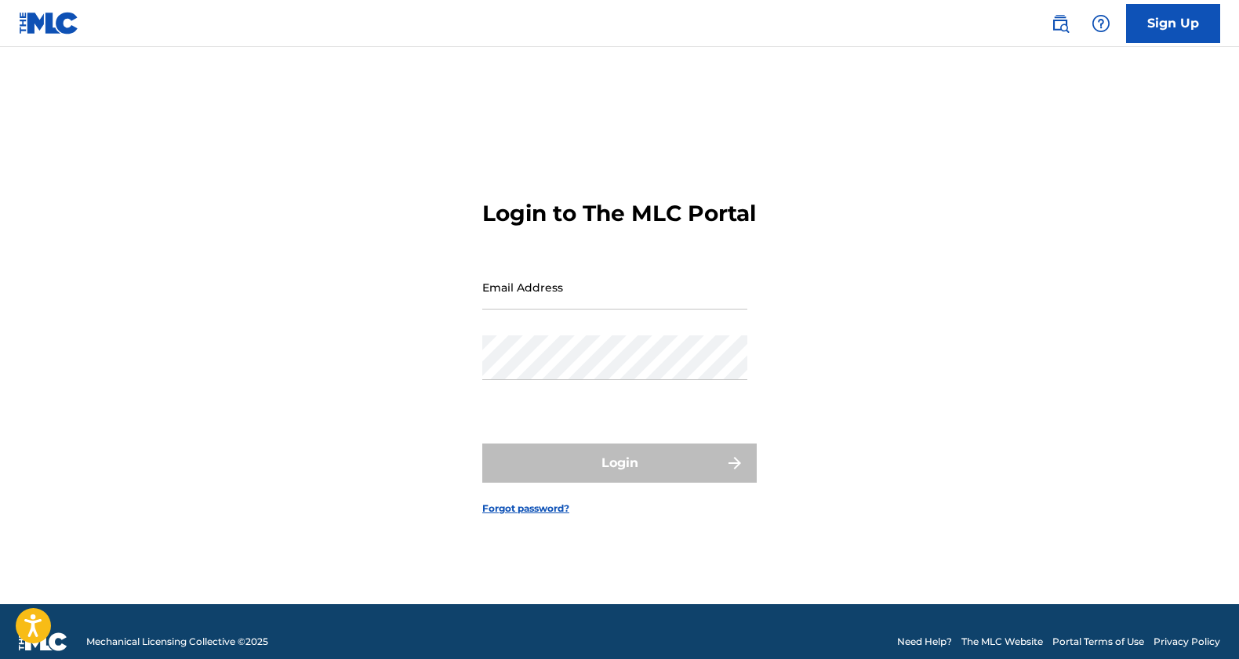
click at [575, 310] on input "Email Address" at bounding box center [614, 287] width 265 height 45
type input "[EMAIL_ADDRESS][DOMAIN_NAME]"
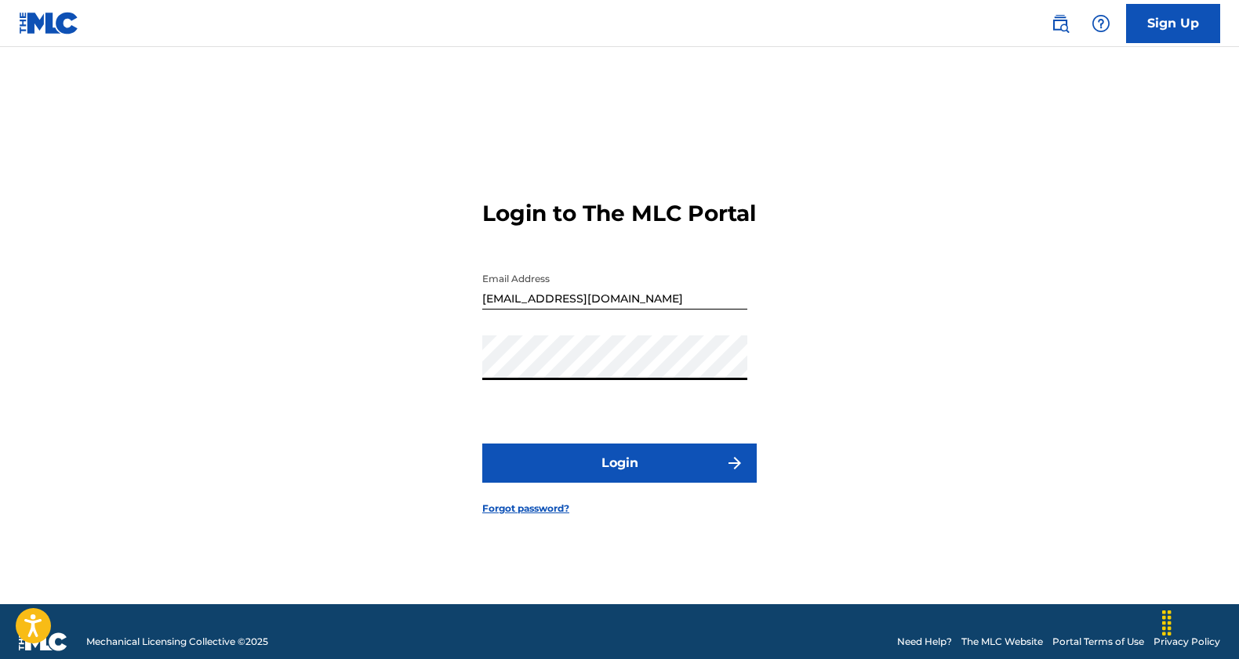
click at [626, 478] on button "Login" at bounding box center [619, 463] width 274 height 39
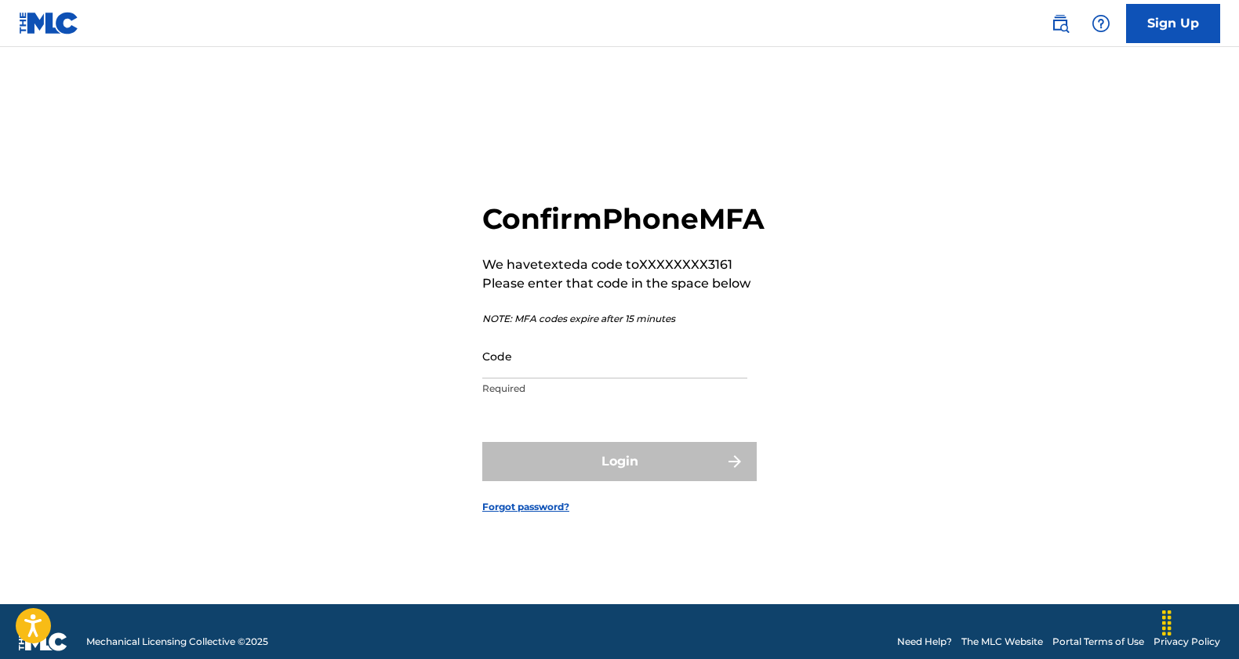
click at [554, 379] on input "Code" at bounding box center [614, 356] width 265 height 45
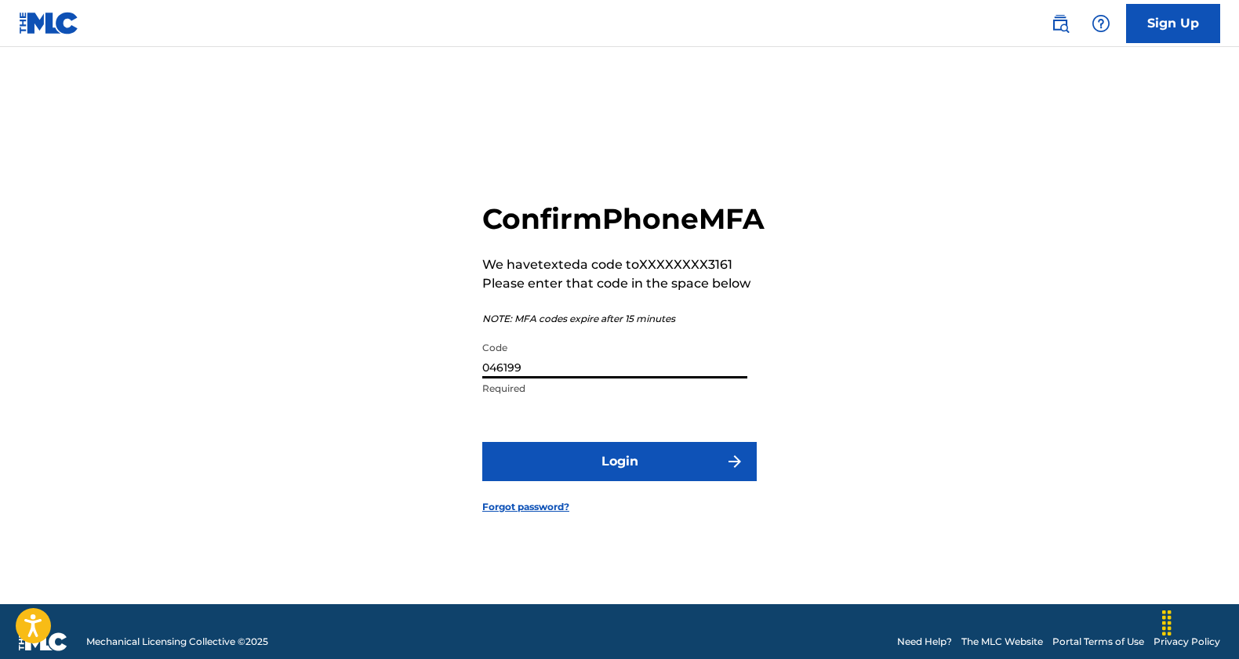
type input "046199"
click at [482, 442] on button "Login" at bounding box center [619, 461] width 274 height 39
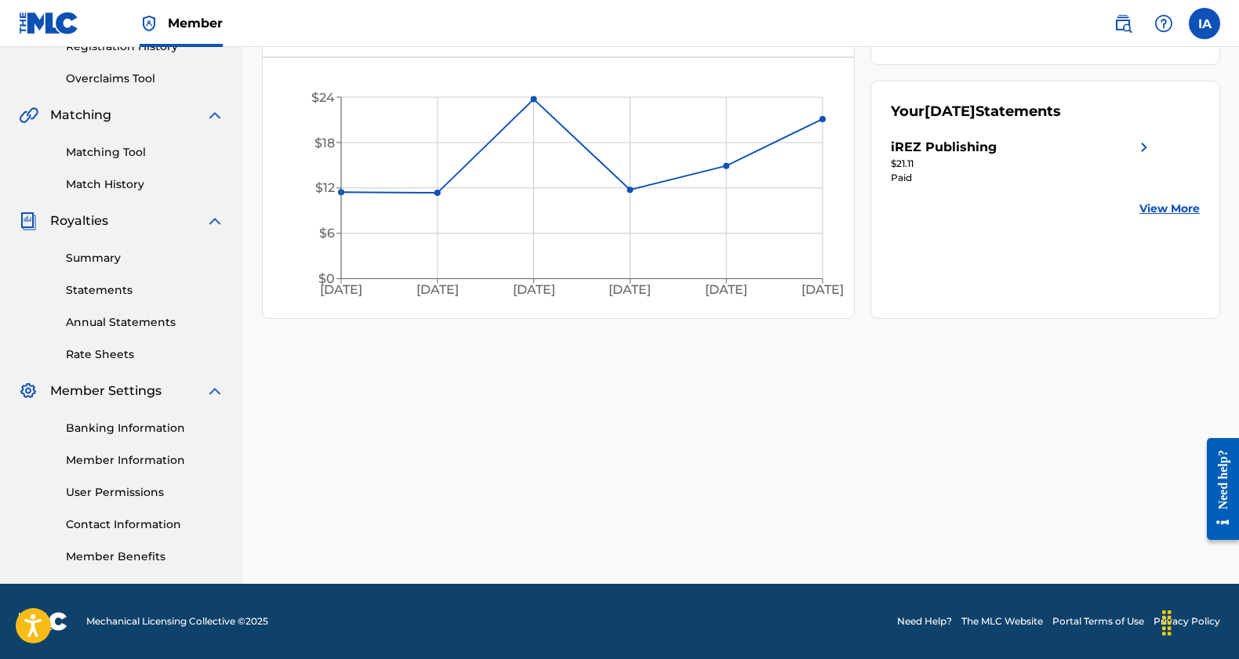
scroll to position [39, 0]
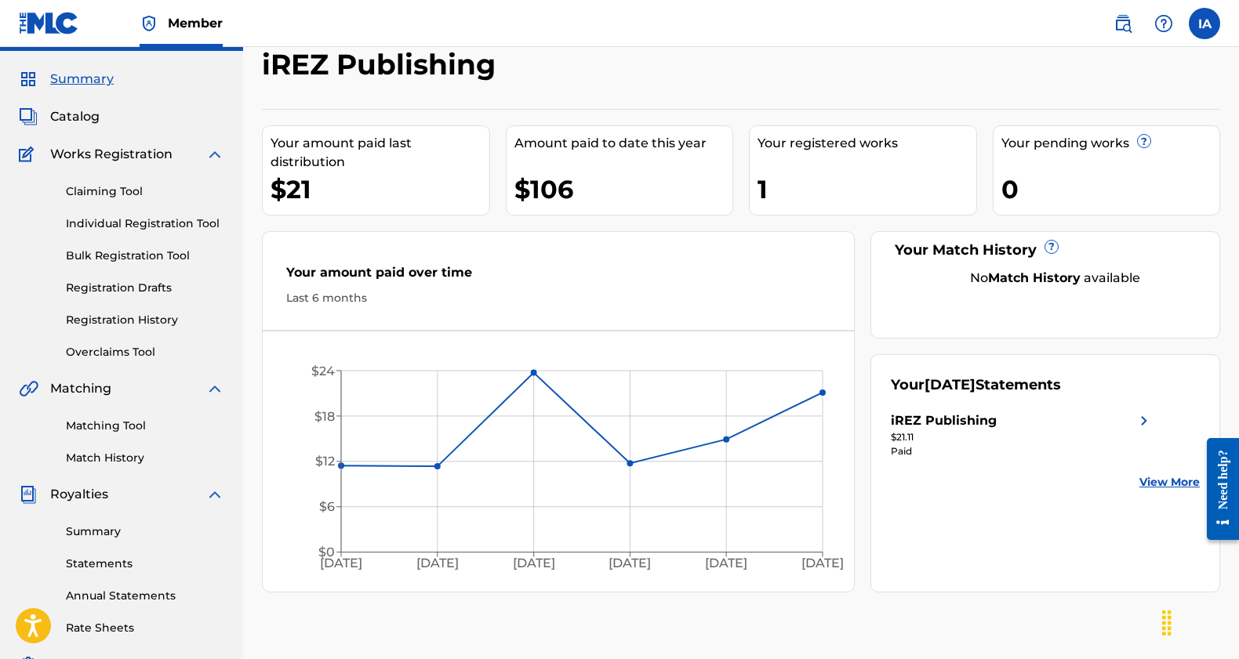
click at [136, 317] on link "Registration History" at bounding box center [145, 320] width 158 height 16
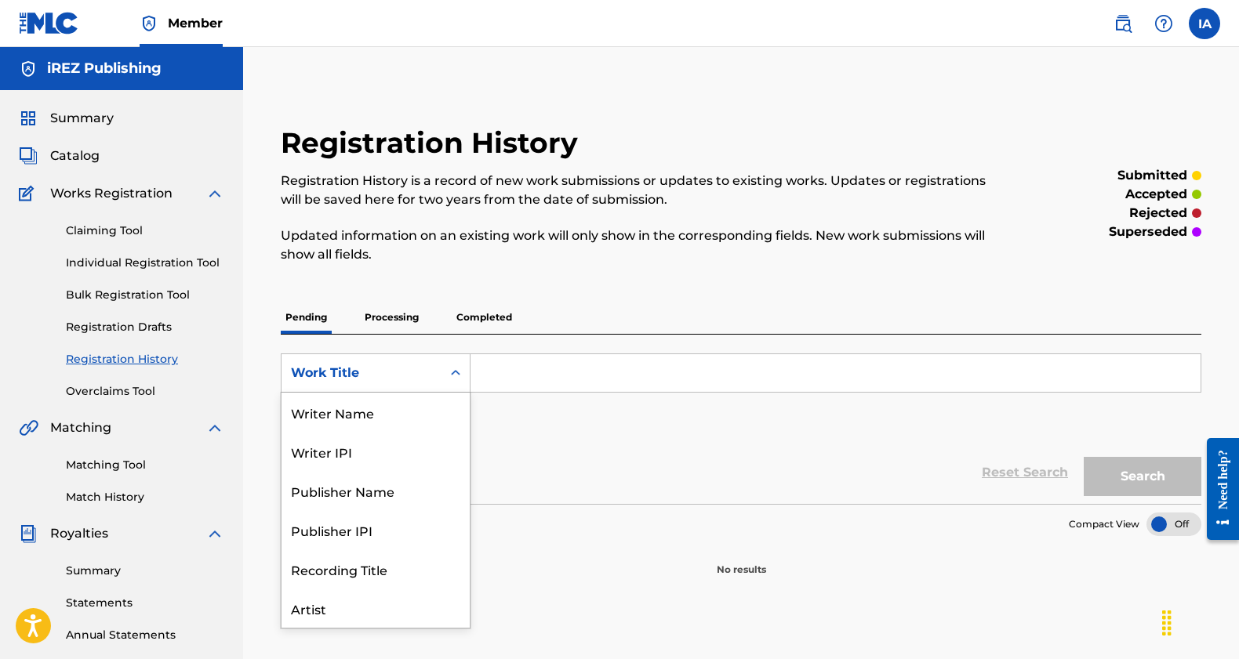
click at [432, 375] on div "Work Title" at bounding box center [361, 373] width 160 height 30
click at [375, 319] on p "Processing" at bounding box center [391, 317] width 63 height 33
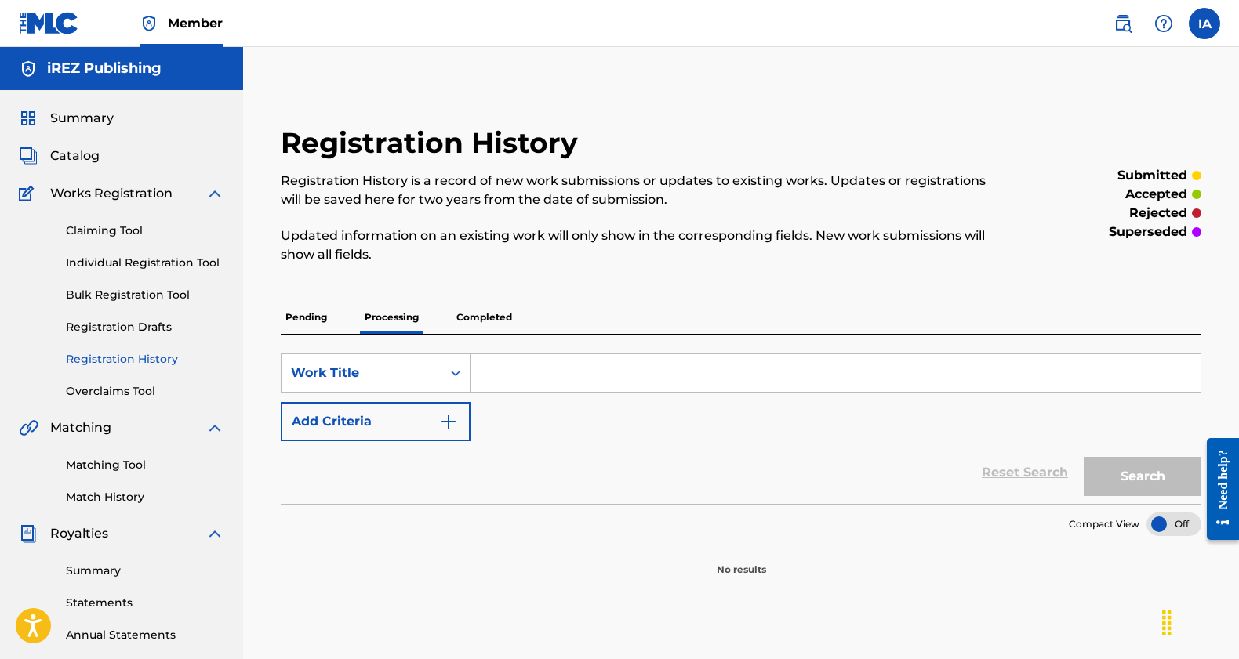
click at [497, 319] on p "Completed" at bounding box center [484, 317] width 65 height 33
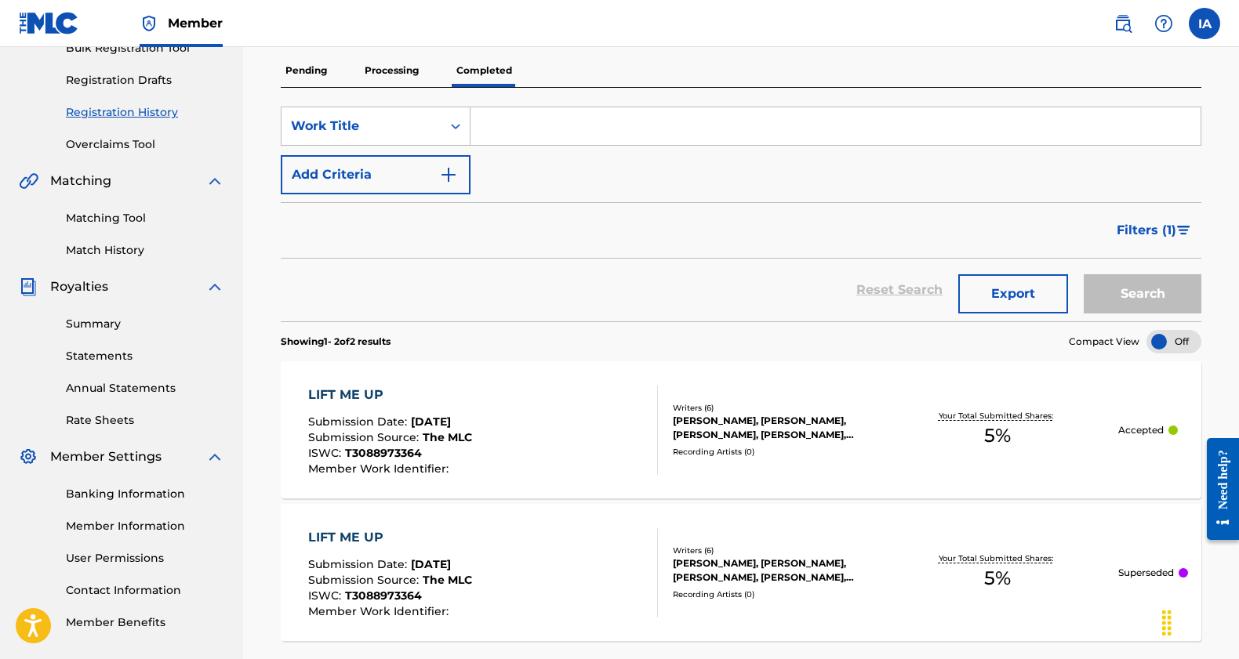
scroll to position [403, 0]
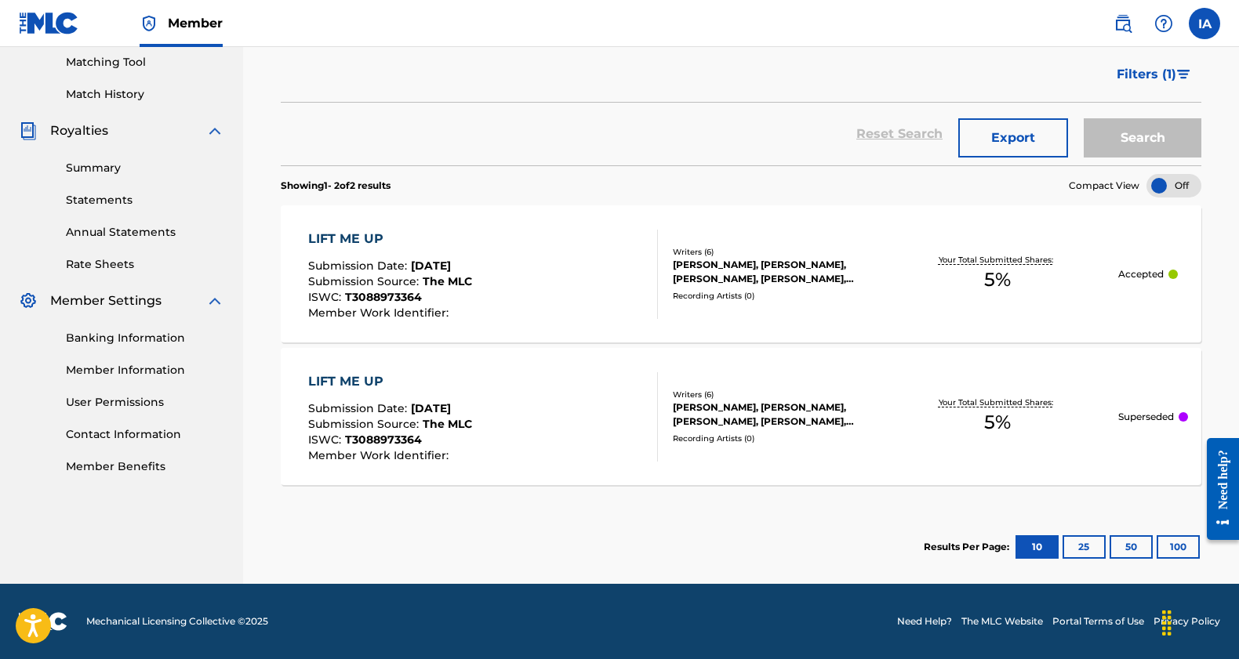
click at [585, 299] on div "LIFT ME UP Submission Date : [DATE] Submission Source : The MLC ISWC : T3088973…" at bounding box center [483, 274] width 350 height 89
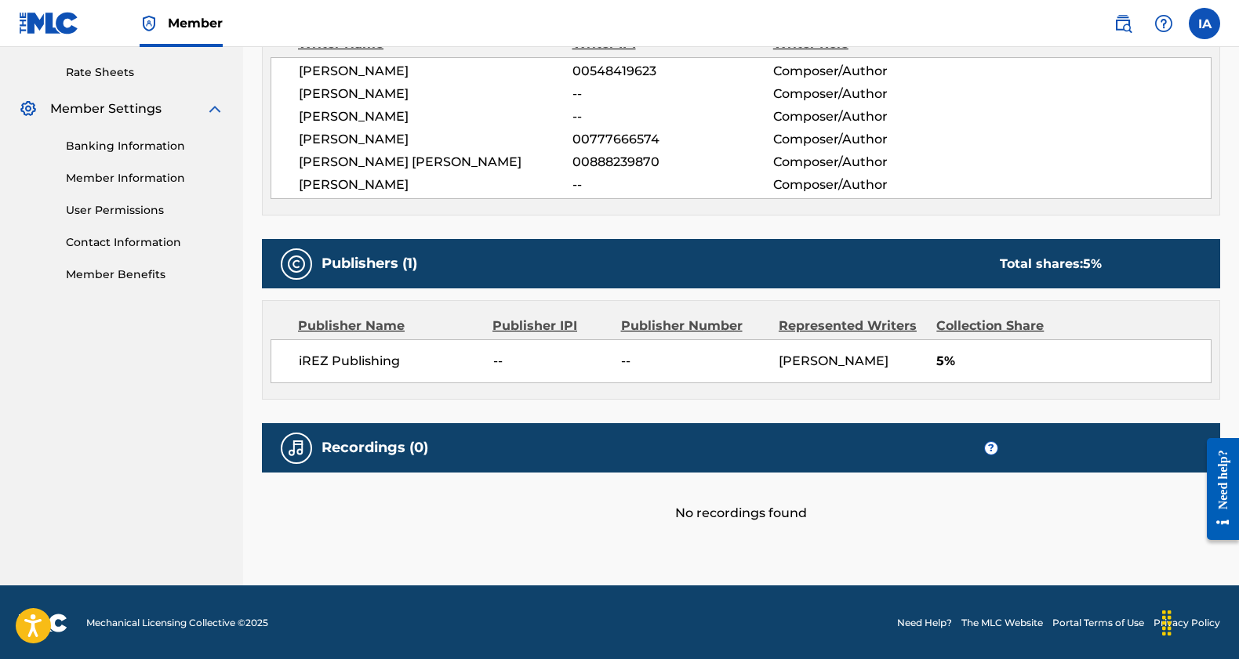
scroll to position [208, 0]
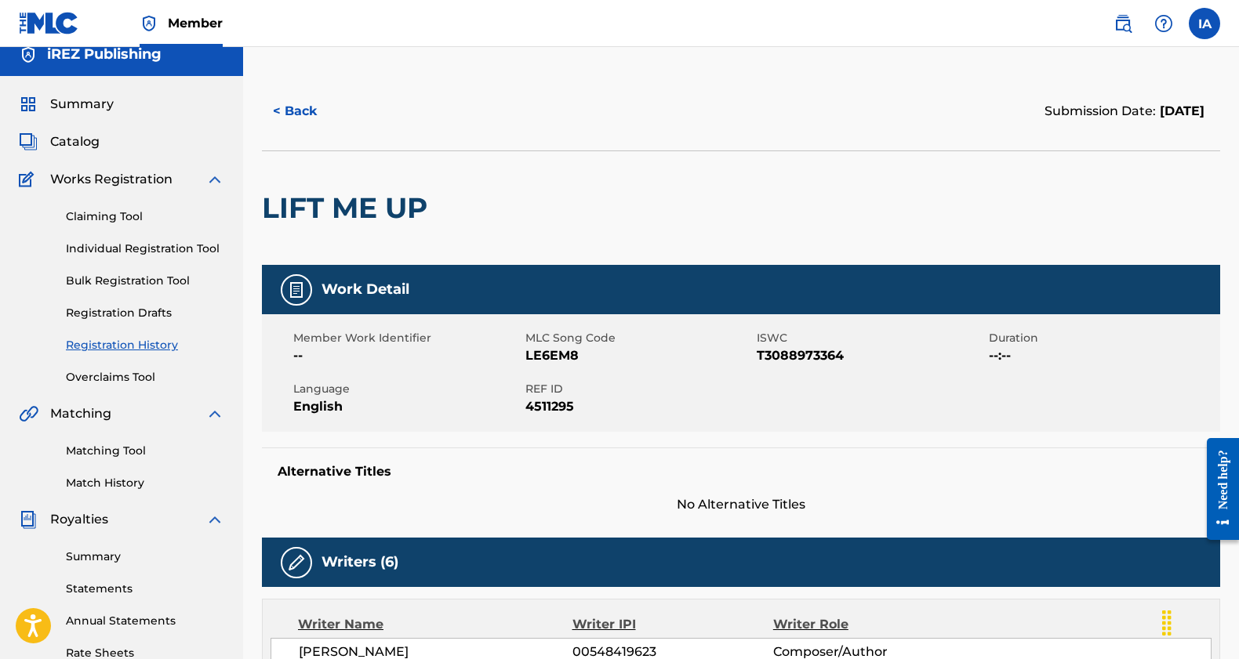
click at [297, 118] on button "< Back" at bounding box center [309, 111] width 94 height 39
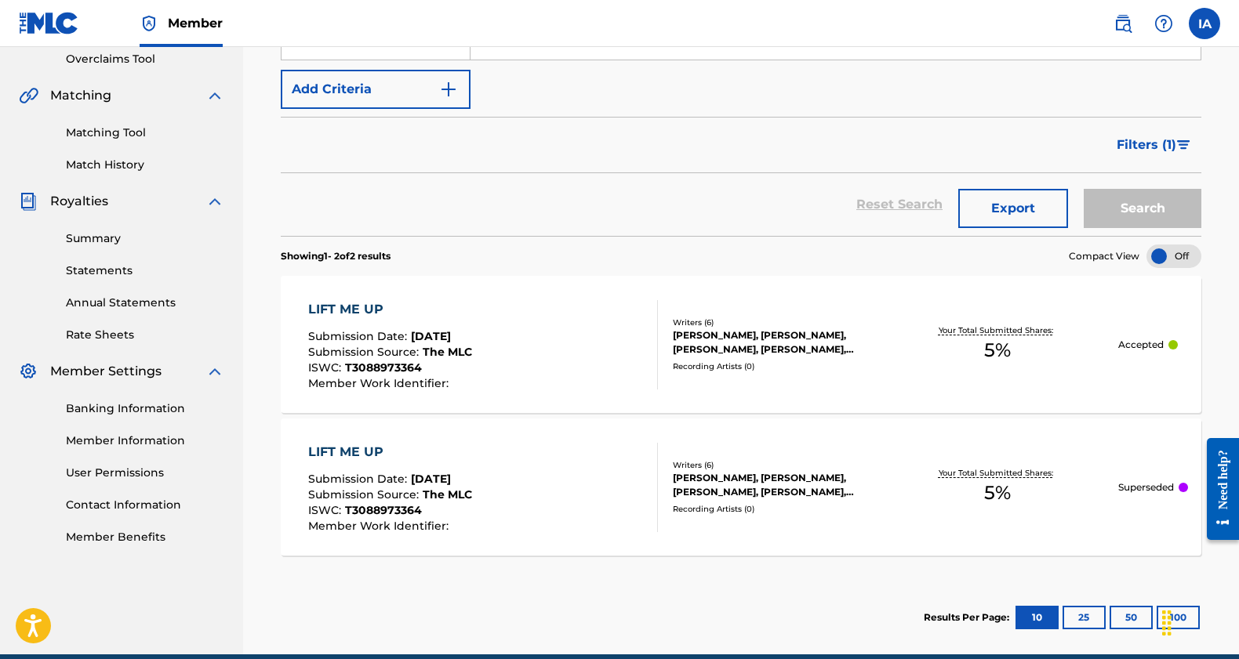
scroll to position [343, 0]
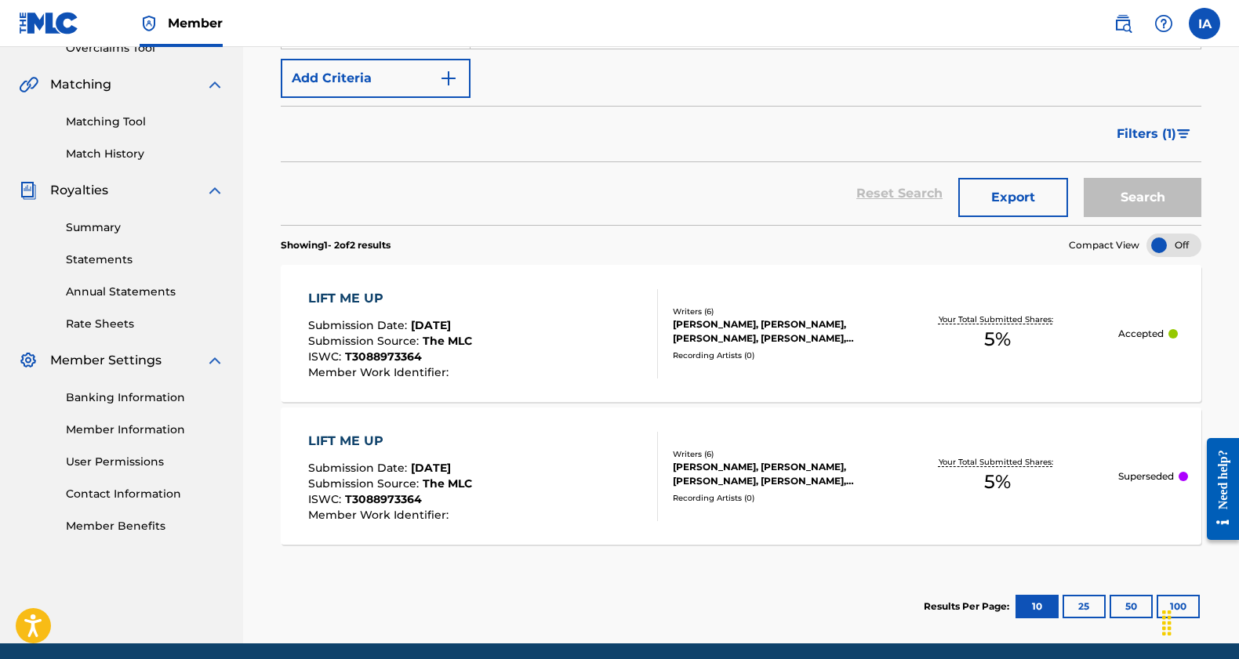
click at [530, 434] on div "LIFT ME UP Submission Date : [DATE] Submission Source : The MLC ISWC : T3088973…" at bounding box center [483, 476] width 350 height 89
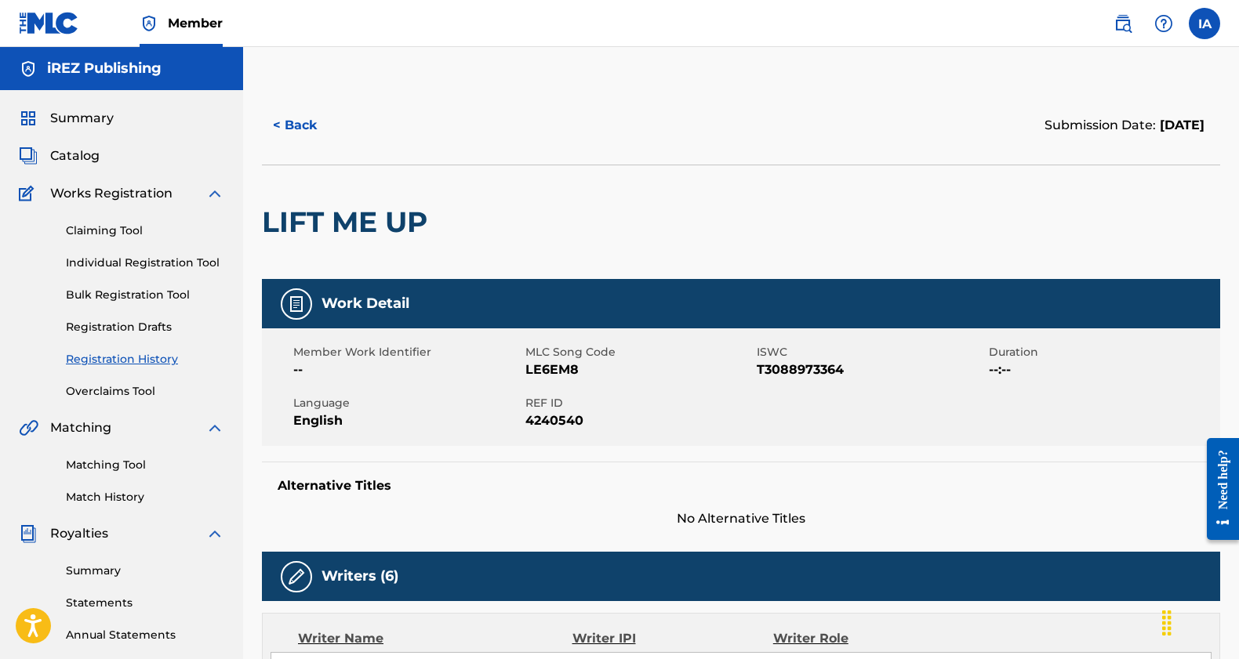
click at [110, 225] on link "Claiming Tool" at bounding box center [145, 231] width 158 height 16
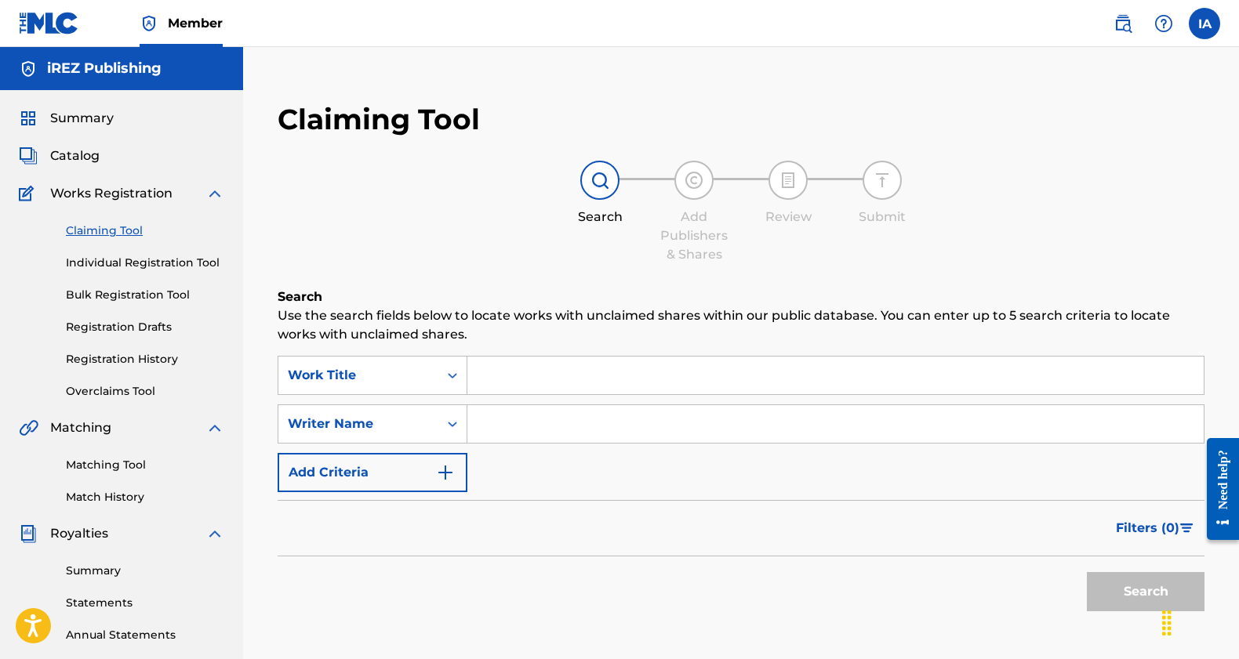
click at [530, 373] on input "Search Form" at bounding box center [835, 376] width 736 height 38
paste input "BELLY DANCER [PERSON_NAME]"
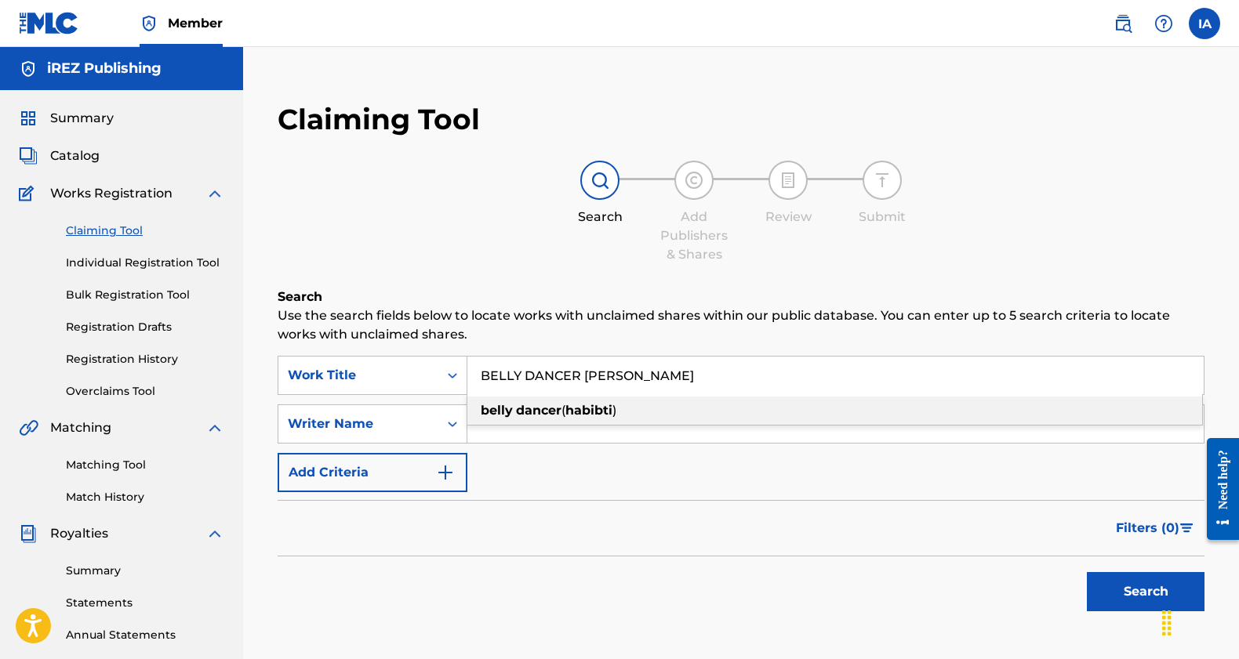
click at [568, 415] on strong "habibti" at bounding box center [588, 410] width 47 height 15
type input "belly dancer ([PERSON_NAME])"
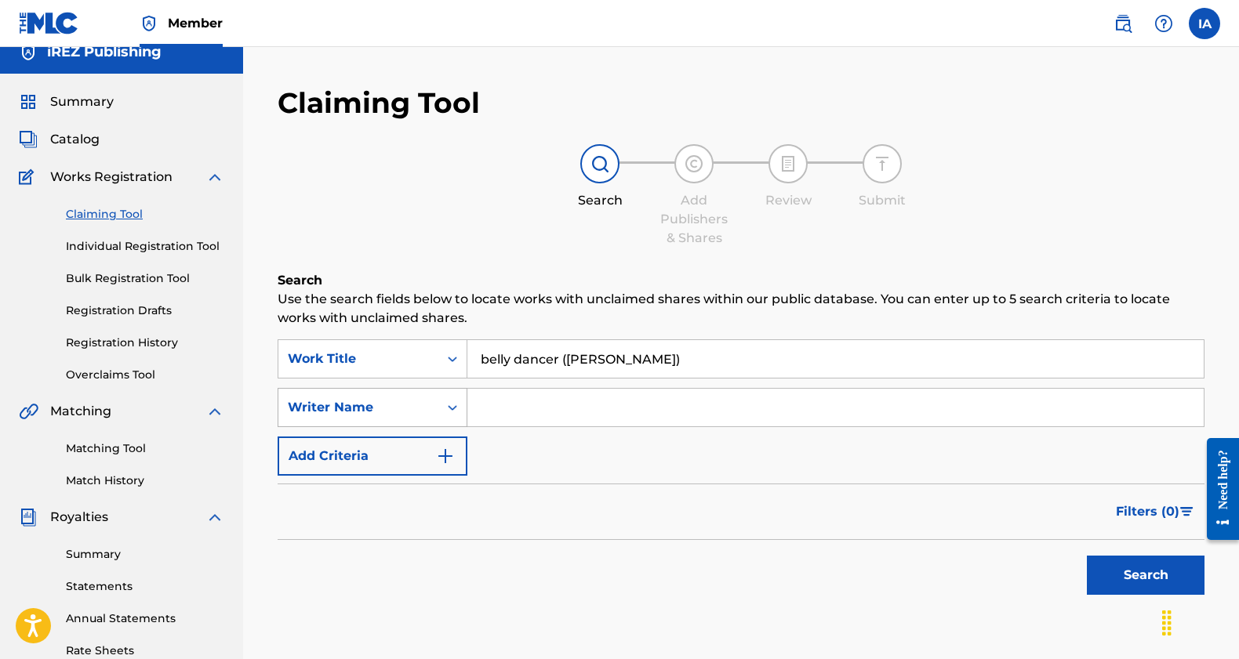
click at [450, 424] on div "Search Form" at bounding box center [452, 408] width 28 height 38
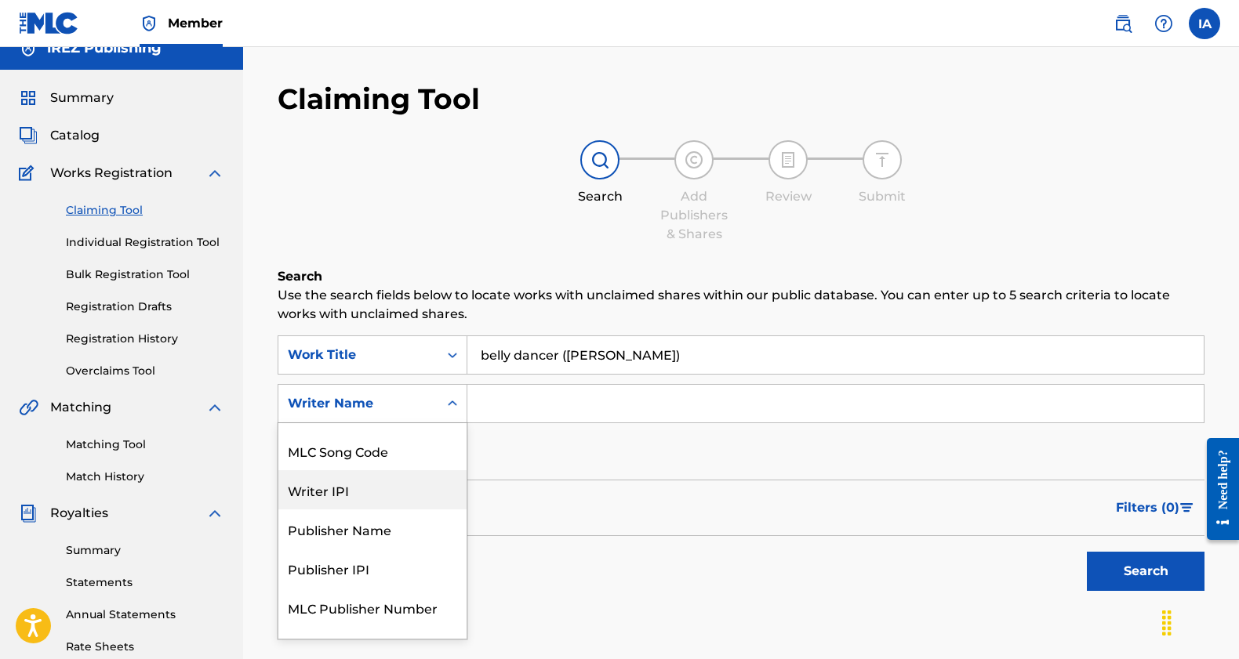
scroll to position [59, 0]
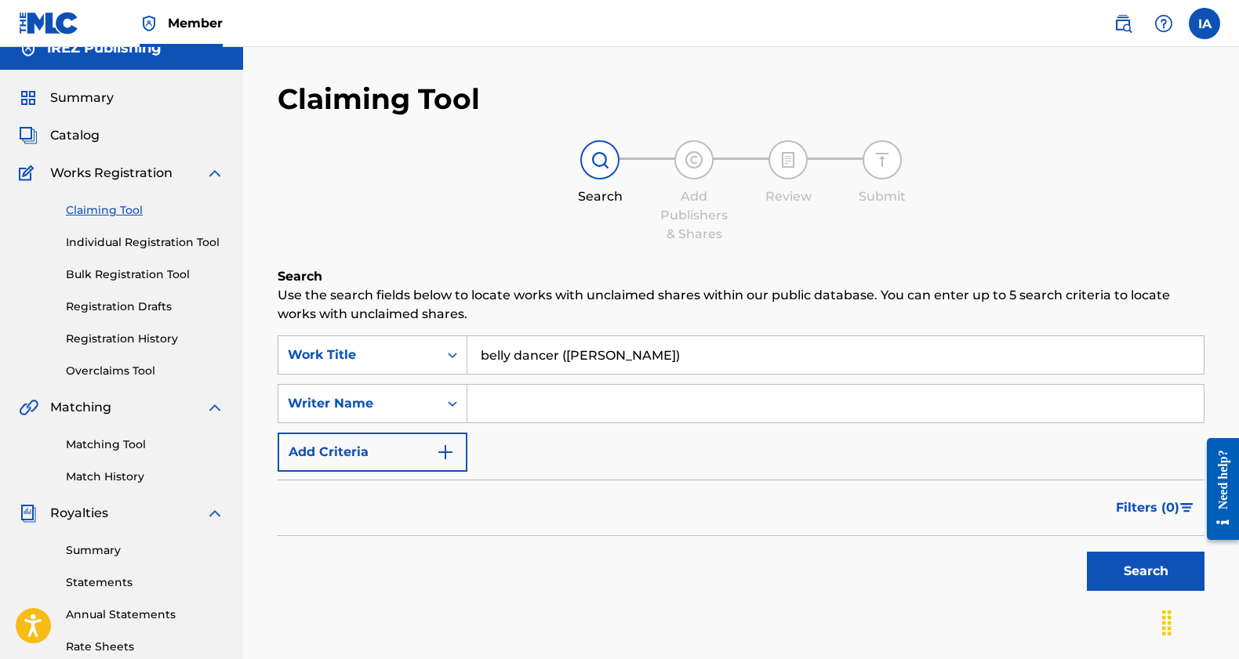
click at [428, 411] on div "Writer Name" at bounding box center [358, 403] width 141 height 19
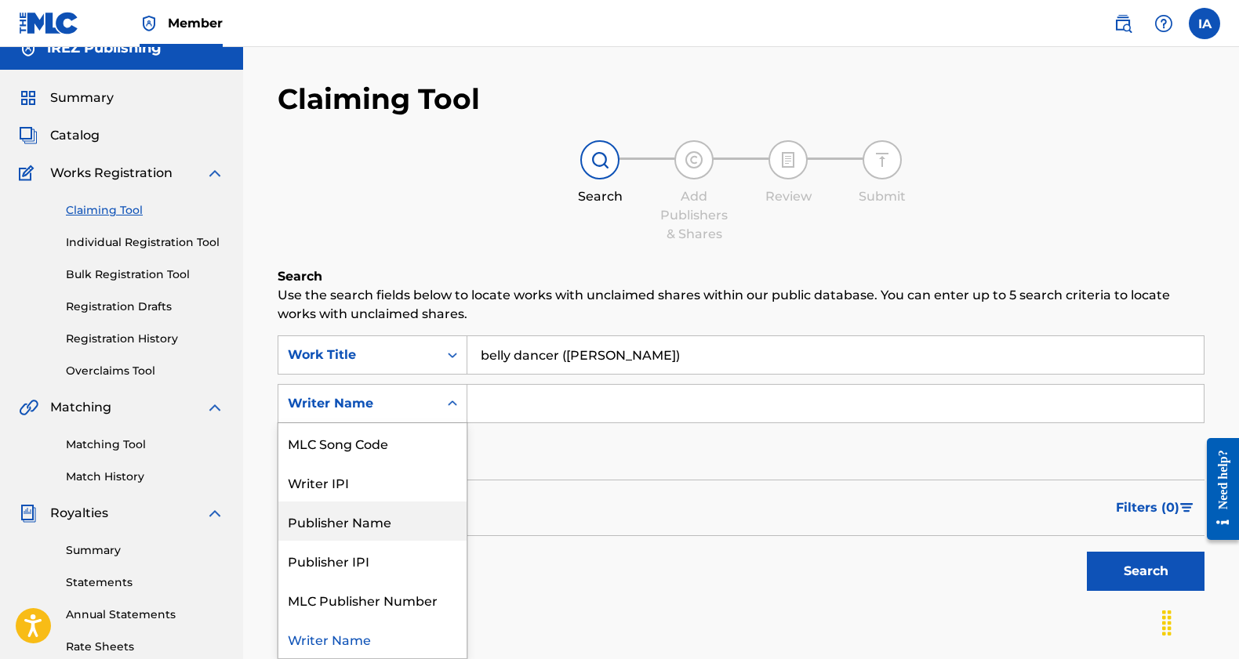
scroll to position [0, 0]
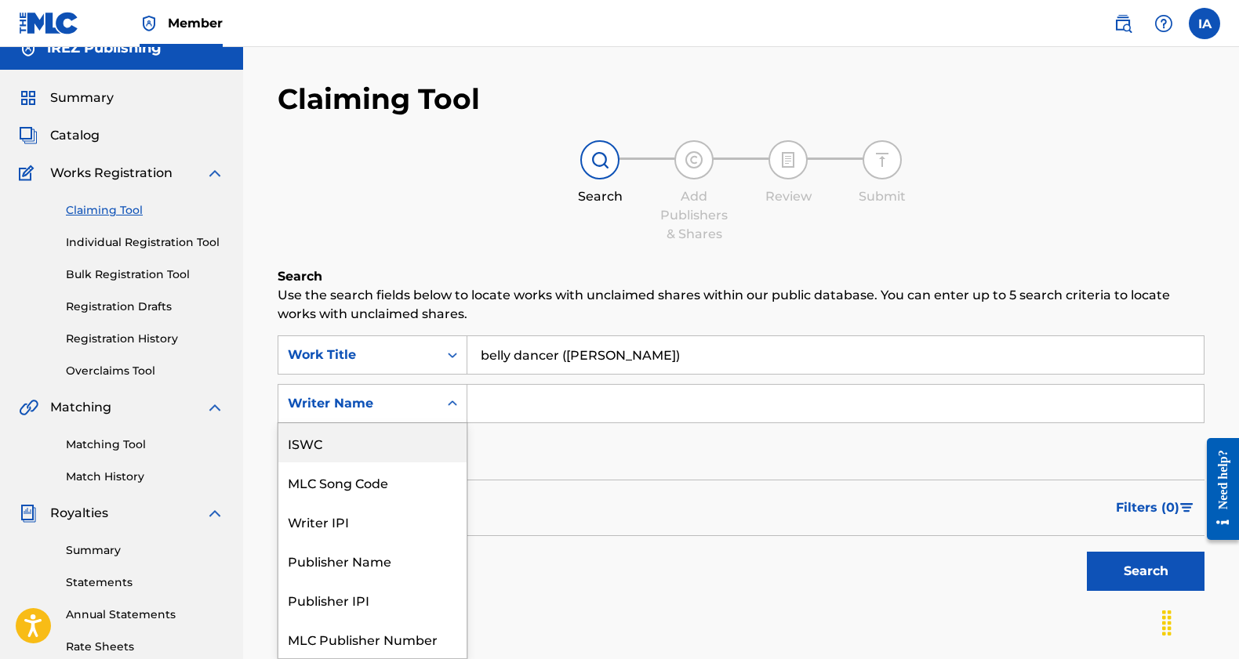
click at [361, 449] on div "ISWC" at bounding box center [372, 442] width 188 height 39
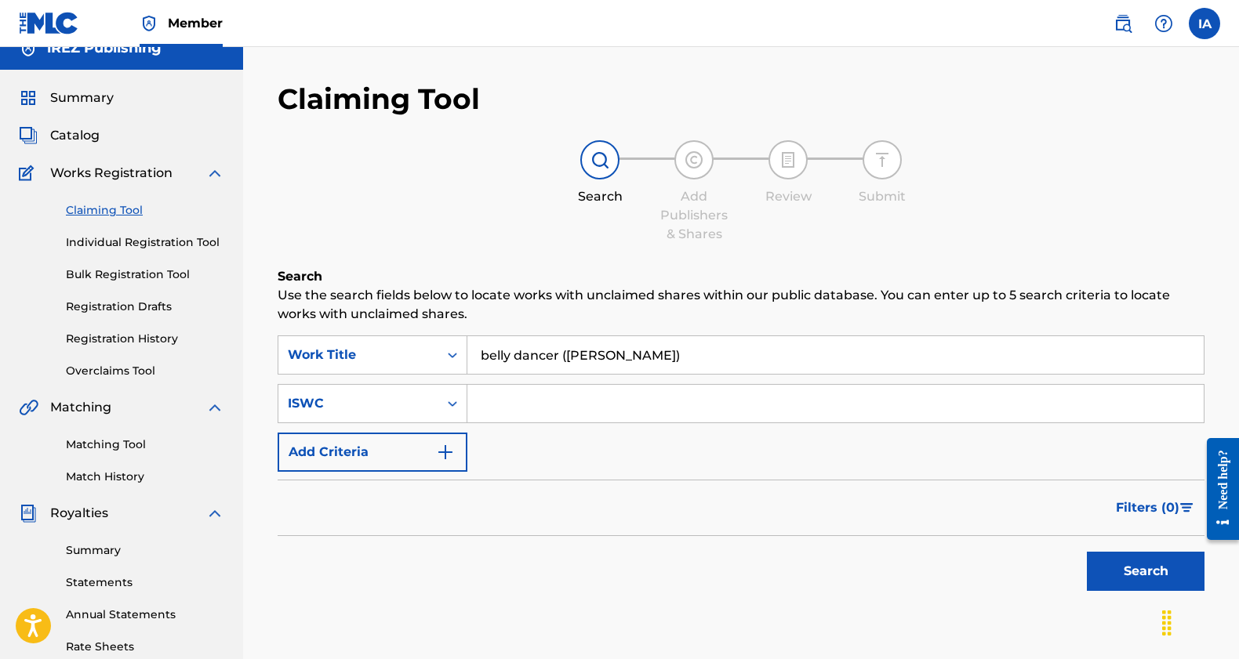
click at [528, 389] on input "Search Form" at bounding box center [835, 404] width 736 height 38
paste input "T-334.008.221-1"
type input "T-334.008.221-1"
click at [441, 454] on img "Search Form" at bounding box center [445, 452] width 19 height 19
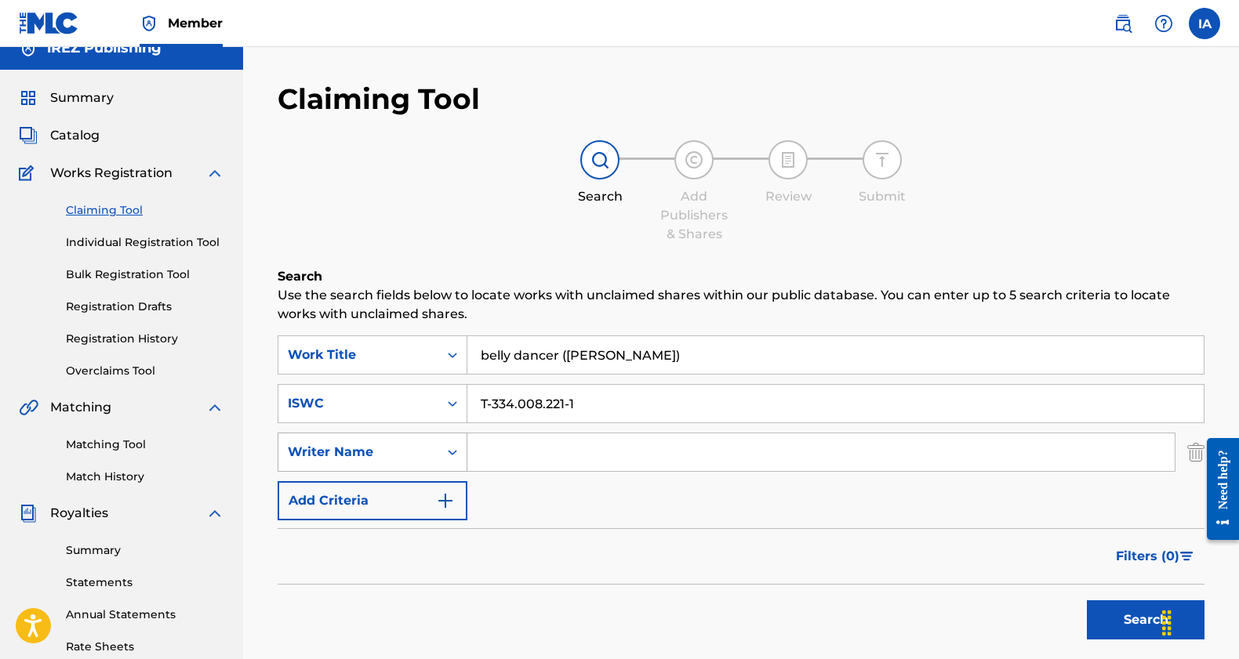
click at [417, 456] on div "Writer Name" at bounding box center [373, 452] width 190 height 39
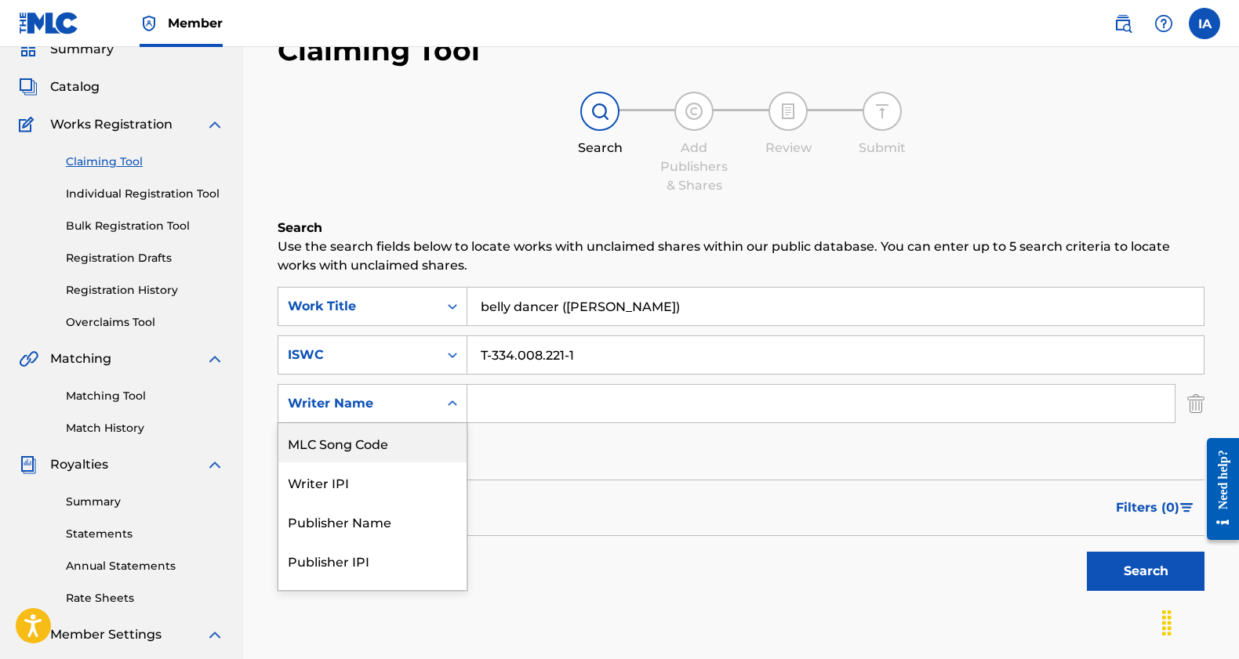
scroll to position [9, 0]
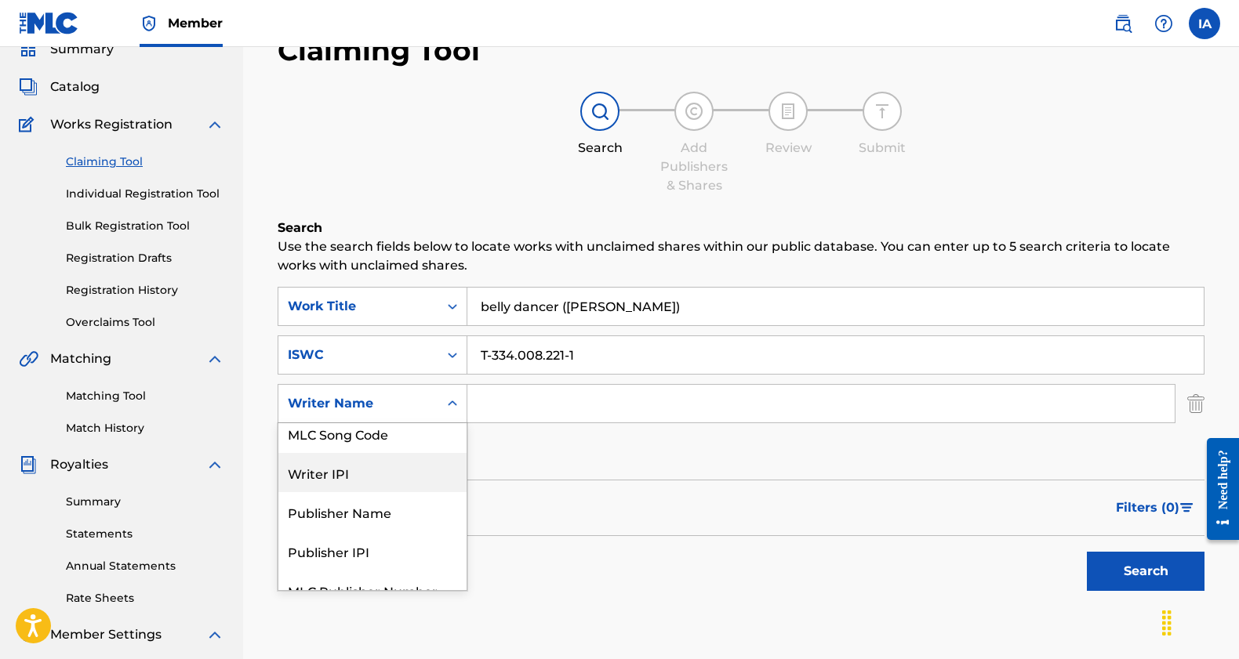
click at [390, 481] on div "Writer IPI" at bounding box center [372, 472] width 188 height 39
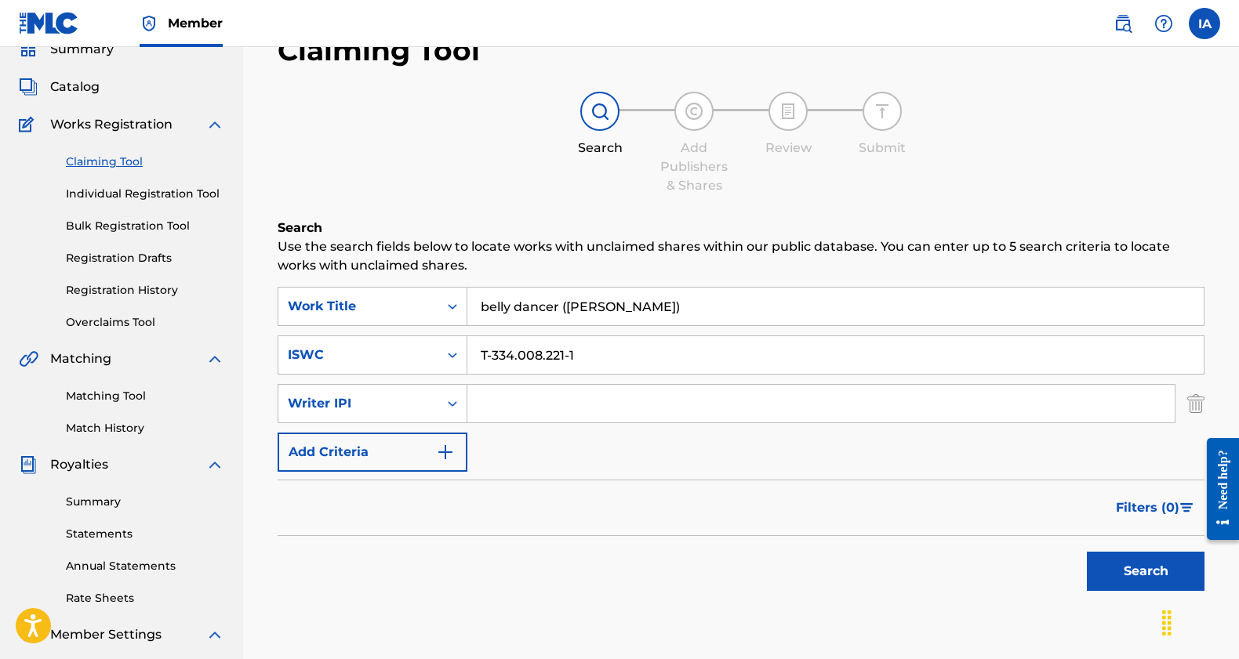
click at [565, 387] on input "Search Form" at bounding box center [820, 404] width 707 height 38
paste input "00857404323"
type input "00857404323"
click at [1143, 575] on button "Search" at bounding box center [1146, 571] width 118 height 39
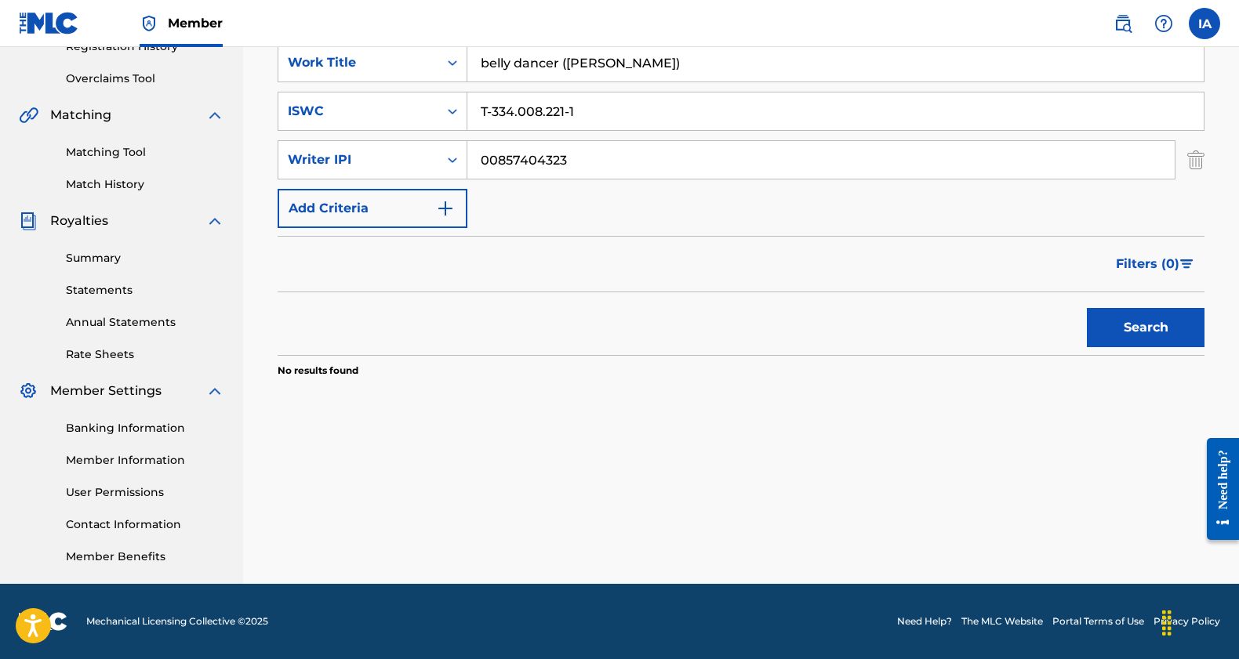
scroll to position [62, 0]
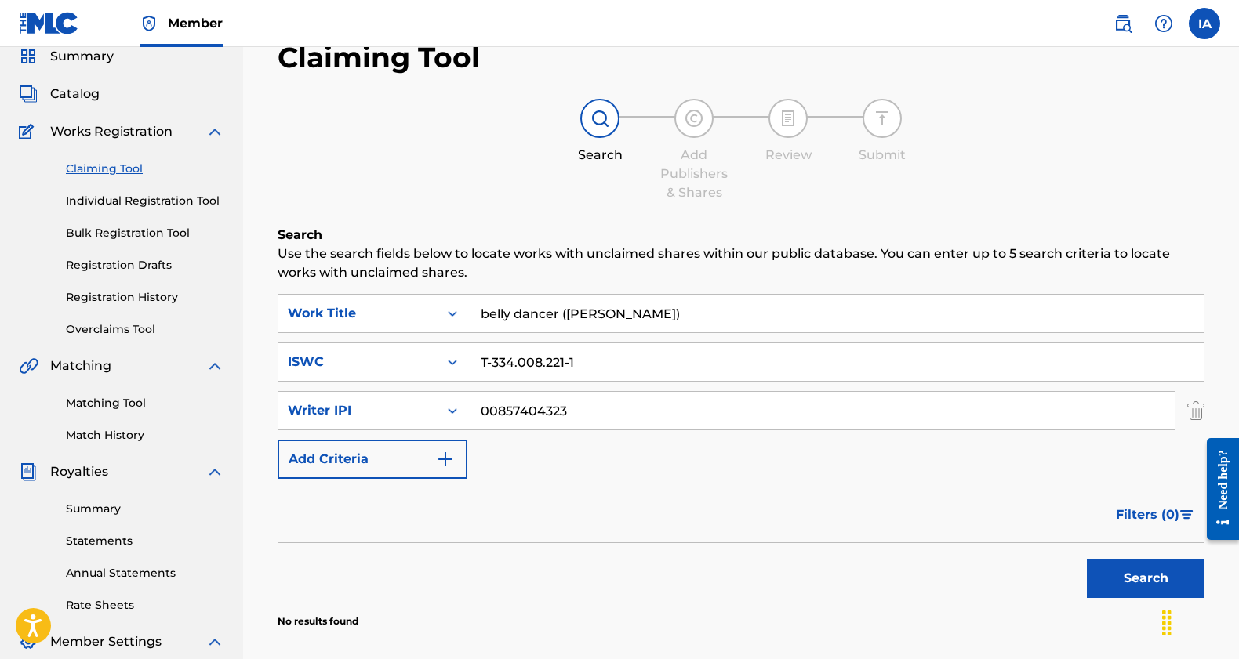
click at [1151, 577] on button "Search" at bounding box center [1146, 578] width 118 height 39
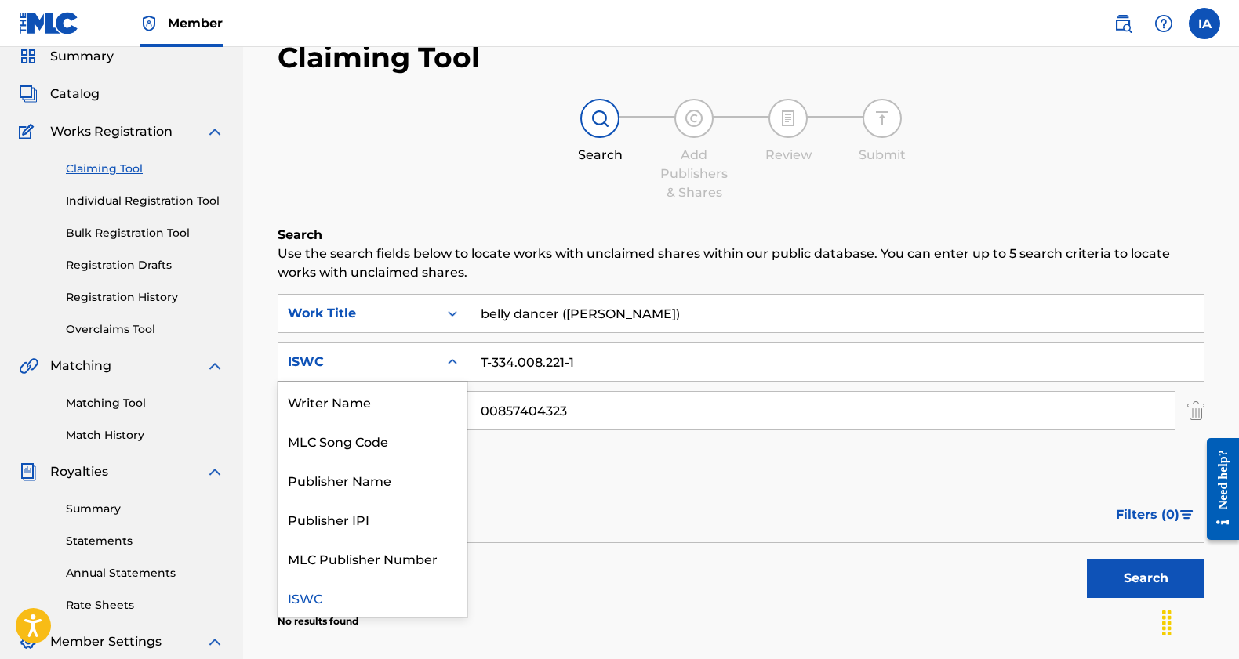
click at [440, 361] on div "Search Form" at bounding box center [452, 362] width 28 height 28
click at [382, 407] on div "Writer Name" at bounding box center [372, 401] width 188 height 39
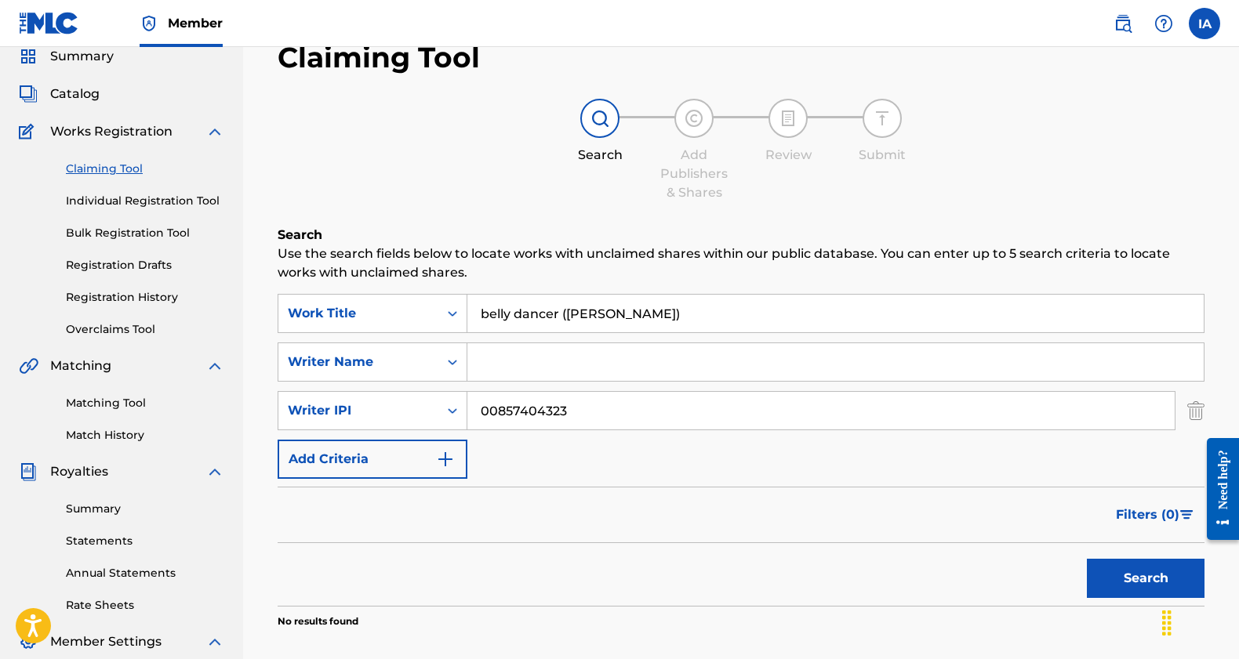
click at [575, 376] on input "Search Form" at bounding box center [835, 362] width 736 height 38
paste input "[PERSON_NAME] [PERSON_NAME]"
type input "[PERSON_NAME] [PERSON_NAME]"
click at [1117, 572] on button "Search" at bounding box center [1146, 578] width 118 height 39
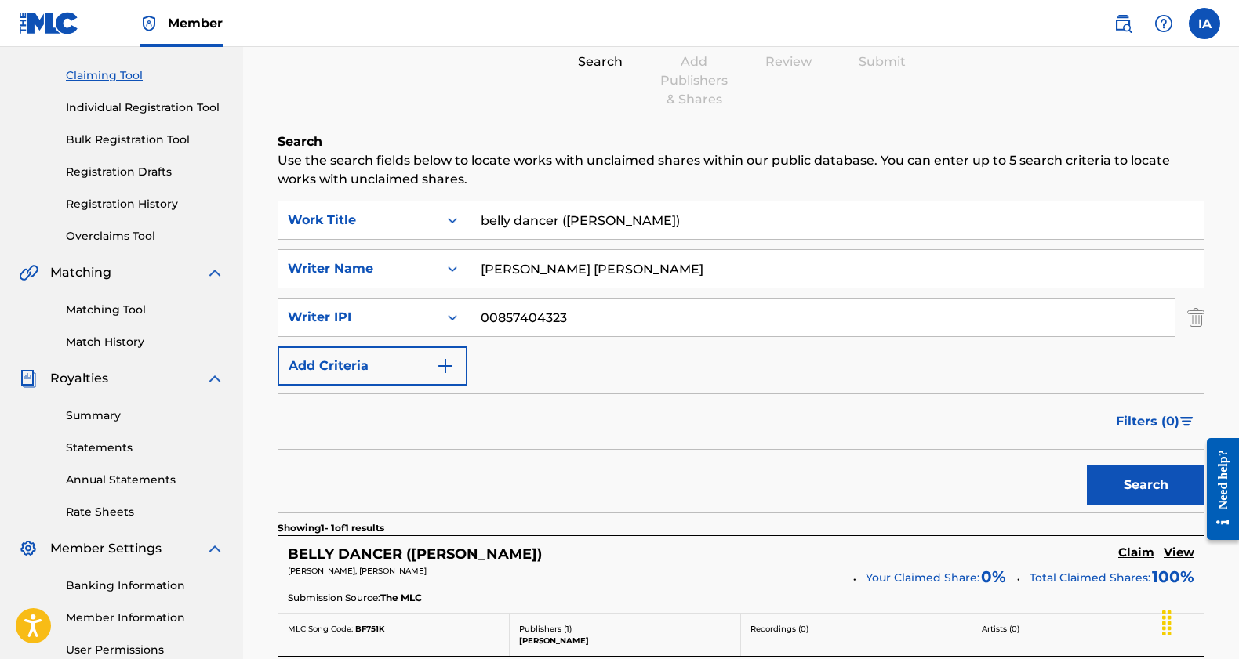
scroll to position [369, 0]
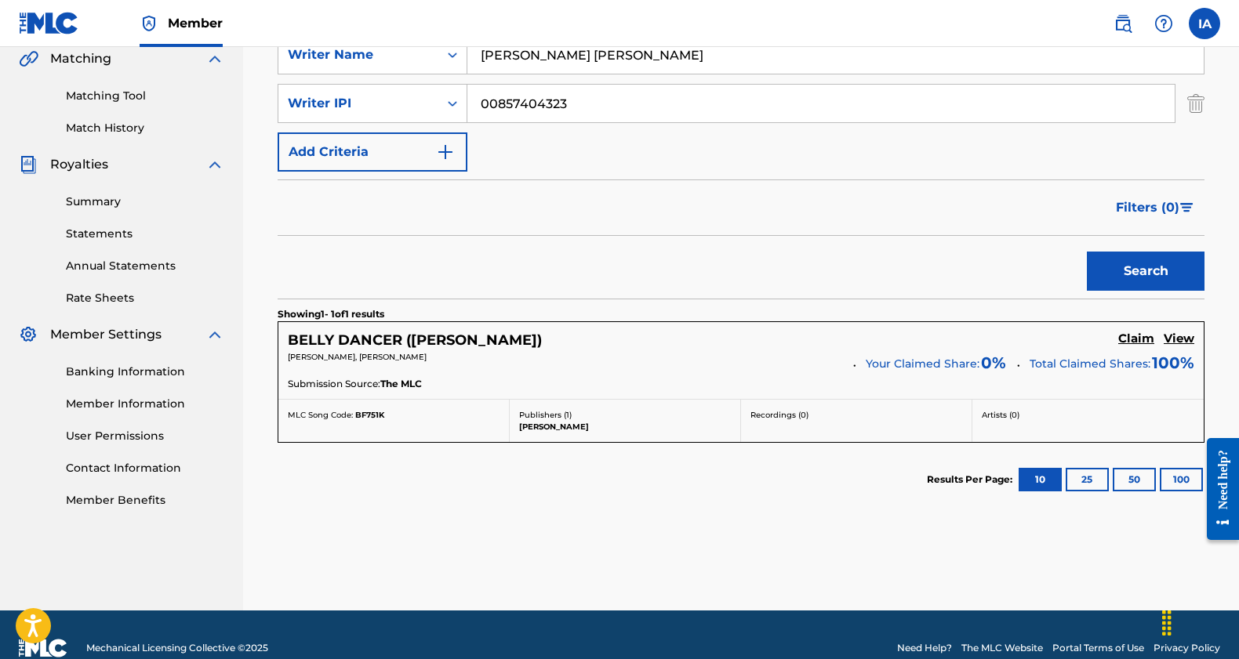
click at [414, 342] on h5 "BELLY DANCER ([PERSON_NAME])" at bounding box center [415, 341] width 254 height 18
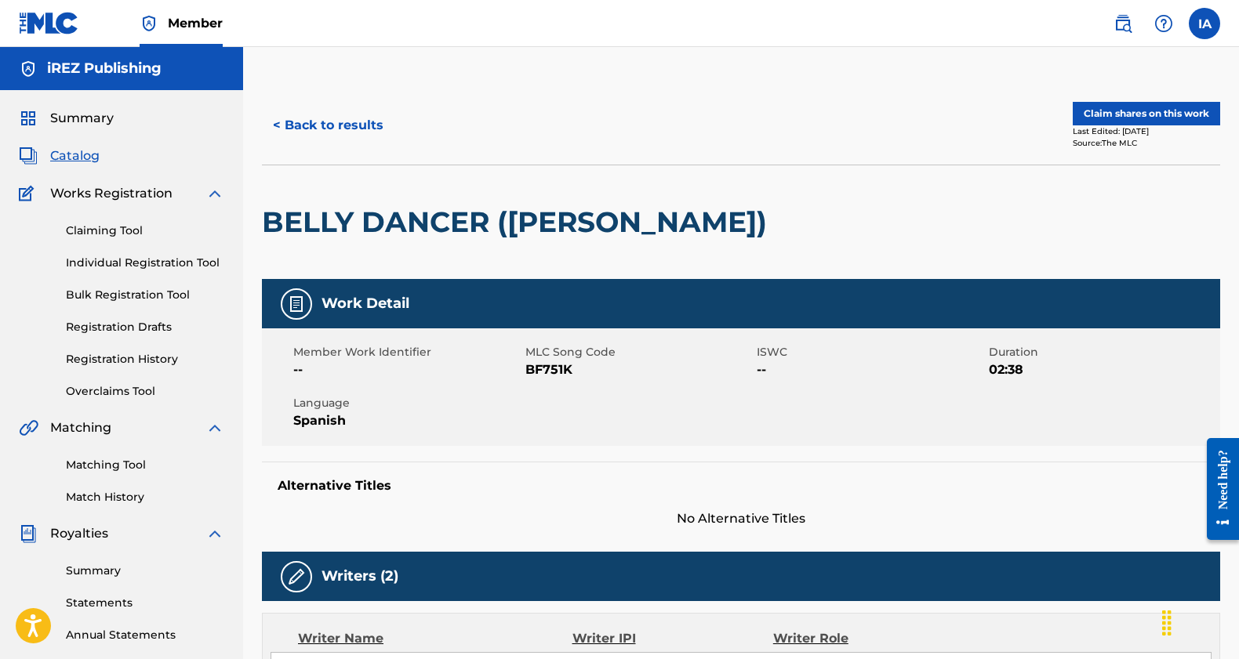
click at [1155, 120] on button "Claim shares on this work" at bounding box center [1145, 114] width 147 height 24
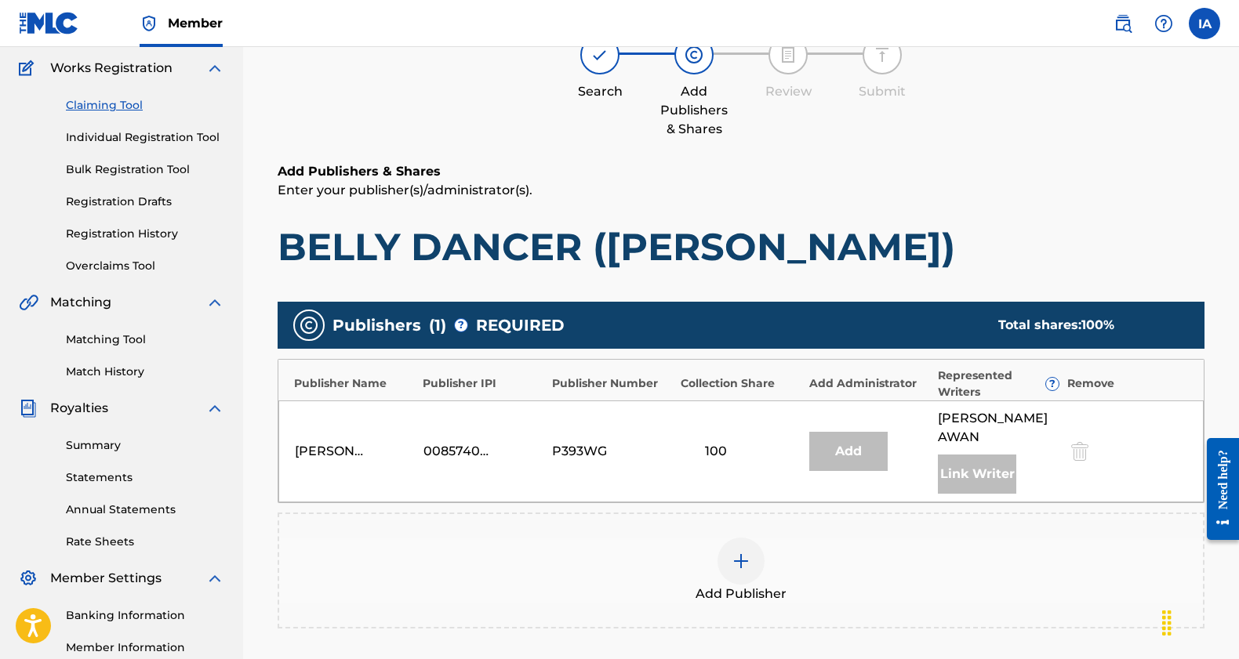
scroll to position [206, 0]
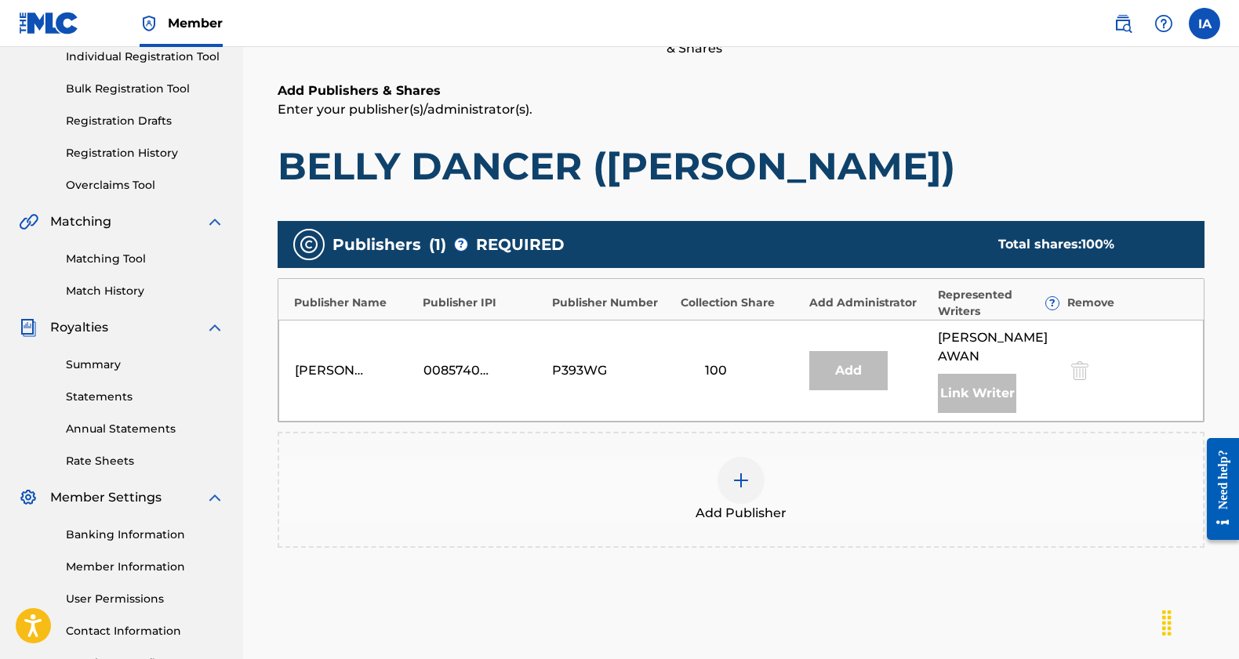
click at [834, 470] on div "Add Publisher" at bounding box center [740, 490] width 923 height 66
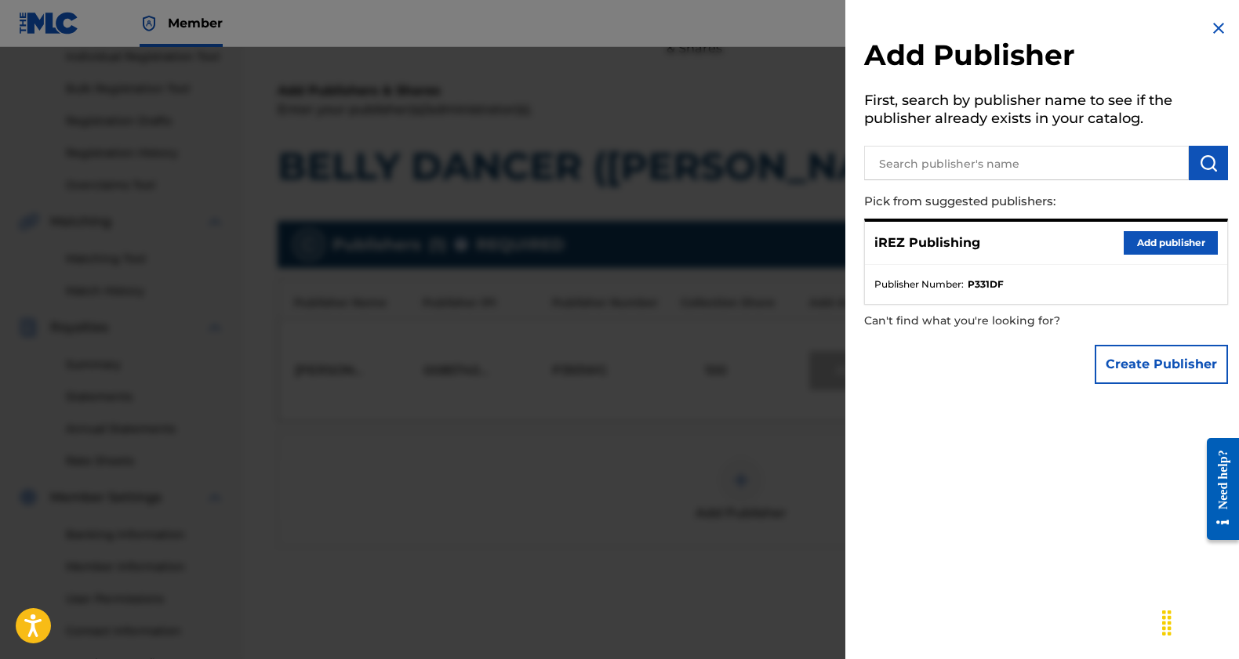
click at [1171, 244] on button "Add publisher" at bounding box center [1170, 243] width 94 height 24
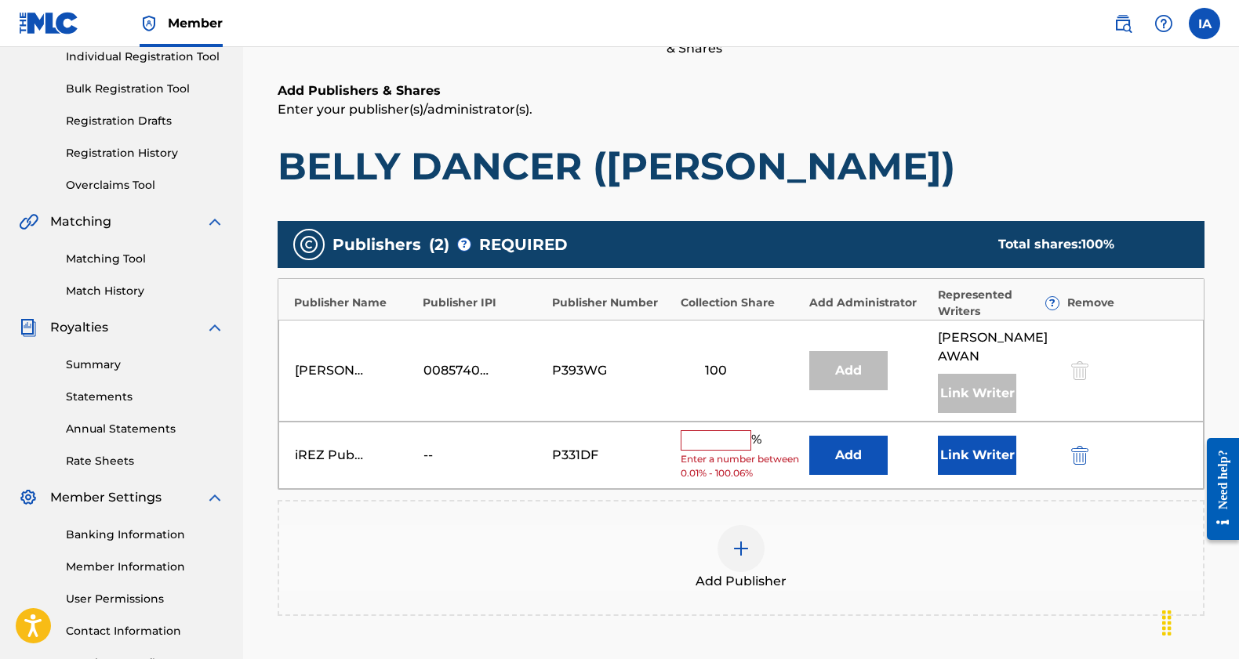
click at [734, 440] on input "text" at bounding box center [715, 440] width 71 height 20
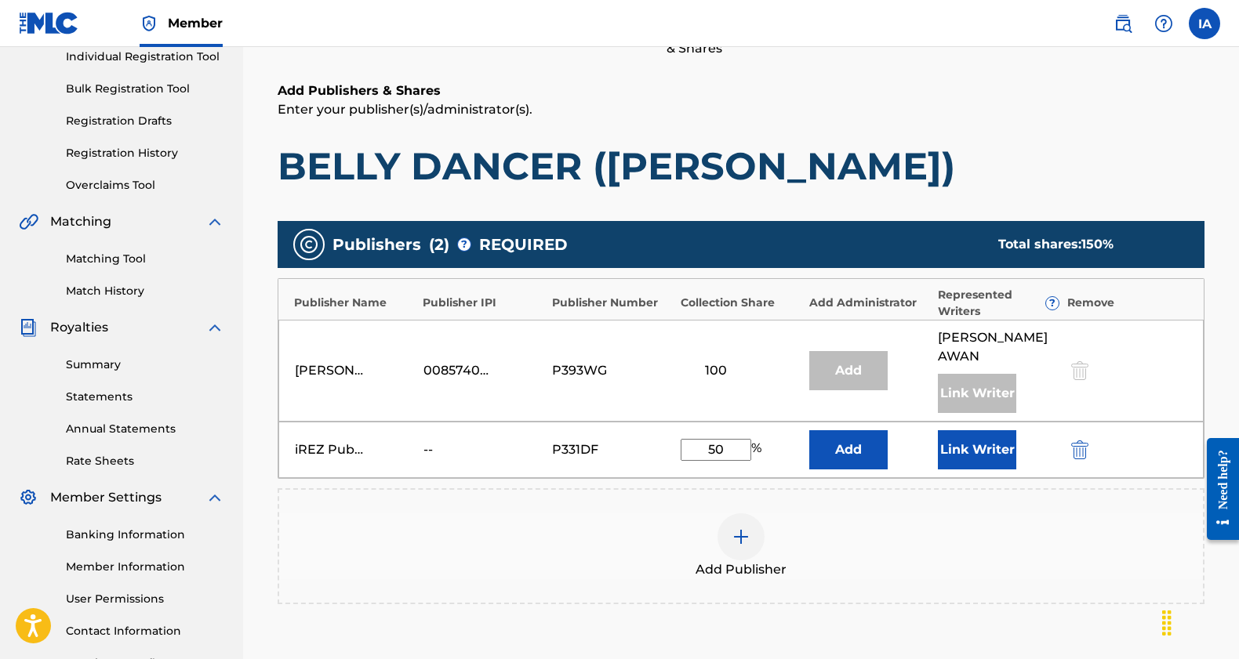
type input "50"
click at [848, 461] on button "Add" at bounding box center [848, 449] width 78 height 39
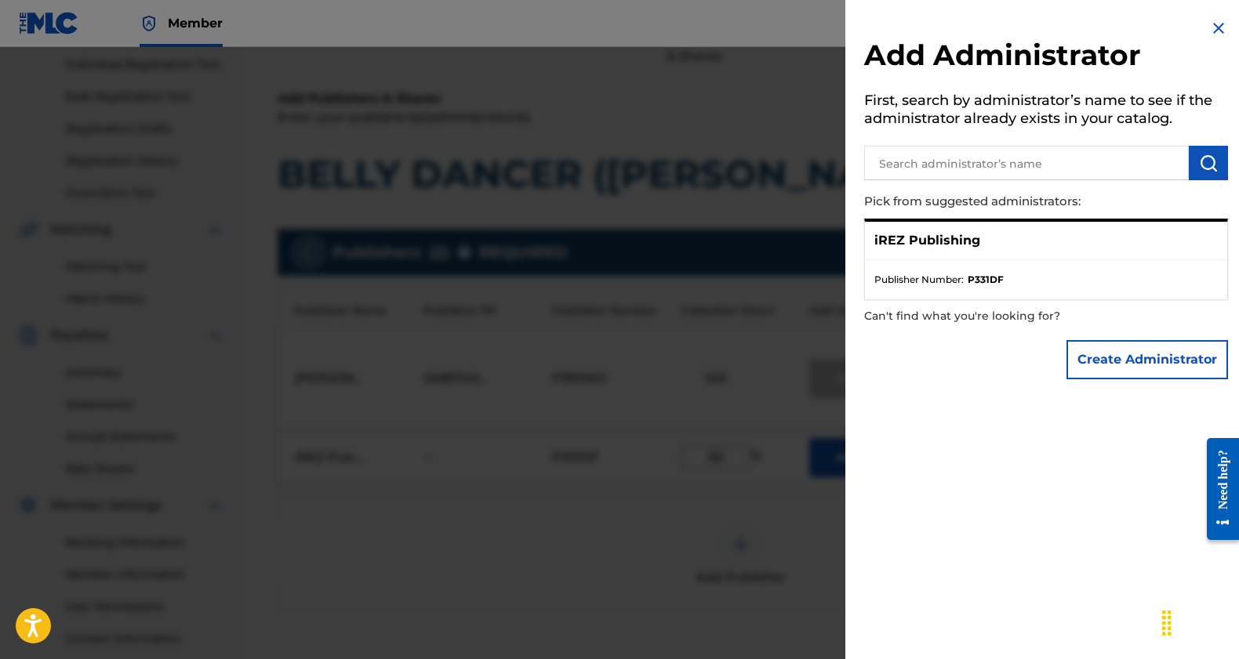
scroll to position [188, 0]
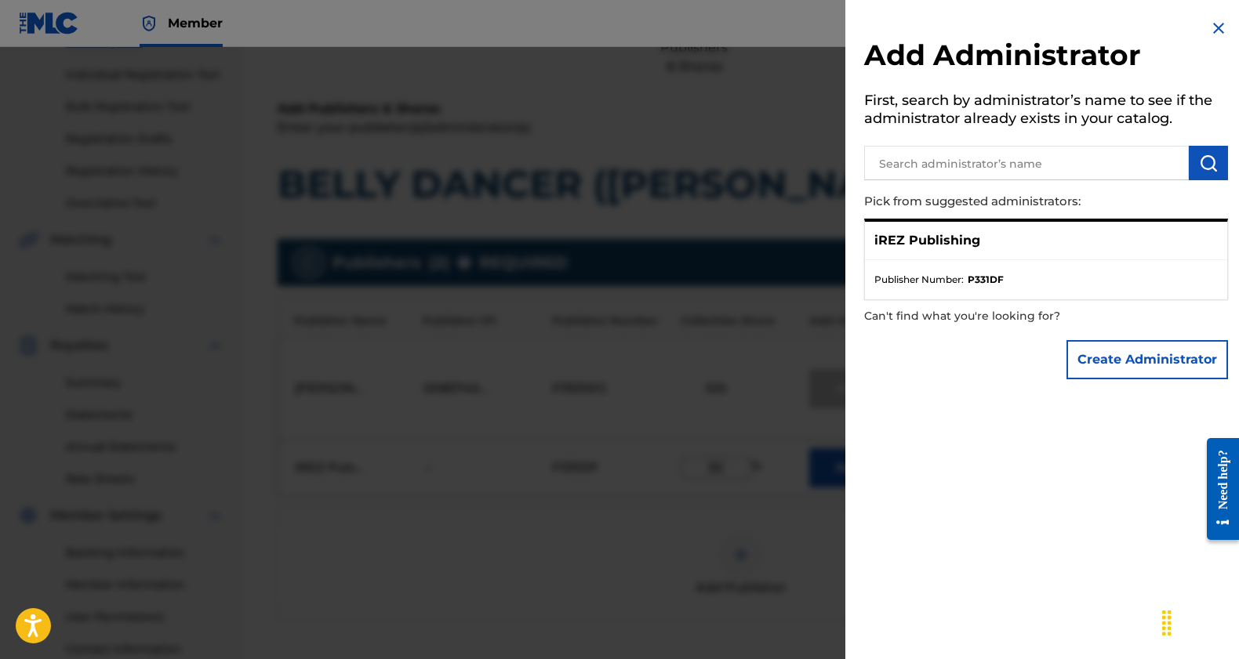
click at [1182, 370] on button "Create Administrator" at bounding box center [1146, 359] width 161 height 39
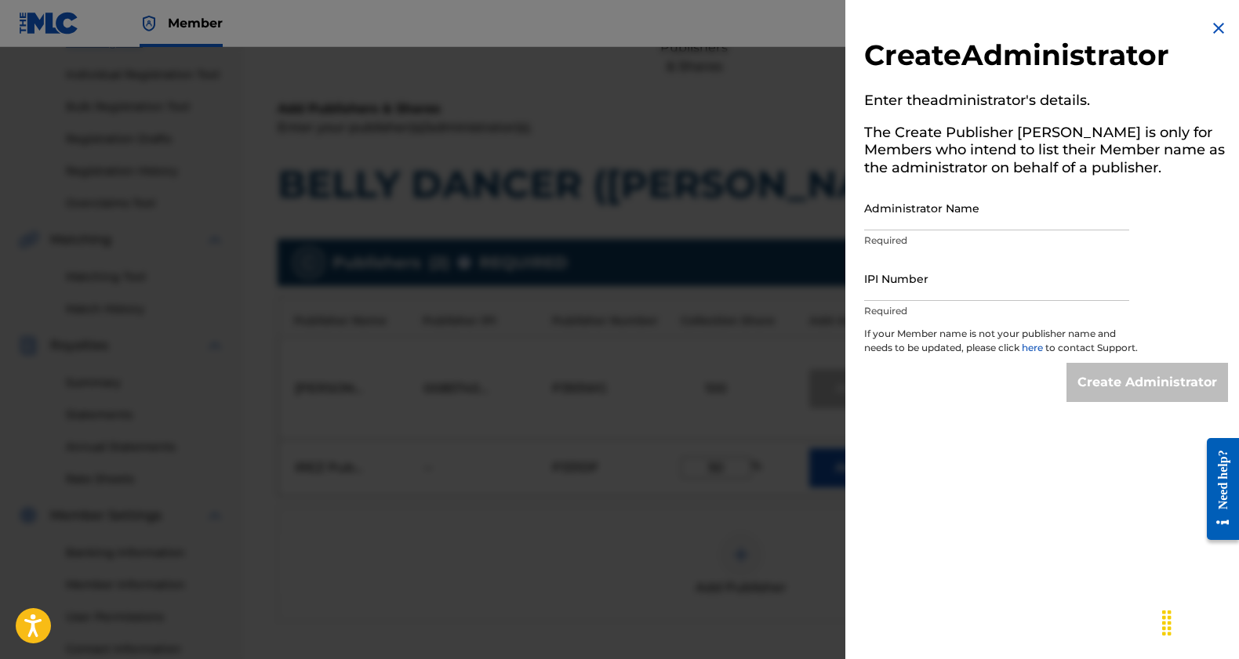
click at [975, 222] on input "Administrator Name" at bounding box center [996, 208] width 265 height 45
click at [1211, 33] on img at bounding box center [1218, 28] width 19 height 19
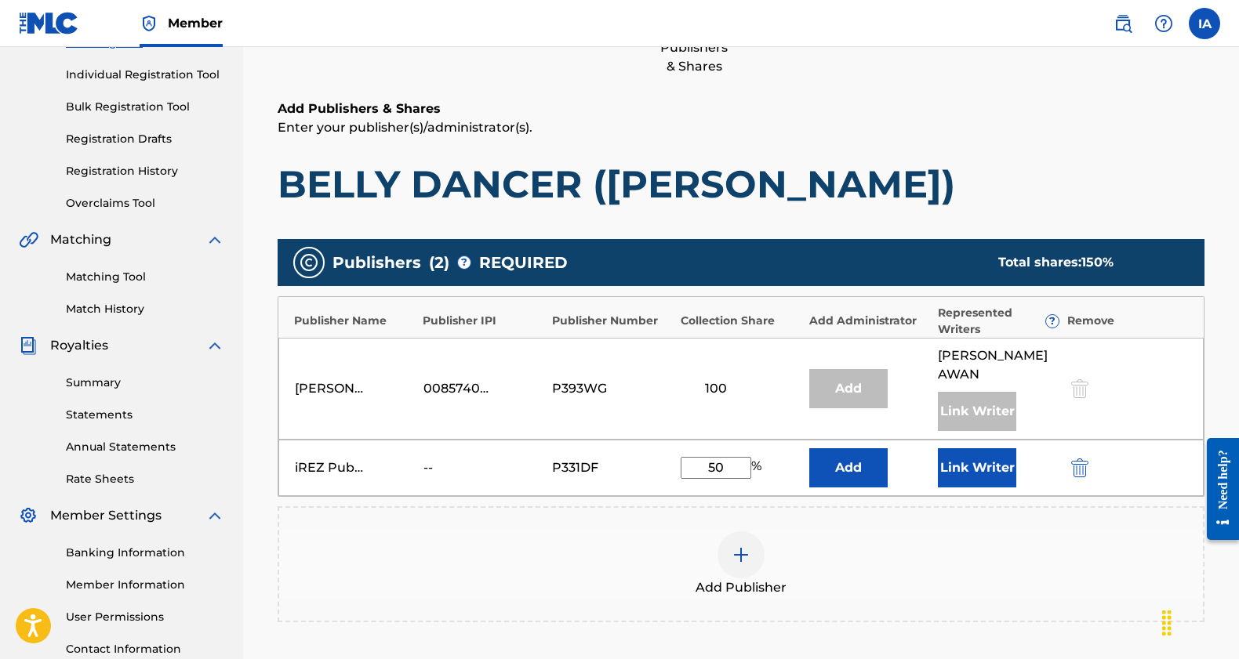
click at [992, 477] on button "Link Writer" at bounding box center [977, 467] width 78 height 39
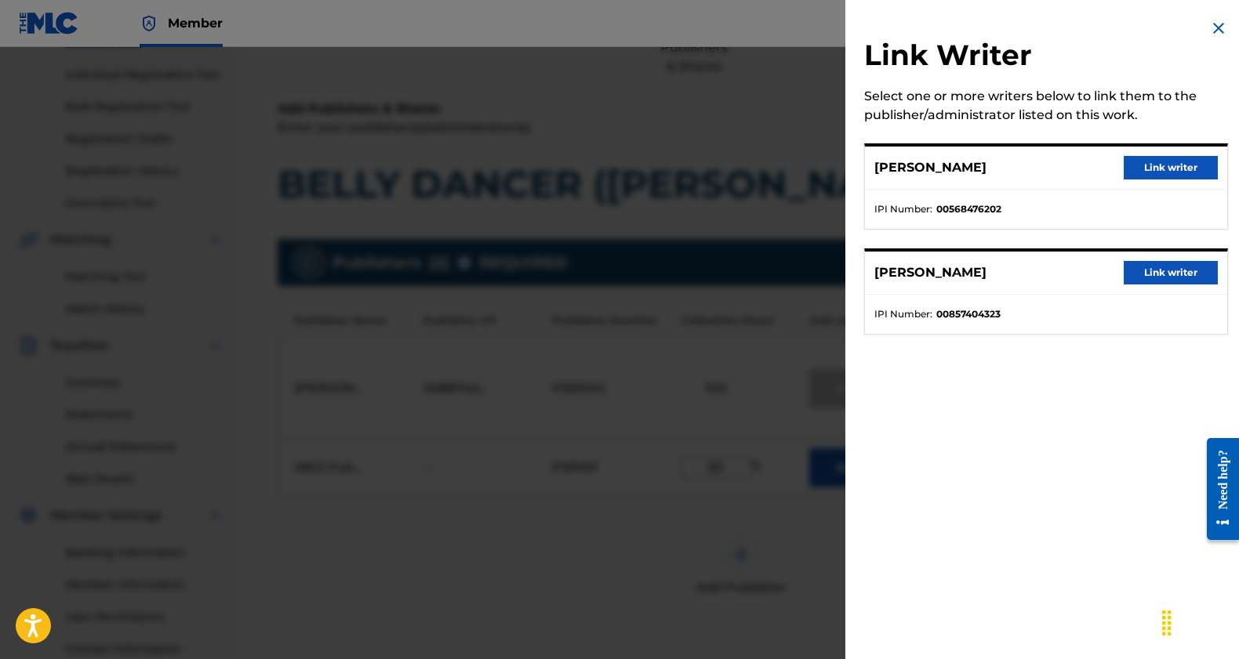
click at [1162, 170] on button "Link writer" at bounding box center [1170, 168] width 94 height 24
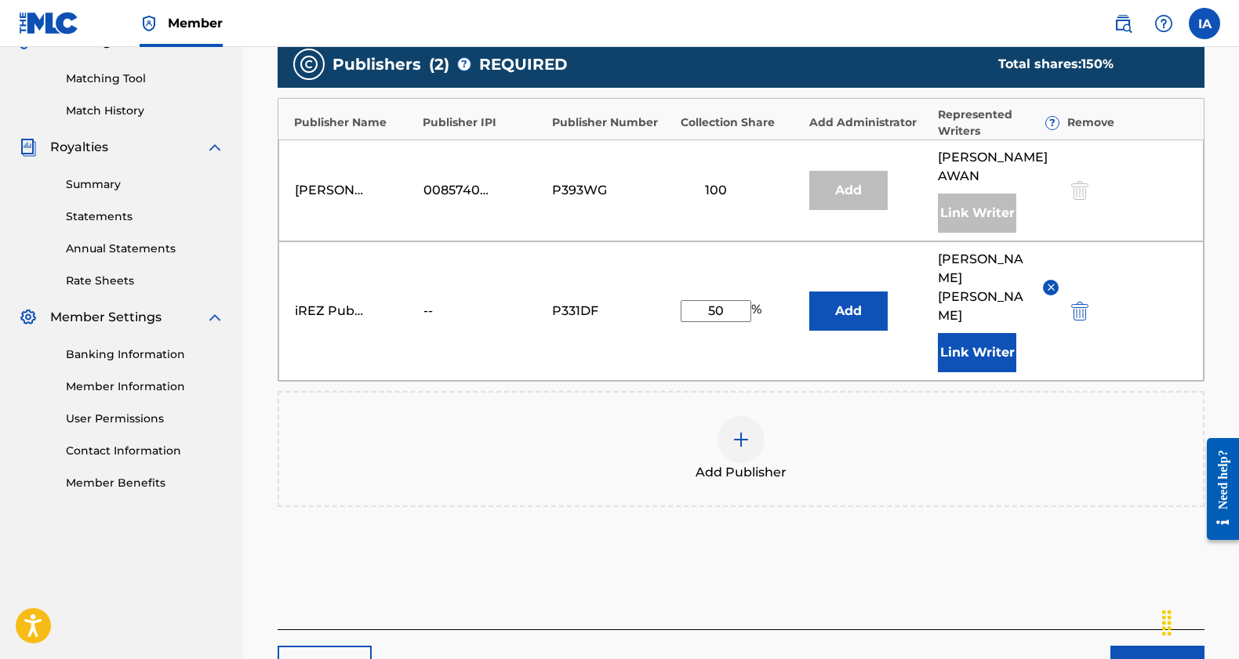
scroll to position [397, 0]
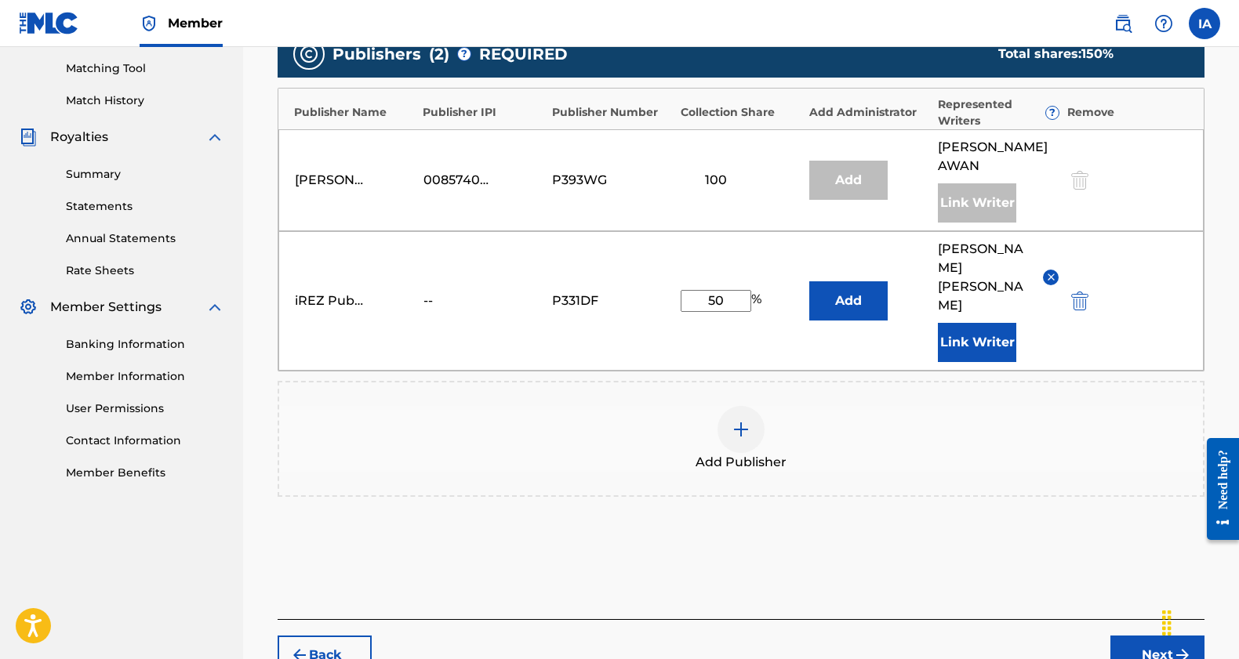
click at [1139, 636] on button "Next" at bounding box center [1157, 655] width 94 height 39
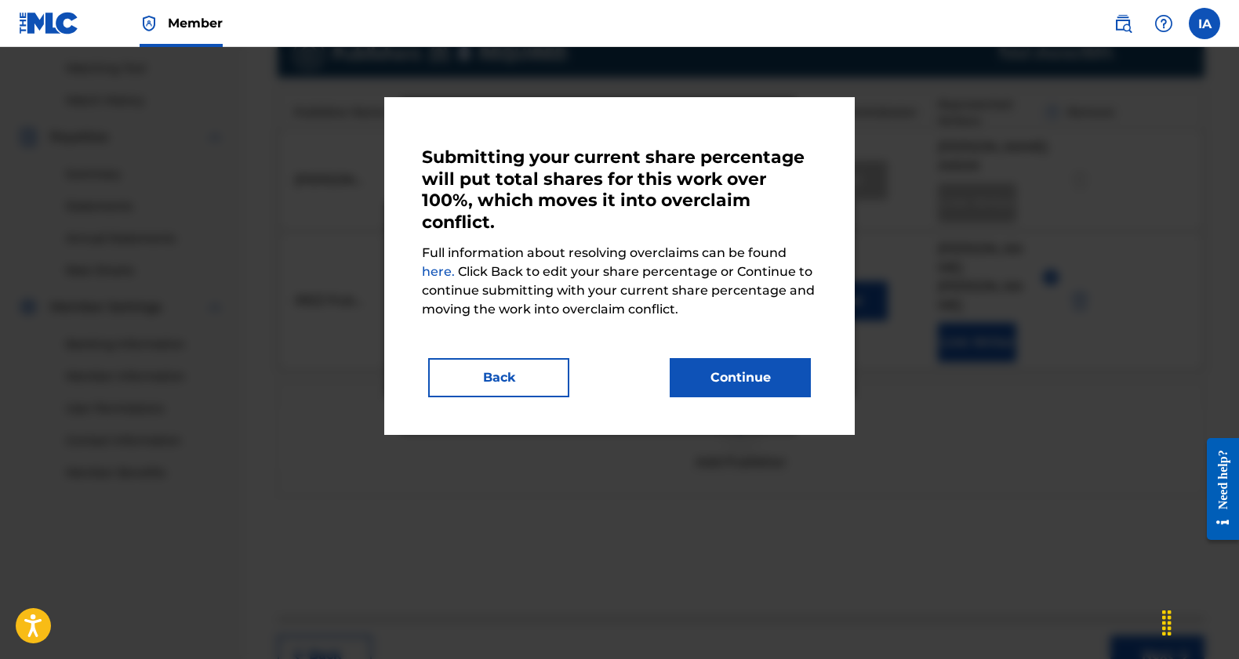
click at [438, 275] on link "here." at bounding box center [440, 271] width 36 height 15
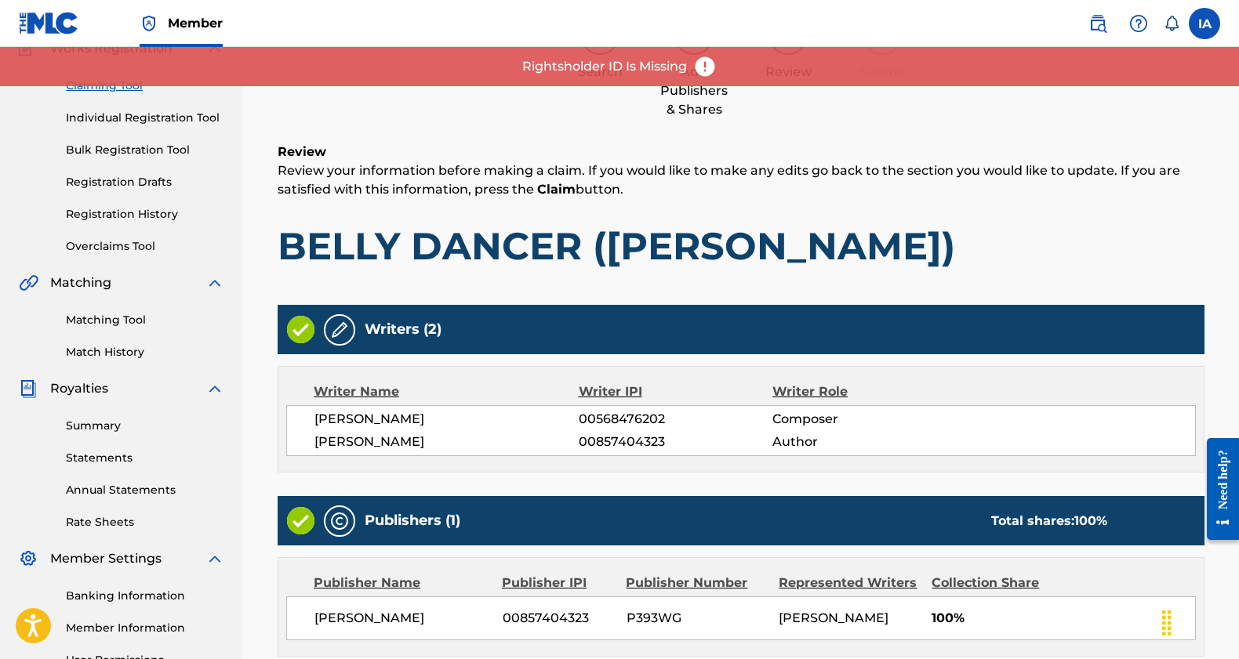
scroll to position [316, 0]
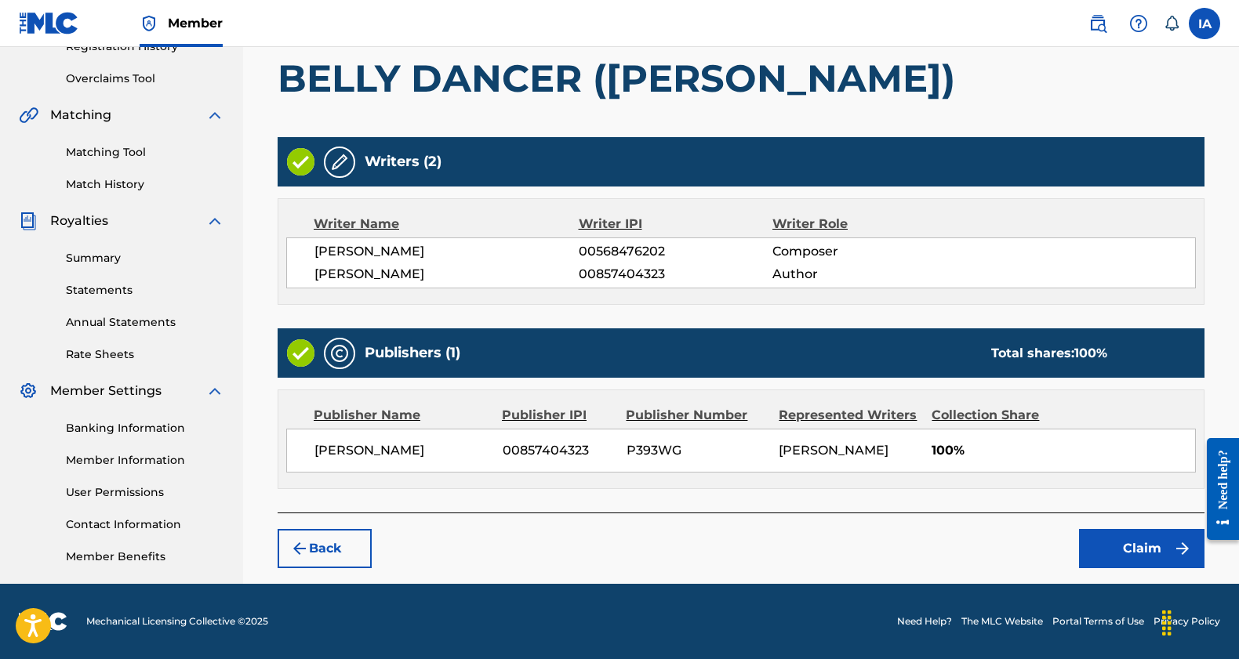
click at [1133, 558] on button "Claim" at bounding box center [1141, 548] width 125 height 39
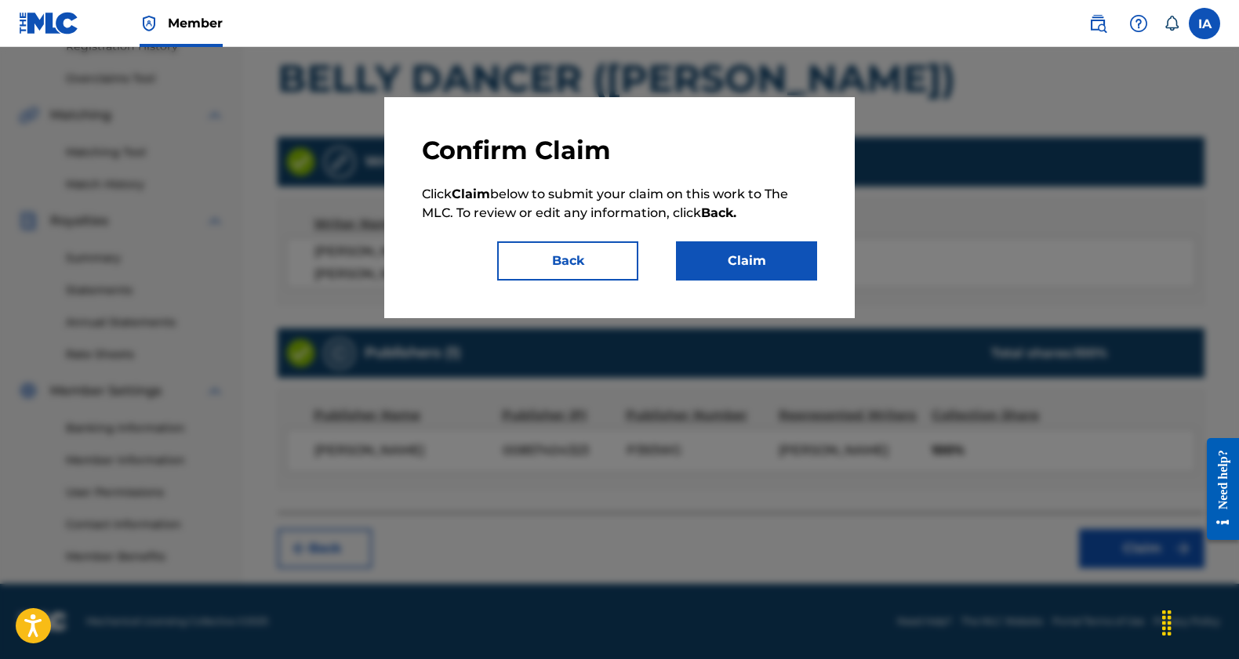
click at [722, 263] on button "Claim" at bounding box center [746, 260] width 141 height 39
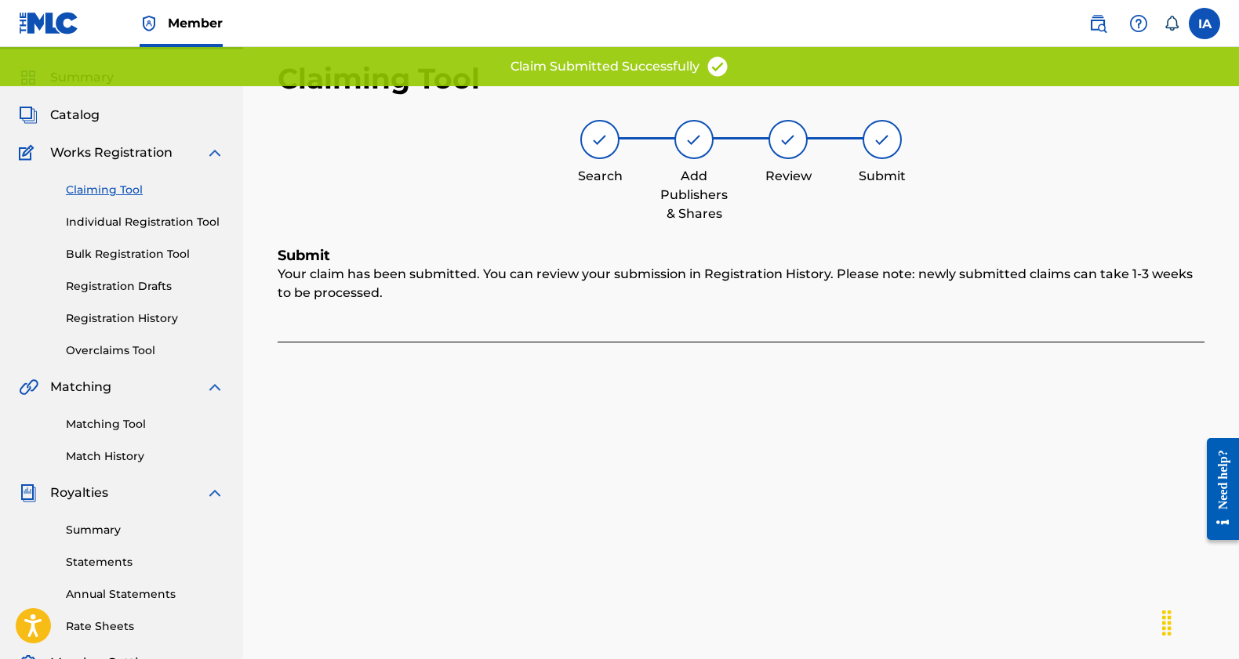
scroll to position [0, 0]
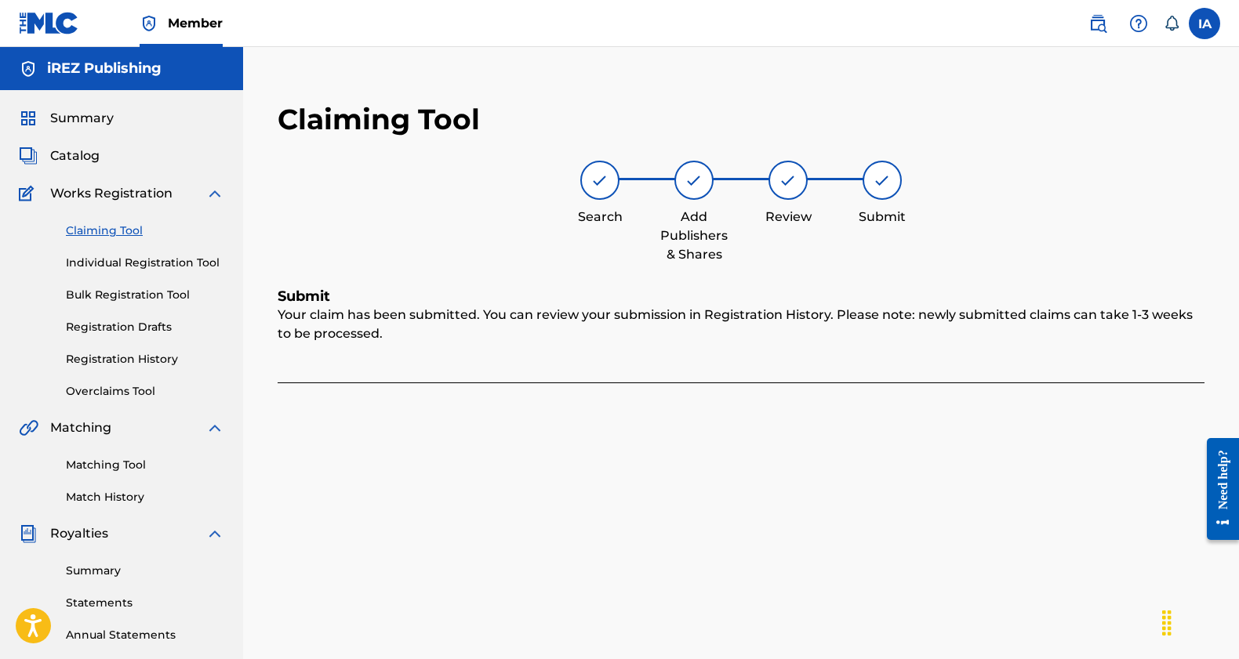
click at [126, 358] on link "Registration History" at bounding box center [145, 359] width 158 height 16
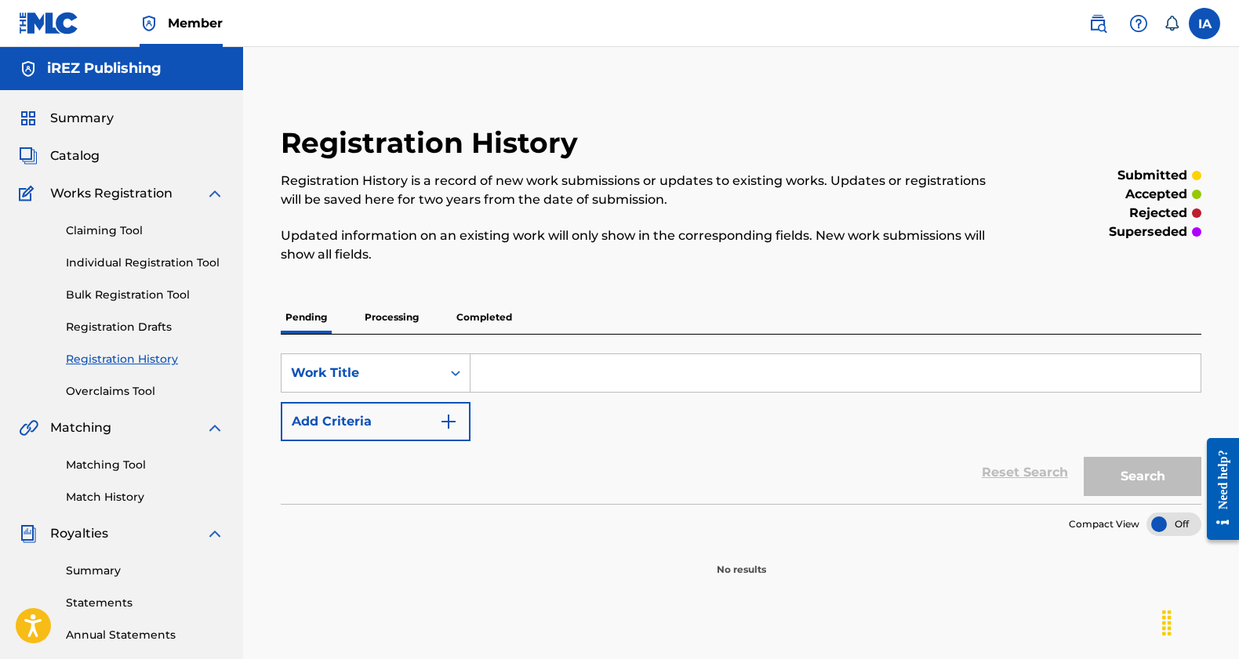
click at [414, 314] on p "Processing" at bounding box center [391, 317] width 63 height 33
click at [498, 318] on p "Completed" at bounding box center [484, 317] width 65 height 33
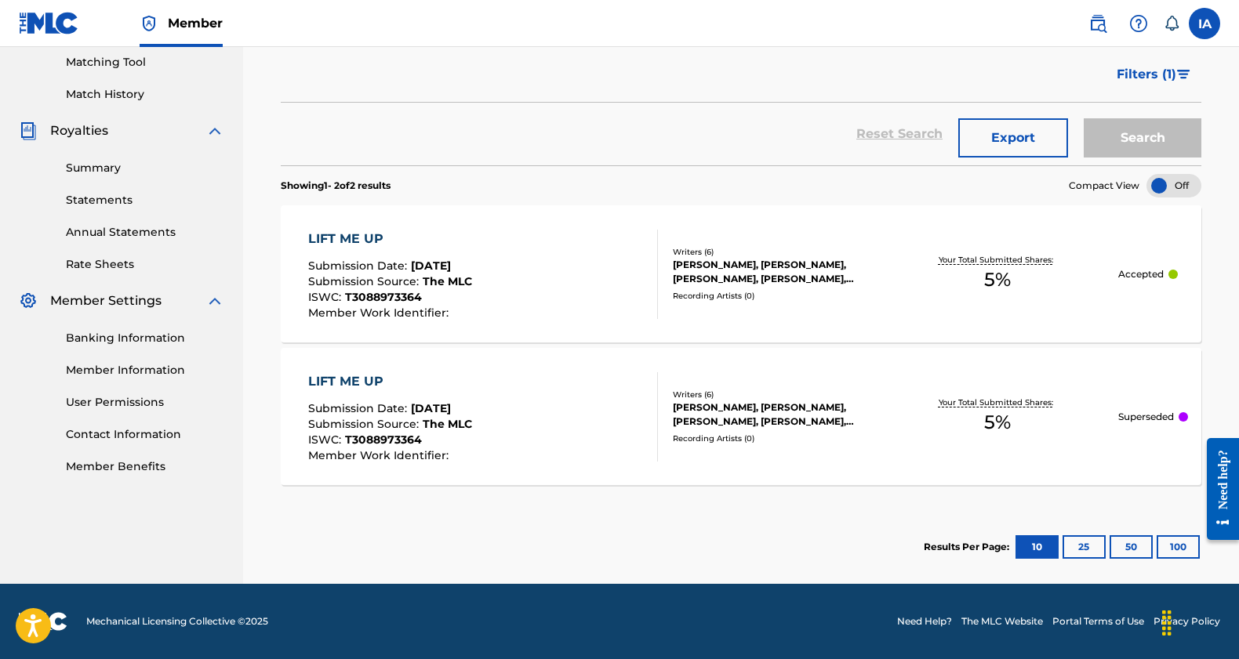
scroll to position [210, 0]
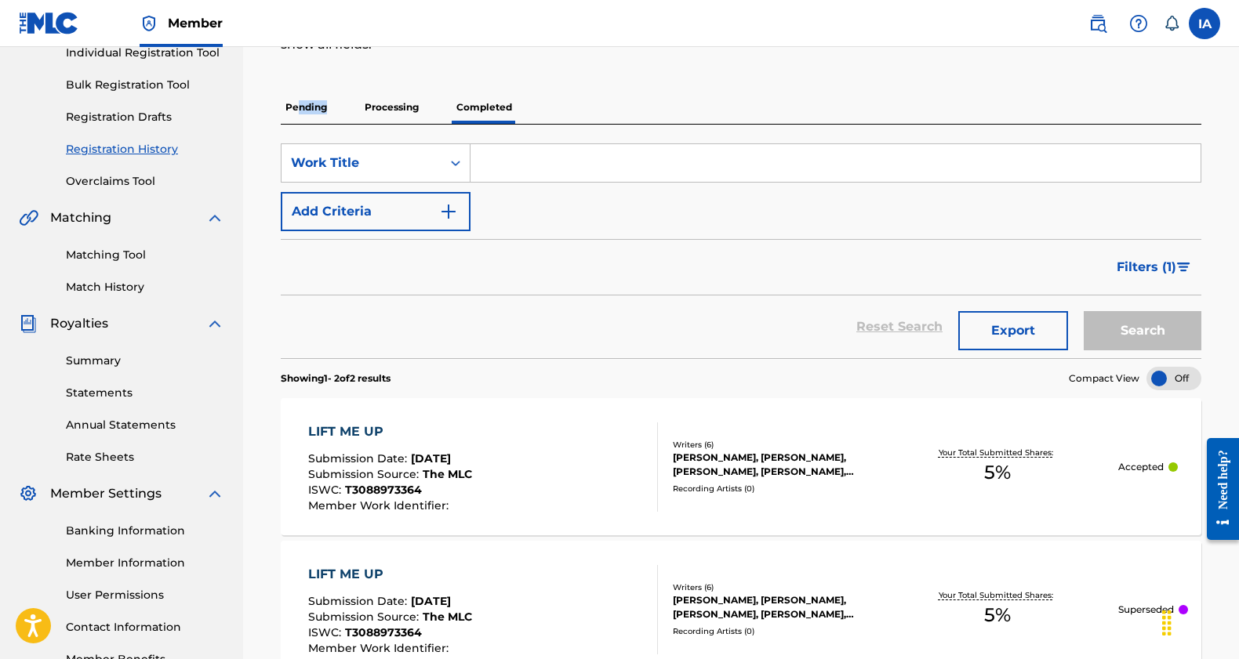
click at [298, 114] on p "Pending" at bounding box center [306, 107] width 51 height 33
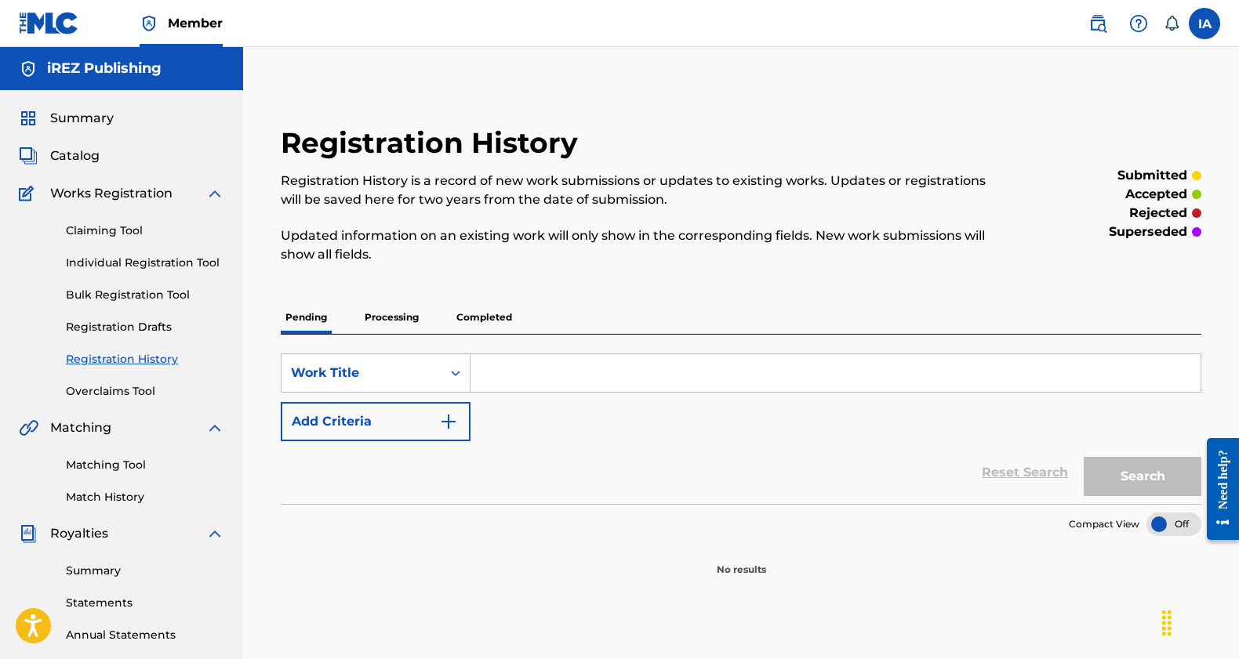
click at [677, 443] on div "Reset Search Search" at bounding box center [741, 472] width 920 height 63
click at [401, 324] on p "Processing" at bounding box center [391, 317] width 63 height 33
click at [126, 233] on link "Claiming Tool" at bounding box center [145, 231] width 158 height 16
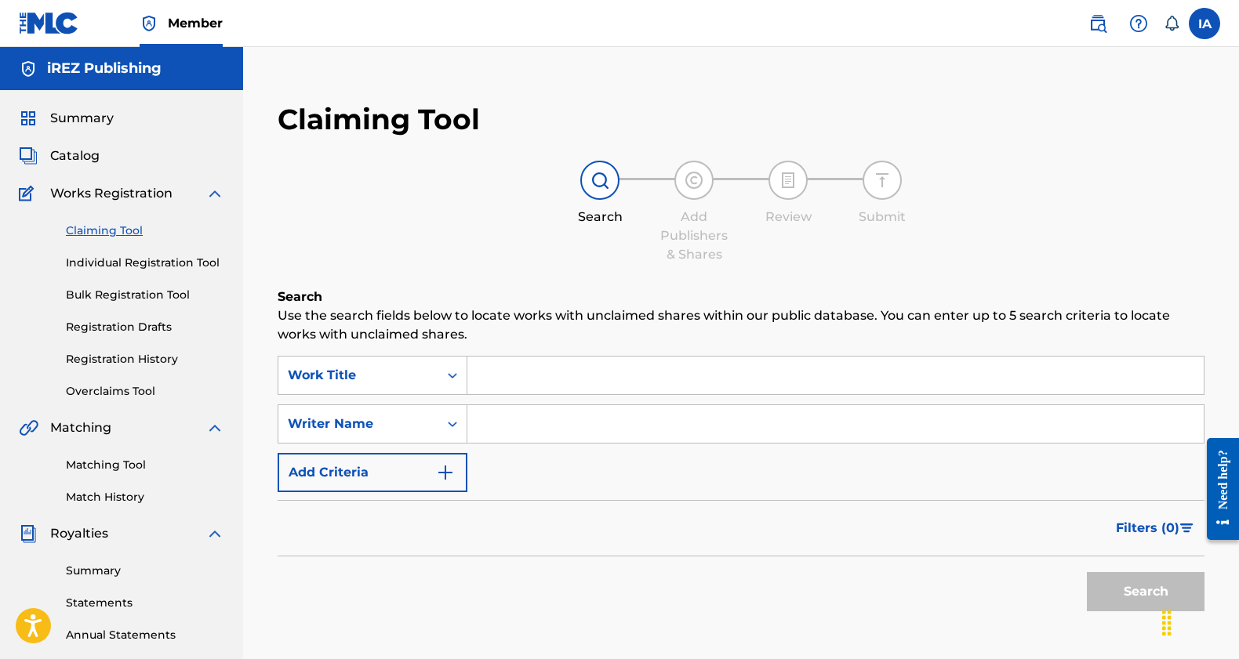
click at [546, 419] on input "Search Form" at bounding box center [835, 424] width 736 height 38
paste input "[PERSON_NAME] [PERSON_NAME]"
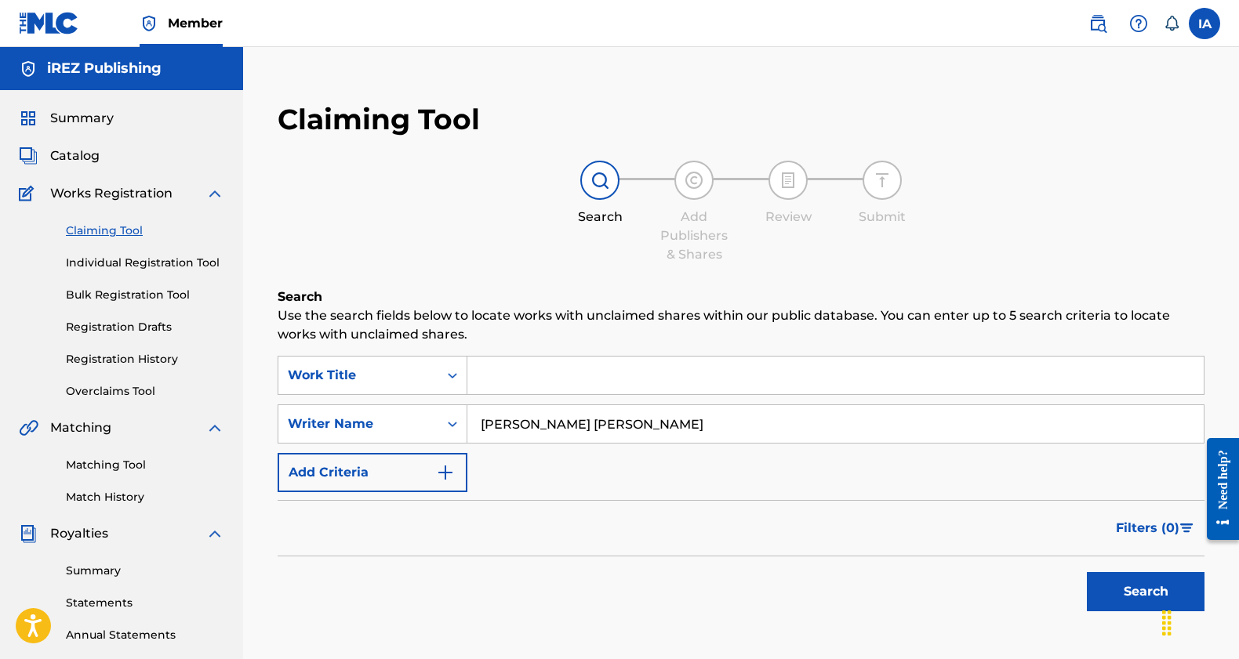
type input "[PERSON_NAME] [PERSON_NAME]"
click at [490, 379] on input "Search Form" at bounding box center [835, 376] width 736 height 38
click at [1124, 588] on button "Search" at bounding box center [1146, 591] width 118 height 39
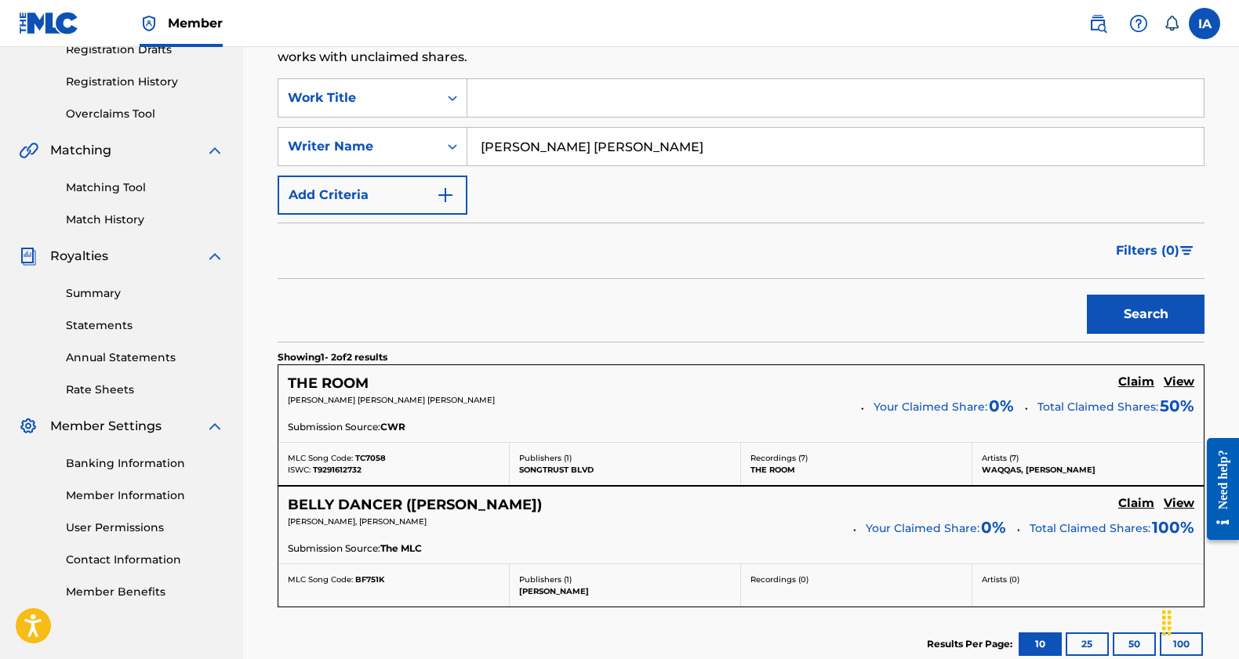
scroll to position [298, 0]
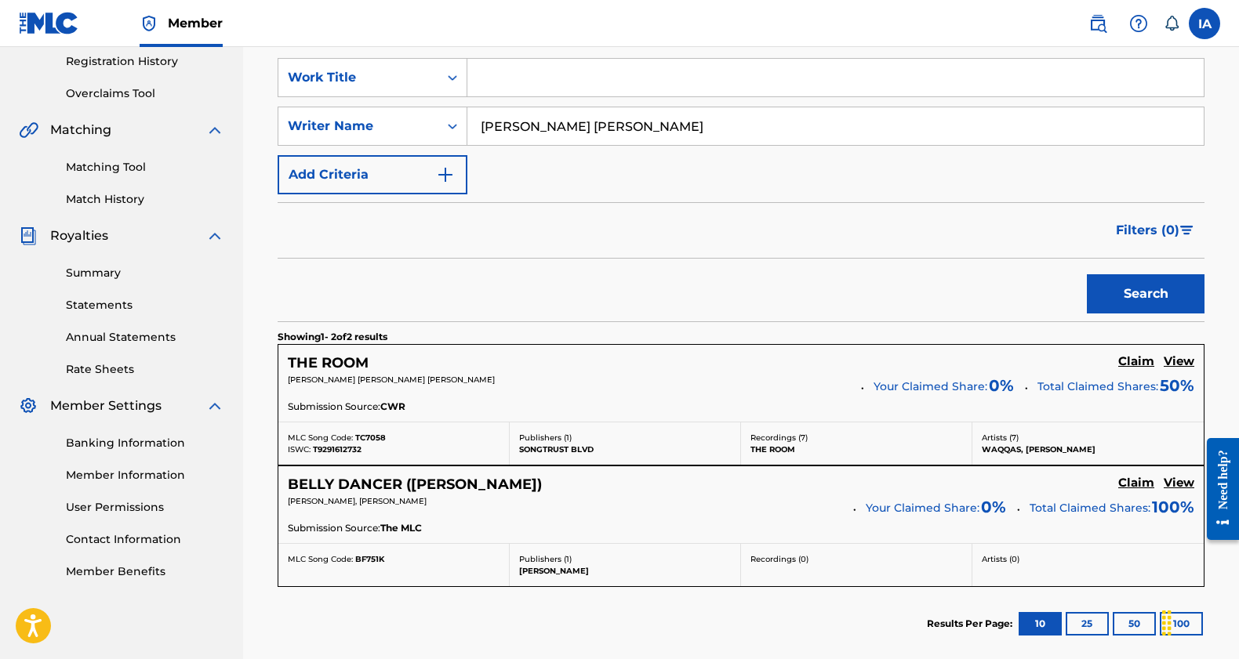
click at [446, 482] on h5 "BELLY DANCER ([PERSON_NAME])" at bounding box center [415, 485] width 254 height 18
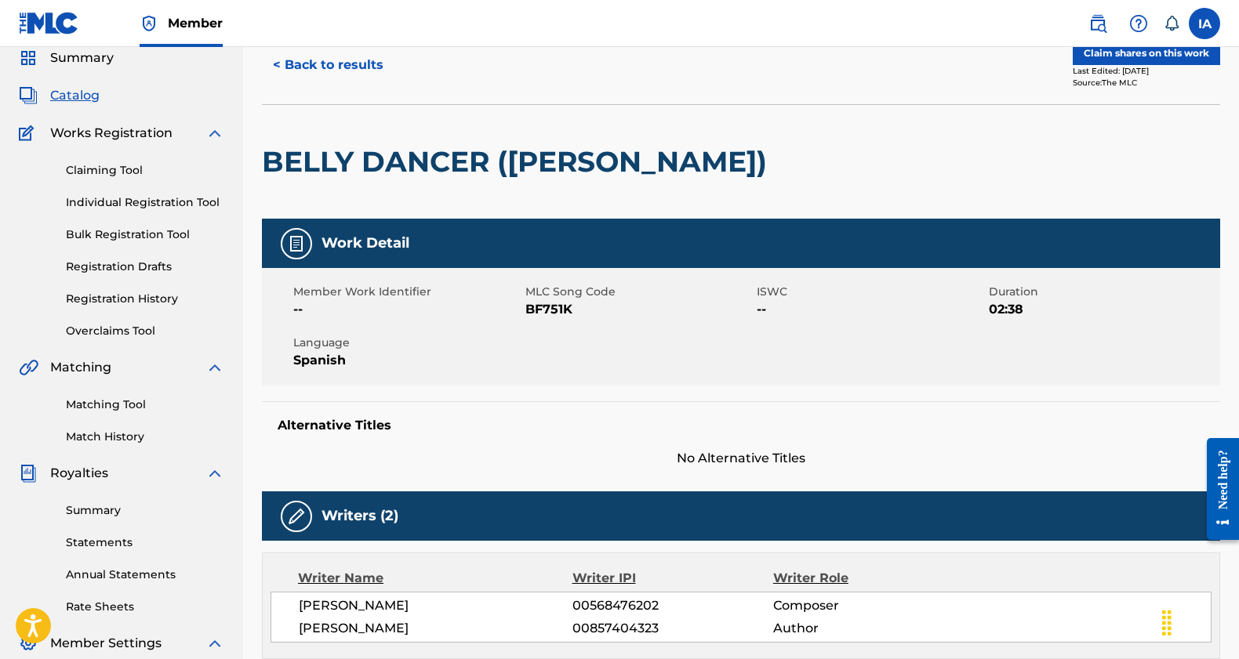
scroll to position [50, 0]
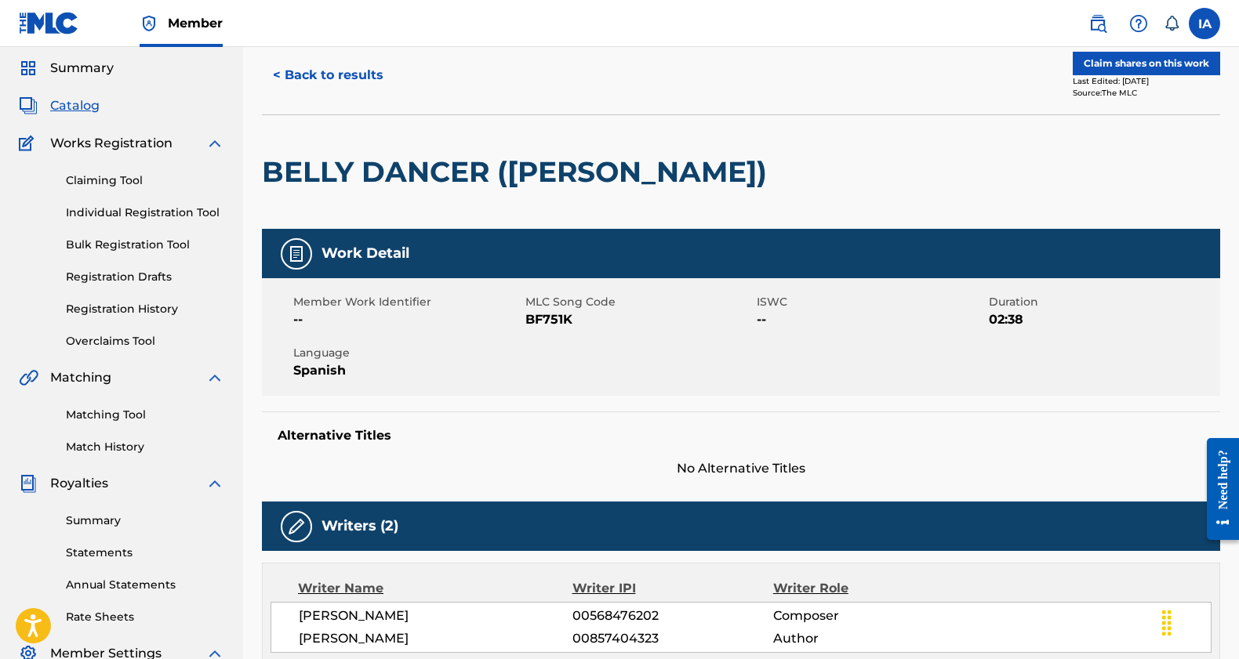
click at [1185, 67] on button "Claim shares on this work" at bounding box center [1145, 64] width 147 height 24
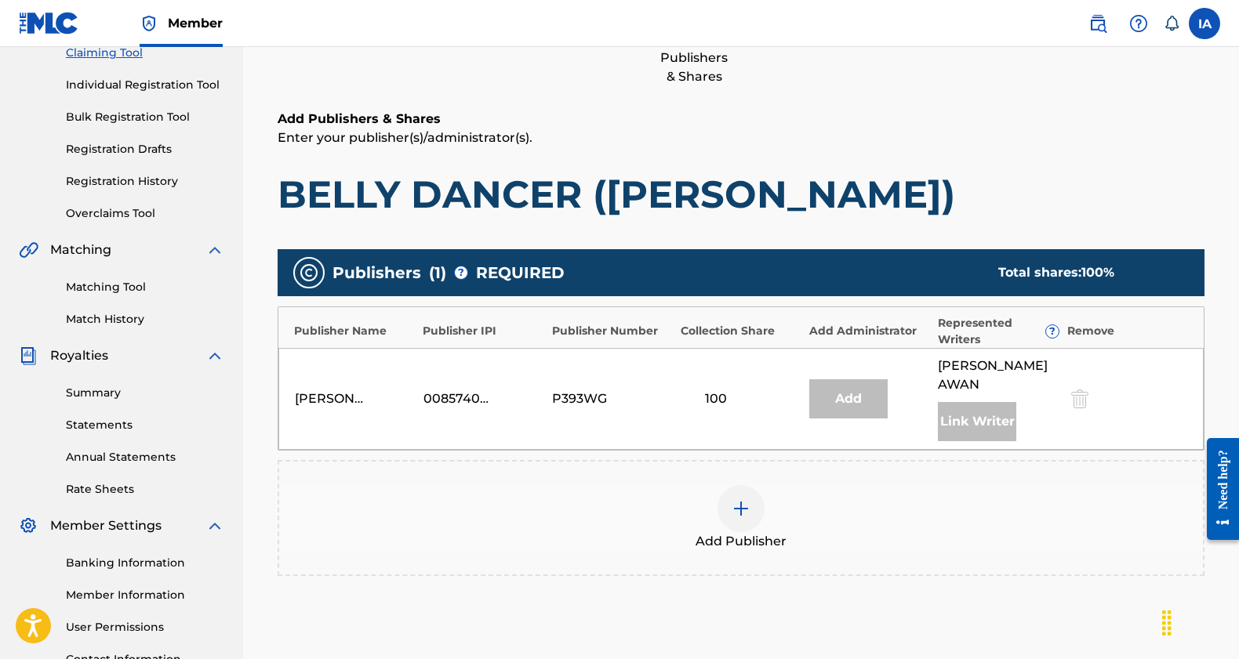
scroll to position [259, 0]
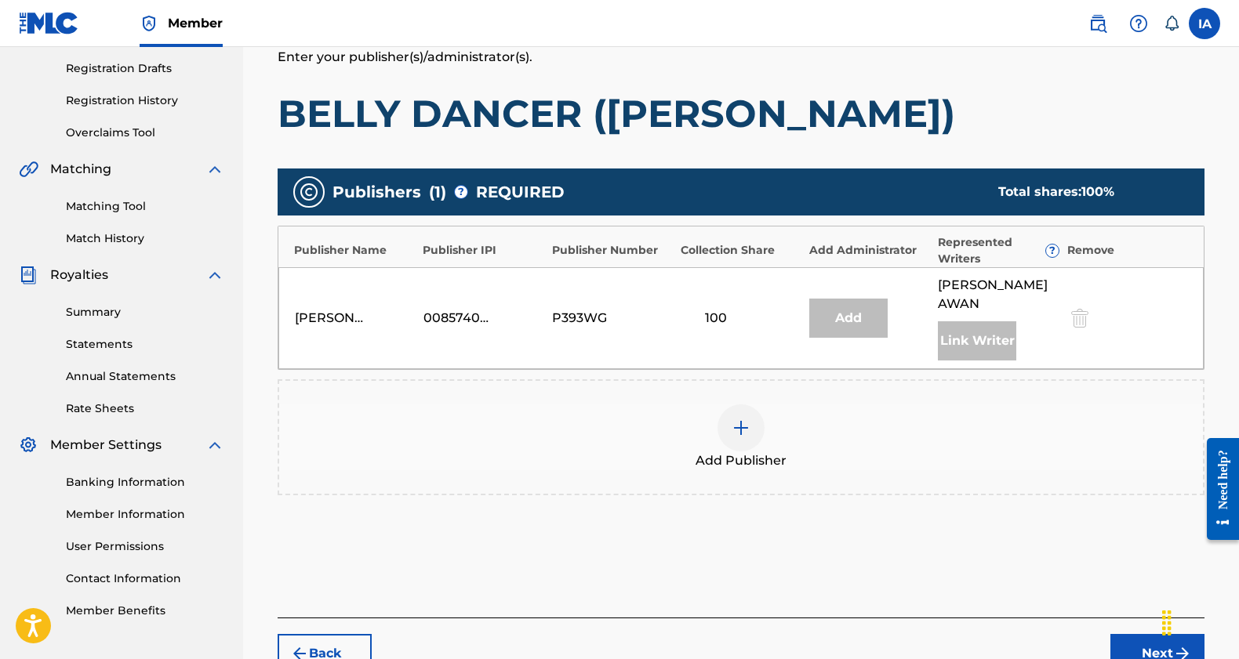
click at [742, 429] on img at bounding box center [740, 428] width 19 height 19
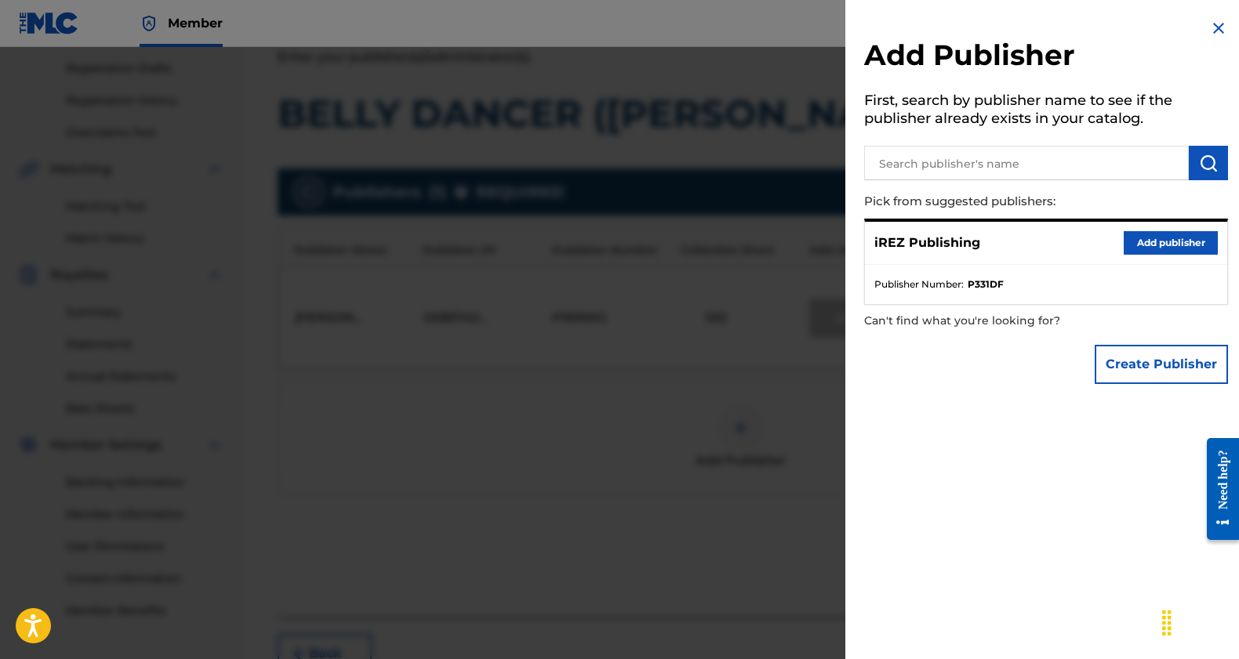
click at [1150, 238] on button "Add publisher" at bounding box center [1170, 243] width 94 height 24
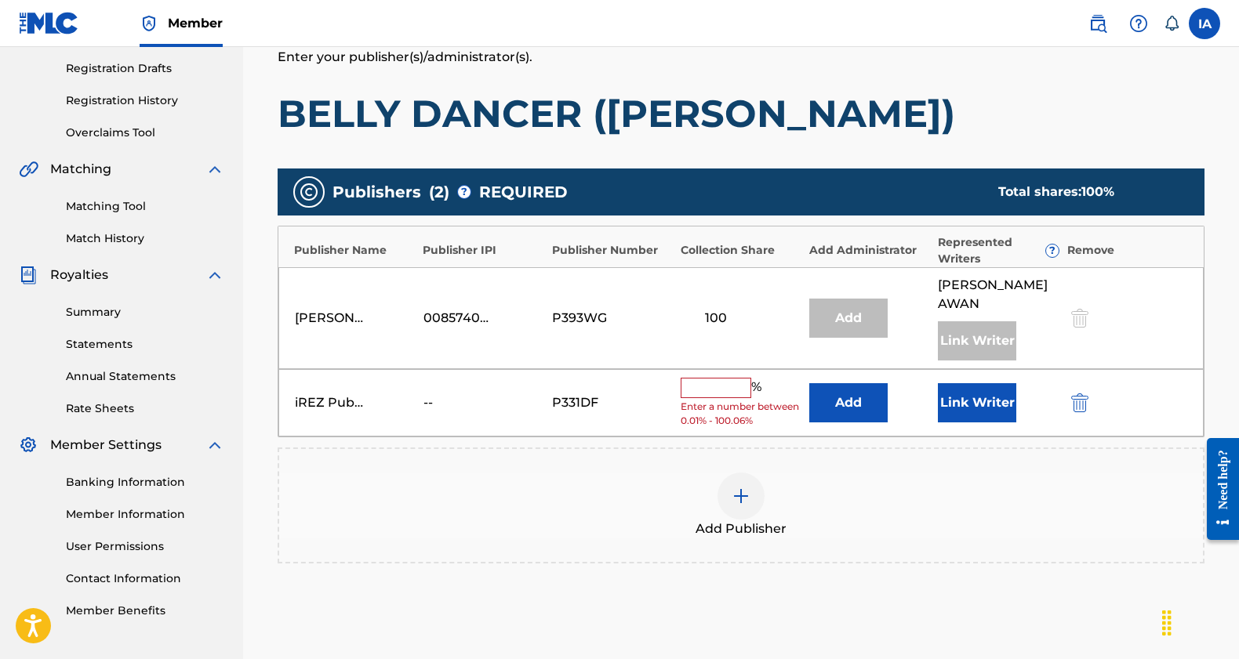
click at [994, 406] on button "Link Writer" at bounding box center [977, 402] width 78 height 39
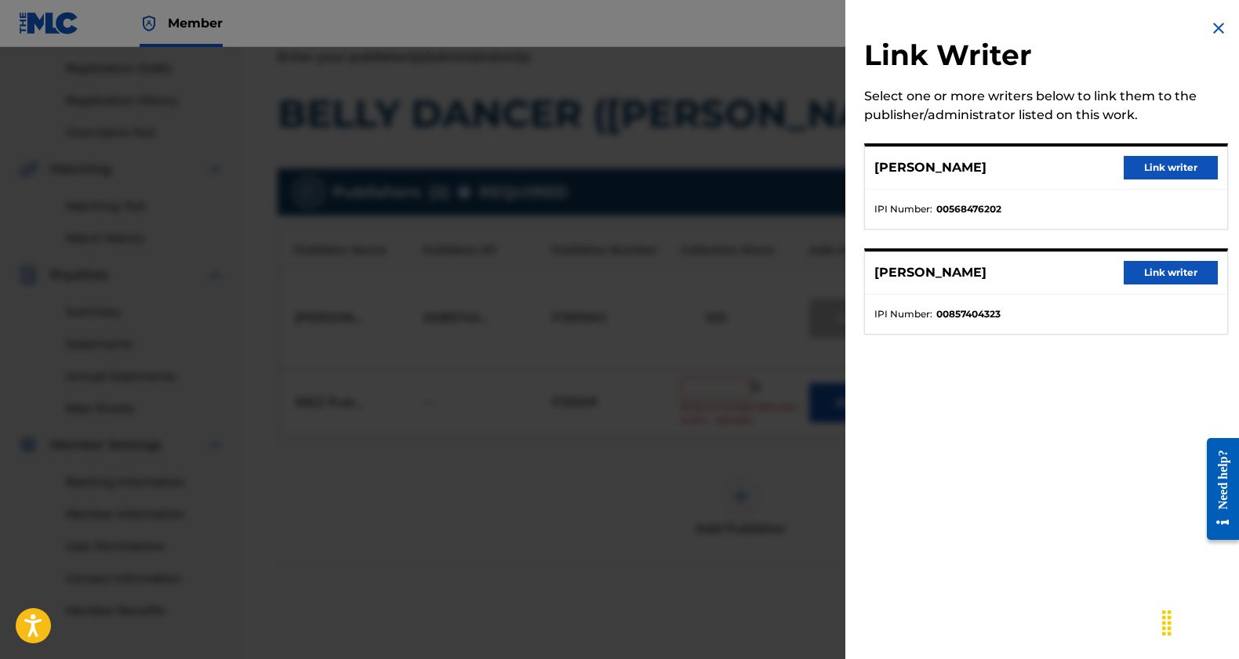
click at [1156, 166] on button "Link writer" at bounding box center [1170, 168] width 94 height 24
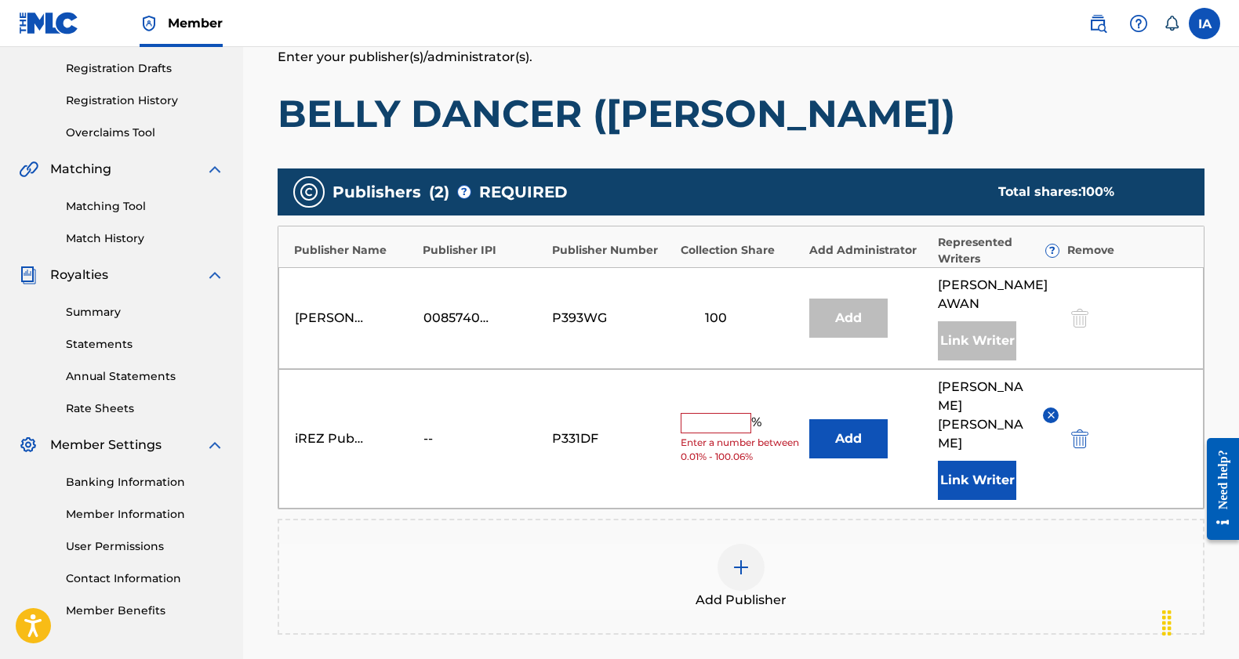
click at [739, 414] on input "text" at bounding box center [715, 423] width 71 height 20
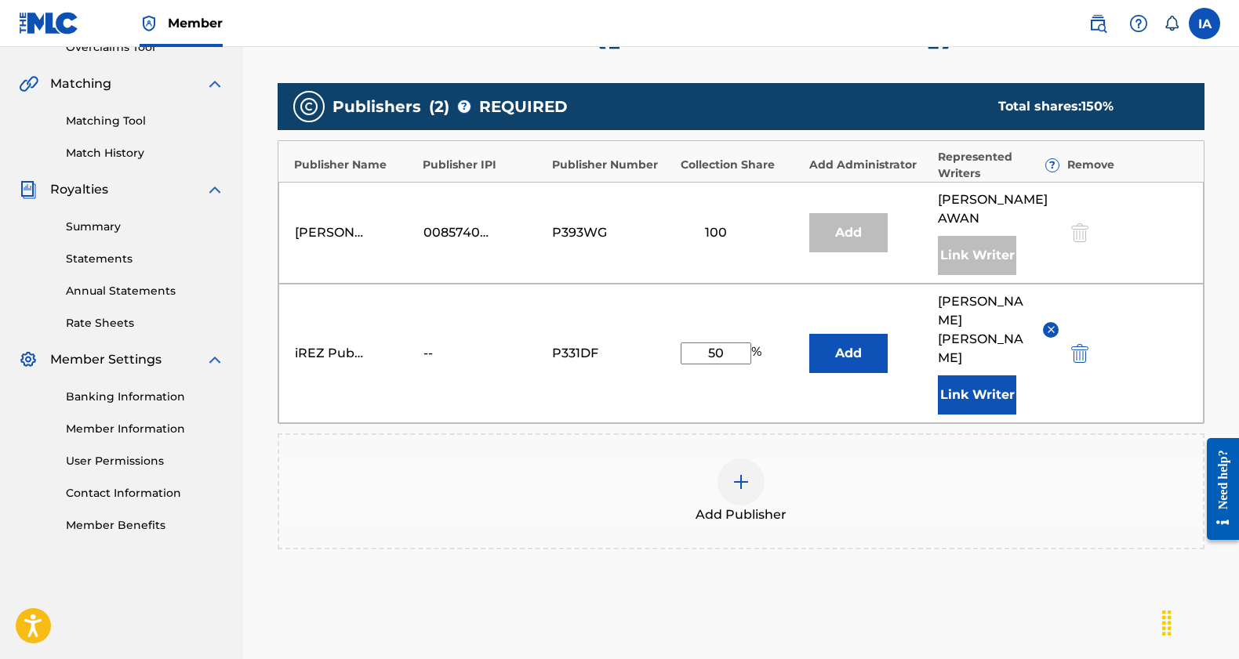
scroll to position [466, 0]
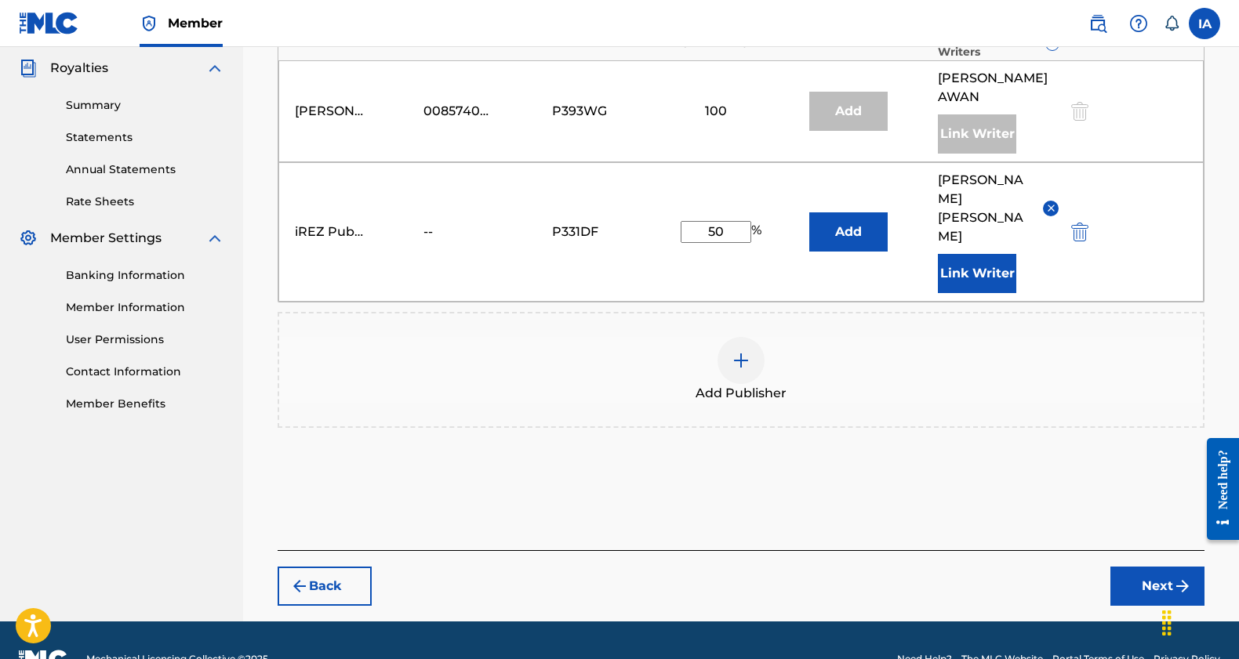
type input "50"
click at [1145, 567] on button "Next" at bounding box center [1157, 586] width 94 height 39
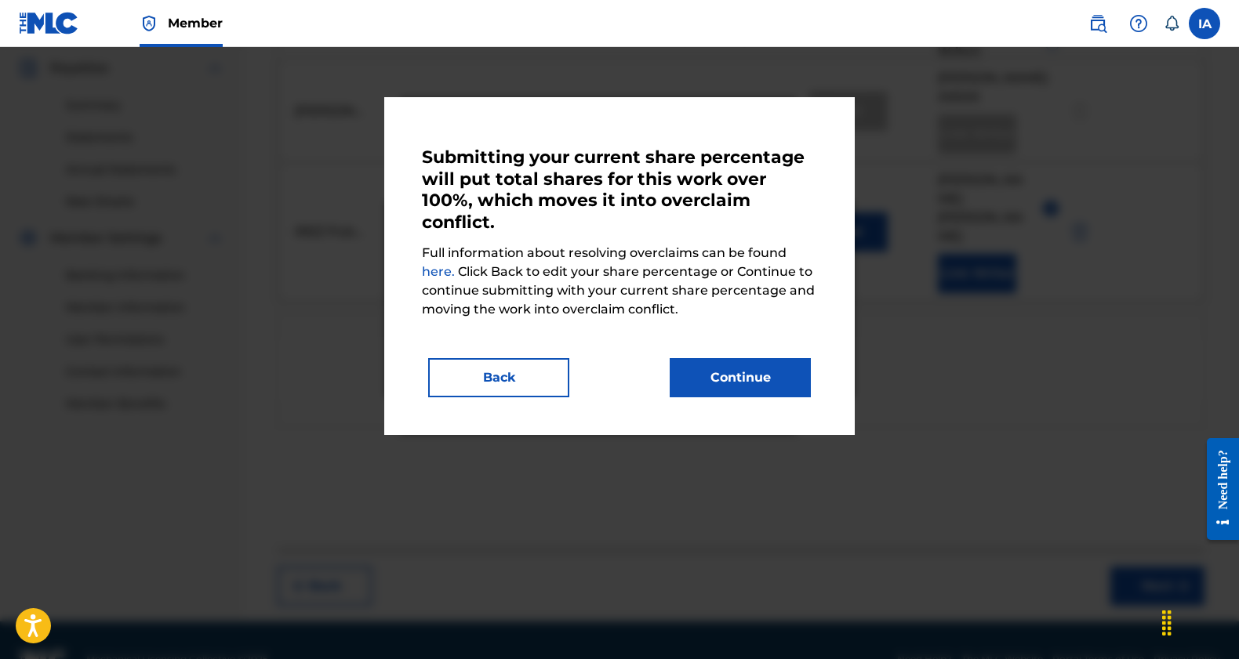
click at [777, 379] on button "Continue" at bounding box center [739, 377] width 141 height 39
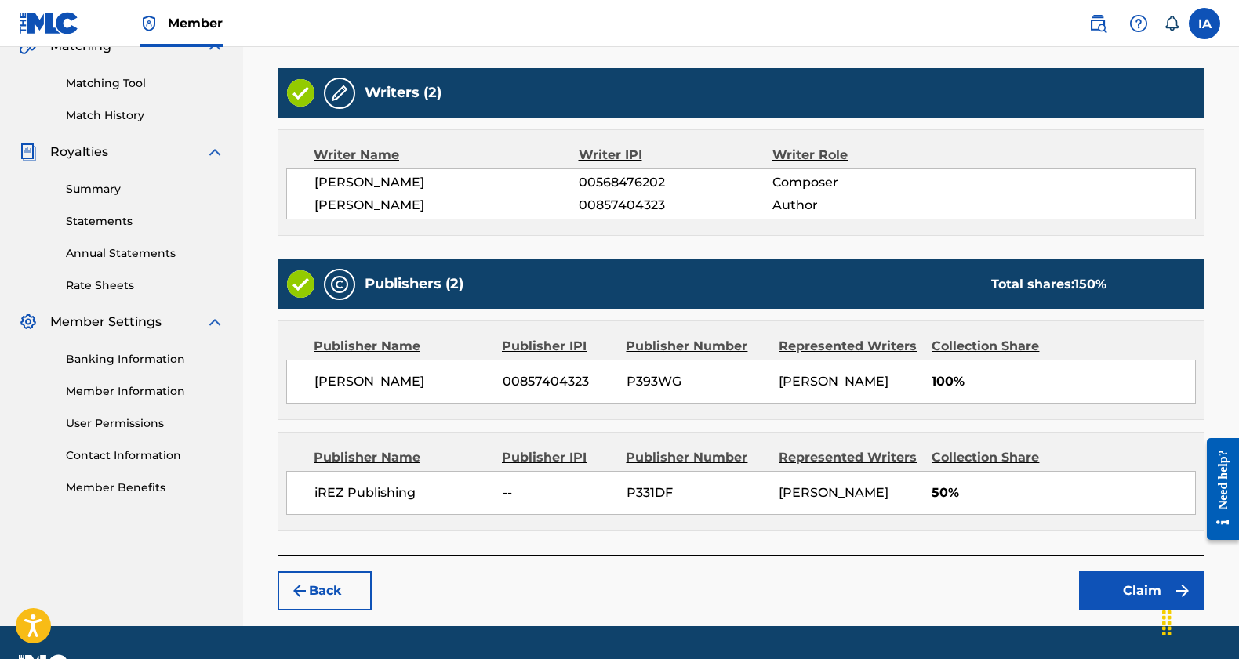
scroll to position [404, 0]
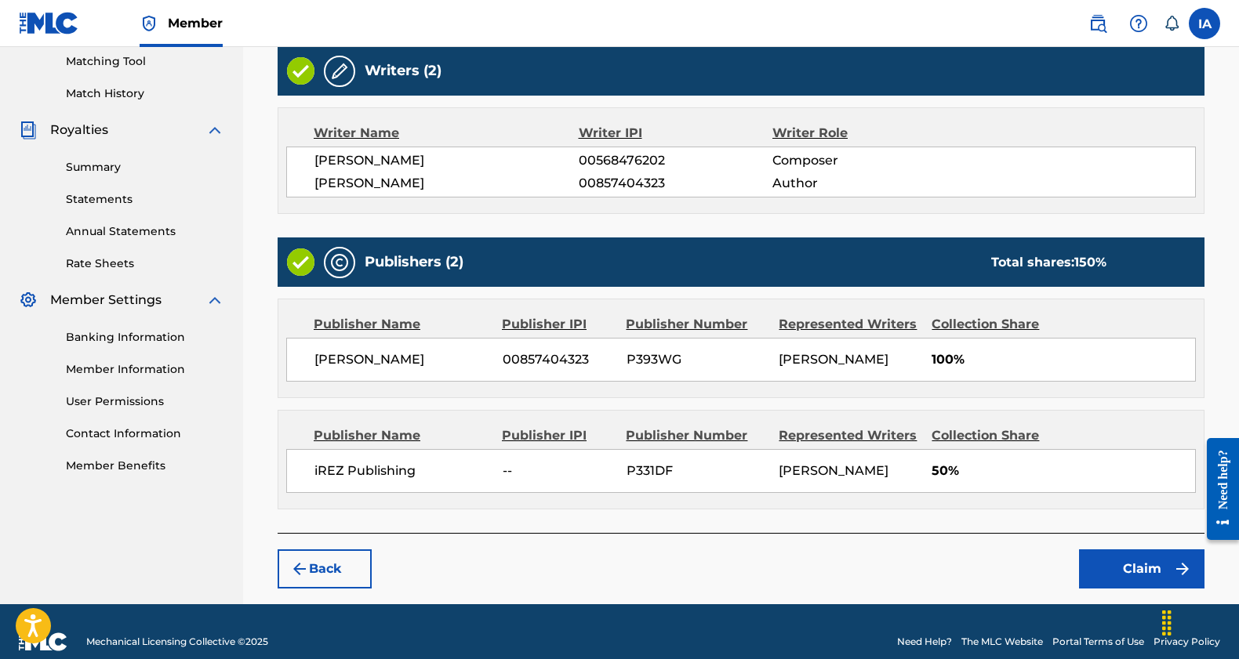
click at [1119, 579] on button "Claim" at bounding box center [1141, 569] width 125 height 39
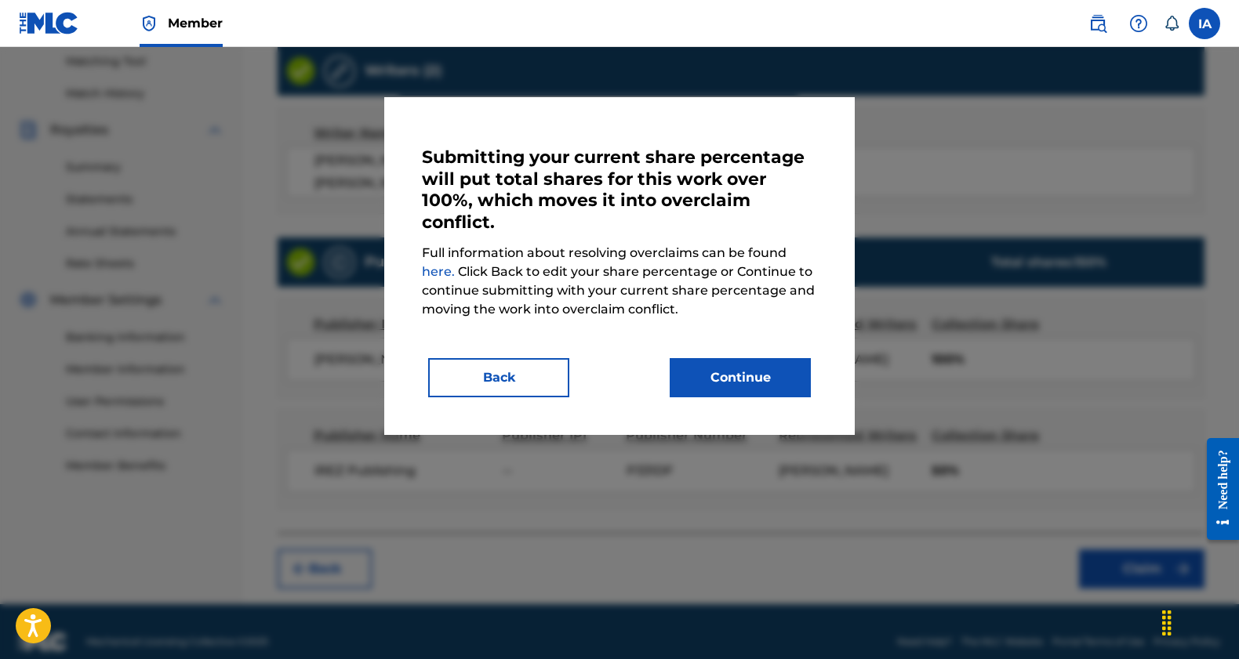
click at [747, 382] on button "Continue" at bounding box center [739, 377] width 141 height 39
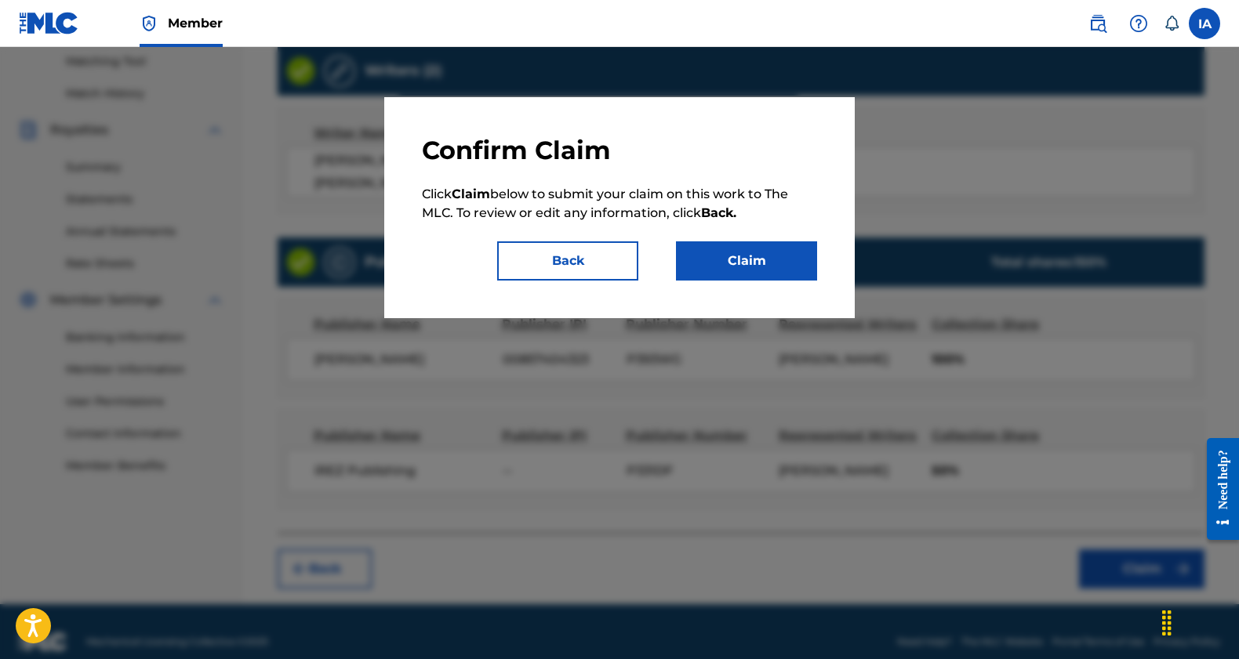
click at [740, 270] on button "Claim" at bounding box center [746, 260] width 141 height 39
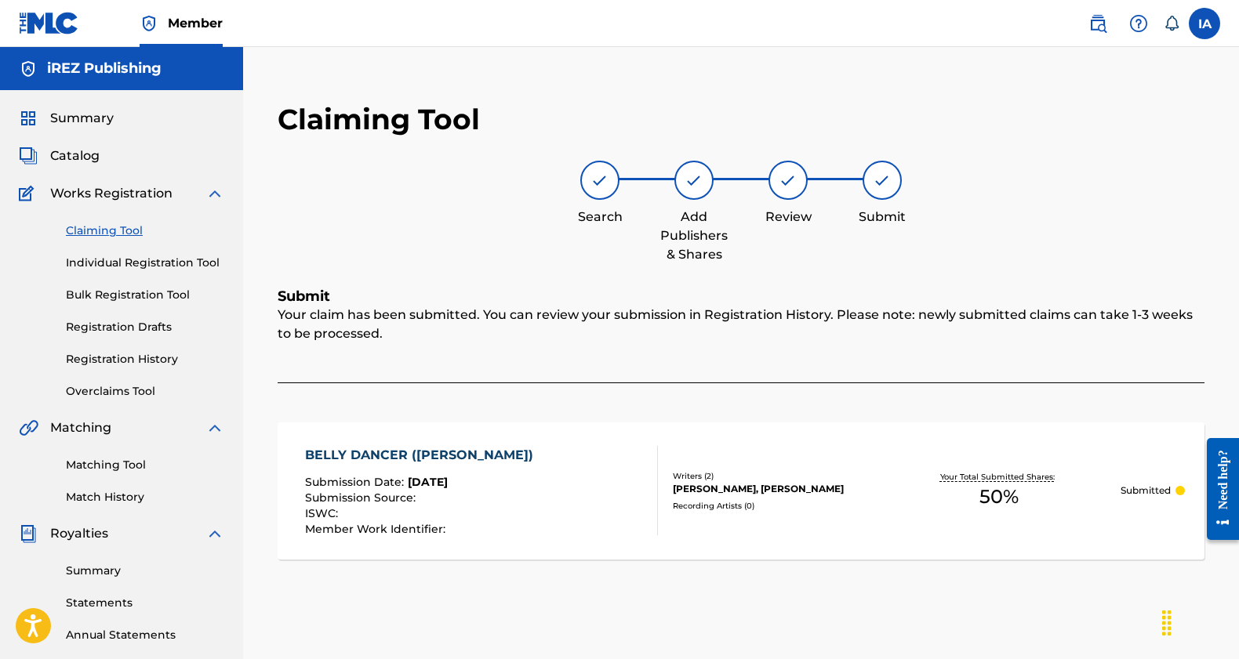
scroll to position [20, 0]
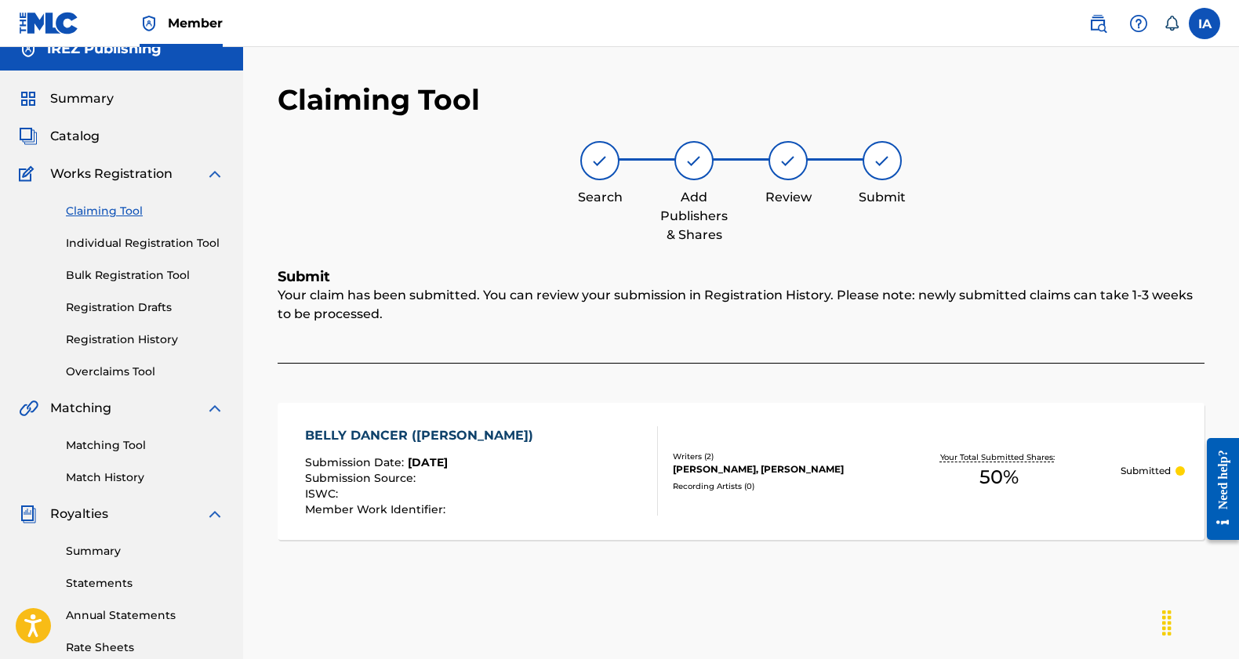
click at [125, 341] on link "Registration History" at bounding box center [145, 340] width 158 height 16
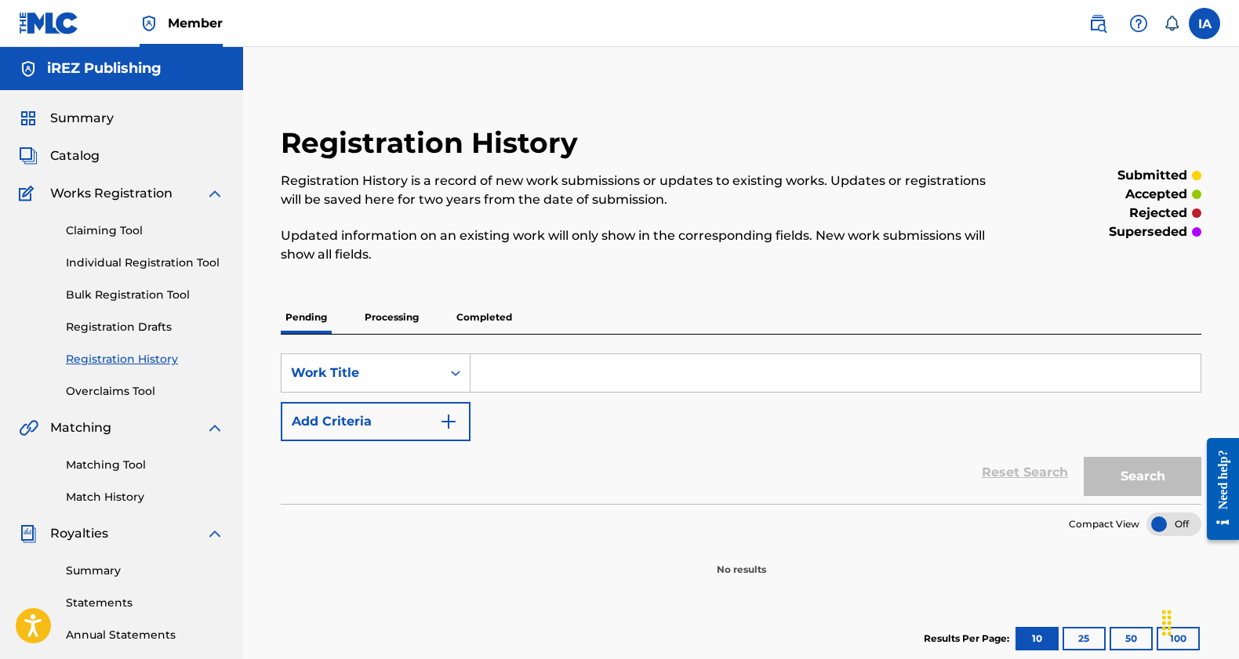
click at [388, 319] on p "Processing" at bounding box center [391, 317] width 63 height 33
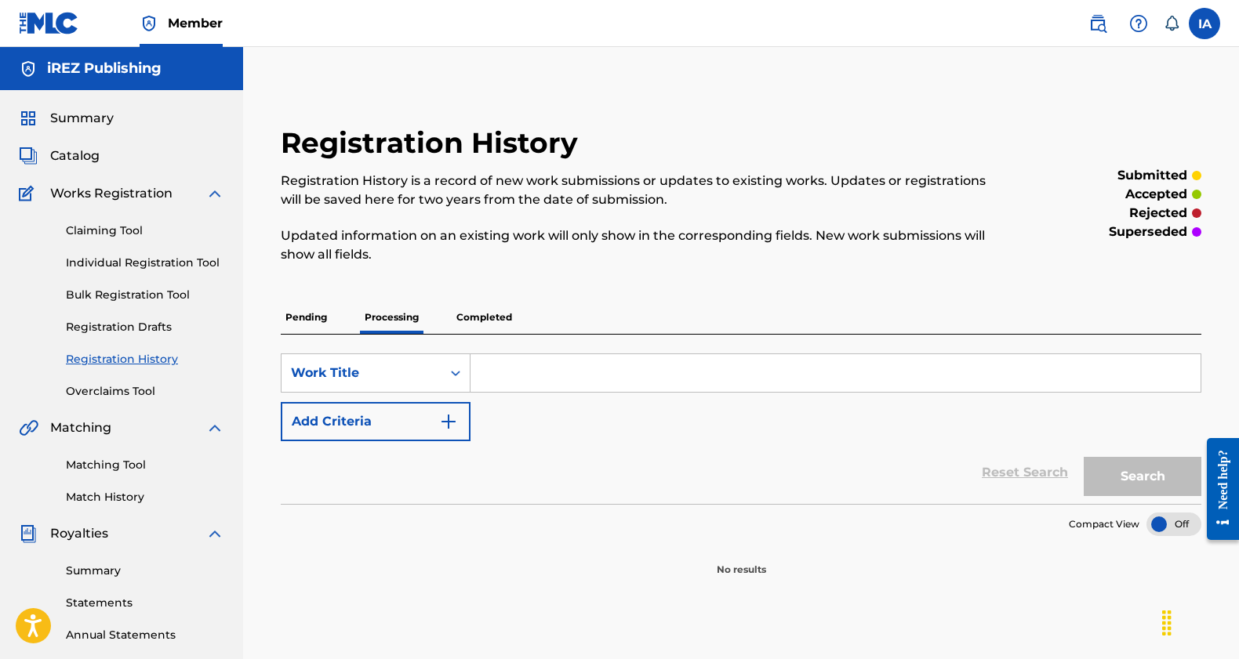
click at [514, 317] on p "Completed" at bounding box center [484, 317] width 65 height 33
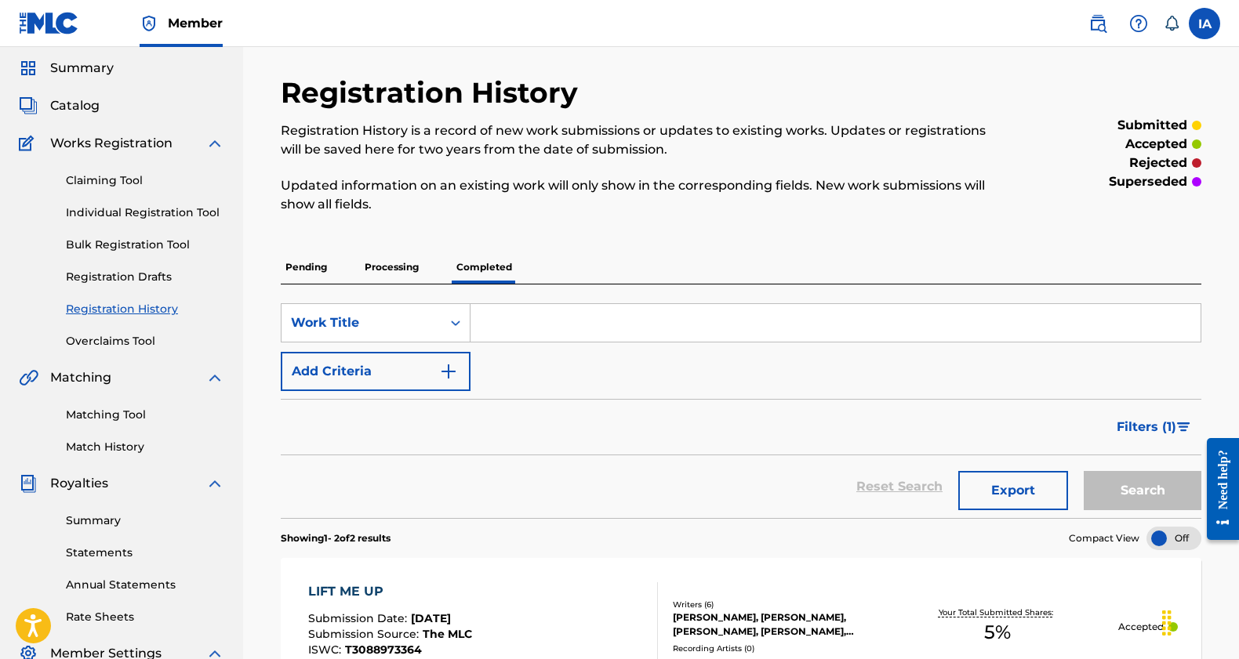
scroll to position [40, 0]
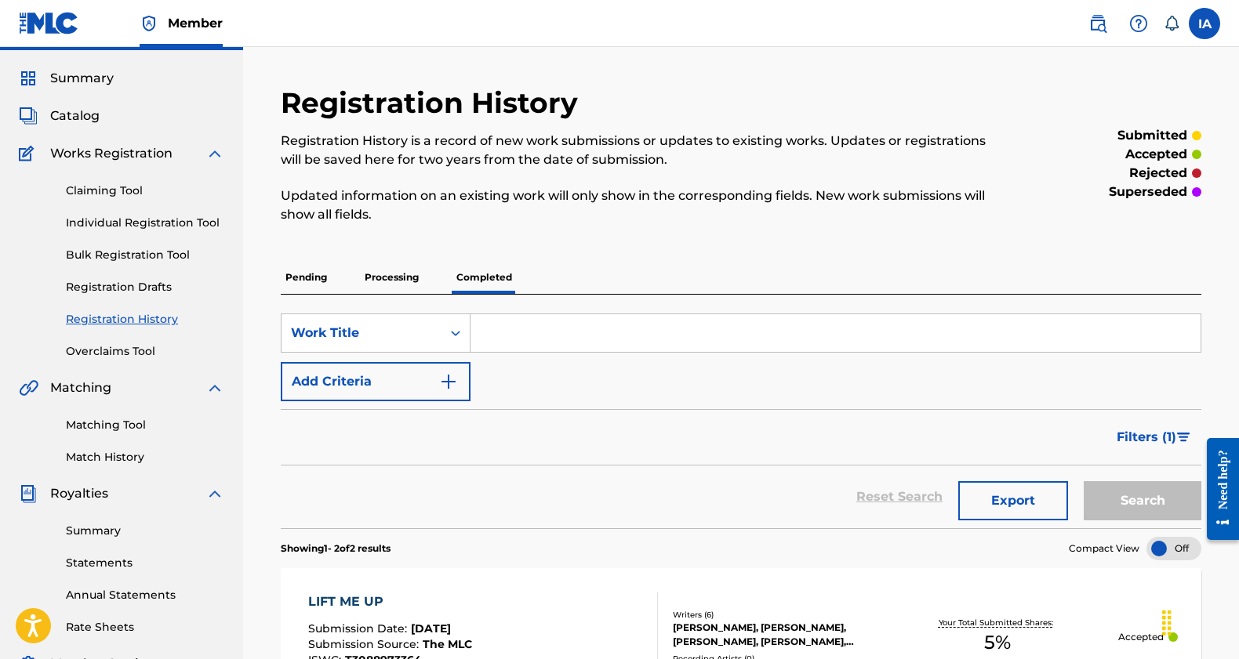
click at [390, 274] on p "Processing" at bounding box center [391, 277] width 63 height 33
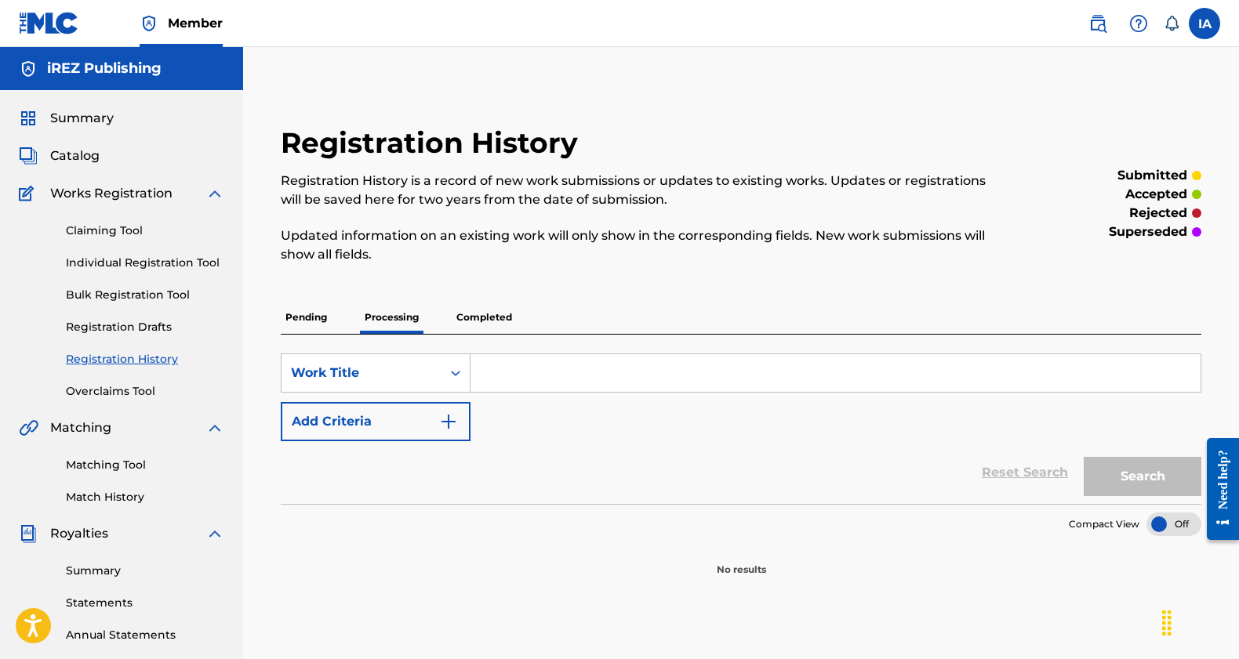
click at [311, 311] on p "Pending" at bounding box center [306, 317] width 51 height 33
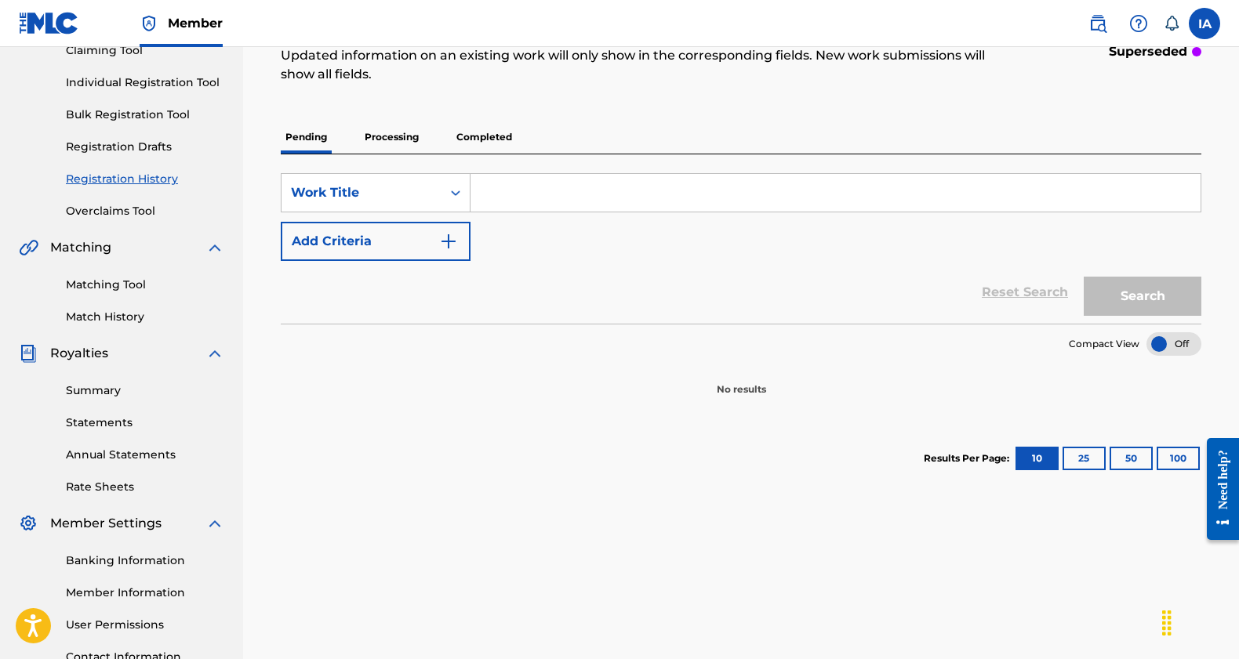
scroll to position [100, 0]
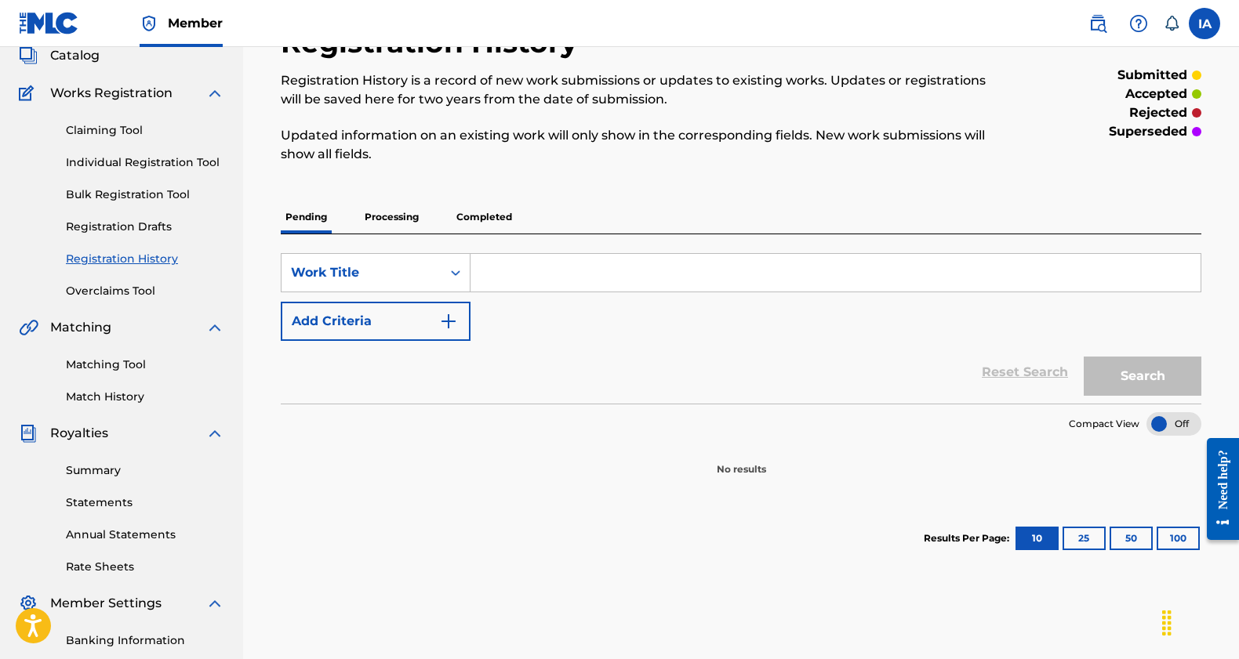
click at [119, 130] on link "Claiming Tool" at bounding box center [145, 130] width 158 height 16
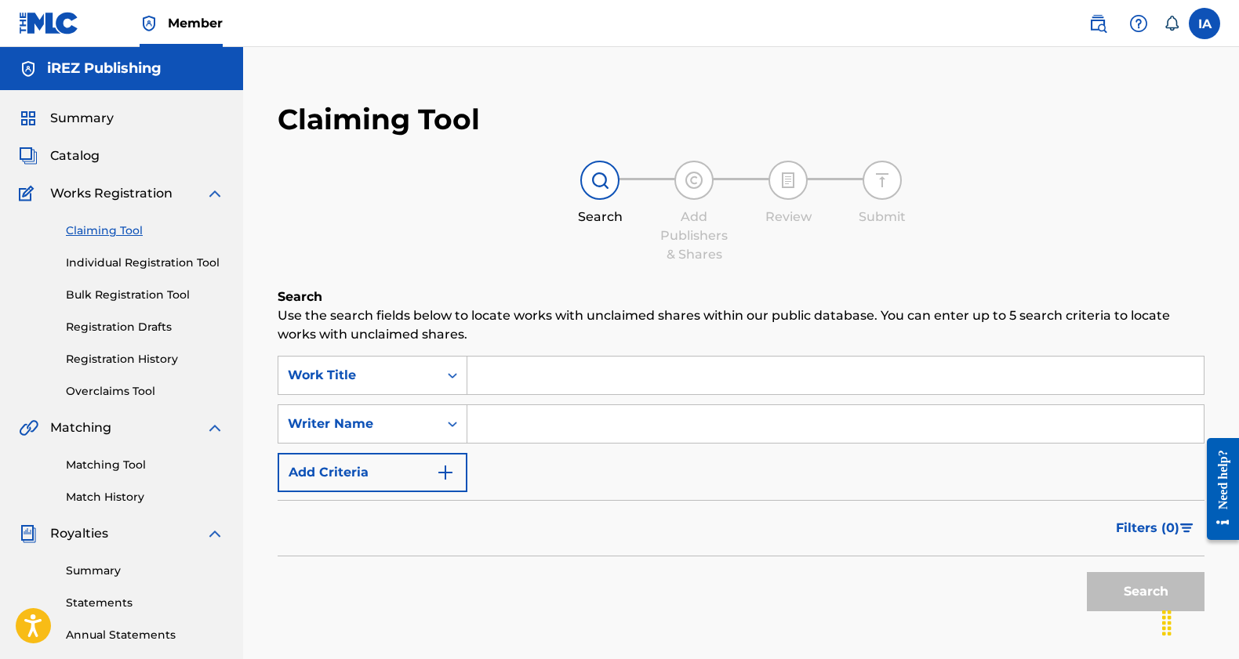
click at [502, 419] on input "Search Form" at bounding box center [835, 424] width 736 height 38
paste input "CALDERON NATALIE MARIE"
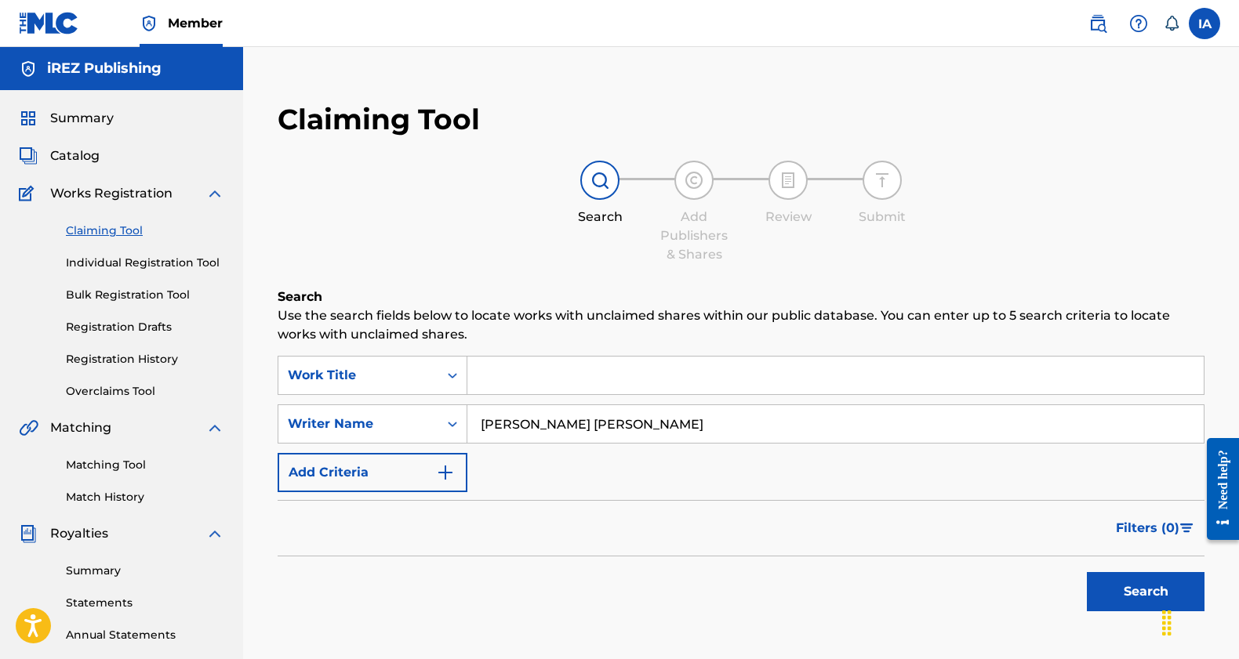
type input "CALDERON NATALIE MARIE"
click at [1132, 590] on button "Search" at bounding box center [1146, 591] width 118 height 39
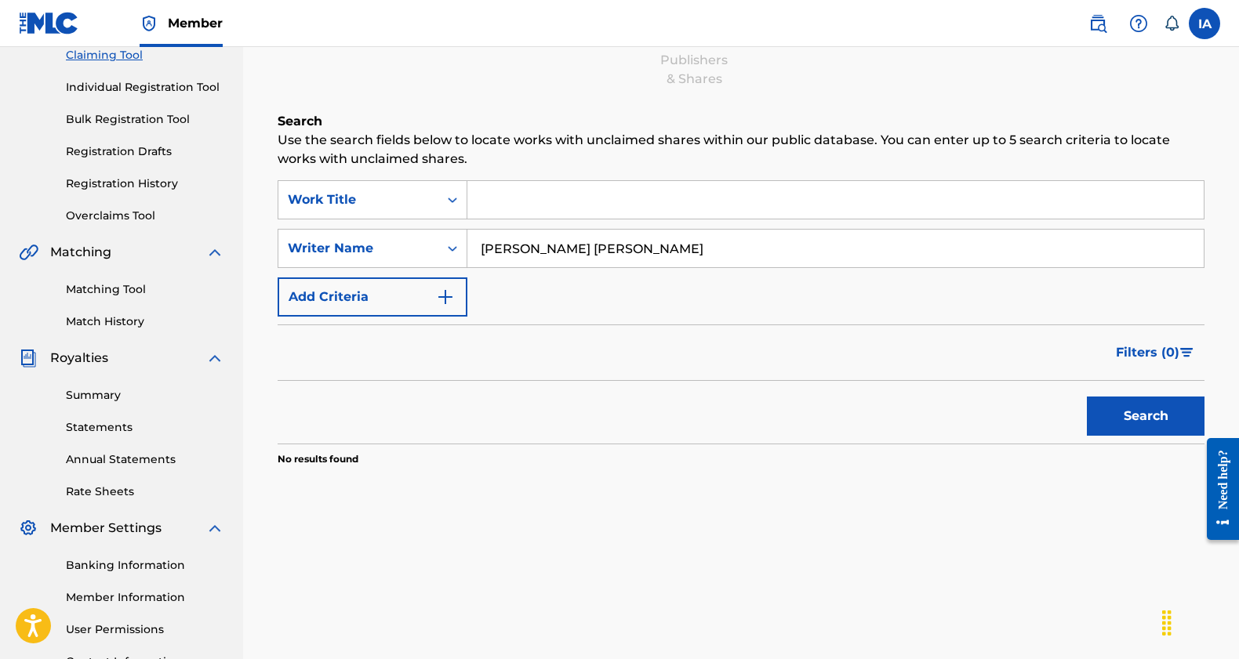
scroll to position [165, 0]
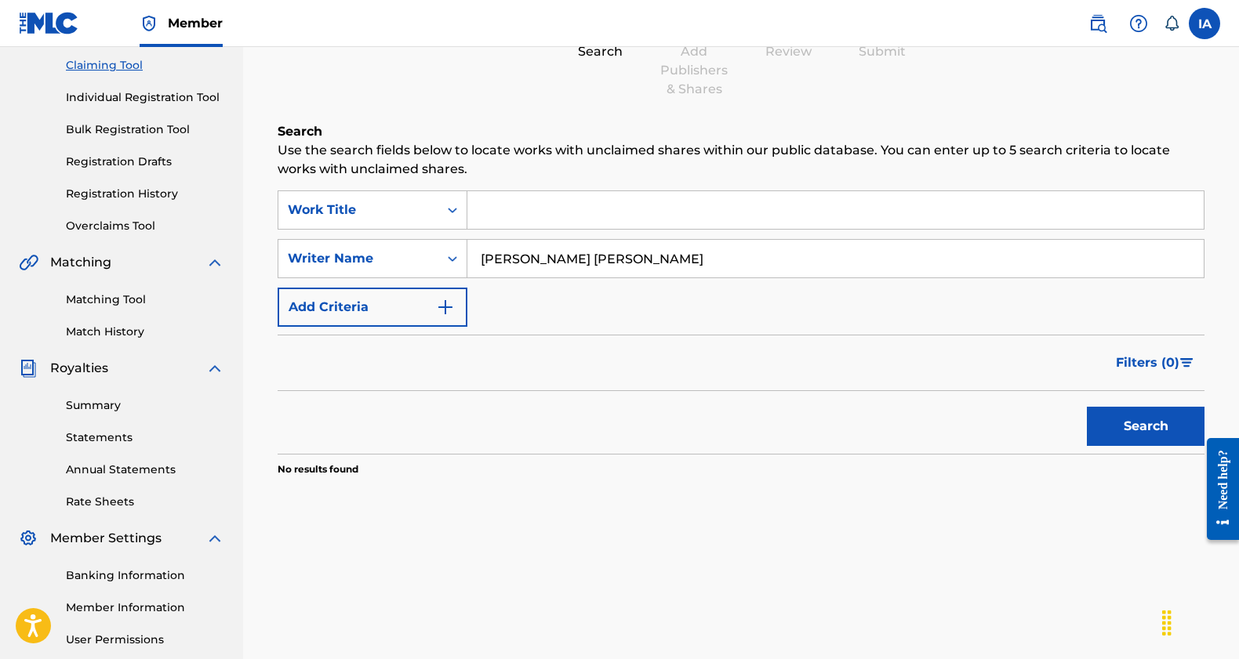
click at [571, 204] on input "Search Form" at bounding box center [835, 210] width 736 height 38
paste input "BREATHE AGAIN"
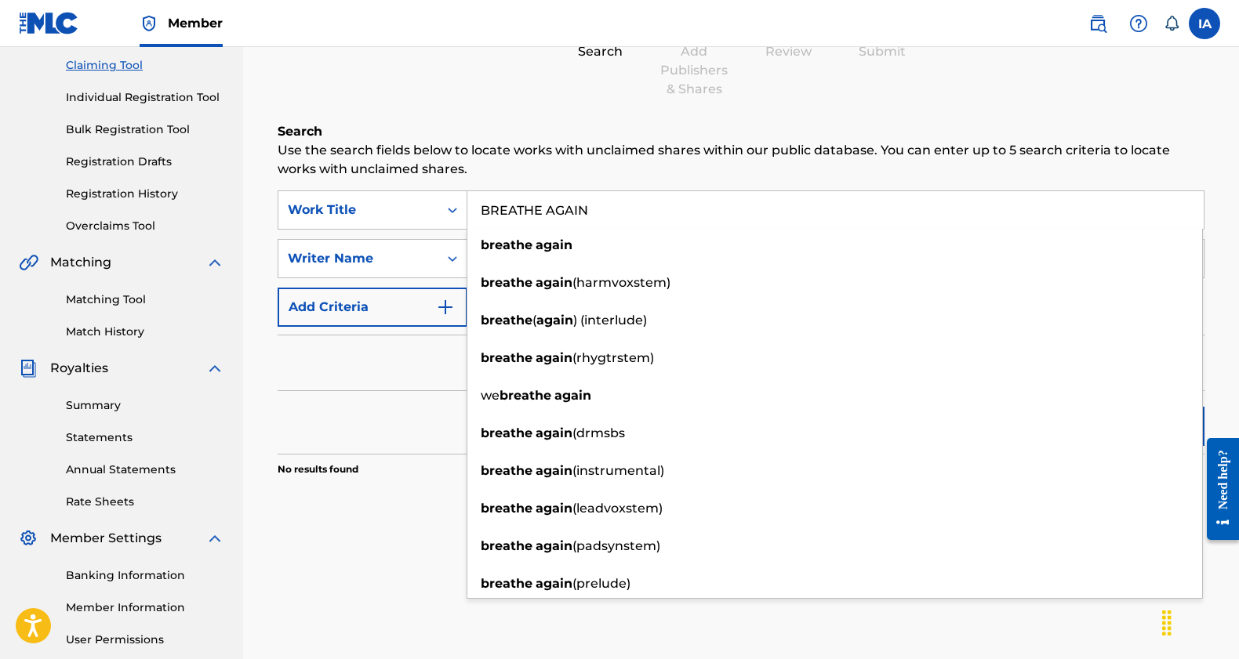
type input "BREATHE AGAIN"
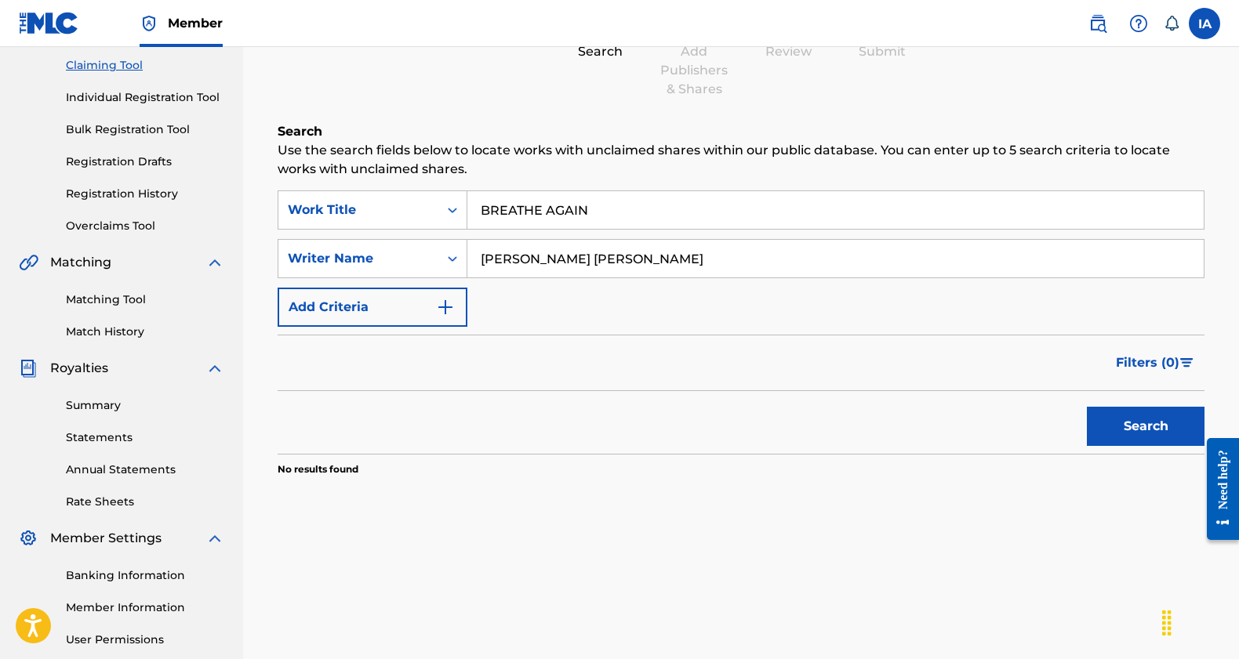
click at [383, 358] on div "Filters ( 0 )" at bounding box center [741, 363] width 927 height 56
click at [1164, 415] on button "Search" at bounding box center [1146, 426] width 118 height 39
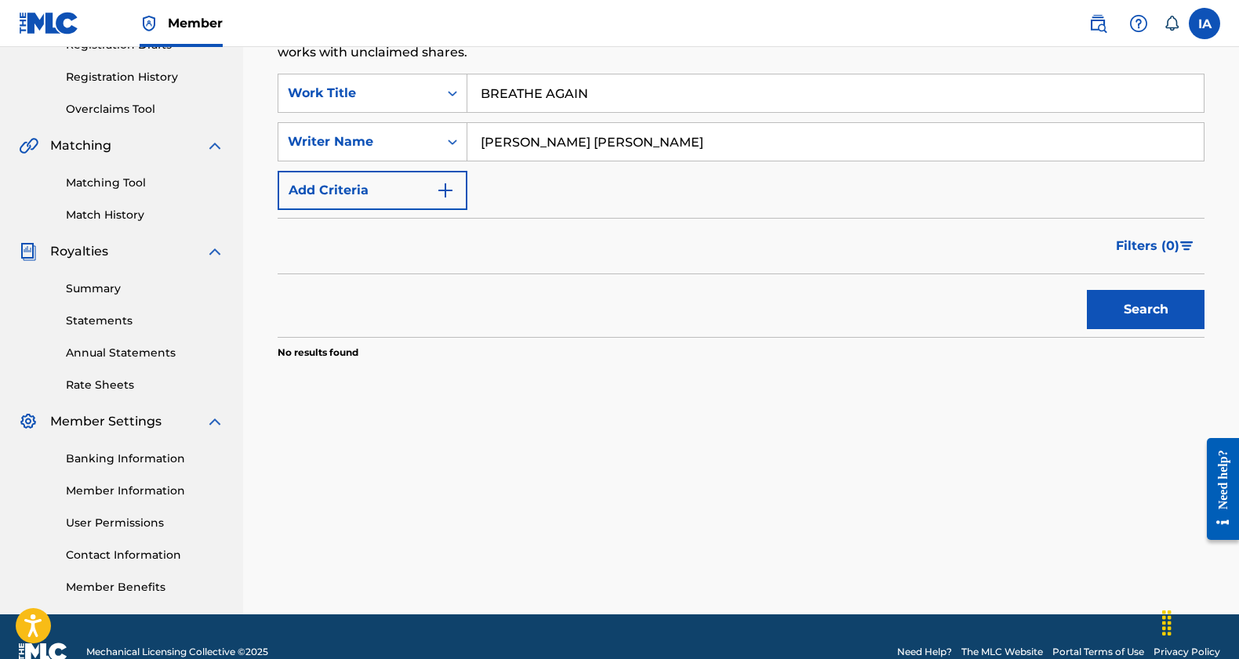
scroll to position [138, 0]
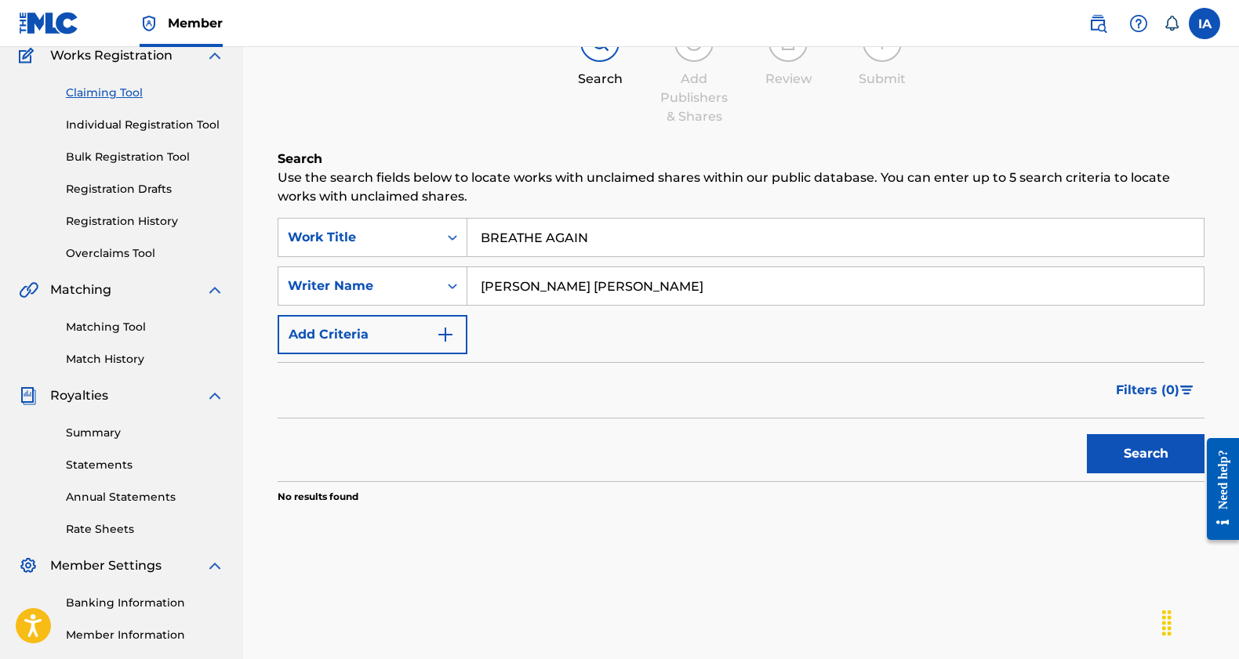
click at [424, 343] on button "Add Criteria" at bounding box center [373, 334] width 190 height 39
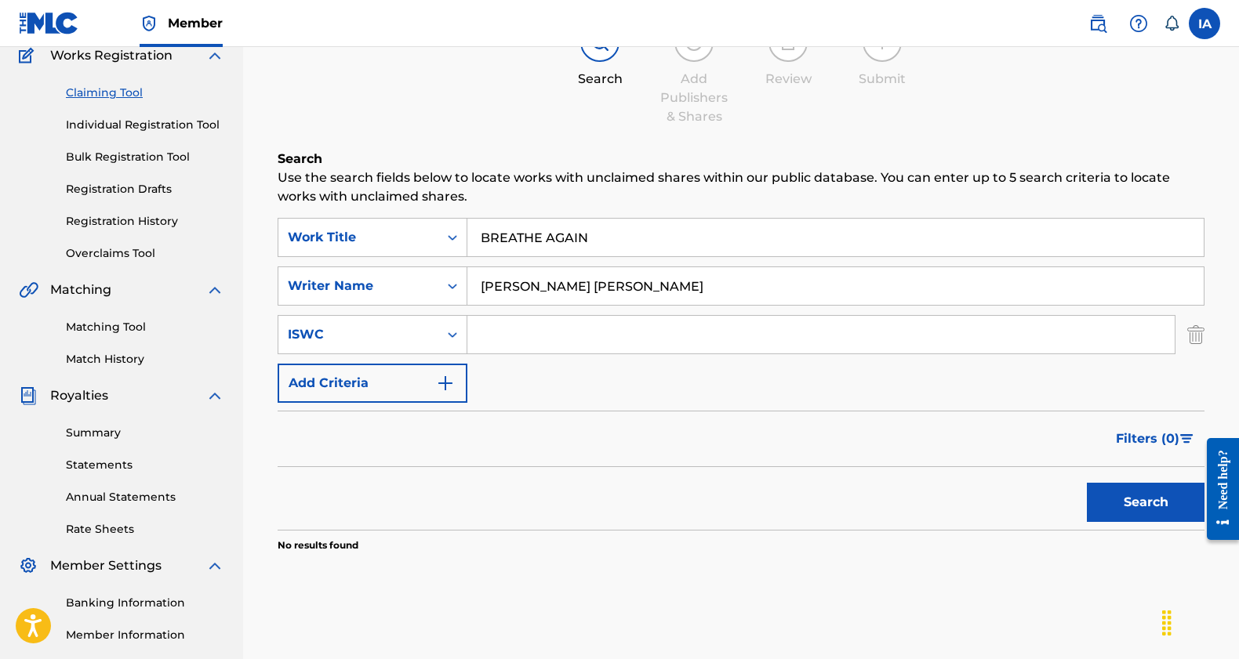
click at [515, 337] on input "Search Form" at bounding box center [820, 335] width 707 height 38
paste input "T-311.057.782-3"
type input "T-311.057.782-3"
click at [1115, 502] on button "Search" at bounding box center [1146, 502] width 118 height 39
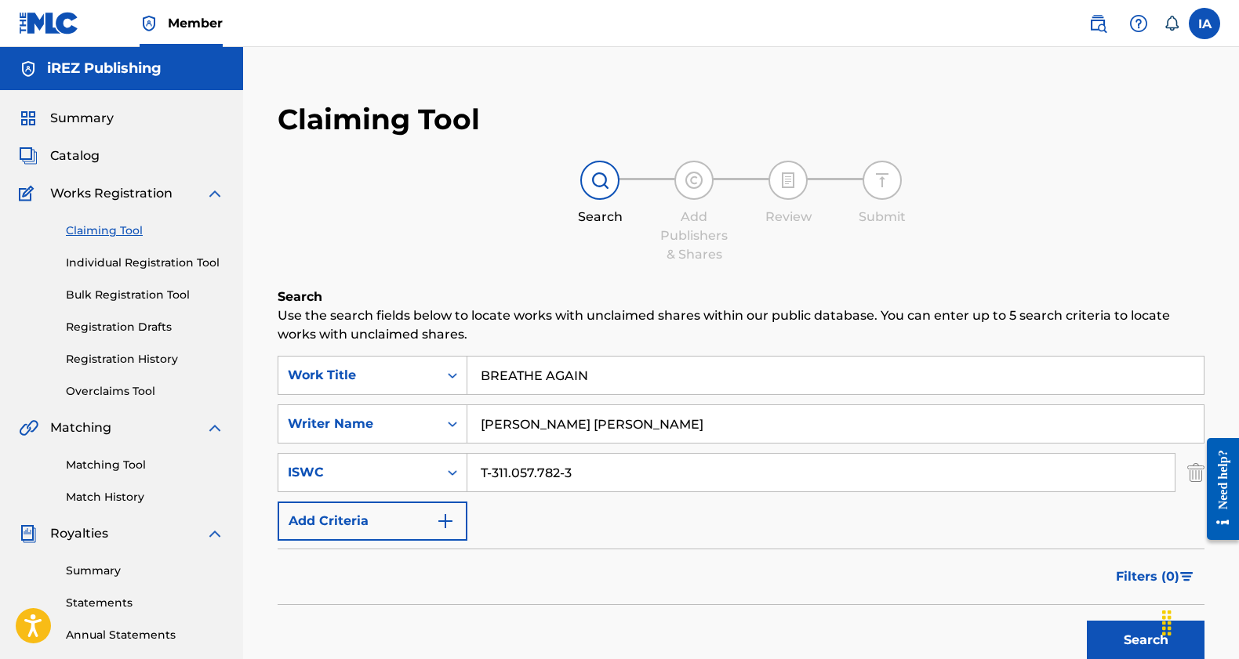
click at [92, 154] on span "Catalog" at bounding box center [74, 156] width 49 height 19
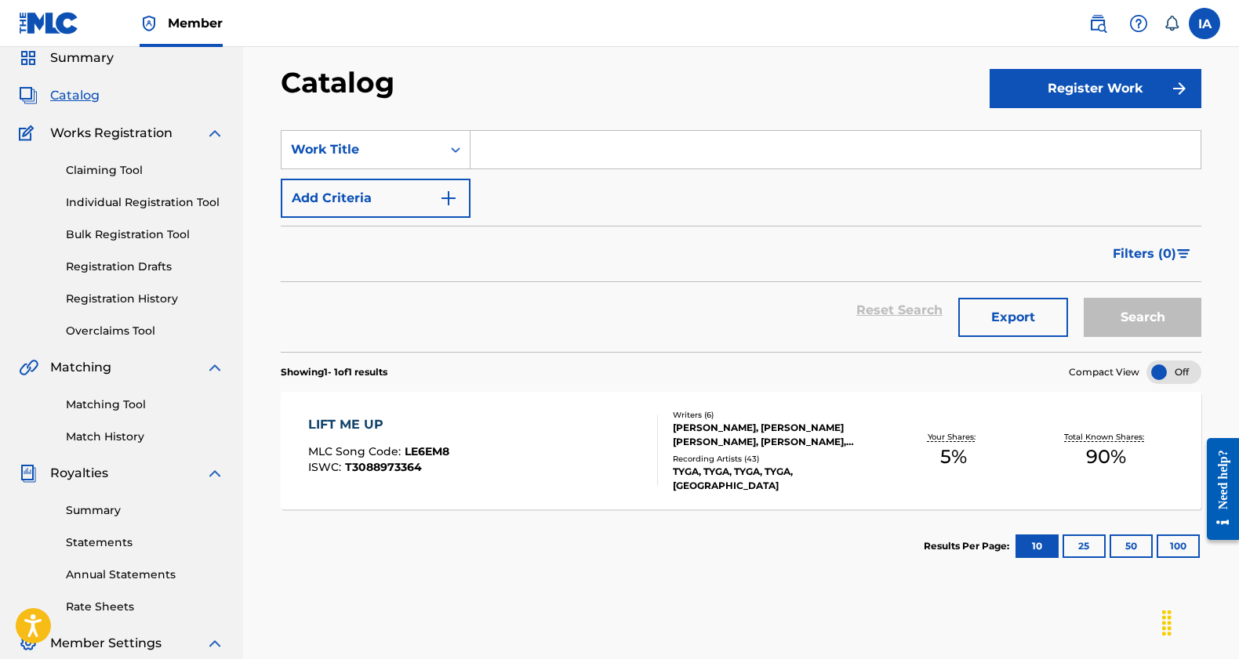
scroll to position [117, 0]
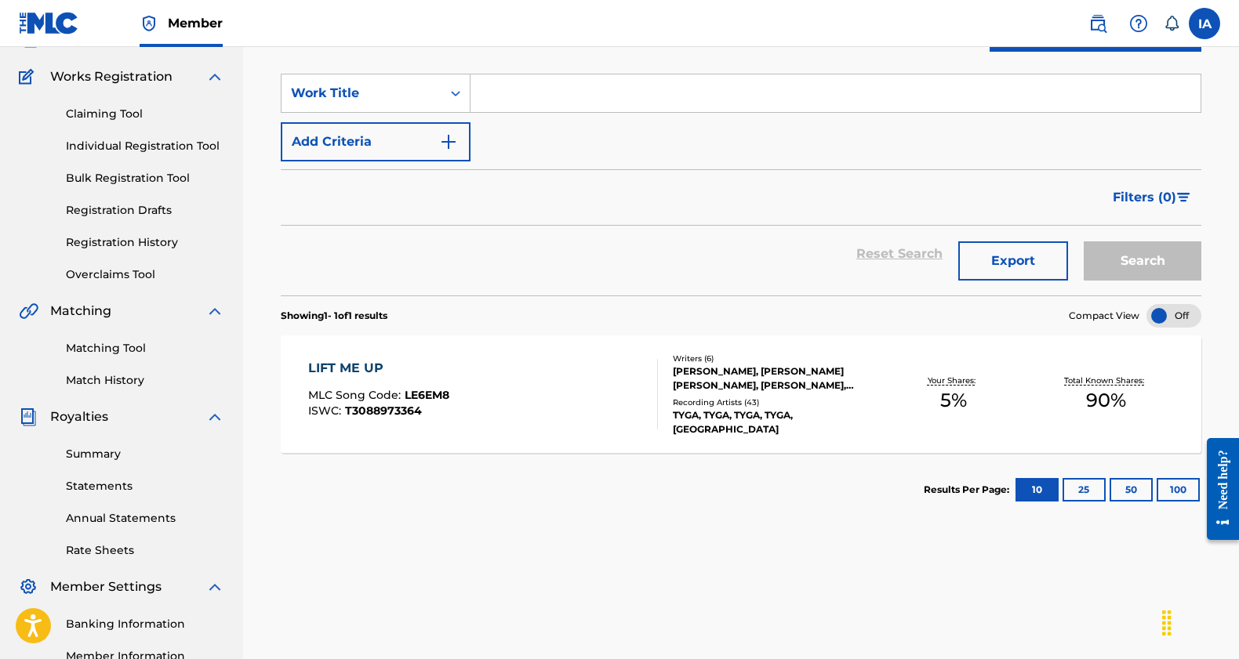
click at [512, 391] on div "LIFT ME UP MLC Song Code : LE6EM8 ISWC : T3088973364" at bounding box center [483, 394] width 350 height 71
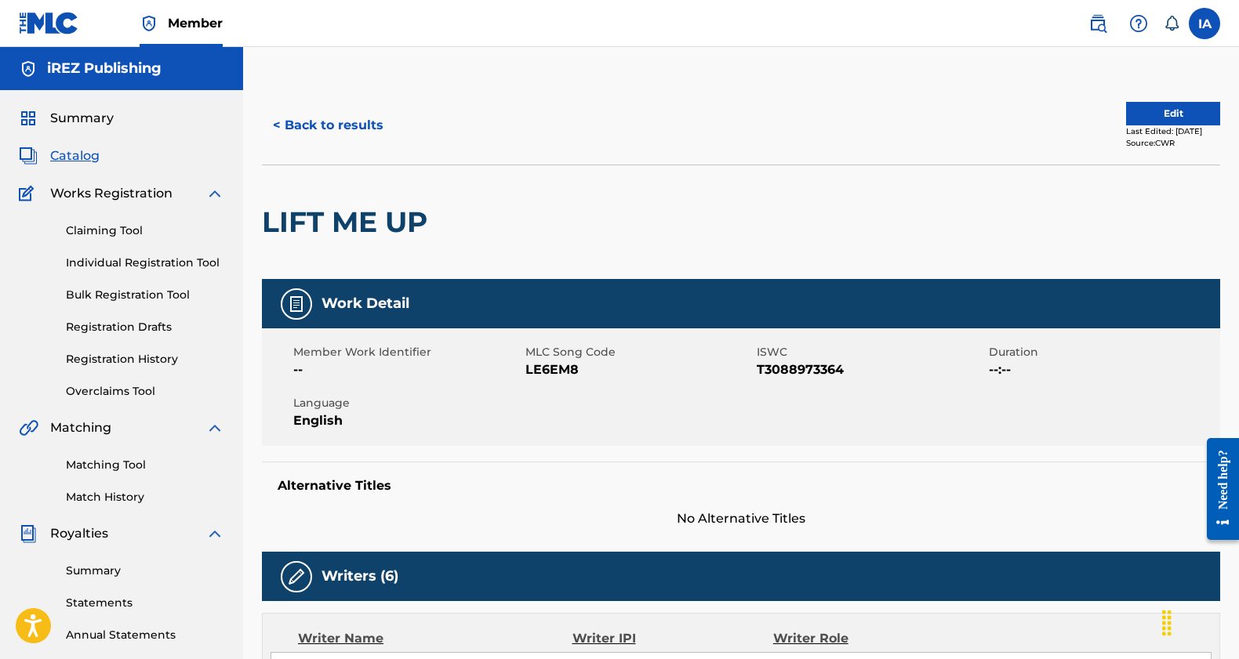
click at [136, 327] on link "Registration Drafts" at bounding box center [145, 327] width 158 height 16
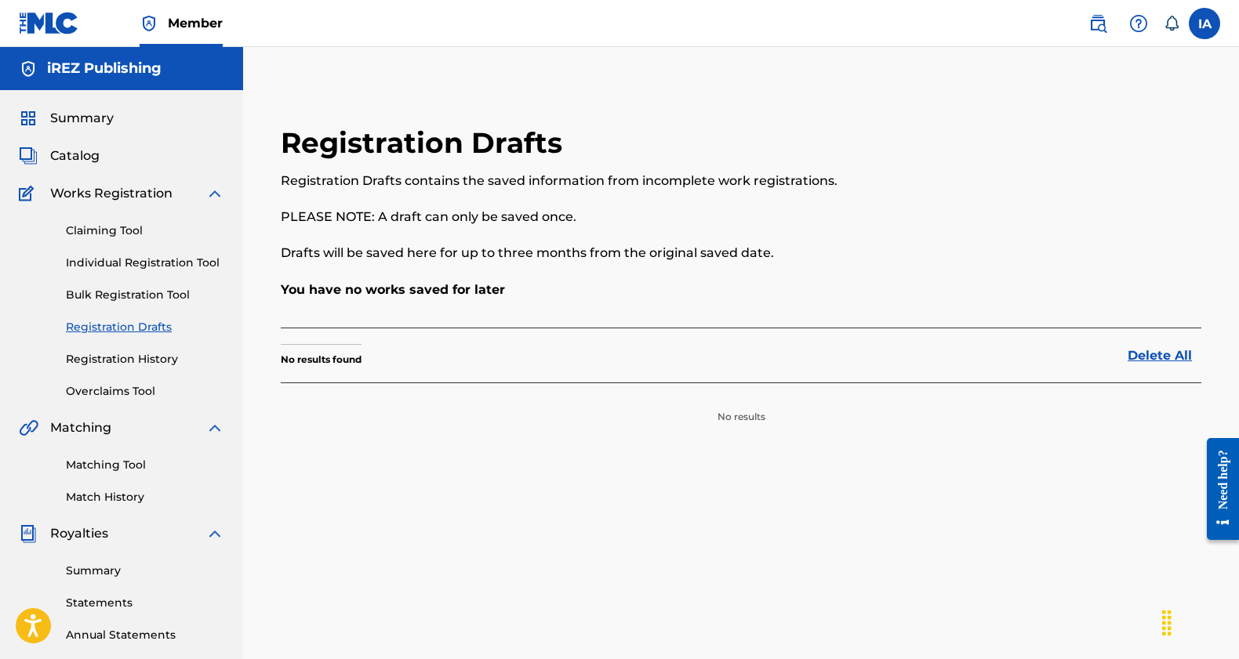
click at [143, 269] on link "Individual Registration Tool" at bounding box center [145, 263] width 158 height 16
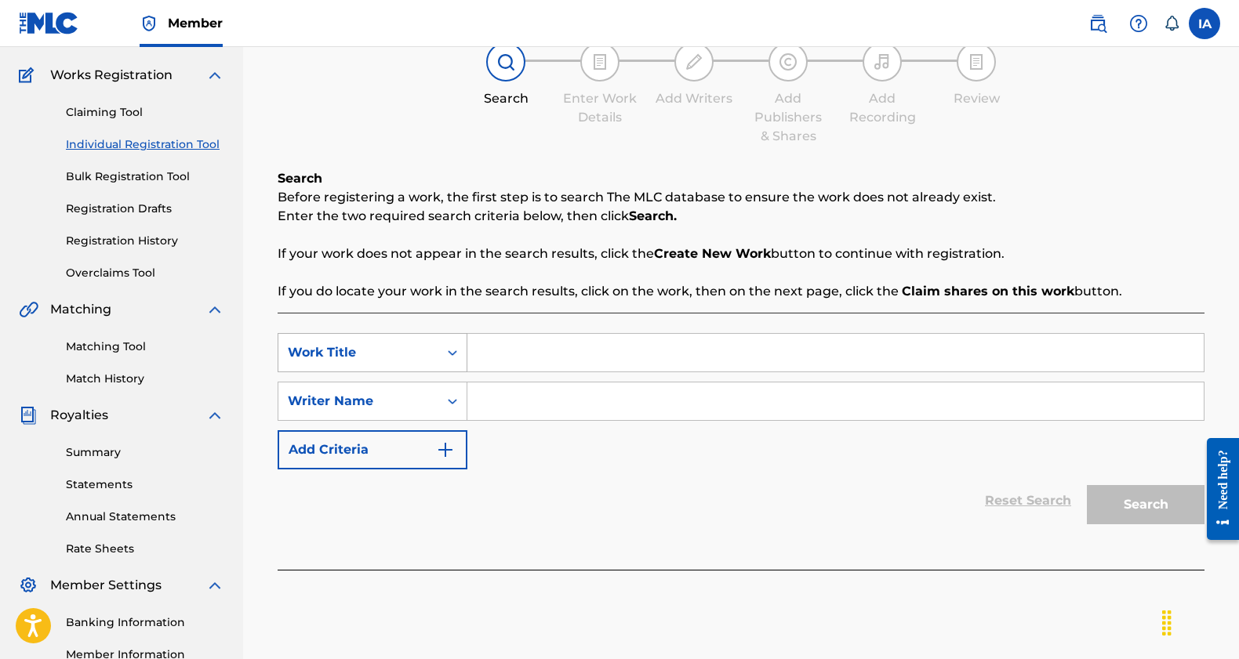
scroll to position [139, 0]
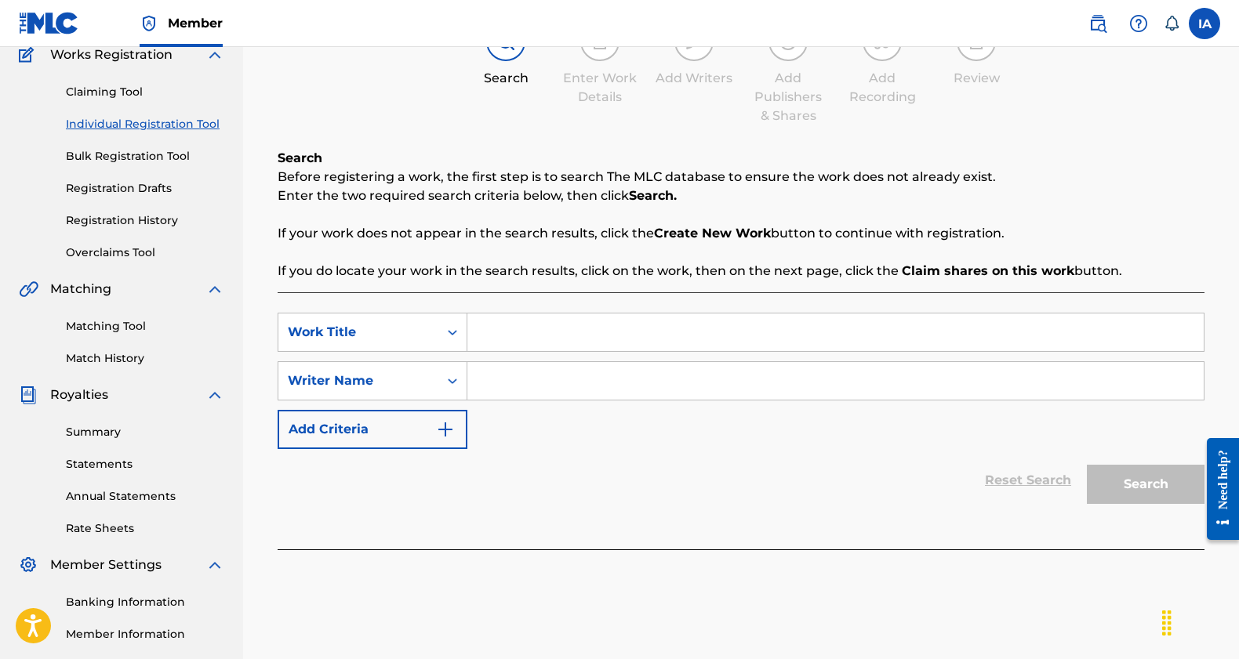
click at [495, 332] on input "Search Form" at bounding box center [835, 333] width 736 height 38
paste input "T-311.057.782-3"
type input "T-311.057.782-3"
drag, startPoint x: 614, startPoint y: 333, endPoint x: 458, endPoint y: 333, distance: 156.0
click at [459, 334] on div "SearchWithCriteriaa6c9e4a1-1499-44b7-8568-a251f5623581 Work Title T-311.057.782…" at bounding box center [741, 332] width 927 height 39
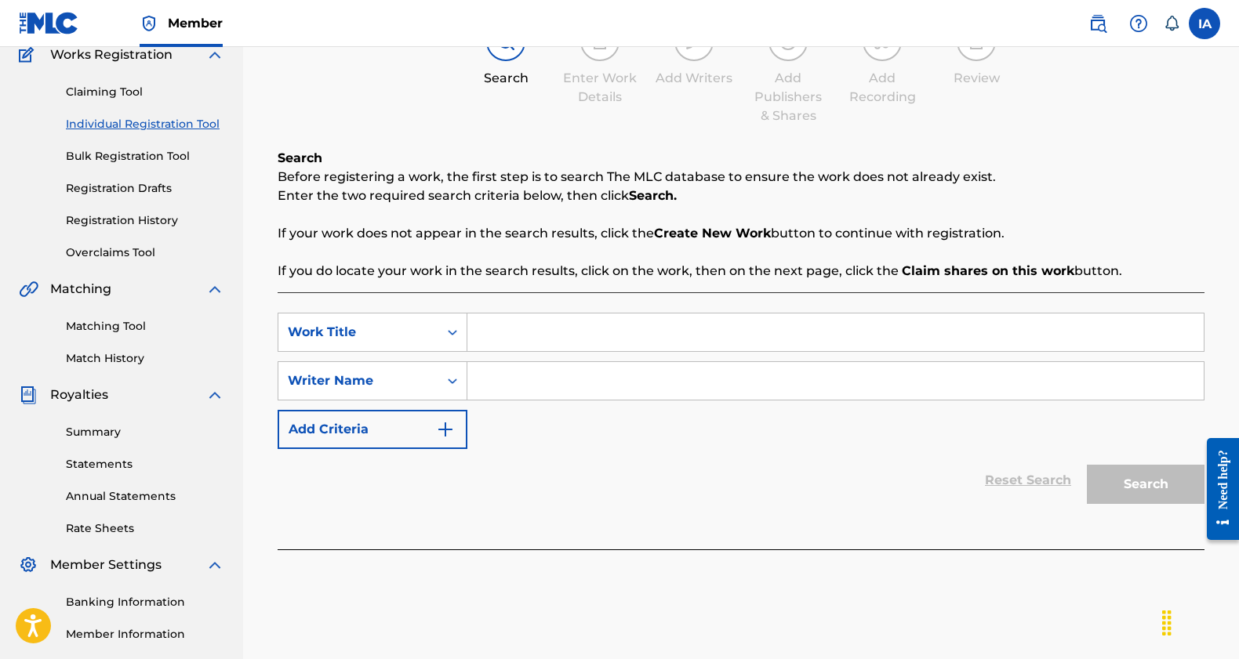
paste input "BREATHE AGAIN"
type input "BREATHE AGAIN"
click at [561, 366] on input "Search Form" at bounding box center [835, 381] width 736 height 38
paste input "CALDERON NATALIE MARIE"
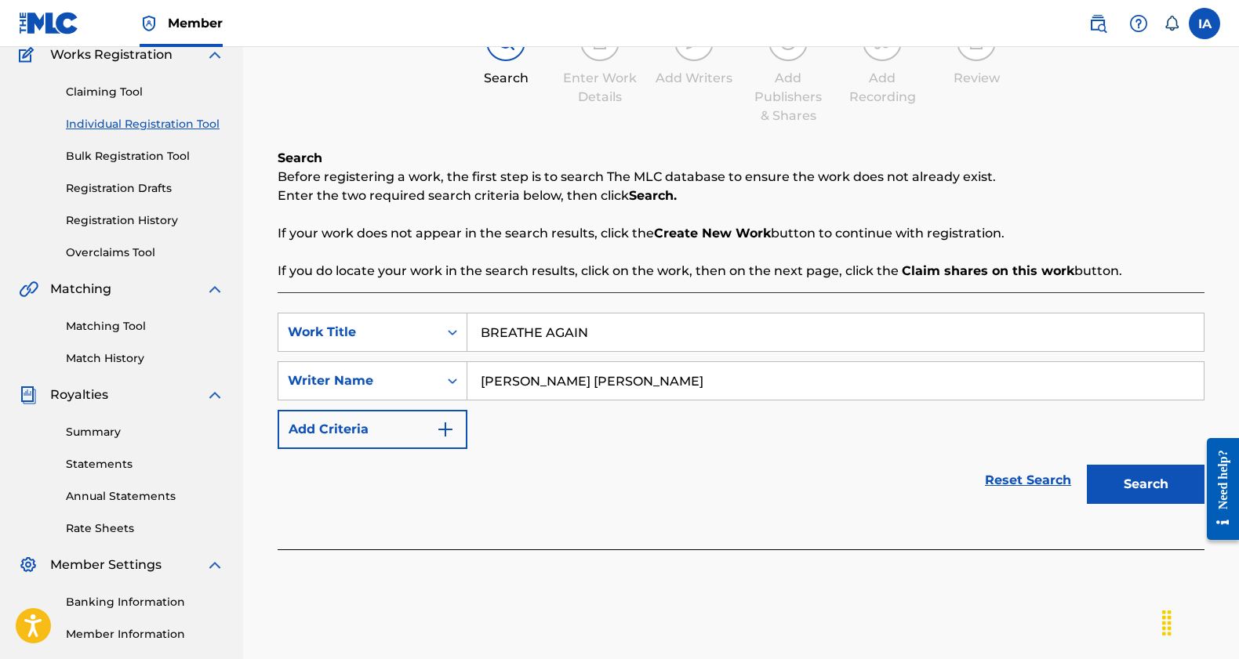
type input "CALDERON NATALIE MARIE"
click at [1167, 492] on button "Search" at bounding box center [1146, 484] width 118 height 39
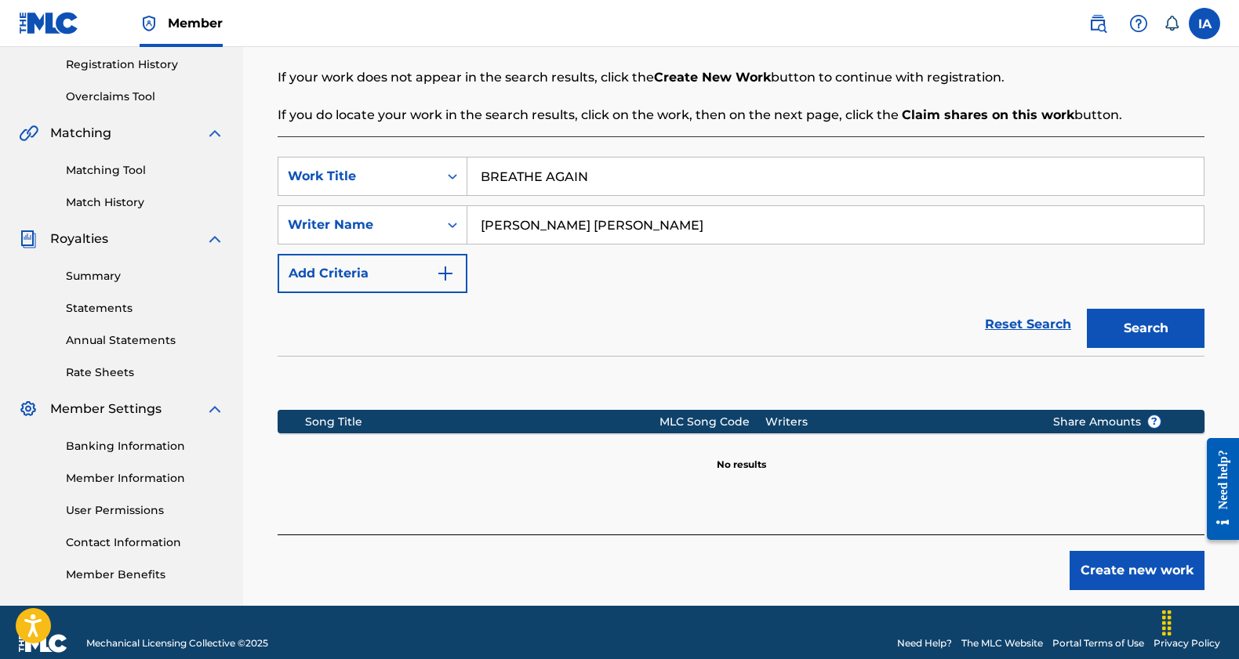
scroll to position [317, 0]
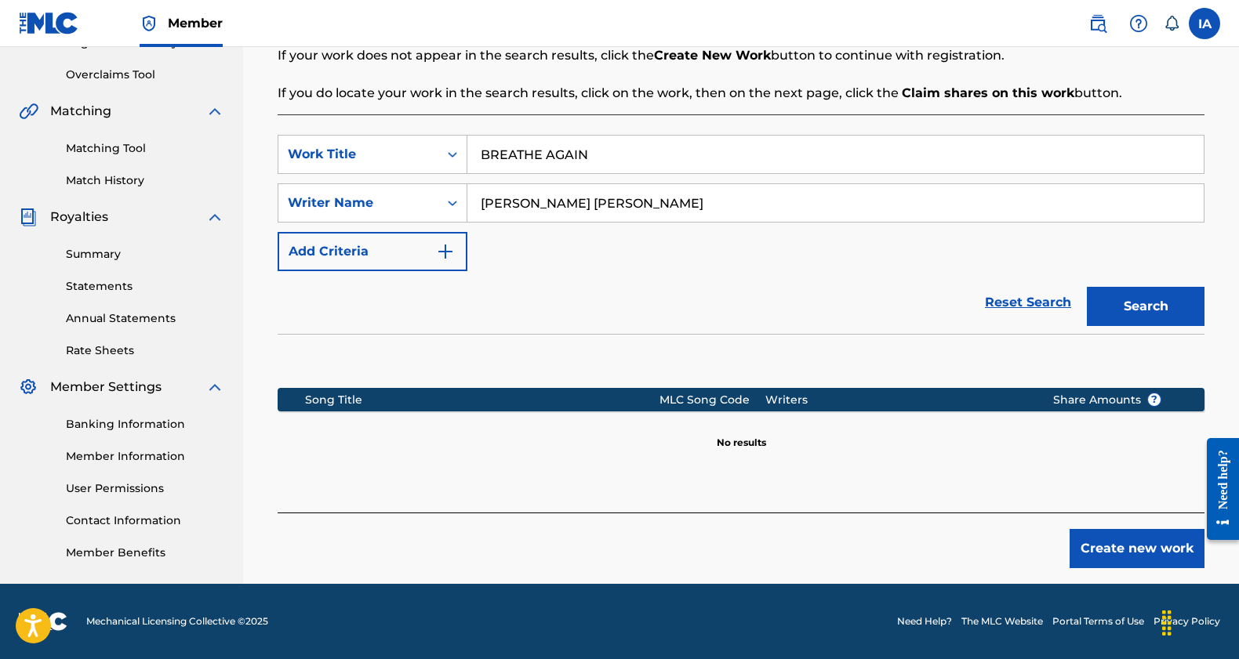
click at [1150, 562] on button "Create new work" at bounding box center [1136, 548] width 135 height 39
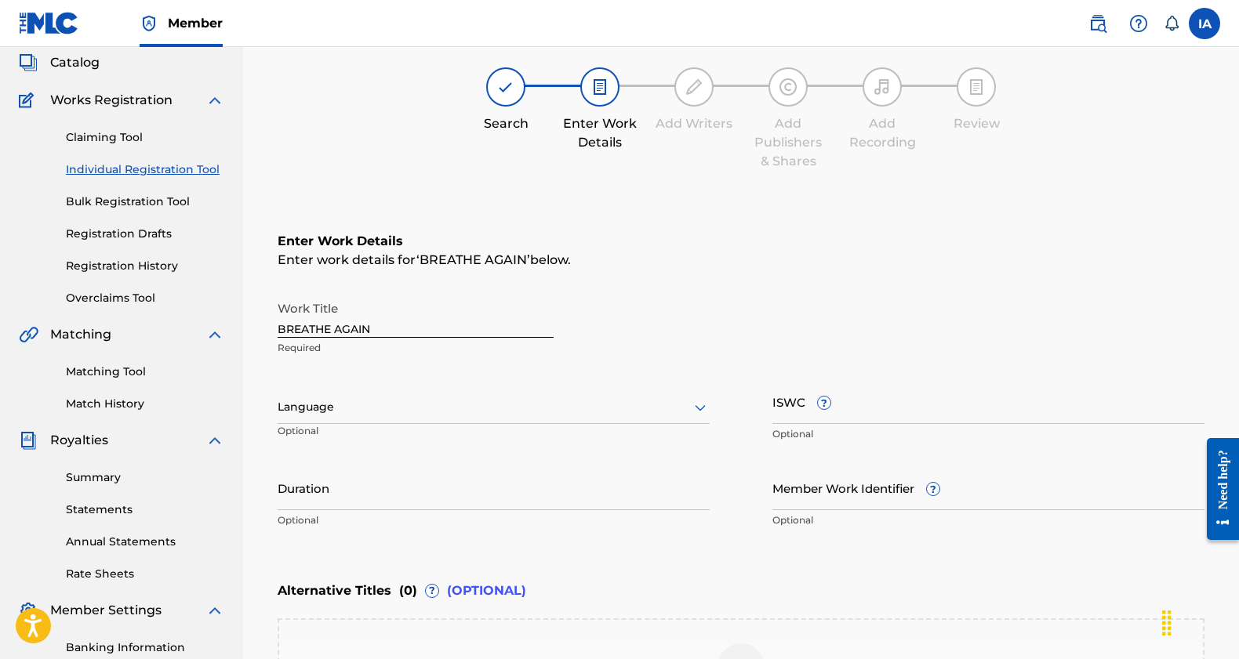
scroll to position [130, 0]
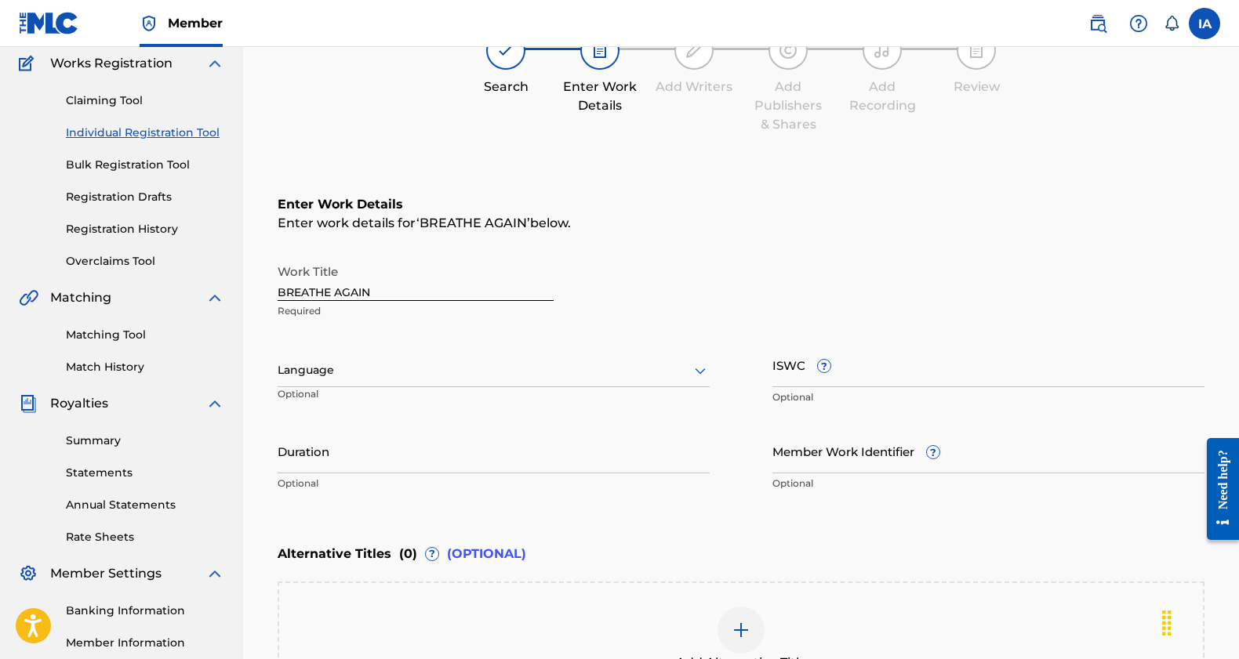
click at [379, 372] on div at bounding box center [494, 371] width 432 height 20
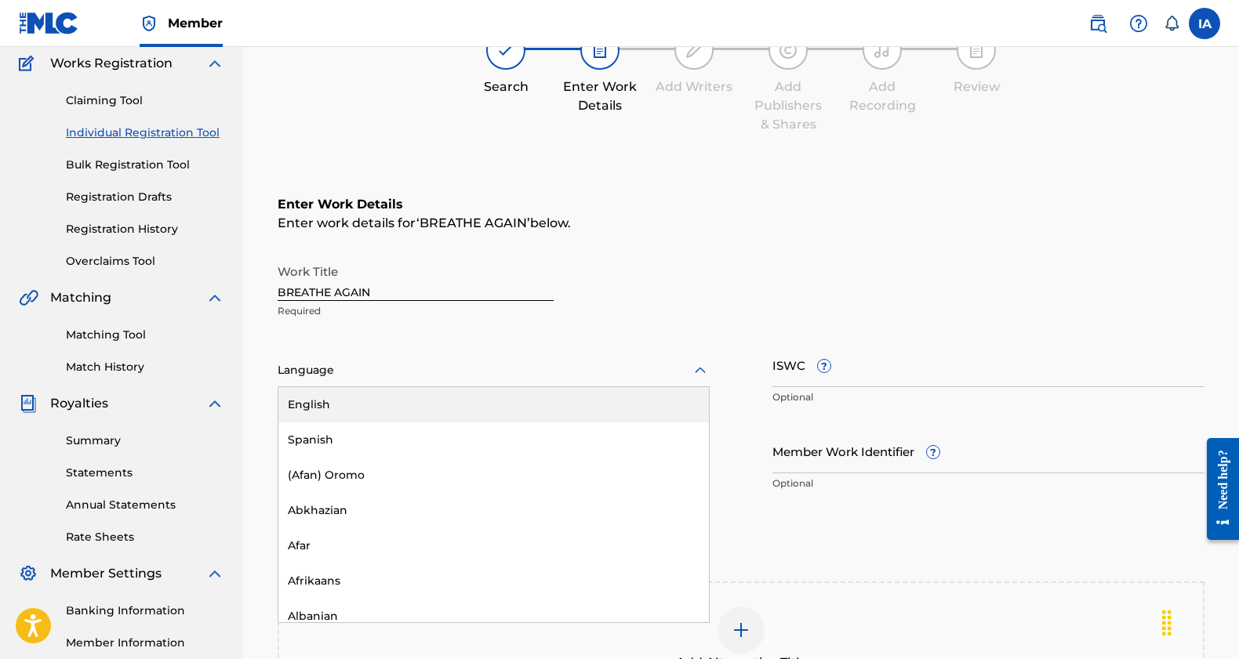
click at [365, 405] on div "English" at bounding box center [493, 404] width 430 height 35
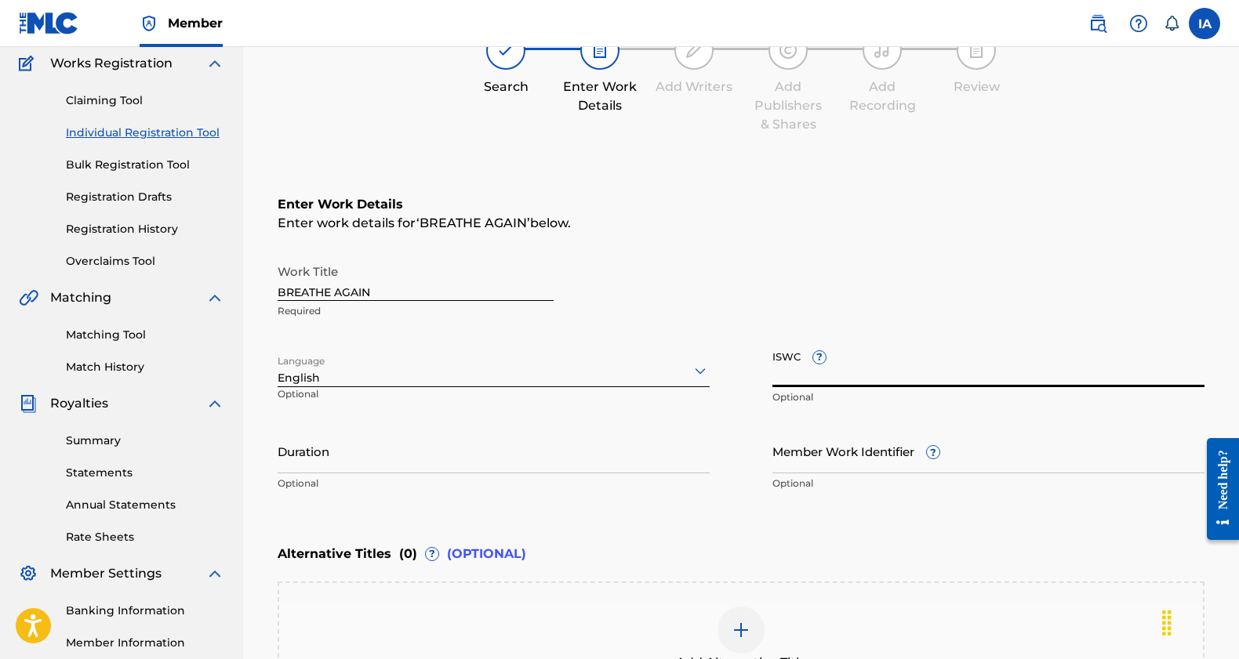
click at [878, 378] on input "ISWC ?" at bounding box center [988, 365] width 432 height 45
paste input "T-311.057.782-3"
type input "T-311.057.782-3"
click at [435, 467] on input "Duration" at bounding box center [494, 451] width 432 height 45
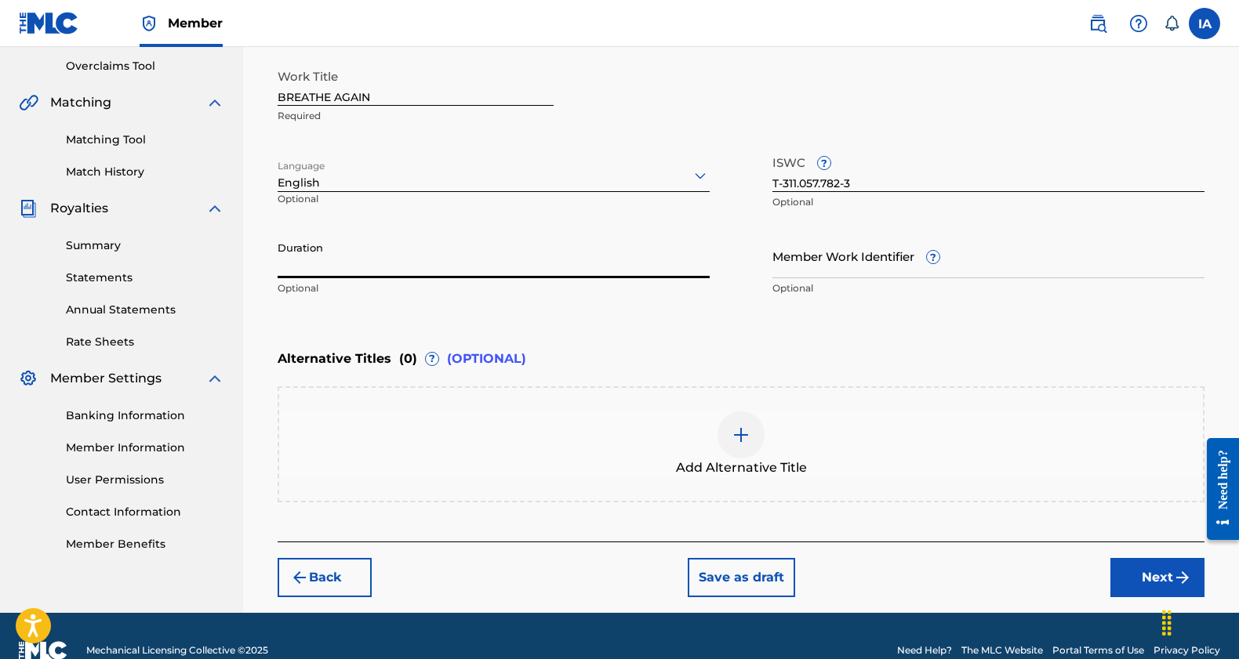
scroll to position [354, 0]
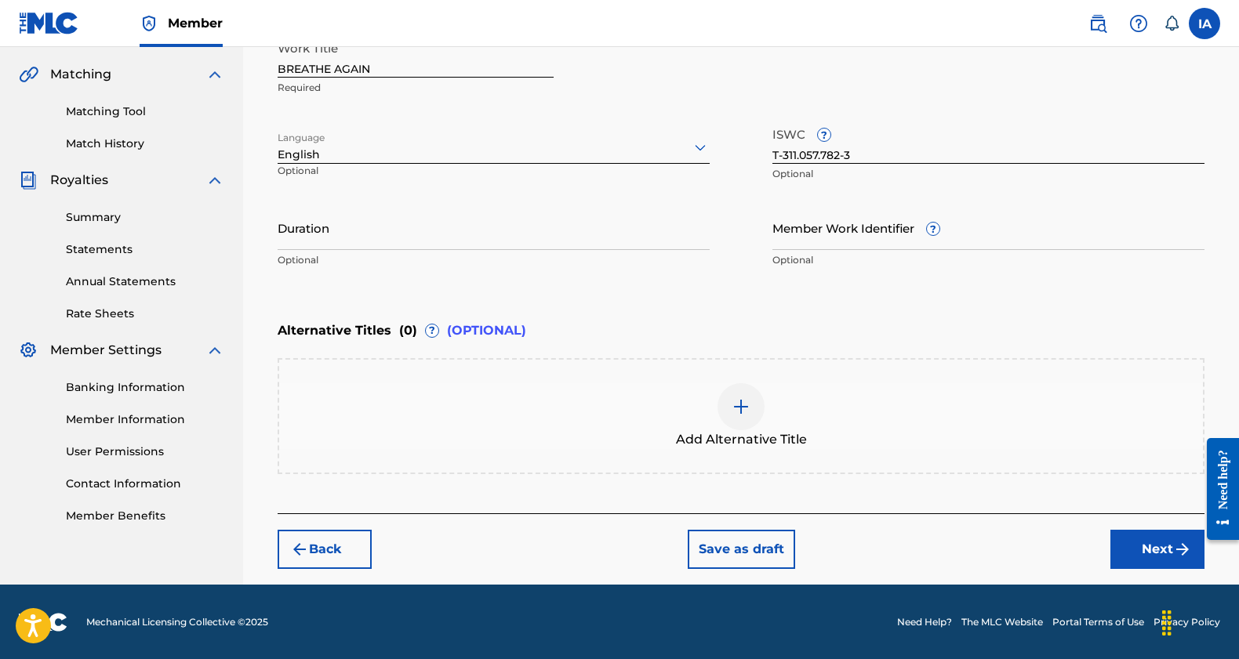
click at [1150, 553] on button "Next" at bounding box center [1157, 549] width 94 height 39
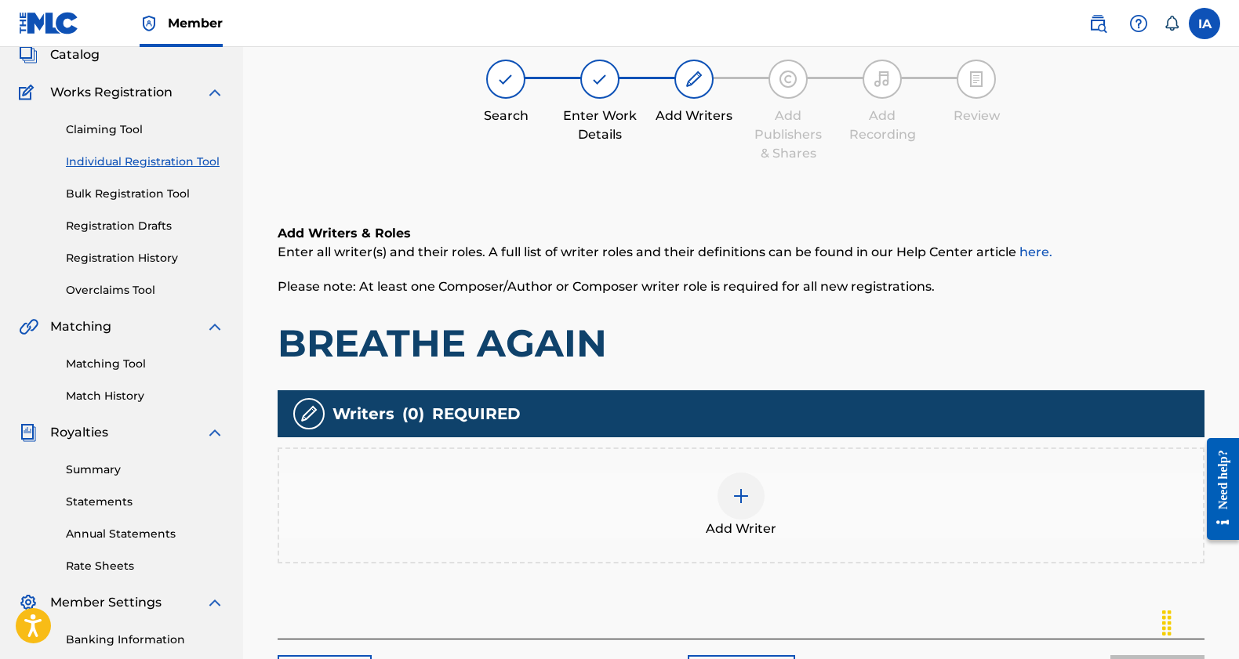
scroll to position [233, 0]
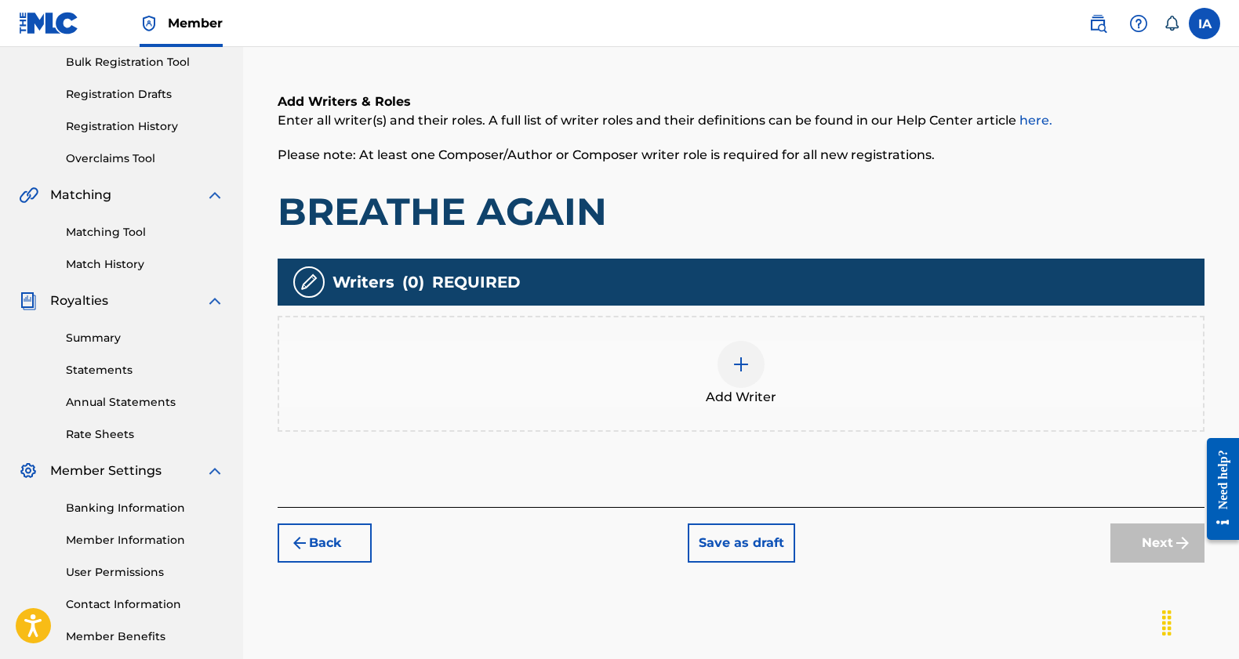
click at [736, 364] on img at bounding box center [740, 364] width 19 height 19
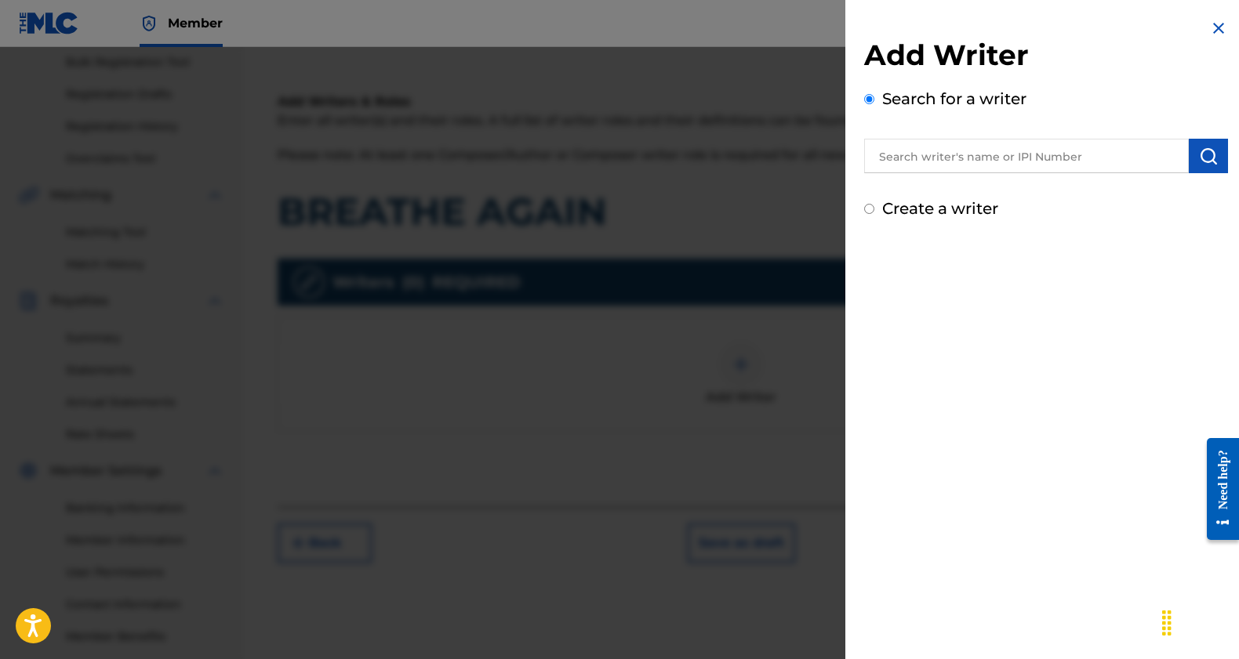
click at [1036, 159] on input "text" at bounding box center [1026, 156] width 325 height 34
paste input "01062668845"
type input "01062668845"
click at [1199, 163] on img "submit" at bounding box center [1208, 156] width 19 height 19
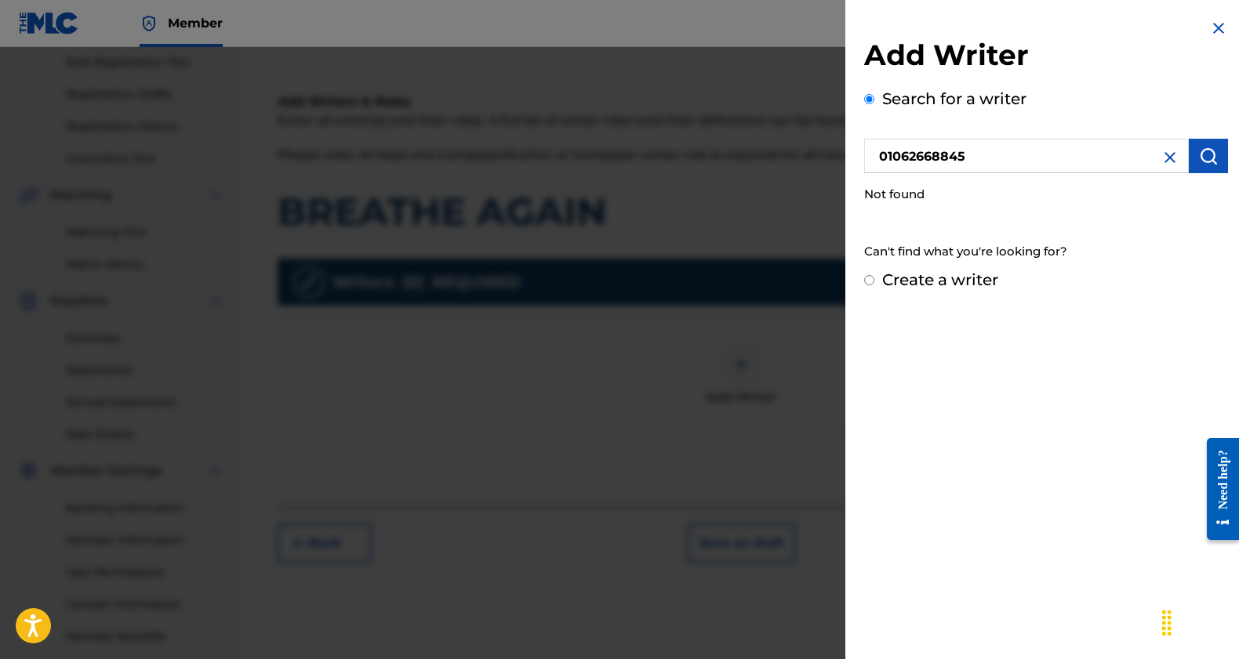
click at [990, 150] on input "01062668845" at bounding box center [1026, 156] width 325 height 34
click at [1160, 154] on img at bounding box center [1169, 157] width 19 height 19
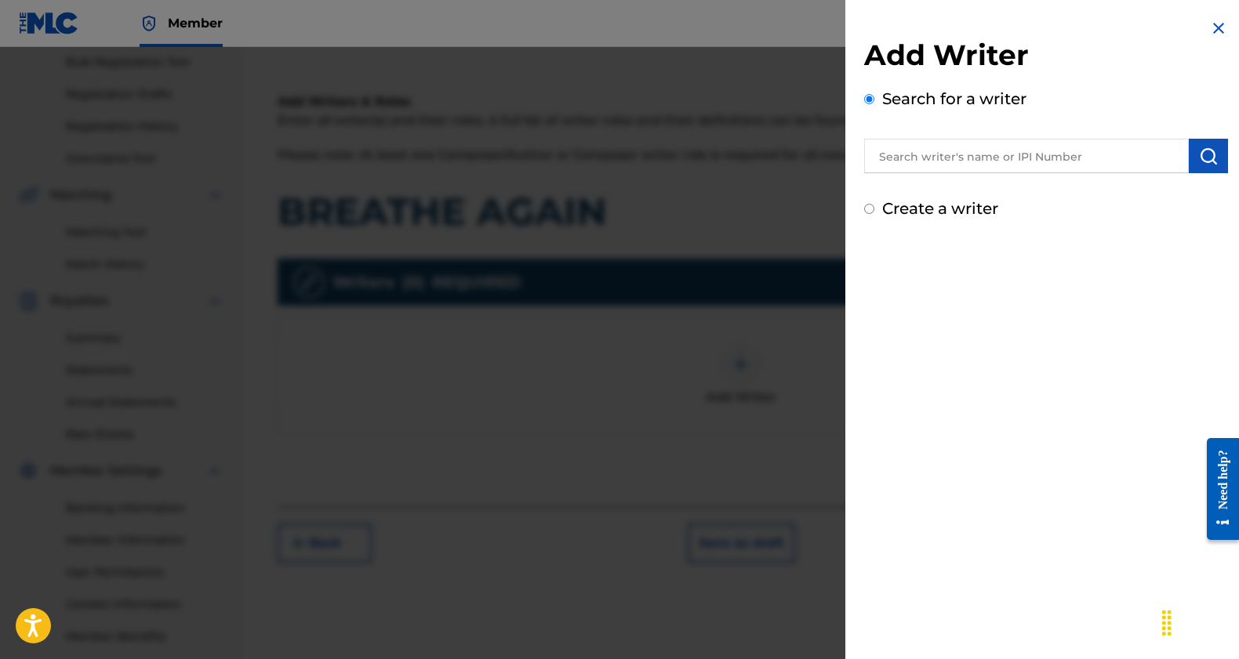
click at [909, 210] on label "Create a writer" at bounding box center [940, 208] width 116 height 19
radio input "true"
click at [874, 210] on input "Create a writer" at bounding box center [869, 209] width 10 height 10
radio input "false"
radio input "true"
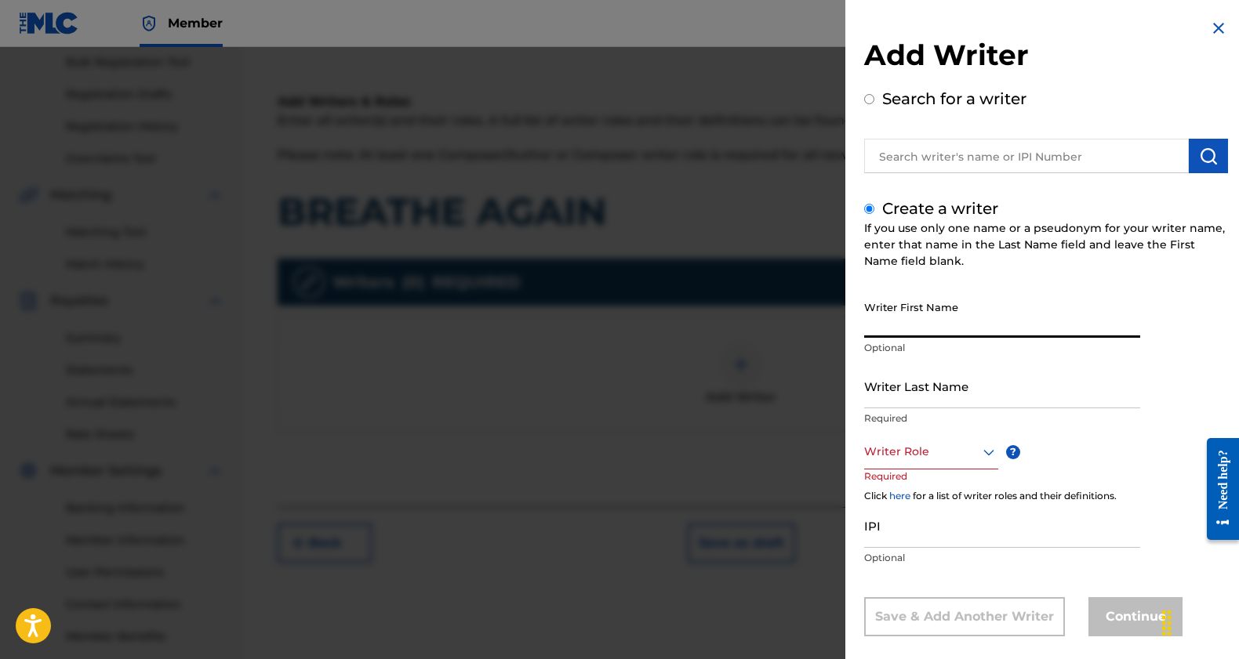
click at [952, 328] on input "Writer First Name" at bounding box center [1002, 315] width 276 height 45
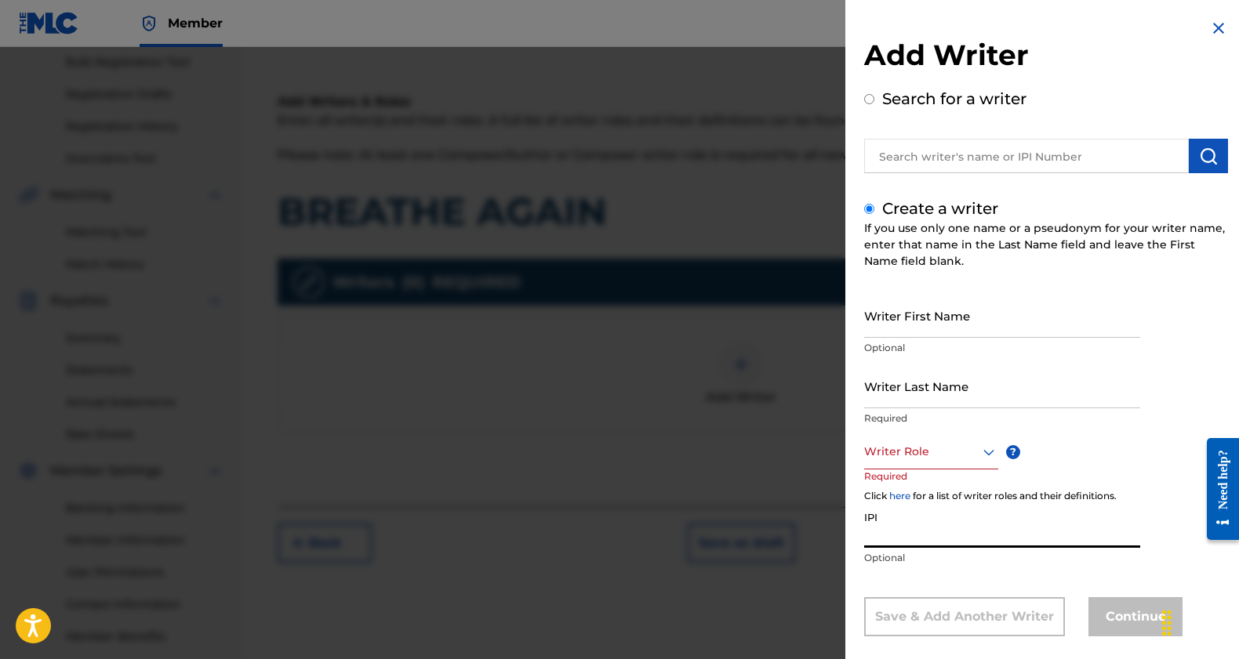
click at [980, 532] on input "IPI" at bounding box center [1002, 525] width 276 height 45
paste input "01062668845"
type input "01062668845"
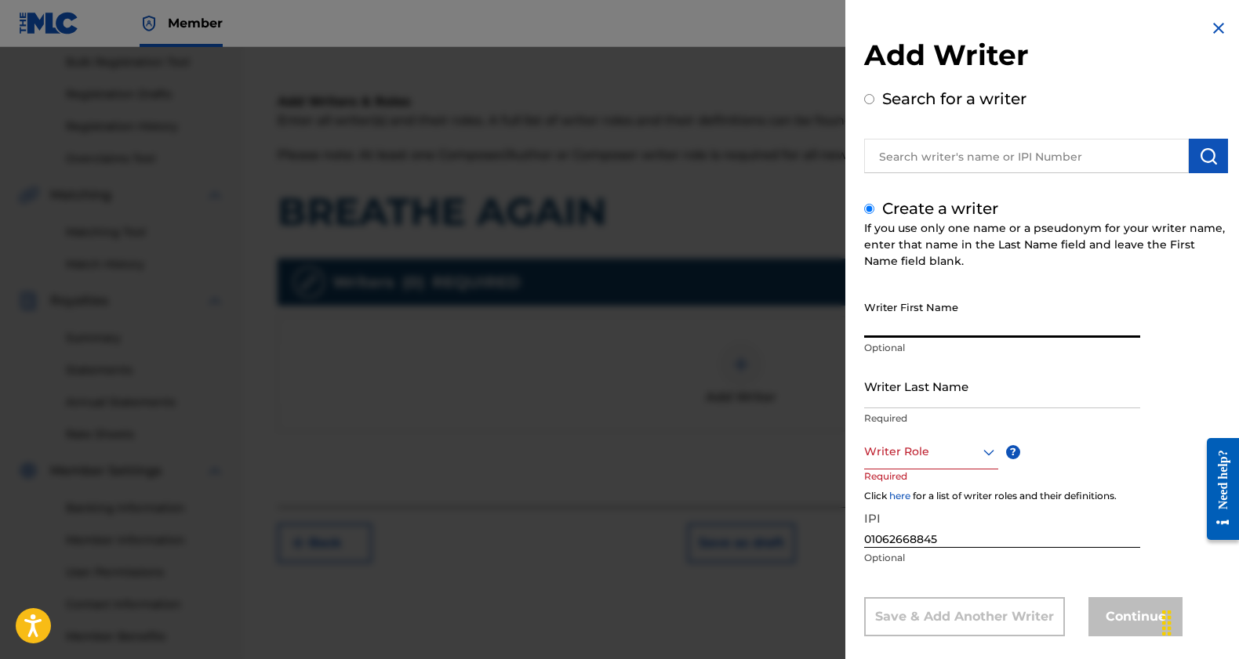
click at [1005, 326] on input "Writer First Name" at bounding box center [1002, 315] width 276 height 45
paste input "CALDERON NATALIE MARIE"
type input "CALDERON NATALIE MARIE"
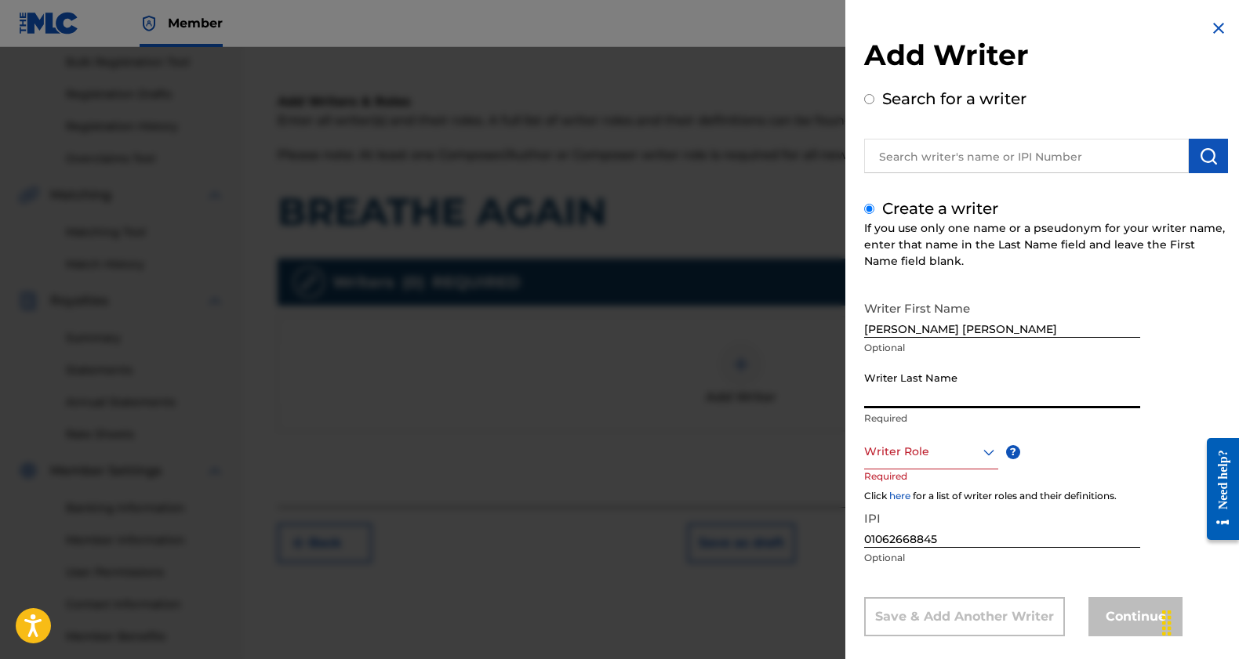
click at [988, 404] on input "Writer Last Name" at bounding box center [1002, 386] width 276 height 45
paste input "CALDERON NATALIE MARIE"
drag, startPoint x: 939, startPoint y: 398, endPoint x: 1057, endPoint y: 394, distance: 117.7
click at [1057, 394] on input "CALDERON NATALIE MARIE" at bounding box center [1002, 386] width 276 height 45
type input "CALDERON"
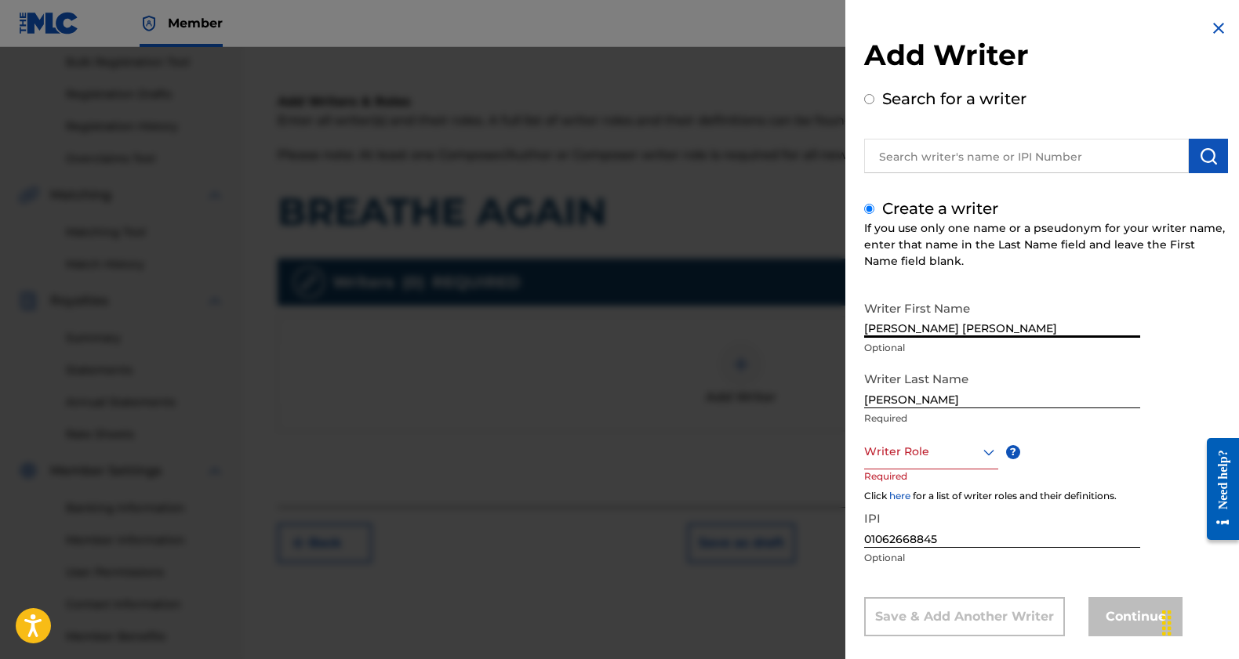
drag, startPoint x: 932, startPoint y: 328, endPoint x: 815, endPoint y: 329, distance: 117.6
click at [815, 329] on div "Add Writer Search for a writer Create a writer If you use only one name or a ps…" at bounding box center [619, 353] width 1239 height 612
drag, startPoint x: 913, startPoint y: 329, endPoint x: 1043, endPoint y: 327, distance: 130.2
click at [1043, 327] on input "NATALIE MARIE" at bounding box center [1002, 315] width 276 height 45
type input "NATALIE"
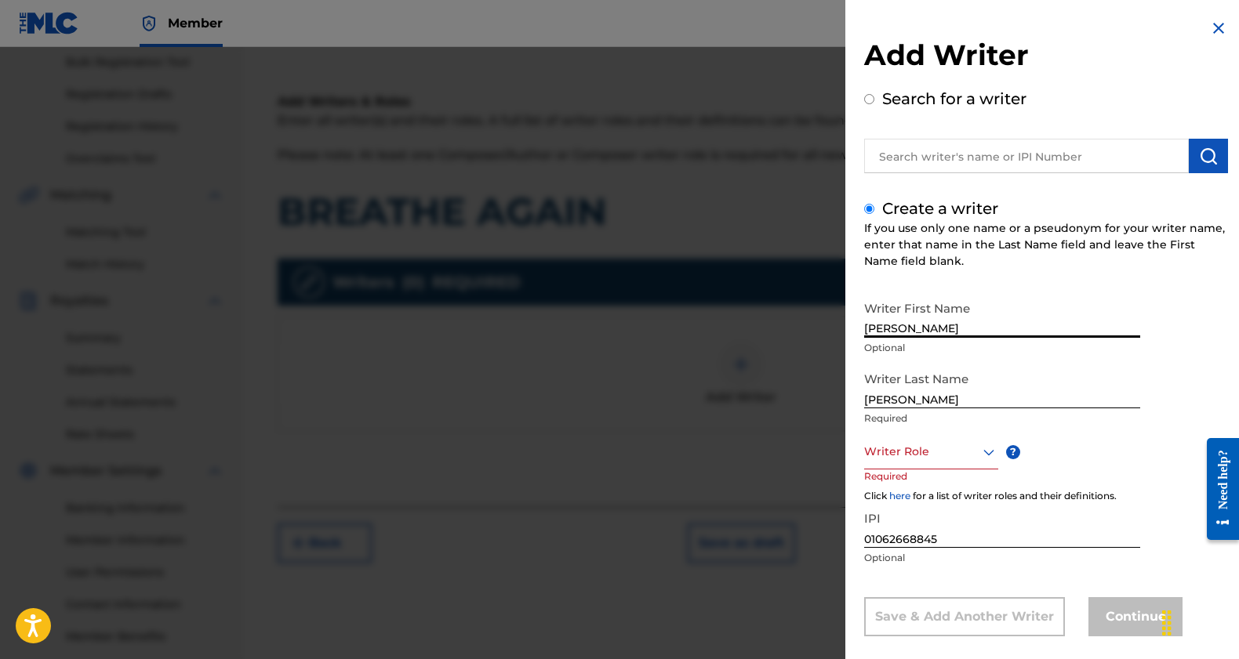
click at [984, 457] on div "Writer Role" at bounding box center [931, 451] width 134 height 35
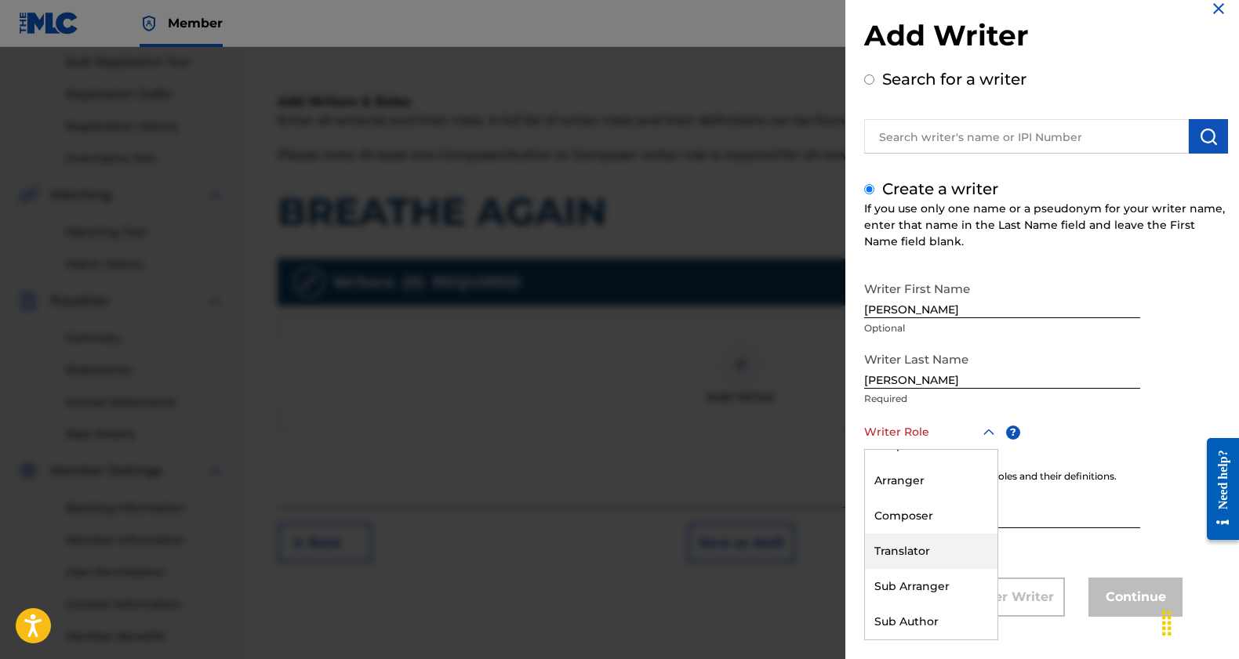
scroll to position [0, 0]
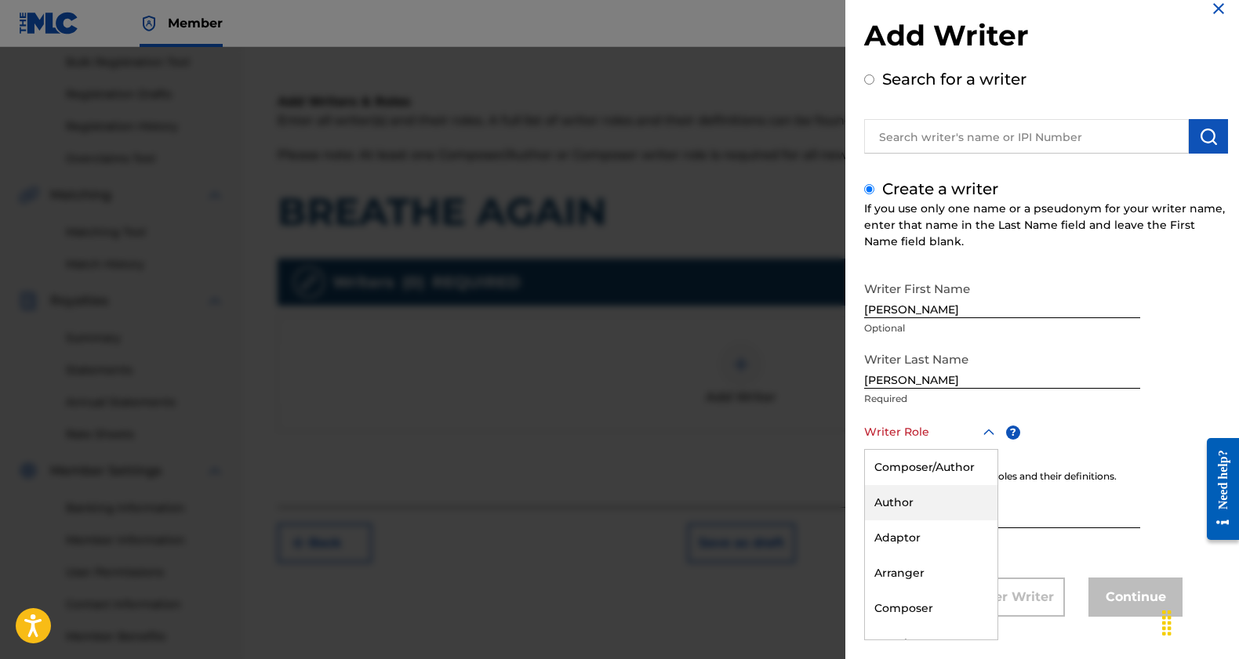
click at [937, 499] on div "Author" at bounding box center [931, 502] width 132 height 35
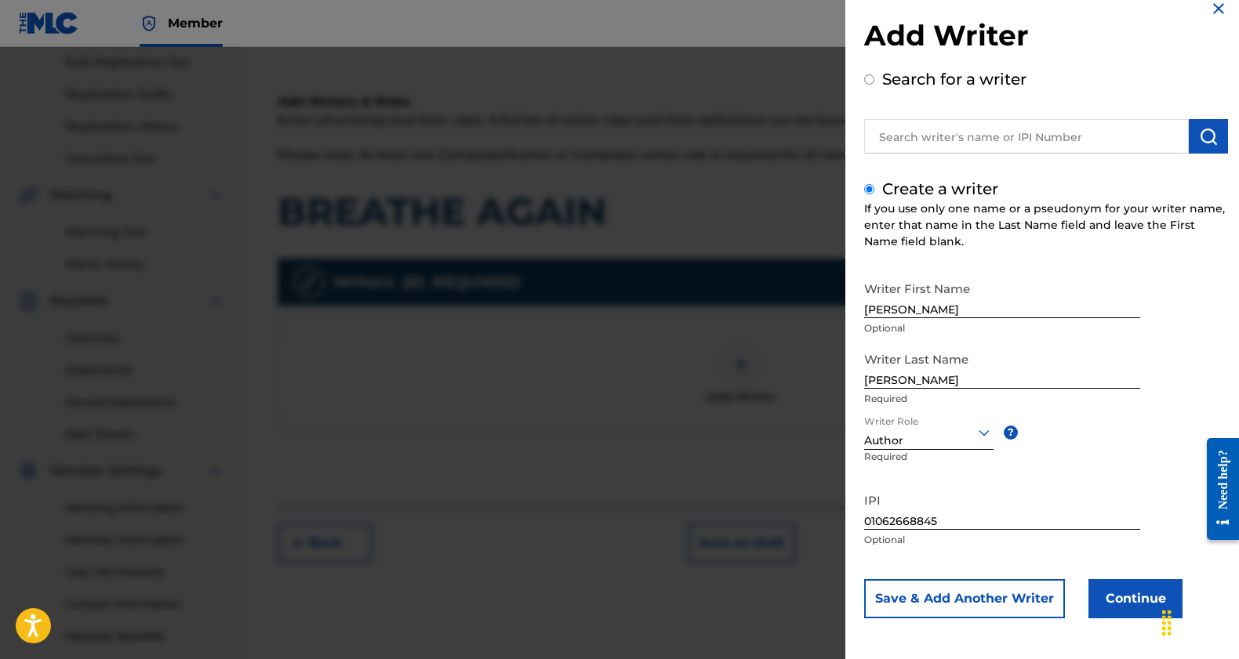
scroll to position [21, 0]
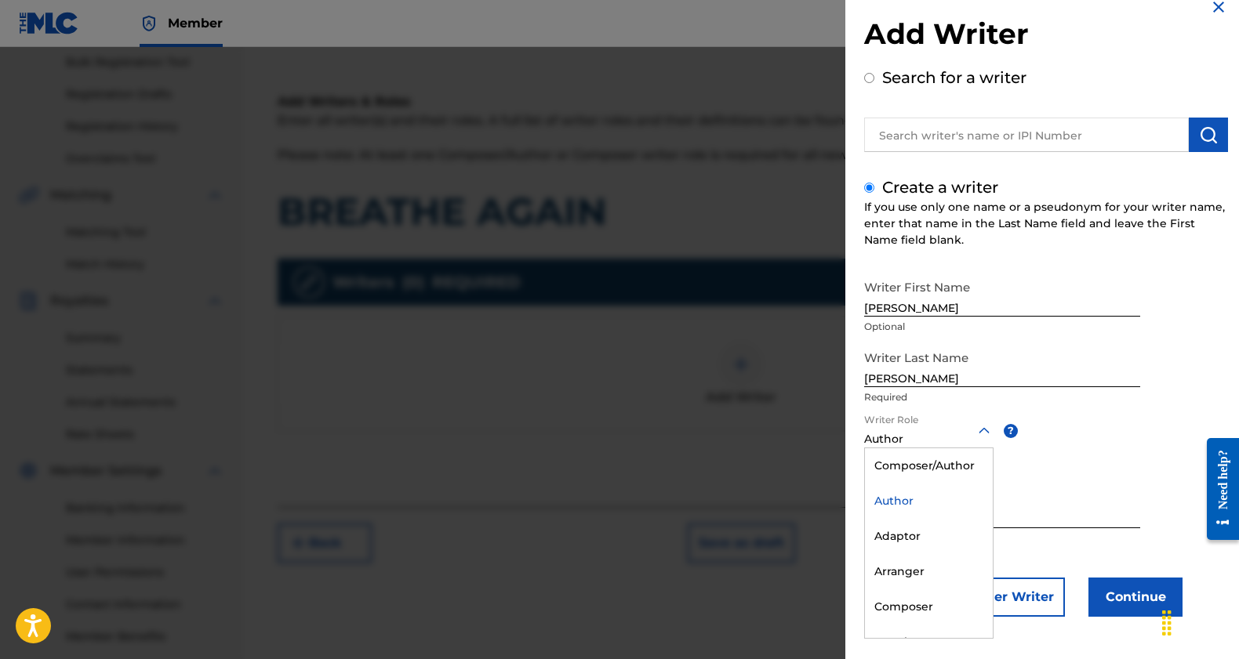
click at [981, 431] on icon at bounding box center [983, 430] width 11 height 6
click at [958, 462] on div "Composer/Author" at bounding box center [929, 465] width 128 height 35
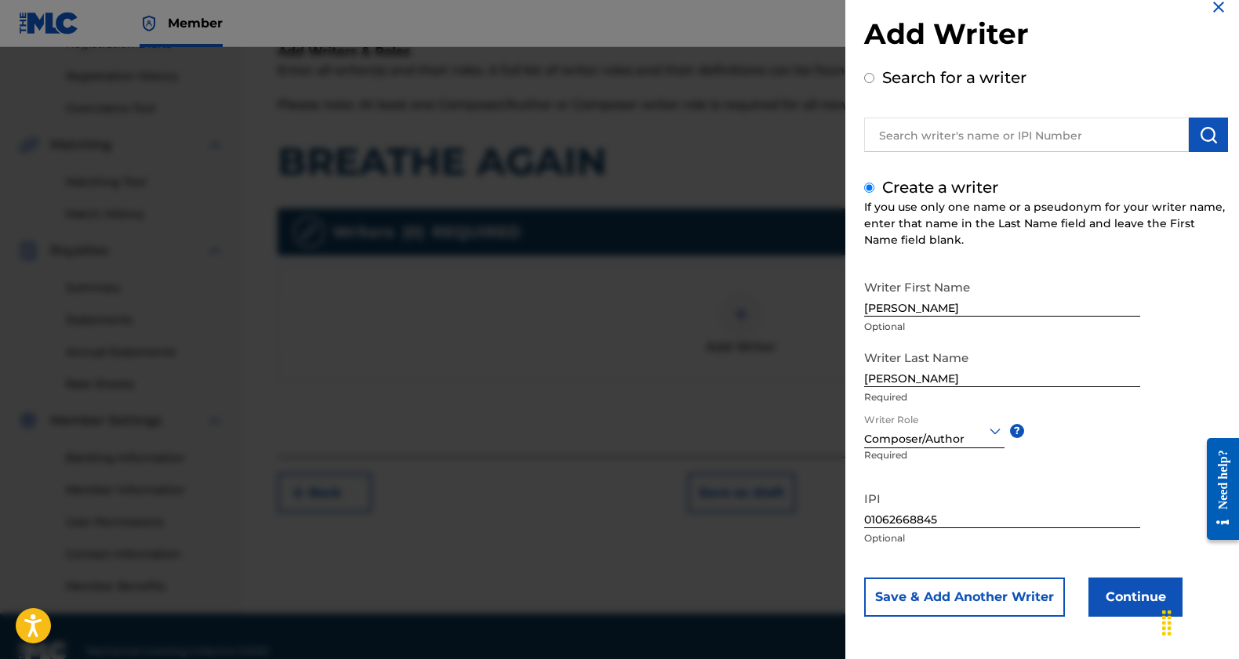
scroll to position [0, 0]
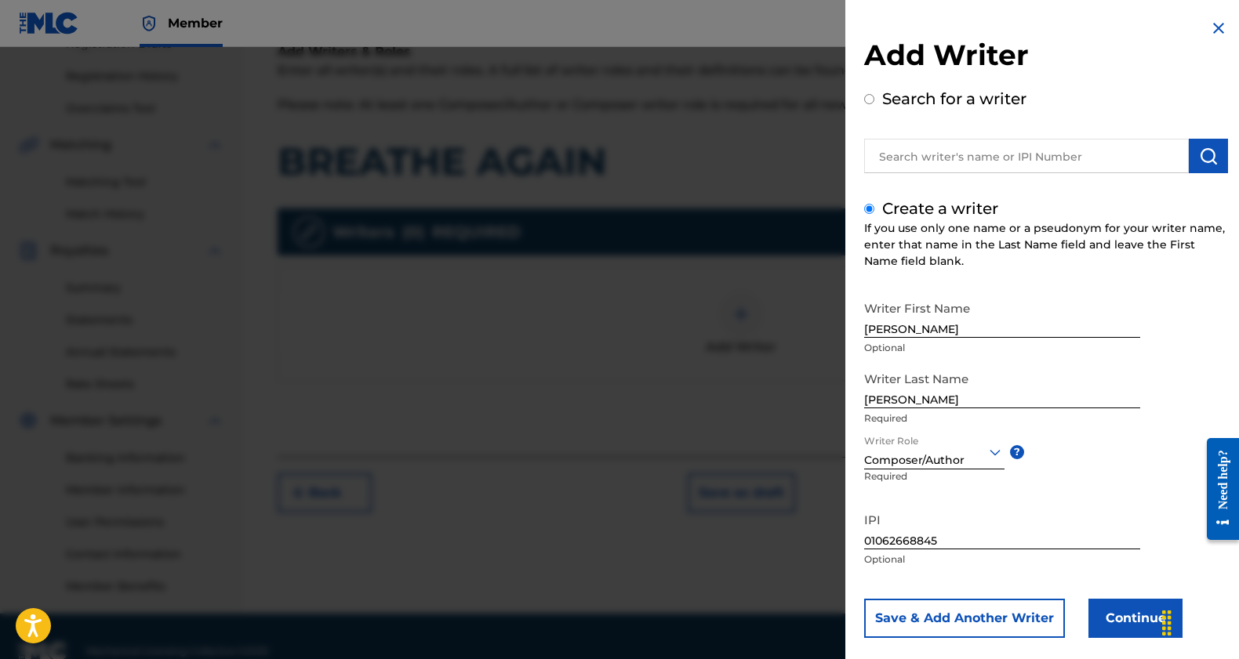
click at [1134, 622] on button "Continue" at bounding box center [1135, 618] width 94 height 39
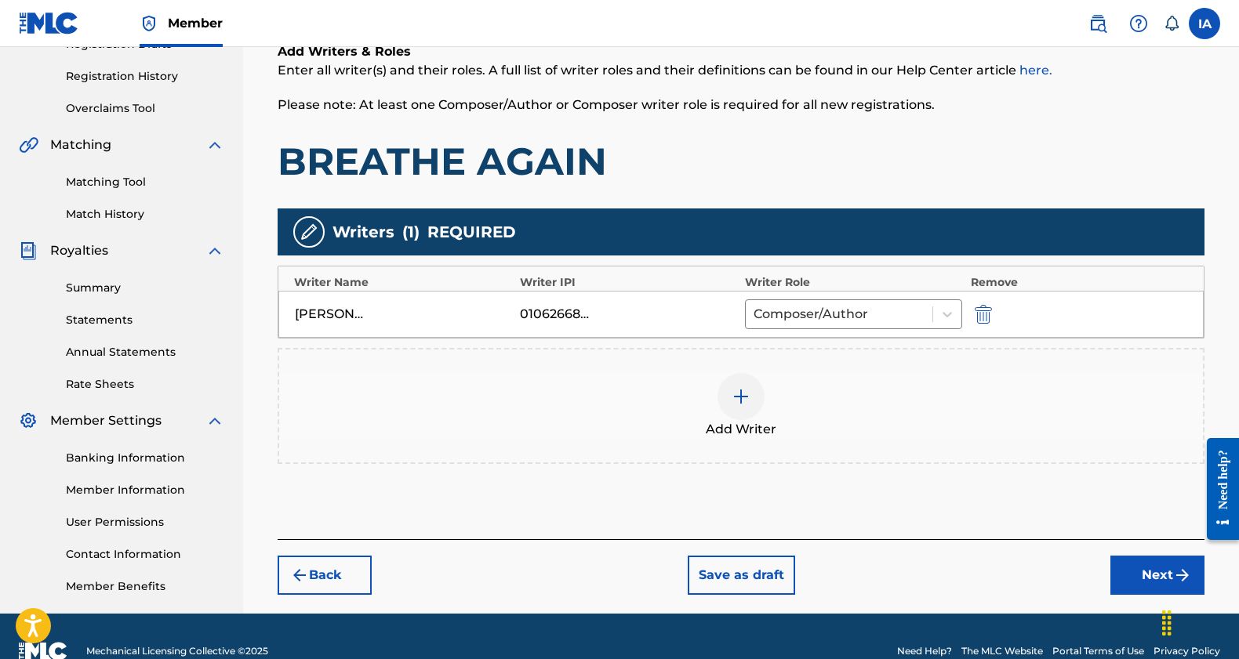
click at [741, 403] on img at bounding box center [740, 396] width 19 height 19
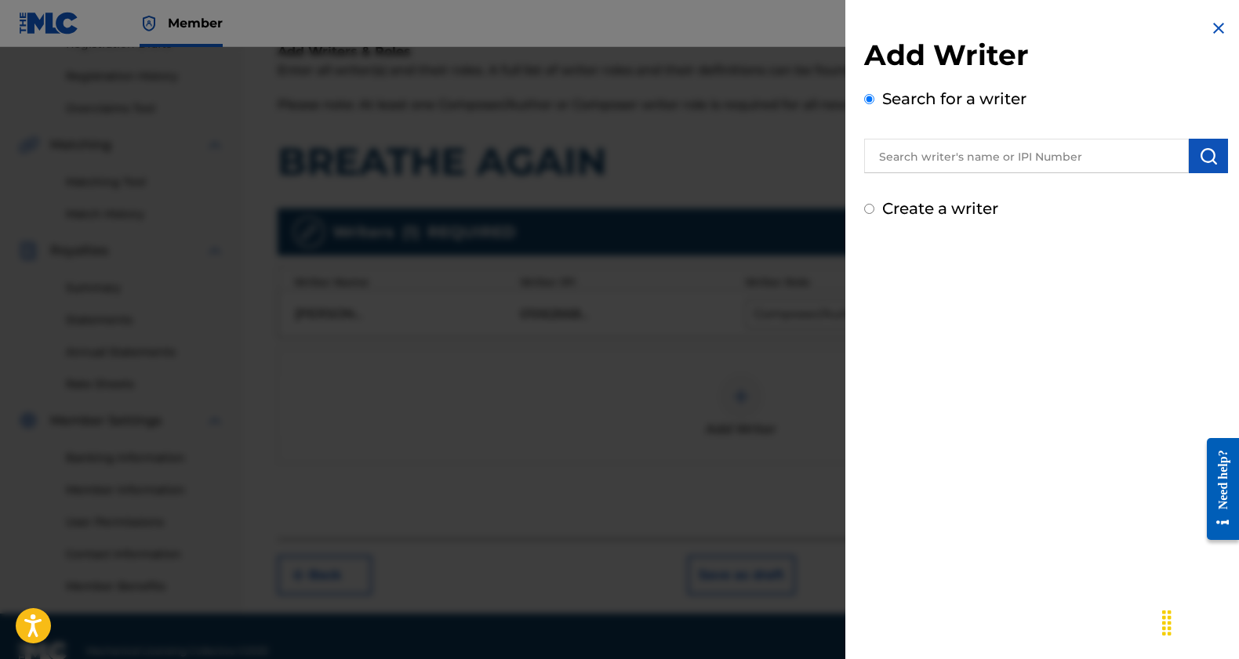
click at [867, 211] on input "Create a writer" at bounding box center [869, 209] width 10 height 10
radio input "false"
radio input "true"
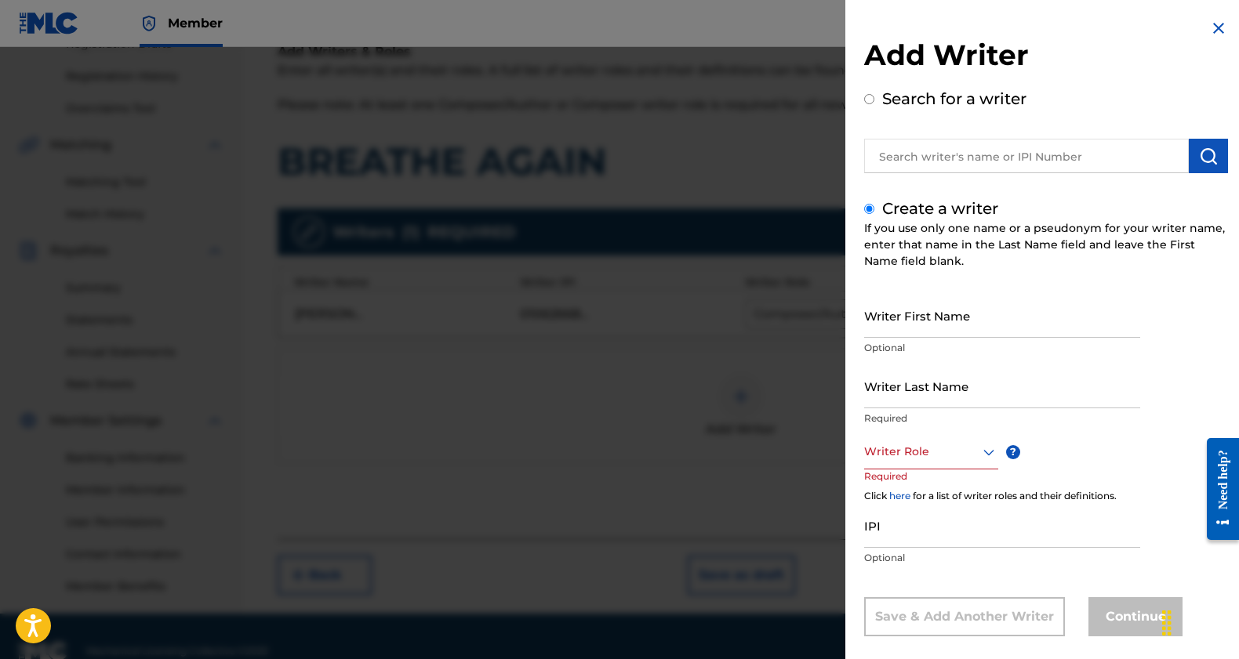
click at [963, 326] on input "Writer First Name" at bounding box center [1002, 315] width 276 height 45
paste input "VELEZ ARSENIO"
type input "VELEZ ARSENIO"
click at [960, 397] on input "Writer Last Name" at bounding box center [1002, 386] width 276 height 45
paste input "VELEZ ARSENIO"
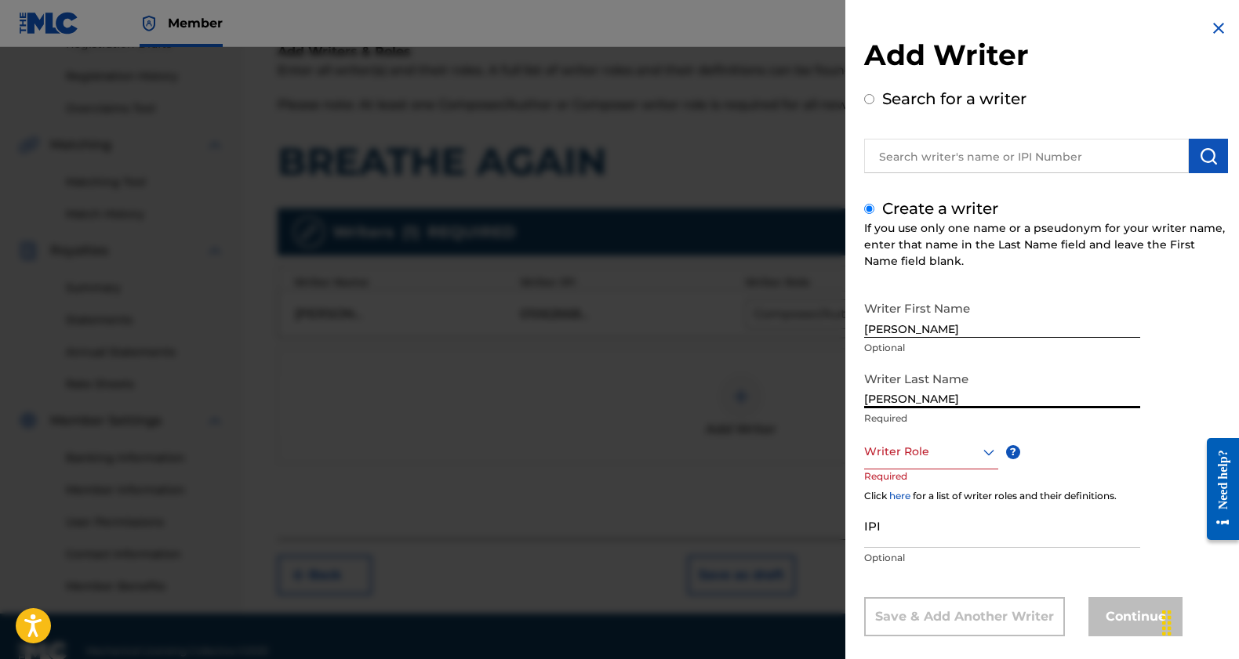
drag, startPoint x: 901, startPoint y: 397, endPoint x: 1000, endPoint y: 395, distance: 98.8
click at [1000, 395] on input "VELEZ ARSENIO" at bounding box center [1002, 386] width 276 height 45
type input "VELEZ"
drag, startPoint x: 904, startPoint y: 328, endPoint x: 865, endPoint y: 310, distance: 43.1
click at [865, 310] on input "VELEZ ARSENIO" at bounding box center [1002, 315] width 276 height 45
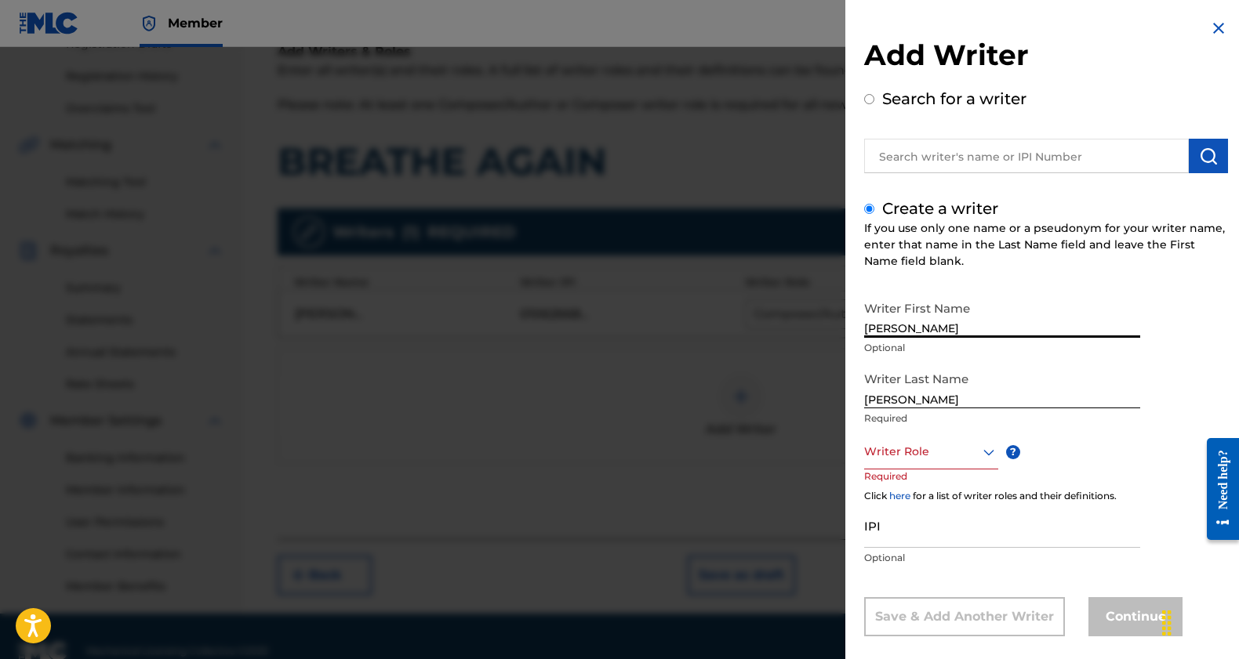
type input "ARSENIO"
click at [982, 455] on div "Writer Role" at bounding box center [931, 451] width 134 height 35
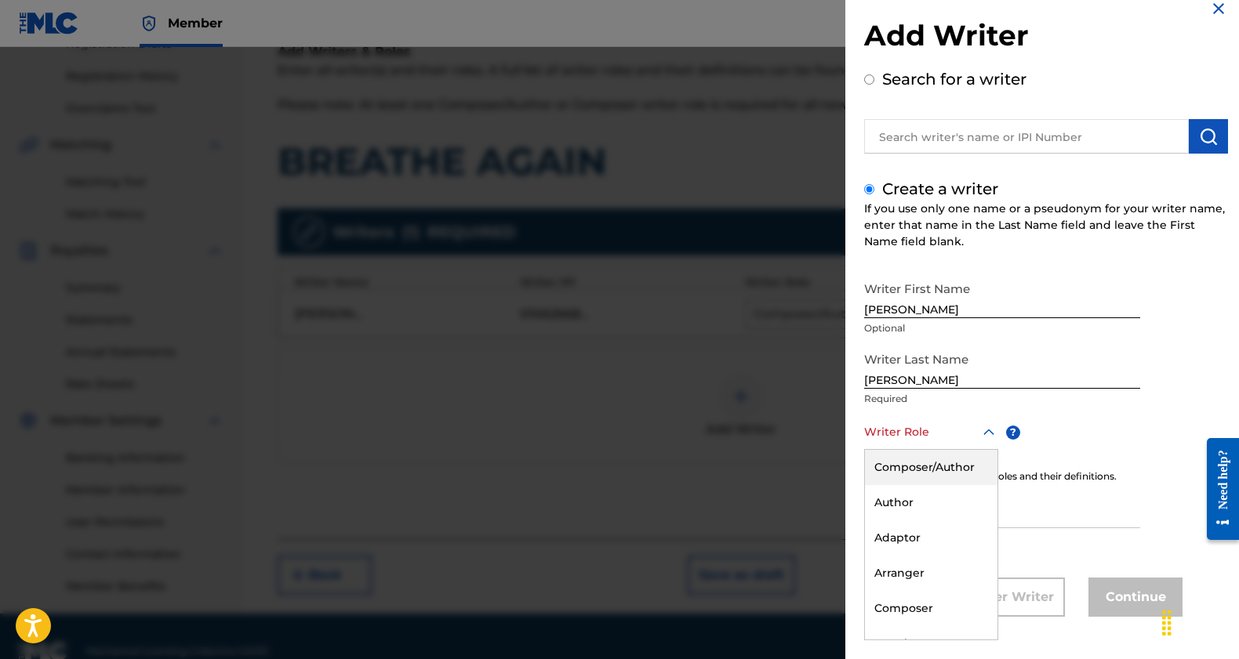
click at [954, 470] on div "Composer/Author" at bounding box center [931, 467] width 132 height 35
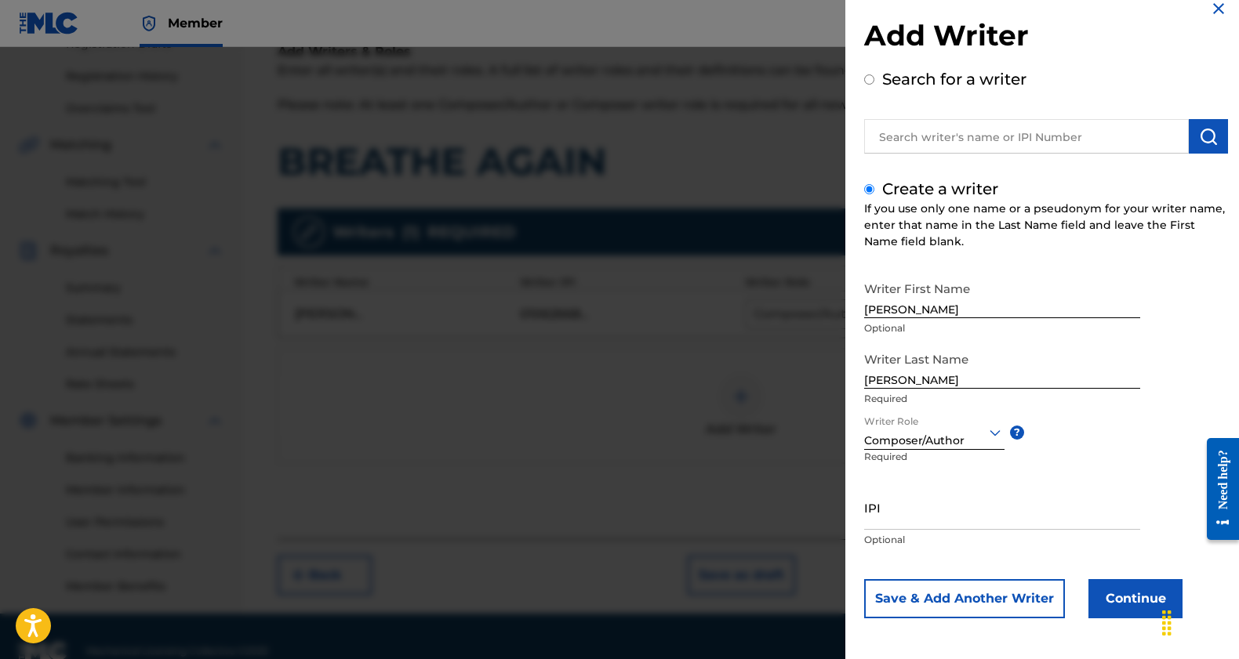
click at [978, 518] on input "IPI" at bounding box center [1002, 507] width 276 height 45
paste input "00766405621"
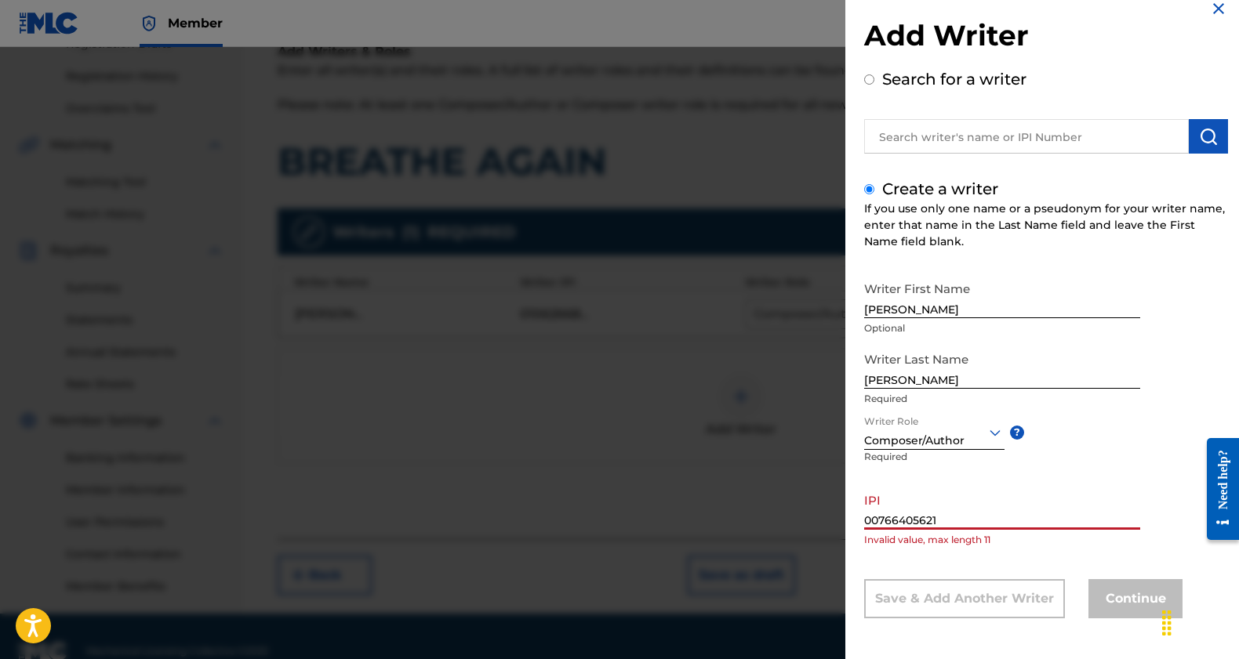
scroll to position [21, 0]
click at [974, 517] on input "00766405621" at bounding box center [1002, 506] width 276 height 45
type input "00766405621"
click at [982, 516] on input "00766405621" at bounding box center [1002, 506] width 276 height 45
click at [982, 515] on input "00766405621" at bounding box center [1002, 506] width 276 height 45
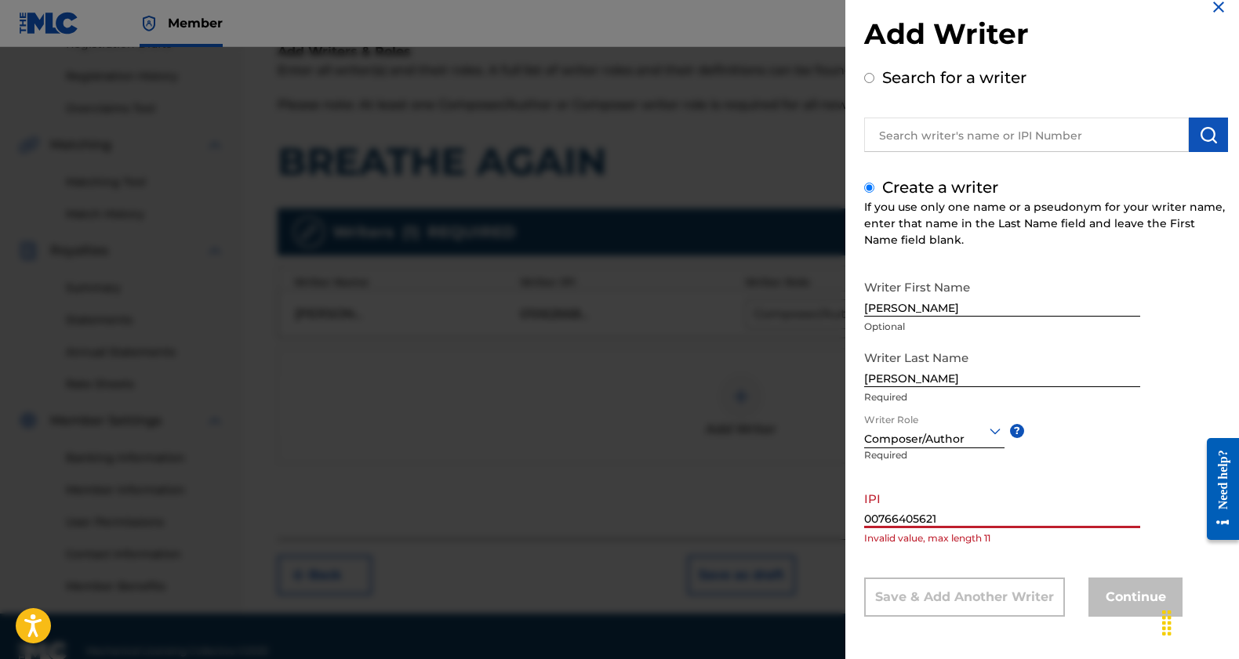
click at [982, 515] on input "00766405621" at bounding box center [1002, 506] width 276 height 45
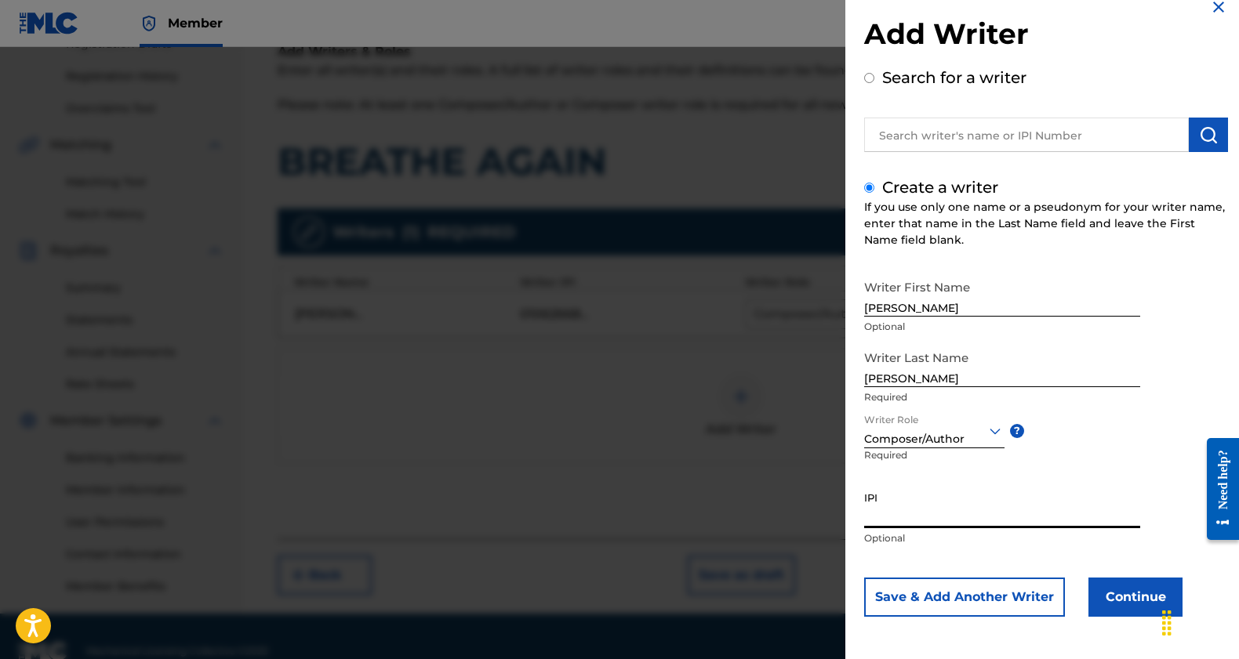
paste input "00766405621"
type input "00766405621"
click at [1123, 608] on button "Continue" at bounding box center [1135, 597] width 94 height 39
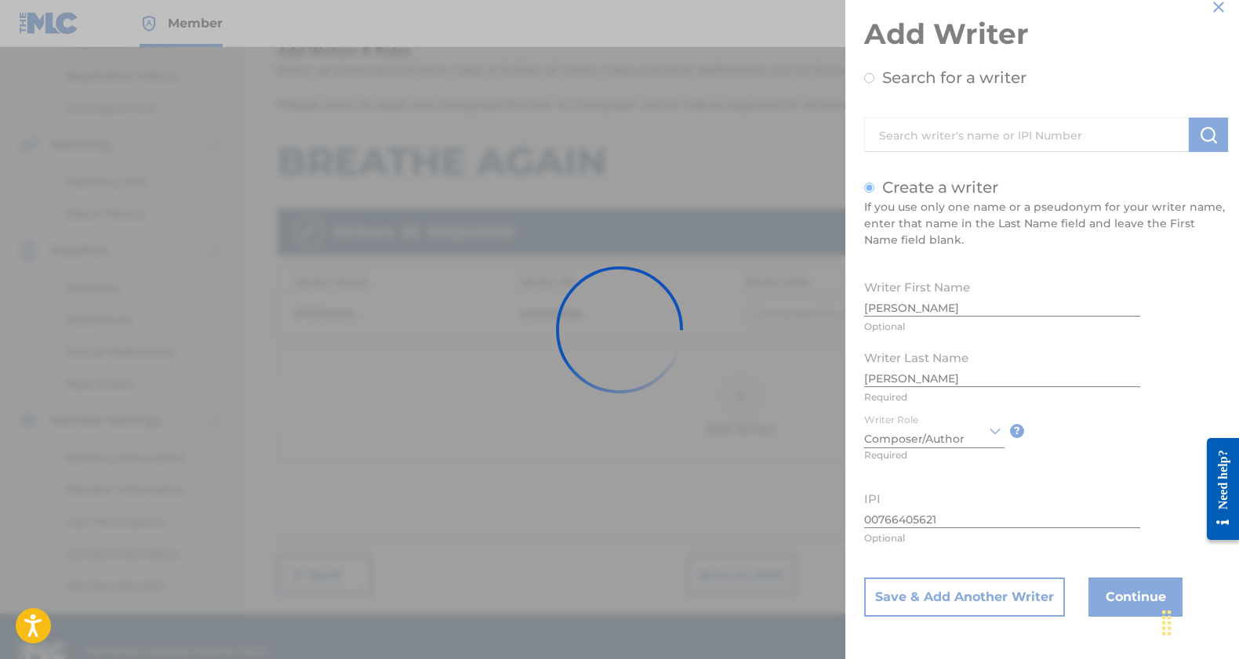
scroll to position [0, 0]
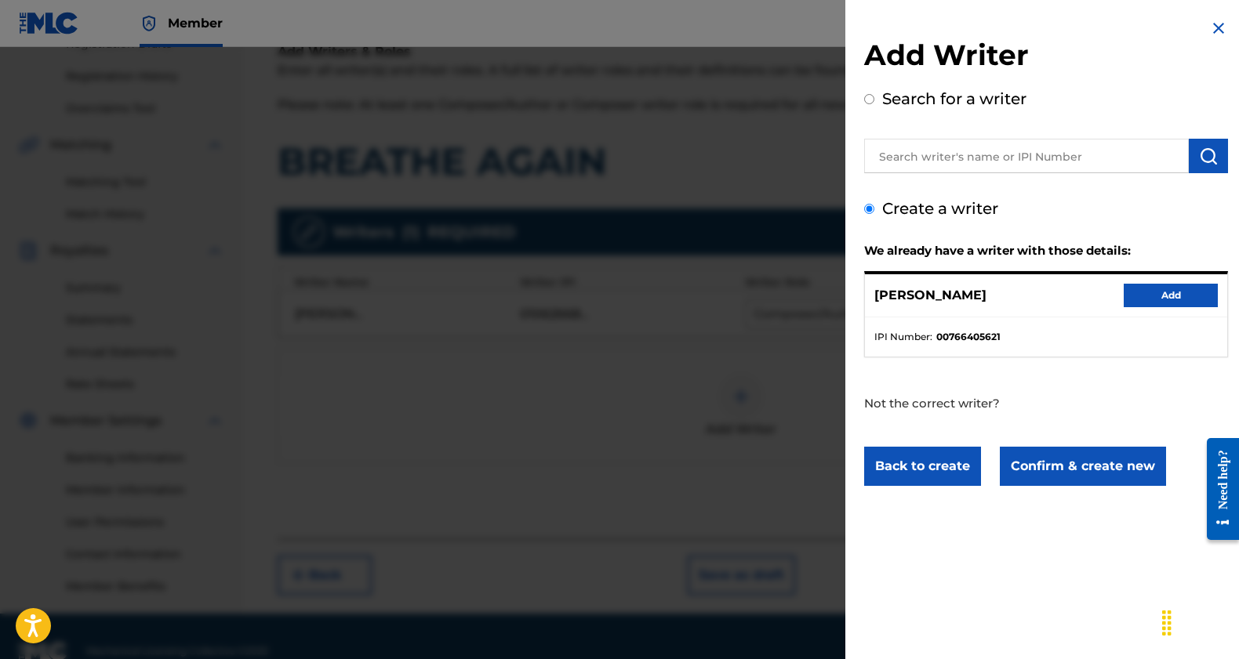
click at [1160, 301] on button "Add" at bounding box center [1170, 296] width 94 height 24
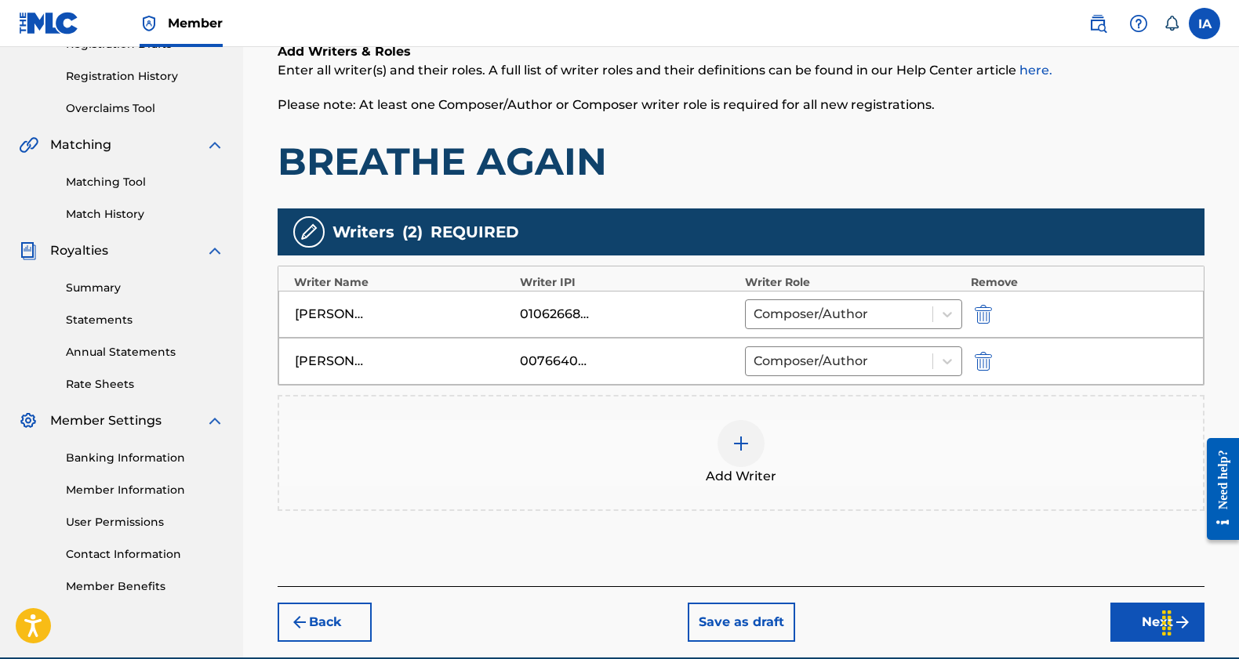
click at [735, 446] on img at bounding box center [740, 443] width 19 height 19
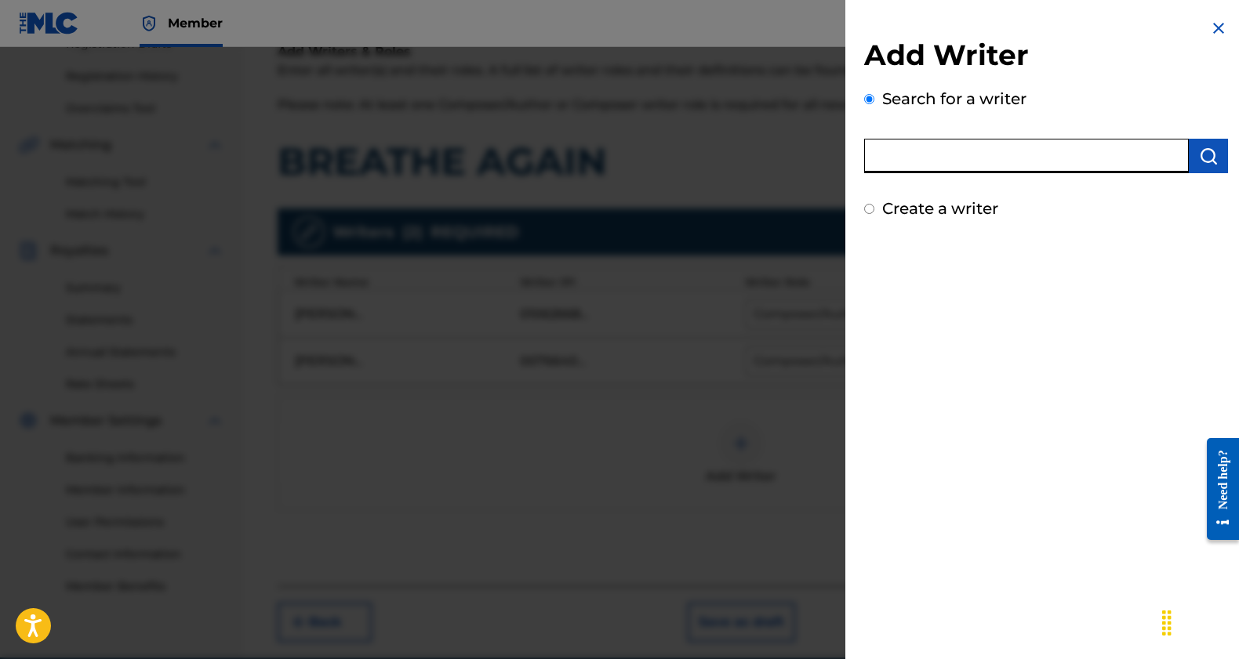
click at [1019, 168] on input "text" at bounding box center [1026, 156] width 325 height 34
type input "Ivan Alvarez"
click at [1199, 150] on img "submit" at bounding box center [1208, 156] width 19 height 19
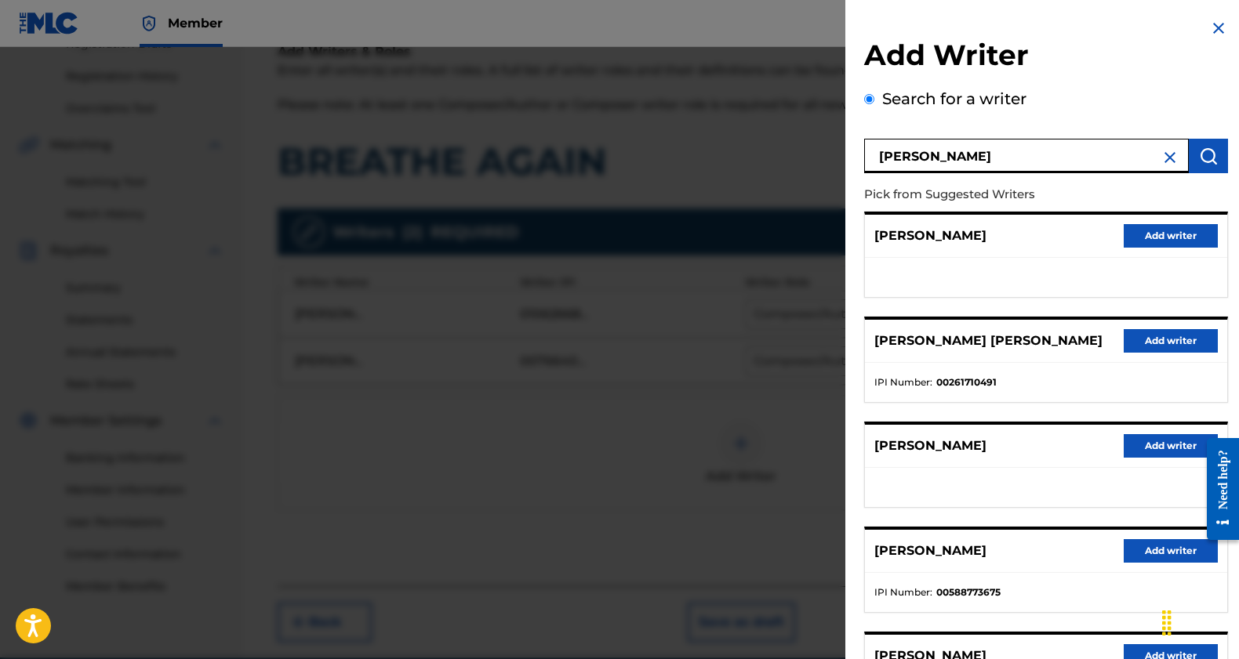
click at [1176, 159] on input "Ivan Alvarez" at bounding box center [1026, 156] width 325 height 34
click at [1173, 160] on img at bounding box center [1169, 157] width 19 height 19
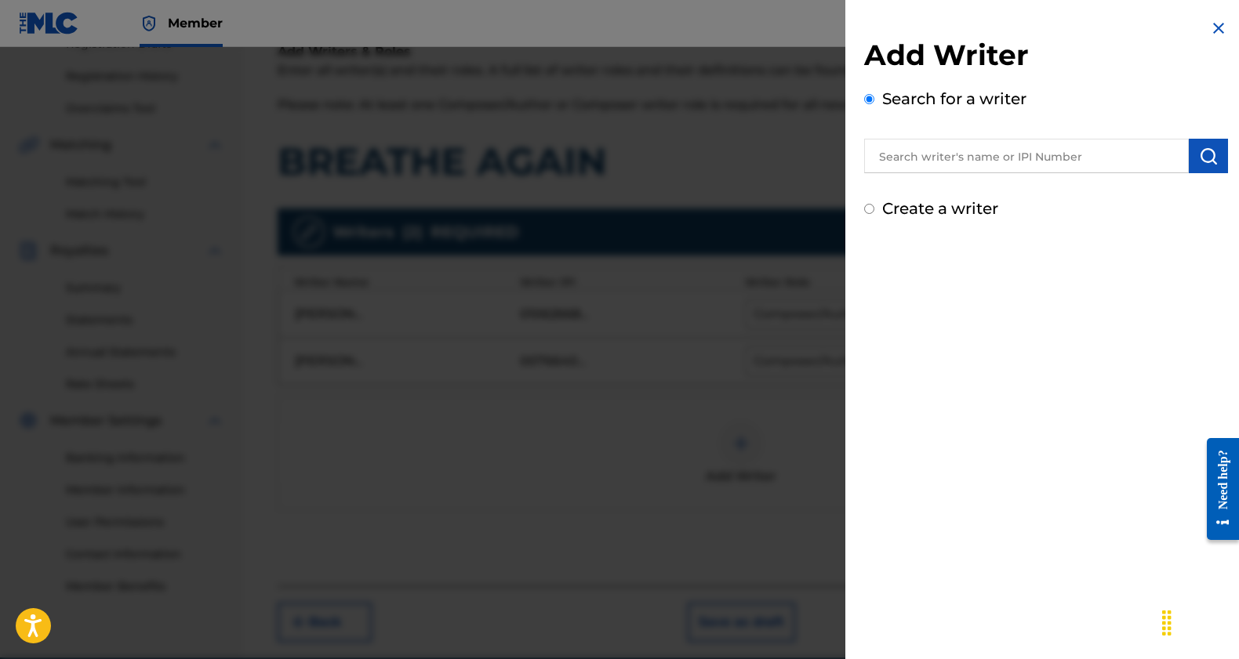
click at [1130, 158] on input "text" at bounding box center [1026, 156] width 325 height 34
paste input "00568476202"
type input "00568476202"
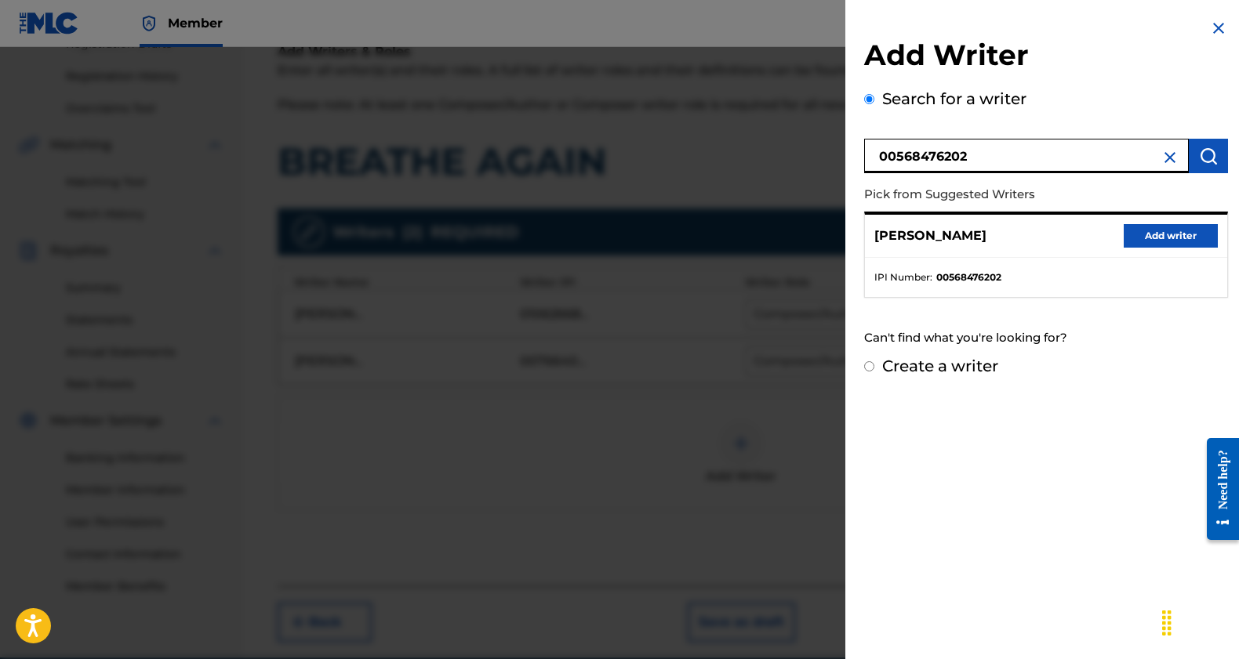
click at [1143, 241] on button "Add writer" at bounding box center [1170, 236] width 94 height 24
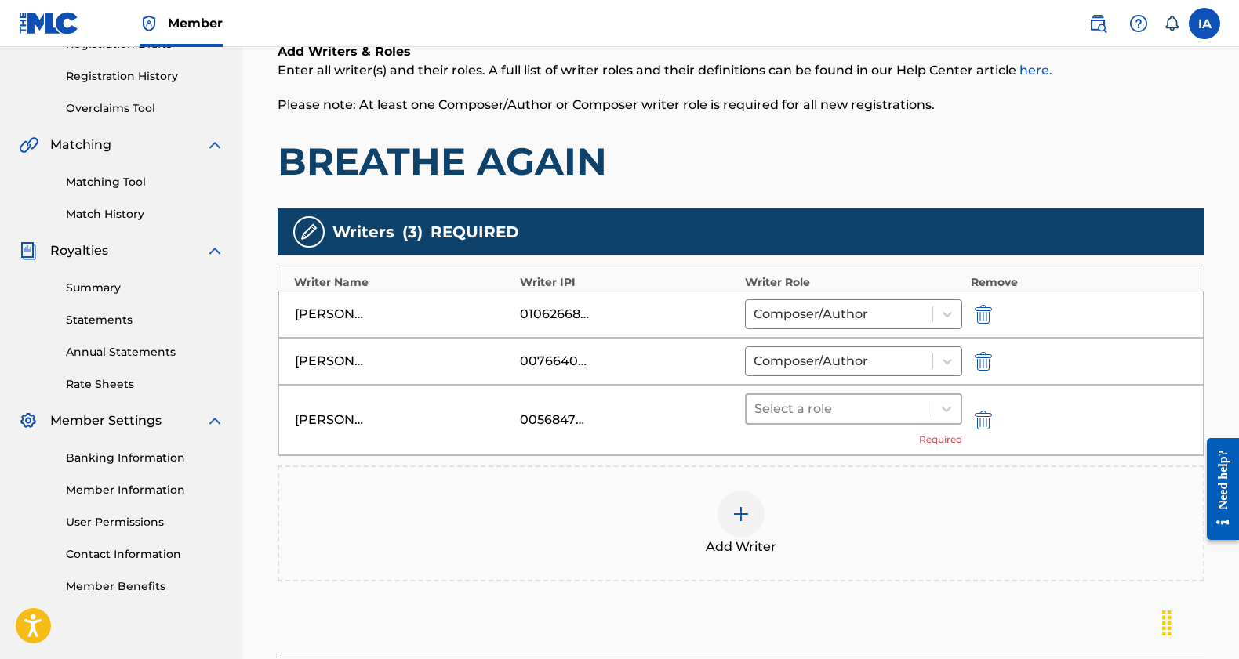
click at [825, 419] on div at bounding box center [838, 409] width 169 height 22
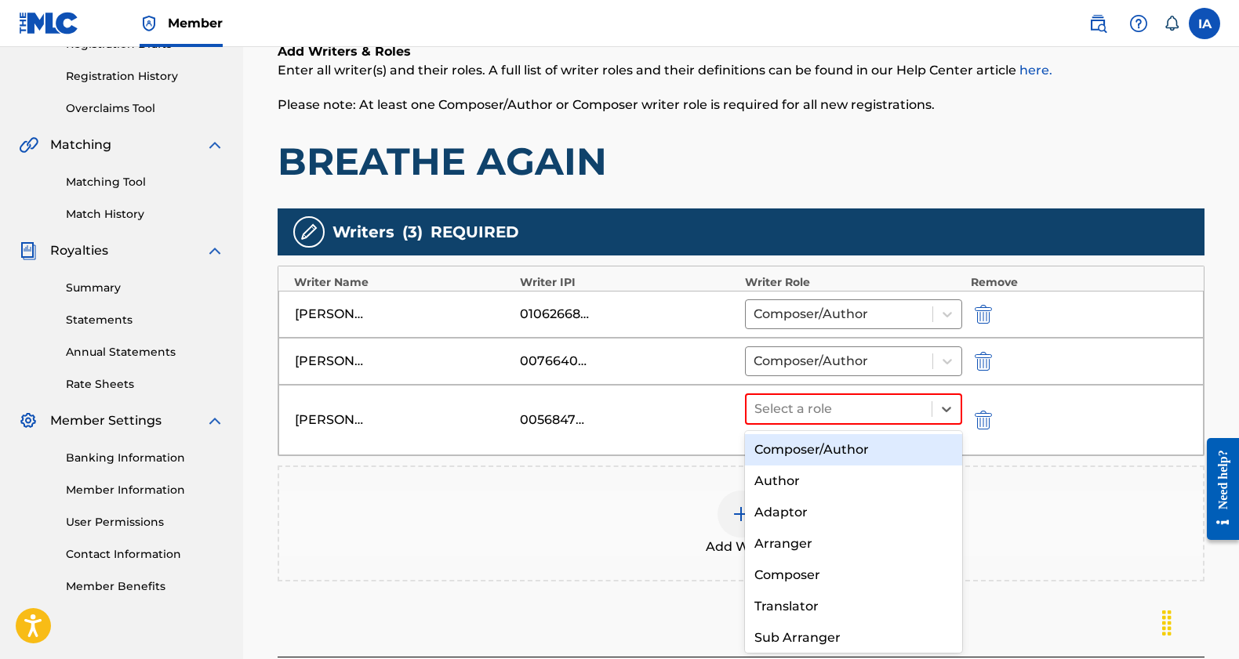
click at [825, 441] on div "Composer/Author" at bounding box center [853, 449] width 217 height 31
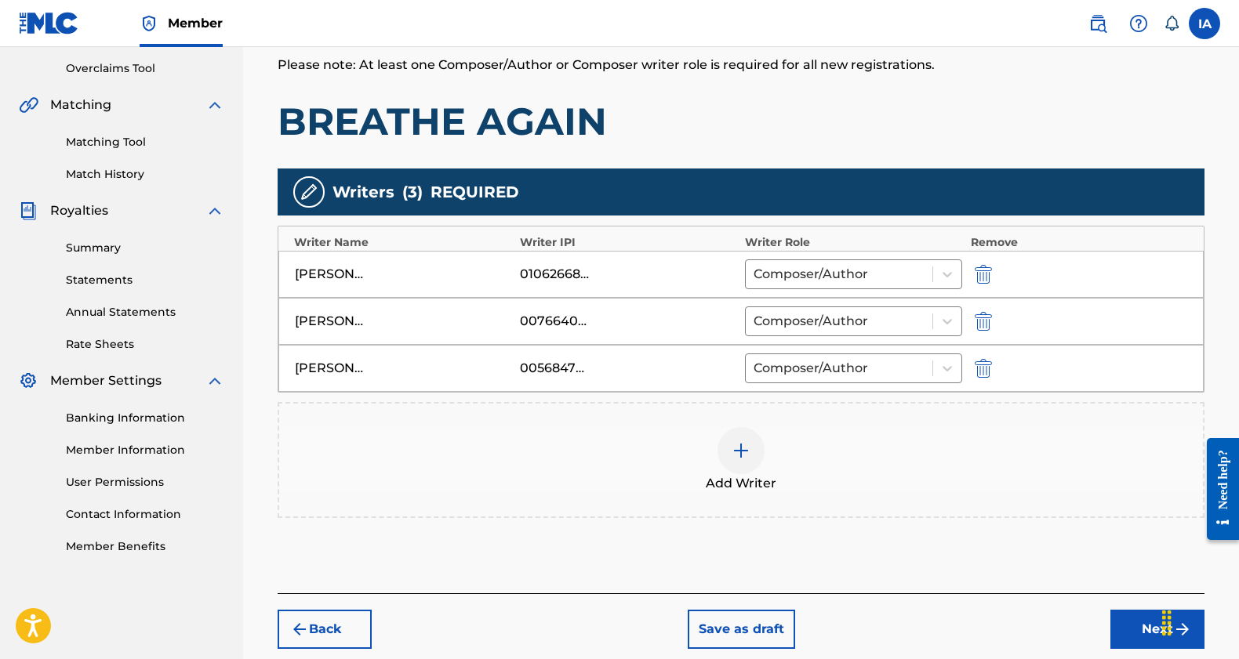
scroll to position [366, 0]
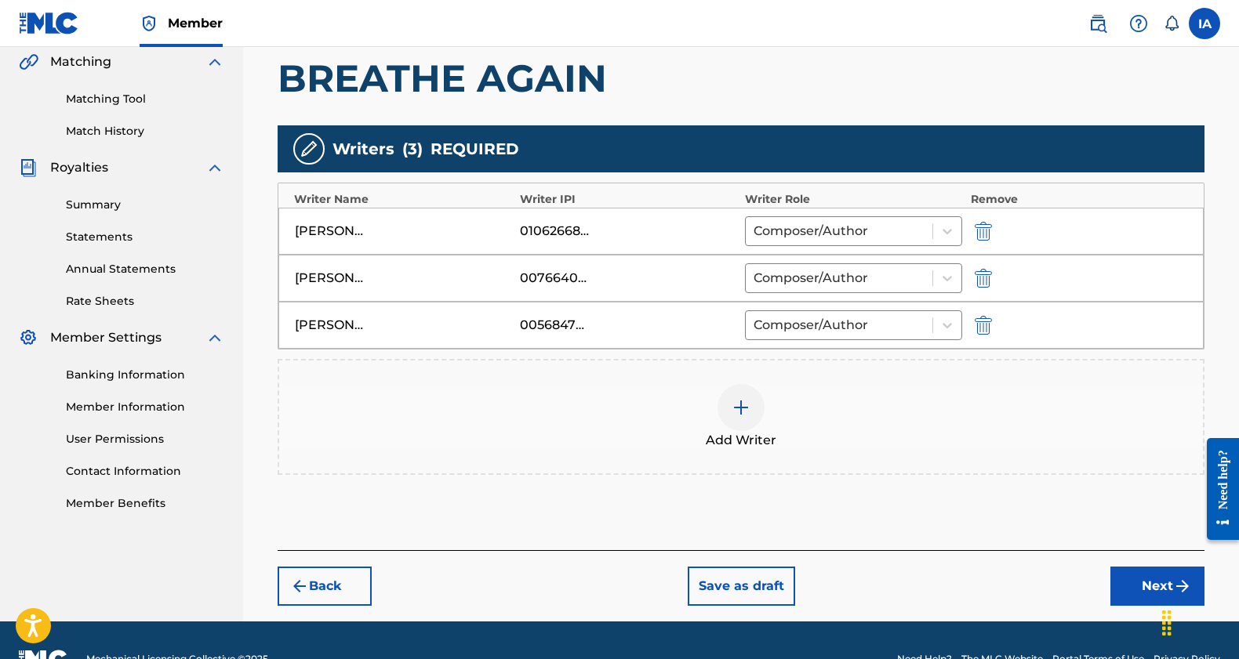
click at [1123, 584] on button "Next" at bounding box center [1157, 586] width 94 height 39
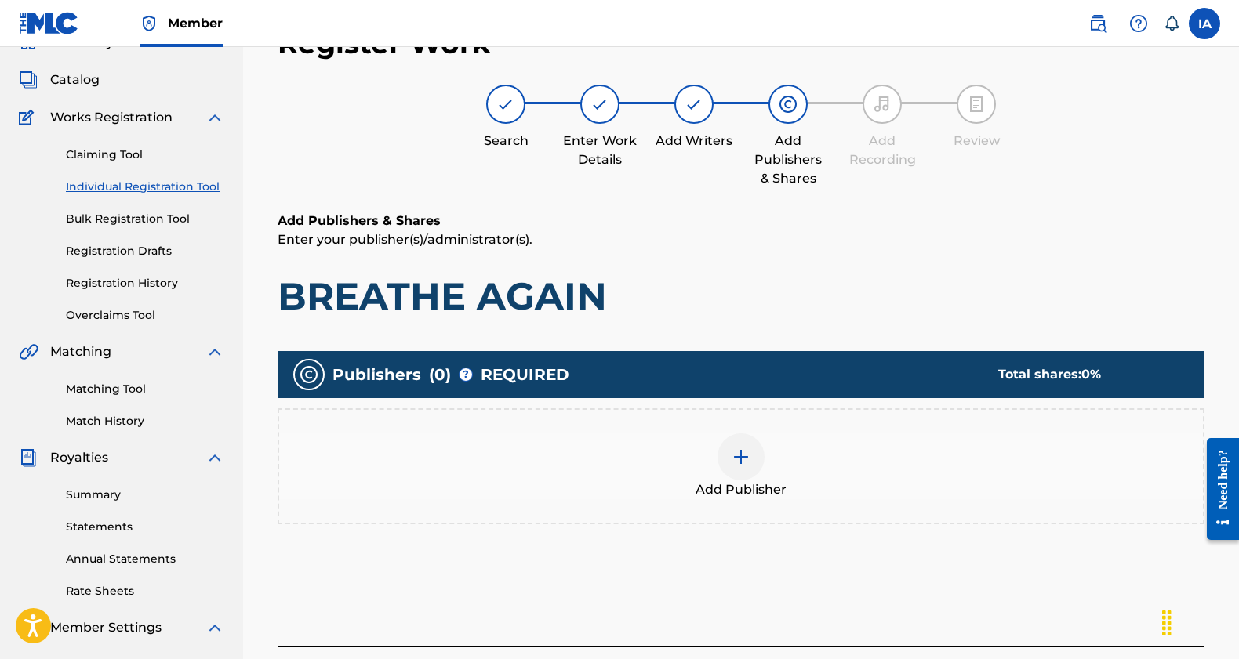
scroll to position [71, 0]
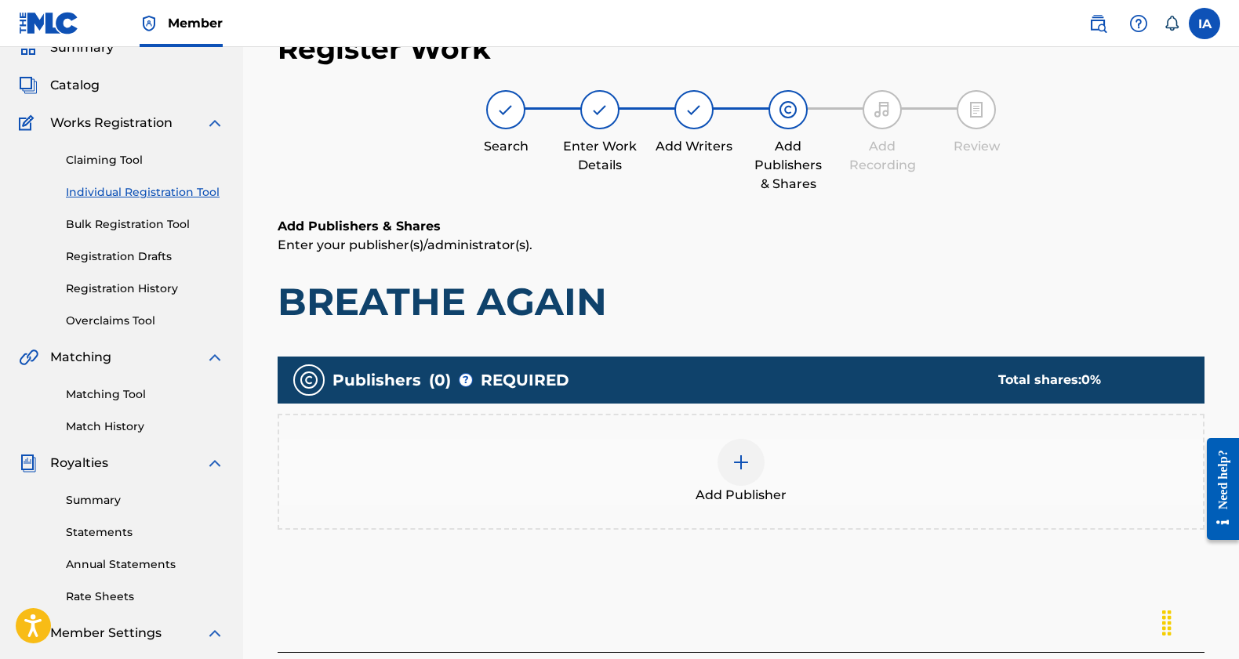
click at [749, 467] on img at bounding box center [740, 462] width 19 height 19
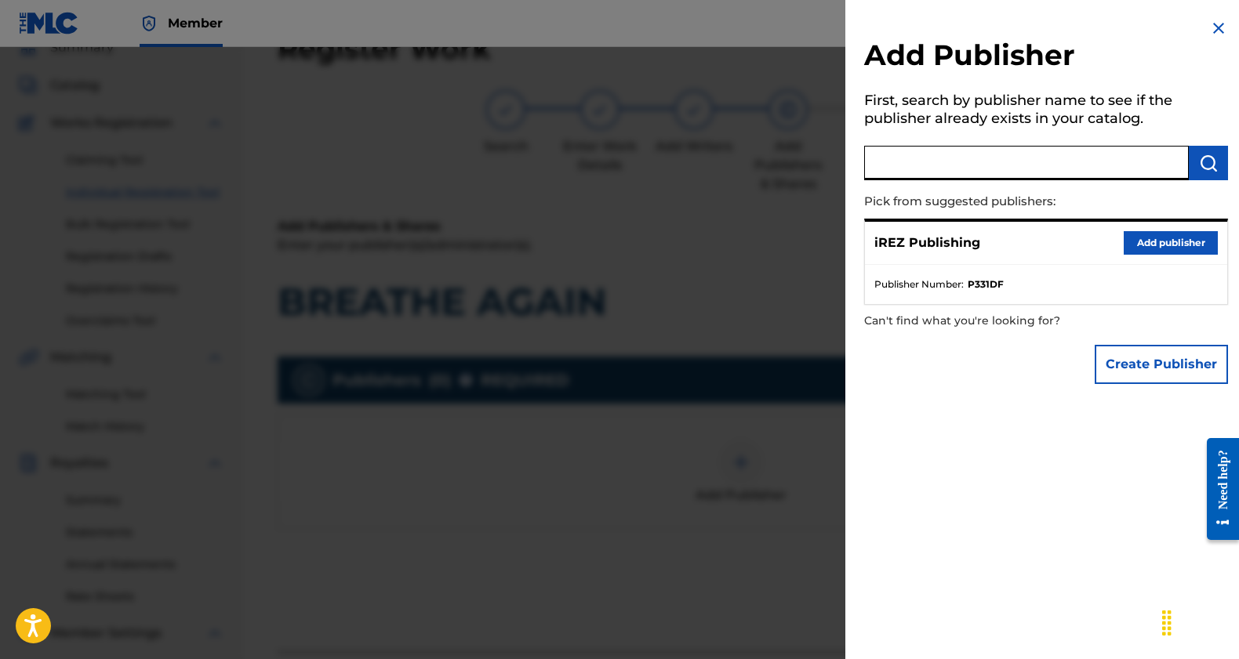
click at [982, 172] on input "text" at bounding box center [1026, 163] width 325 height 34
paste input "SQUISHY.ENTERPRISE91"
type input "SQUISHY.ENTERPRISE91"
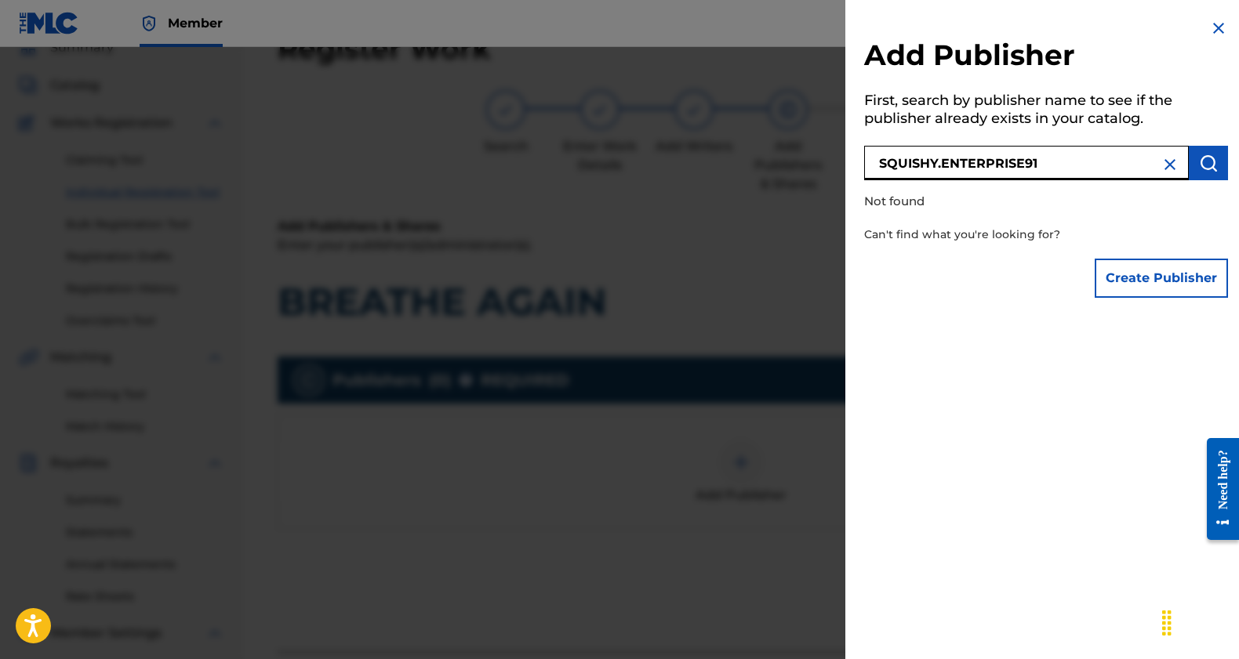
click at [1160, 167] on img at bounding box center [1169, 164] width 19 height 19
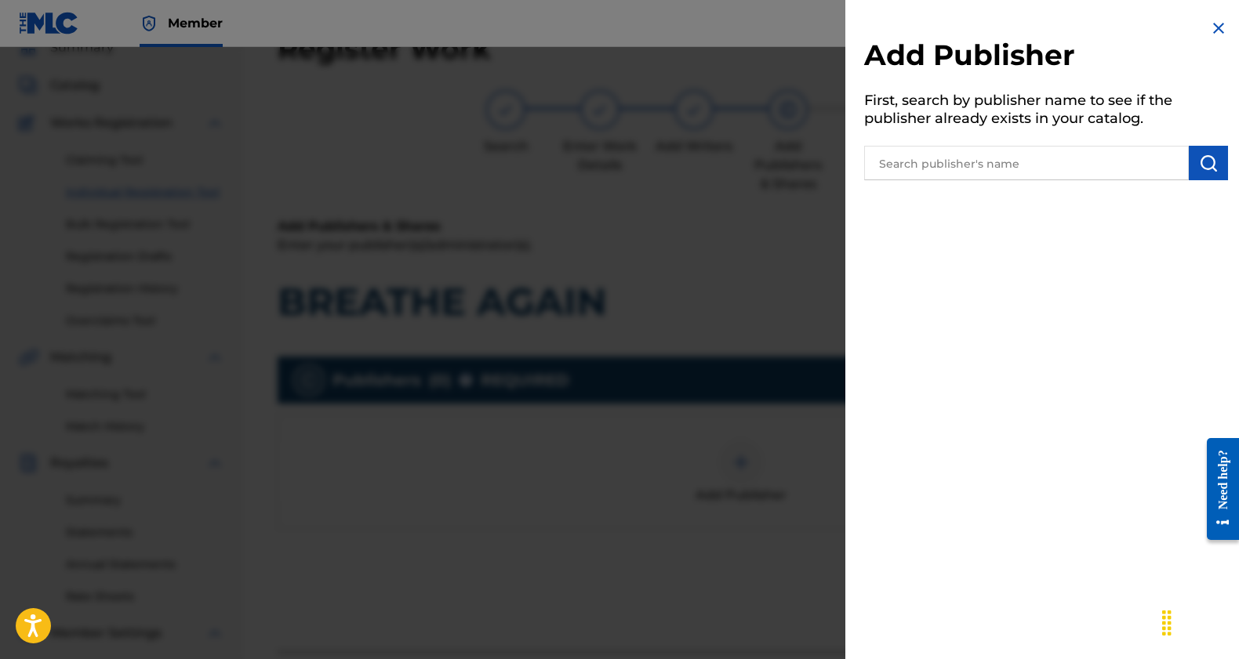
click at [995, 165] on input "text" at bounding box center [1026, 163] width 325 height 34
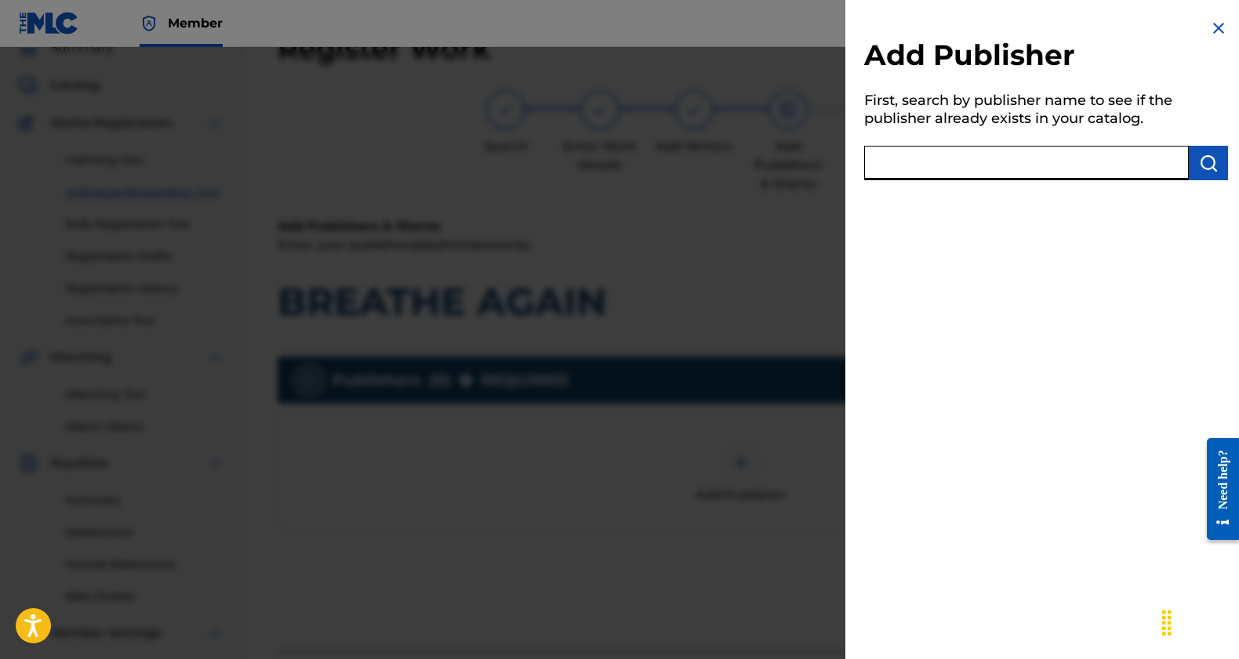
paste input "01062668747"
type input "01062668747"
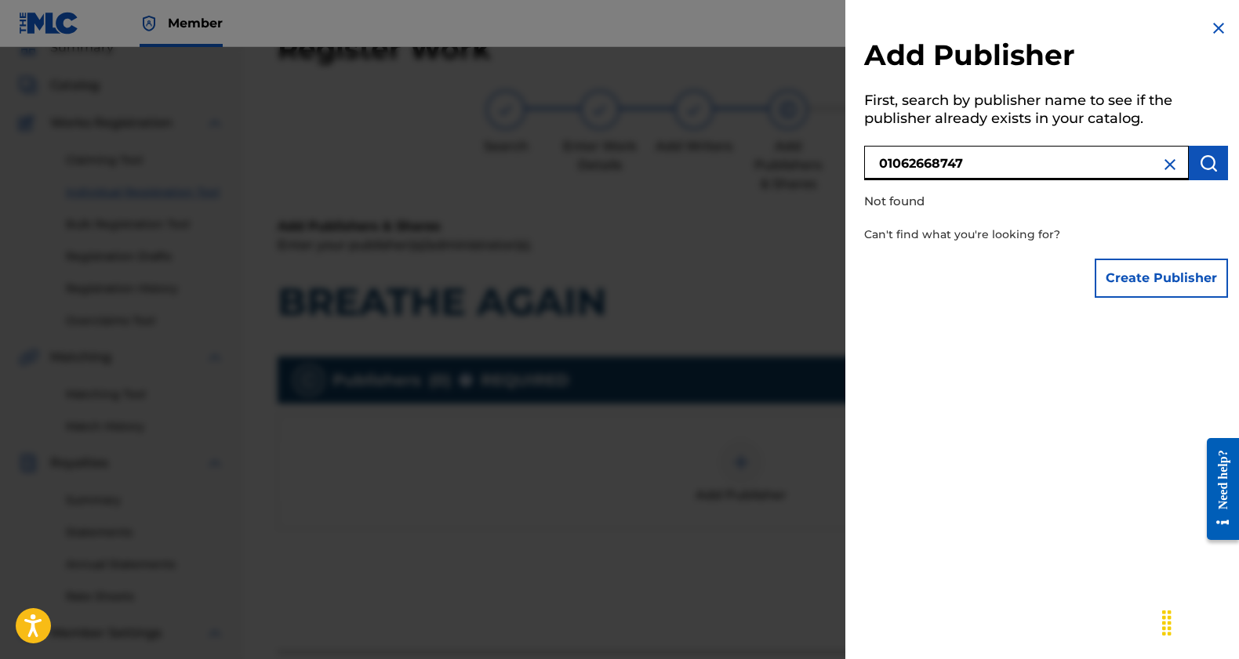
click at [1148, 269] on button "Create Publisher" at bounding box center [1160, 278] width 133 height 39
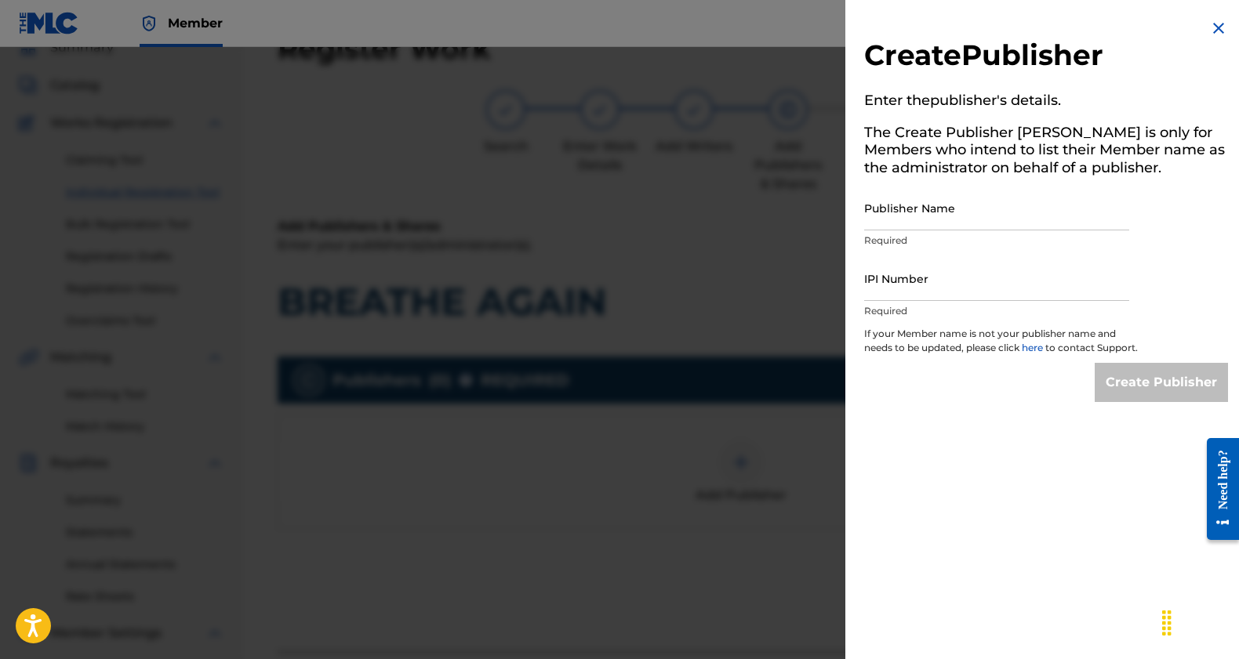
click at [962, 289] on input "IPI Number" at bounding box center [996, 278] width 265 height 45
paste input "01062668747"
type input "01062668747"
click at [954, 217] on input "Publisher Name" at bounding box center [996, 208] width 265 height 45
click at [971, 223] on input "Publisher Name" at bounding box center [996, 208] width 265 height 45
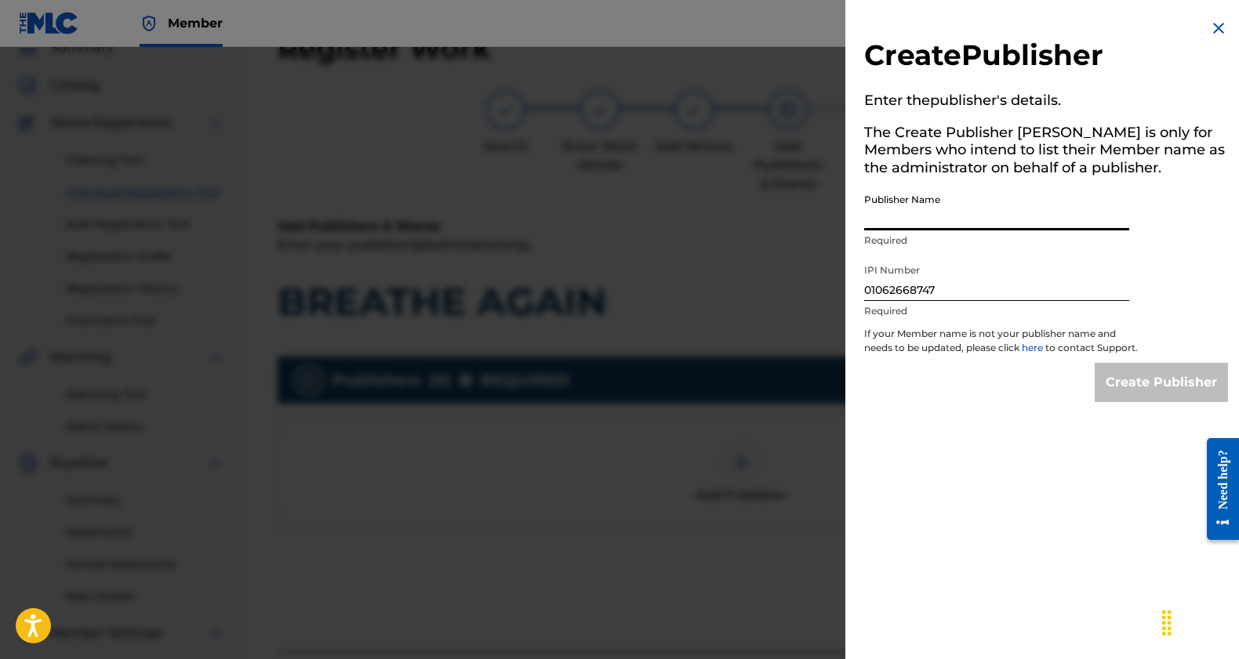
paste input "SQUISHY.ENTERPRISE91"
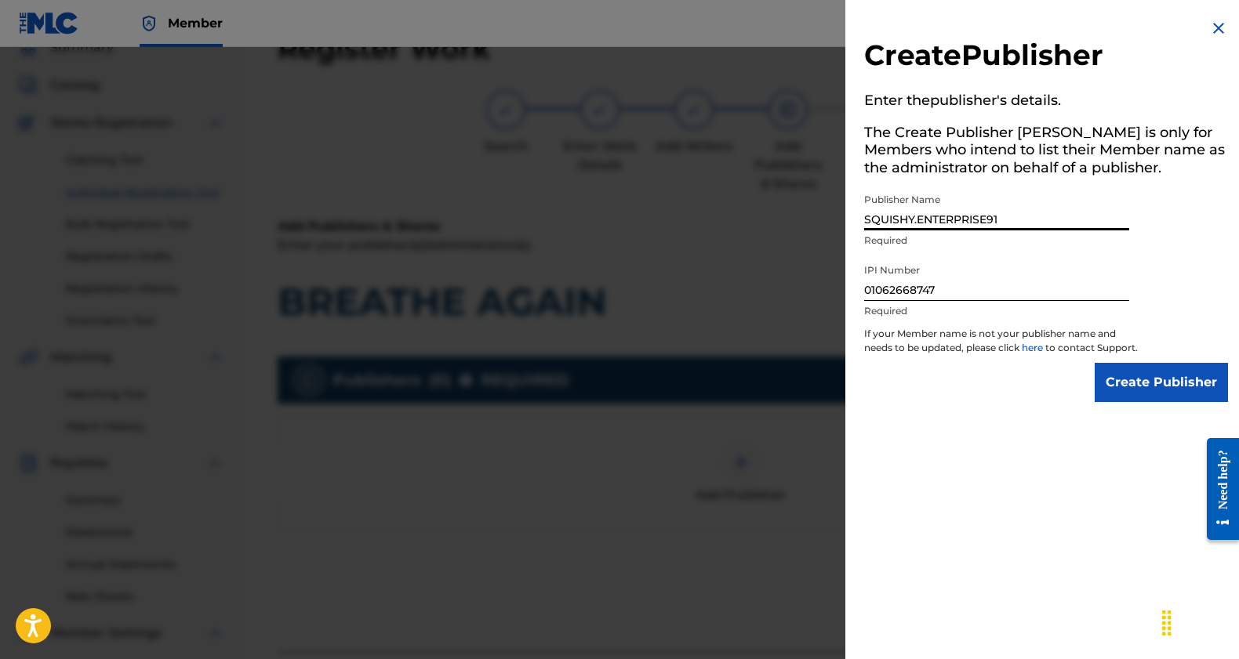
type input "SQUISHY.ENTERPRISE91"
click at [1120, 400] on input "Create Publisher" at bounding box center [1160, 382] width 133 height 39
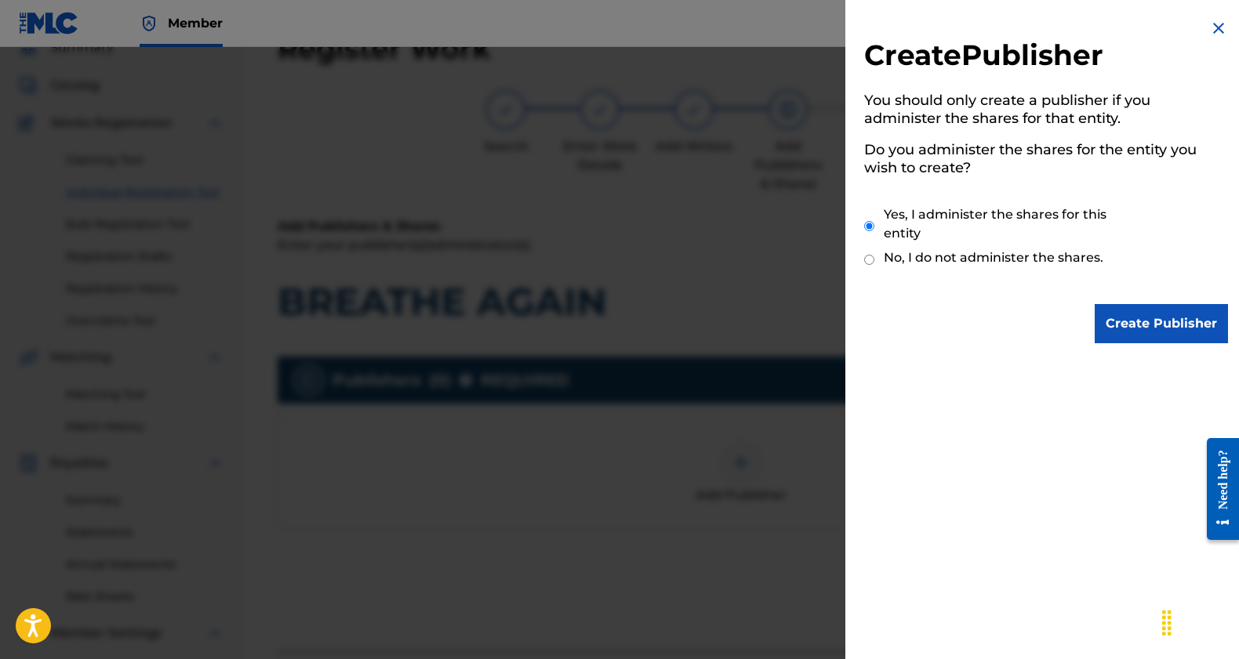
click at [873, 259] on input "No, I do not administer the shares." at bounding box center [869, 259] width 10 height 15
radio input "true"
click at [1113, 324] on input "Create Publisher" at bounding box center [1160, 323] width 133 height 39
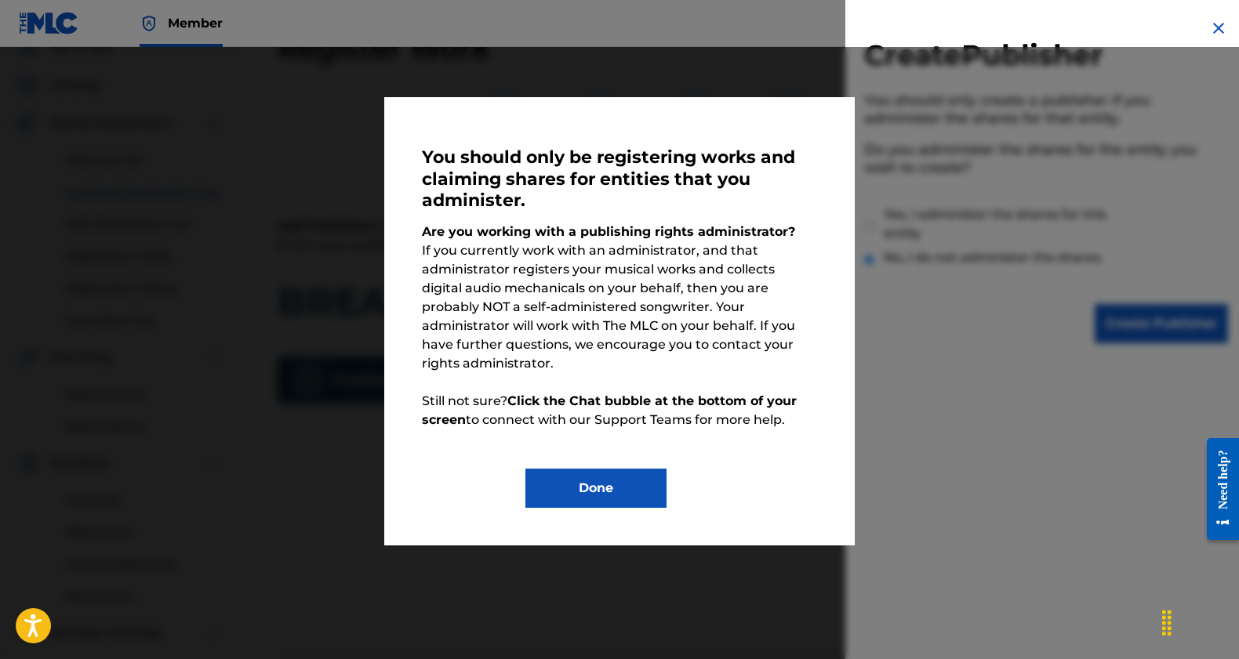
click at [651, 469] on button "Done" at bounding box center [595, 488] width 141 height 39
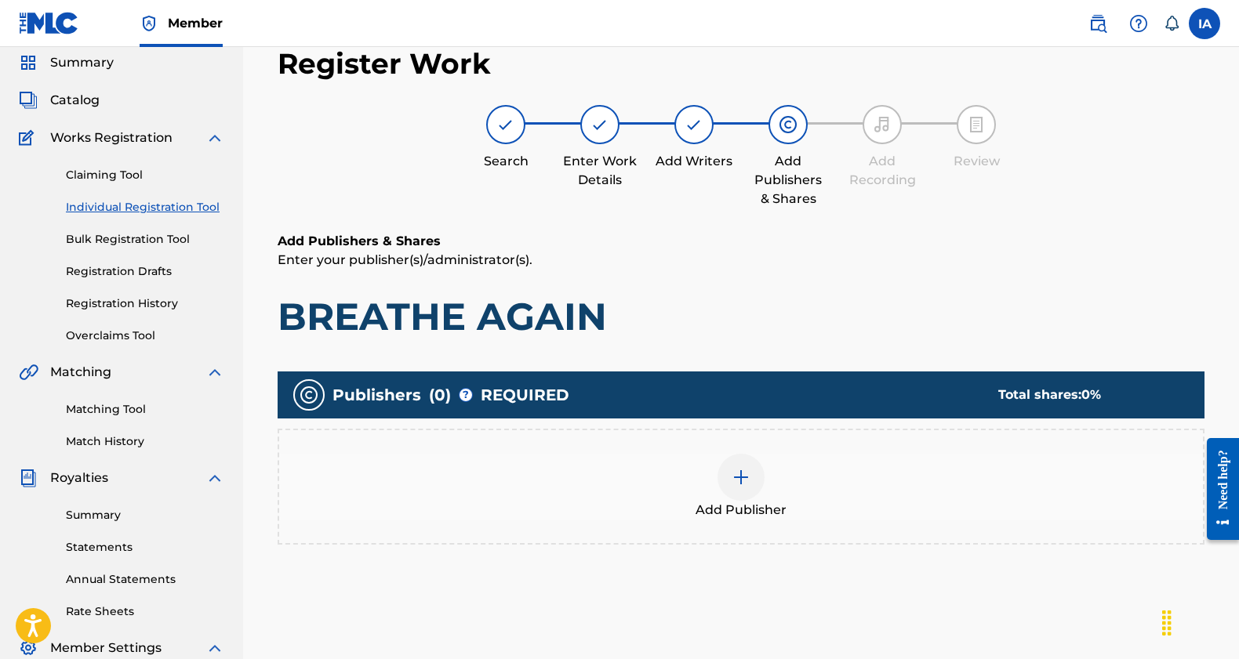
scroll to position [65, 0]
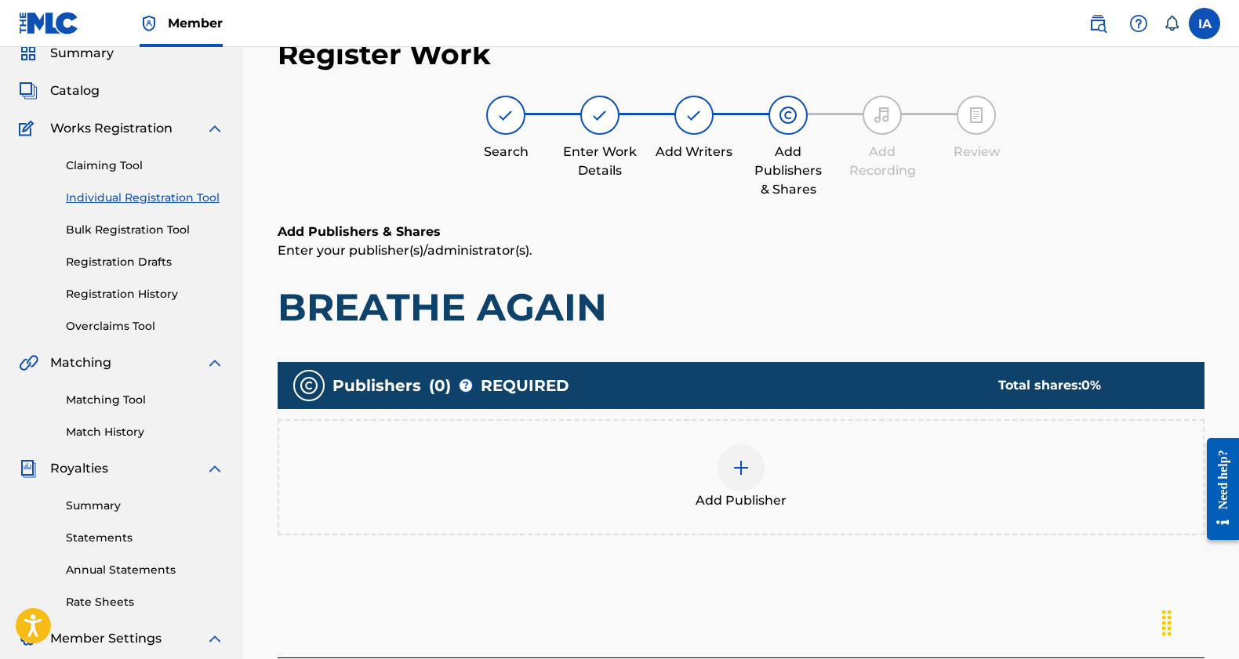
click at [747, 472] on img at bounding box center [740, 468] width 19 height 19
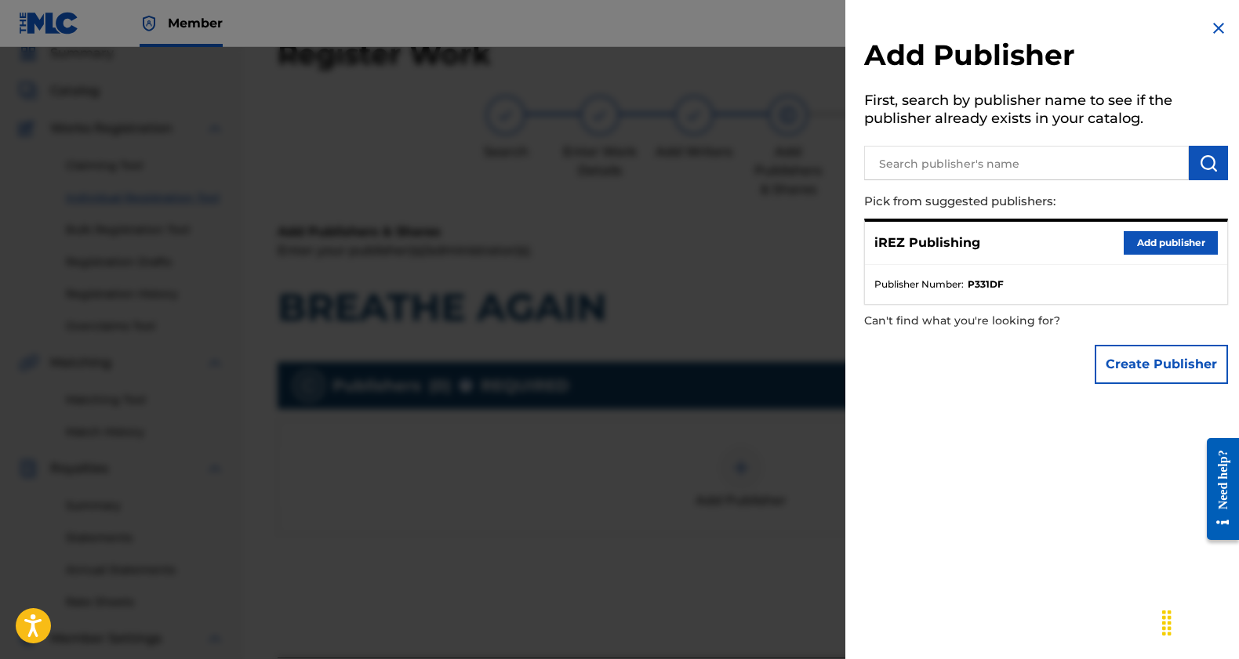
click at [1137, 244] on button "Add publisher" at bounding box center [1170, 243] width 94 height 24
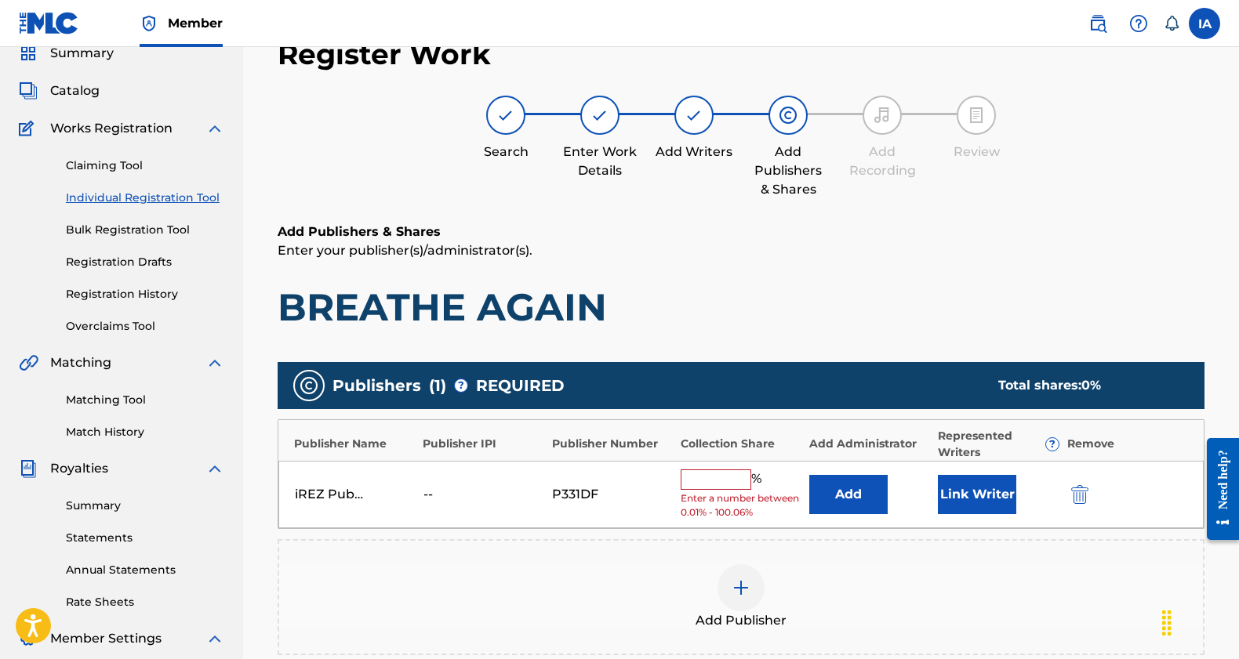
scroll to position [74, 0]
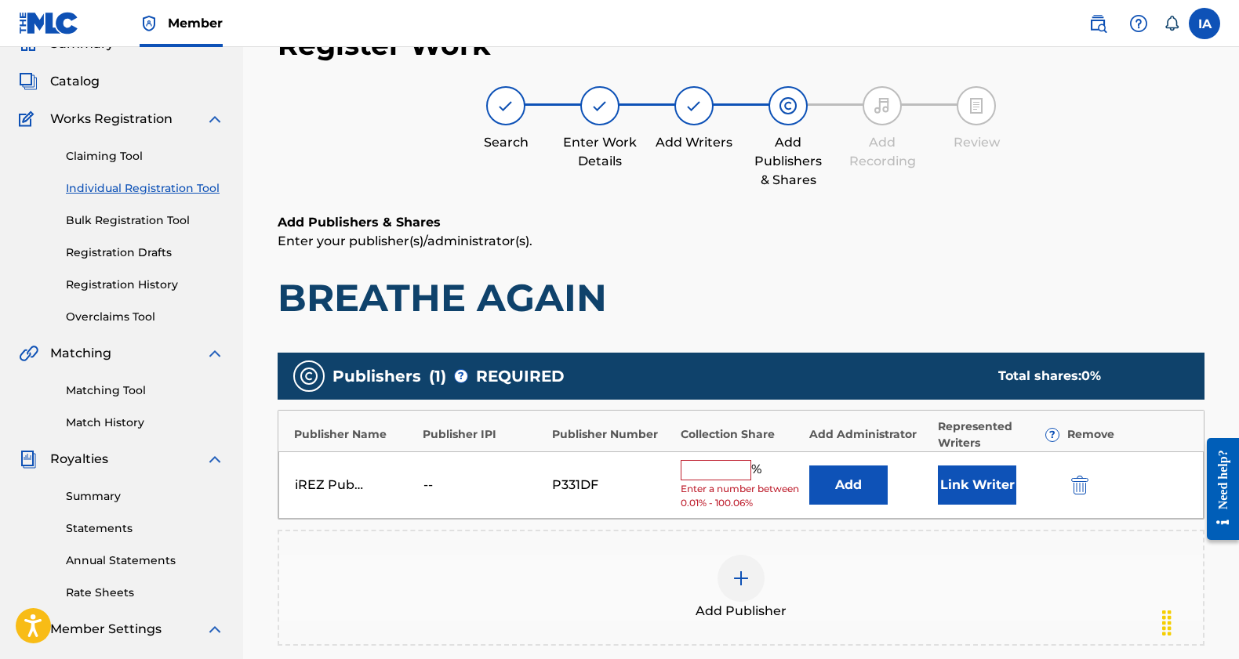
click at [733, 466] on input "text" at bounding box center [715, 470] width 71 height 20
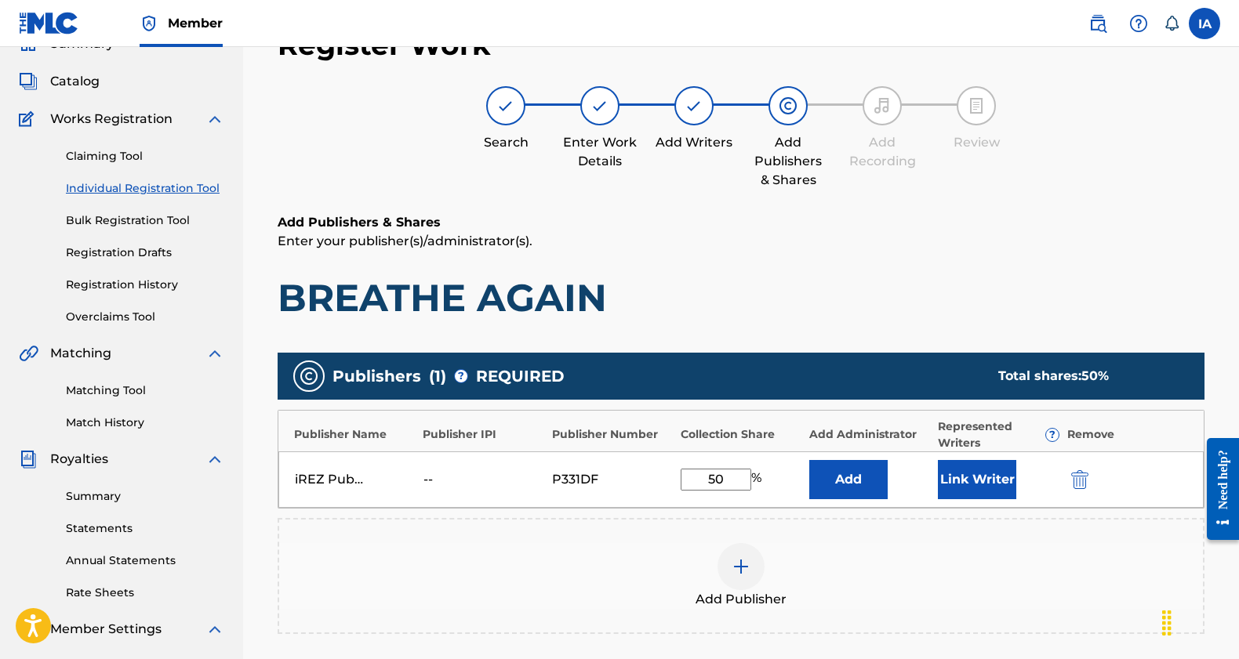
click at [737, 480] on input "50" at bounding box center [715, 480] width 71 height 22
type input "25"
click at [842, 488] on button "Add" at bounding box center [848, 479] width 78 height 39
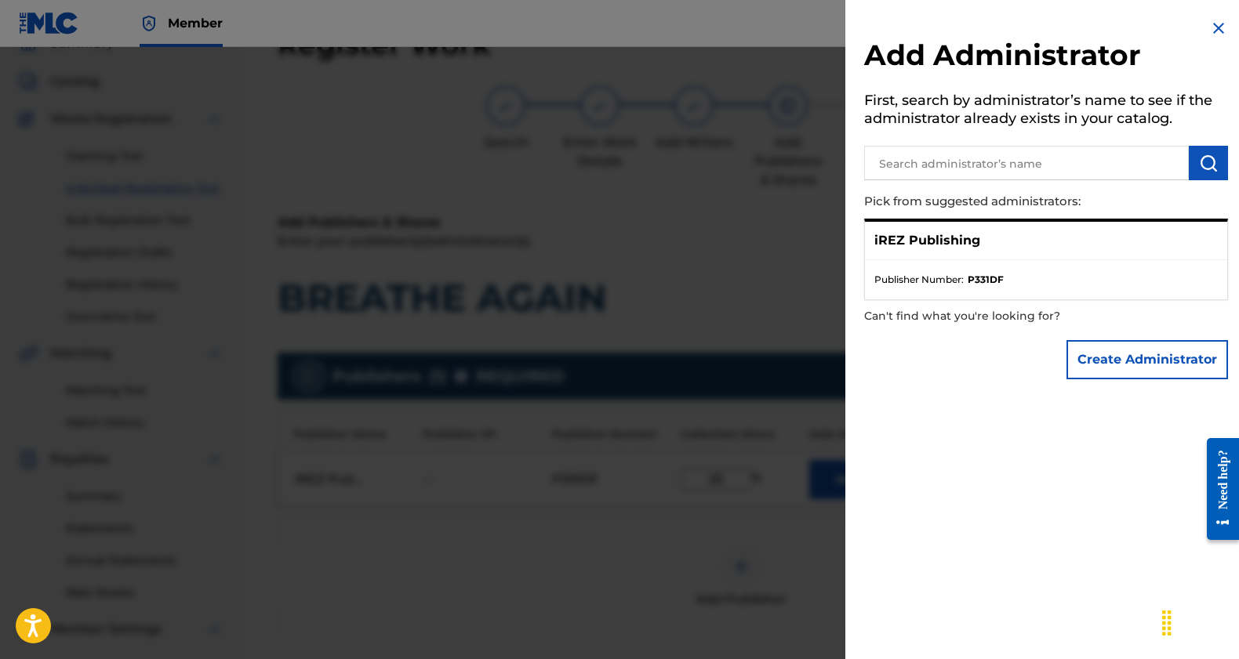
click at [946, 241] on p "iREZ Publishing" at bounding box center [927, 240] width 106 height 19
click at [956, 273] on span "Publisher Number :" at bounding box center [918, 280] width 89 height 14
click at [993, 278] on strong "P331DF" at bounding box center [985, 280] width 36 height 14
click at [1210, 27] on img at bounding box center [1218, 28] width 19 height 19
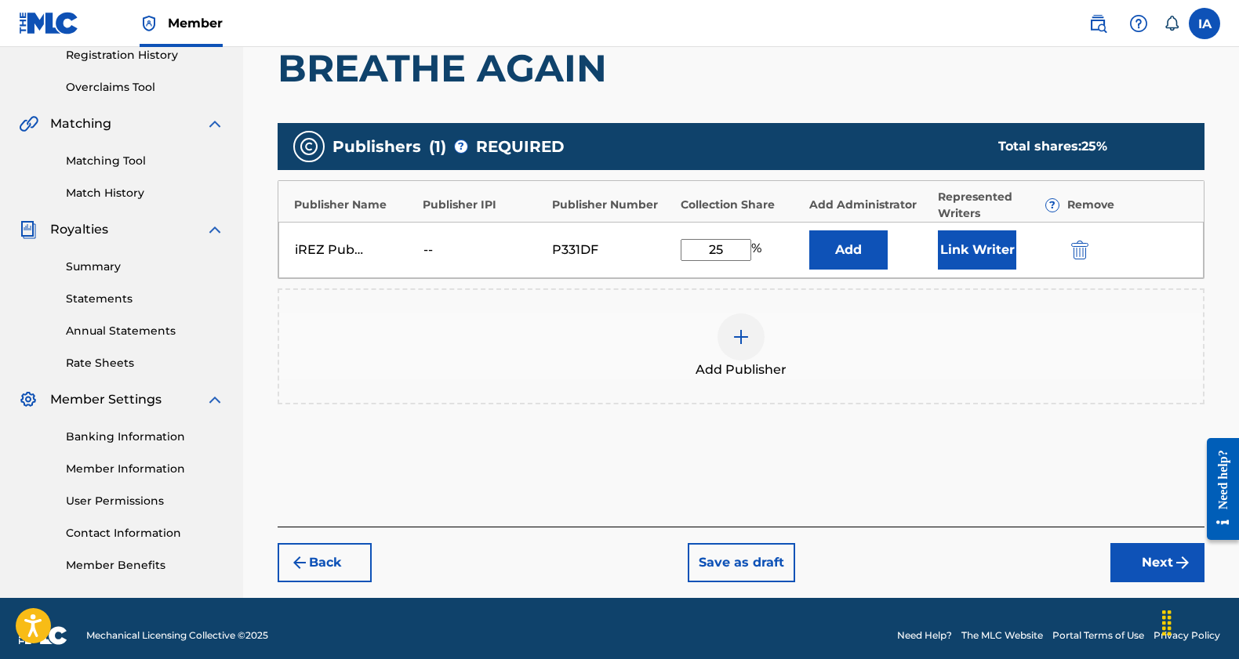
scroll to position [318, 0]
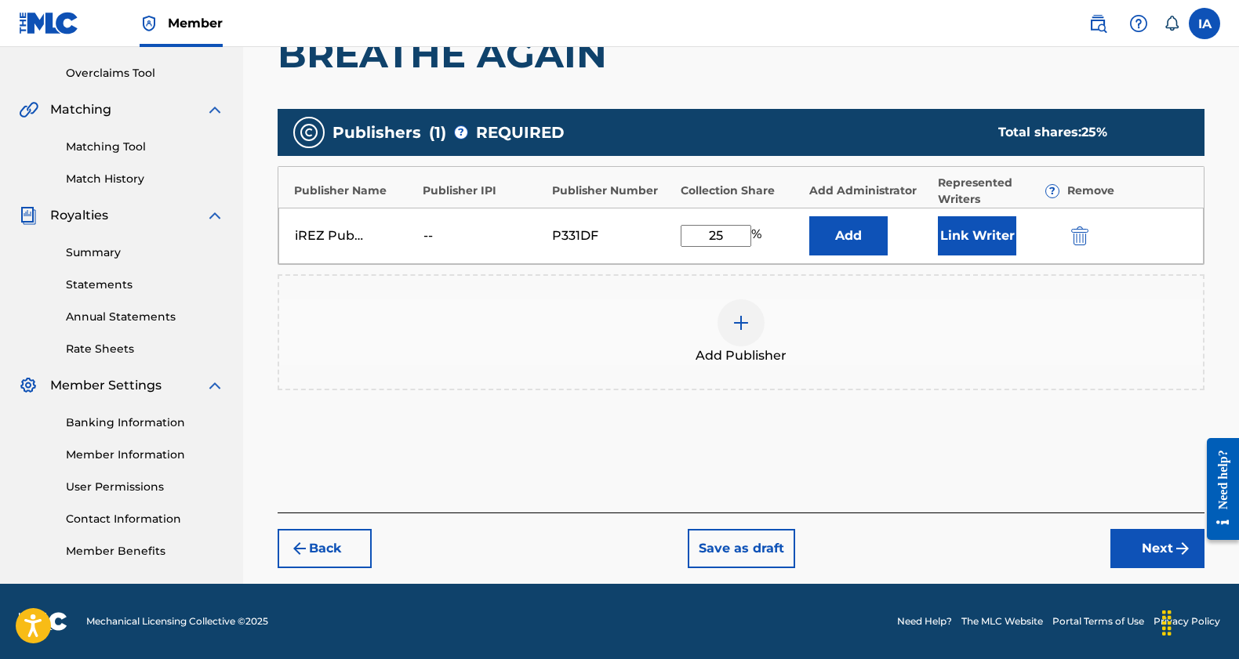
click at [1126, 553] on button "Next" at bounding box center [1157, 548] width 94 height 39
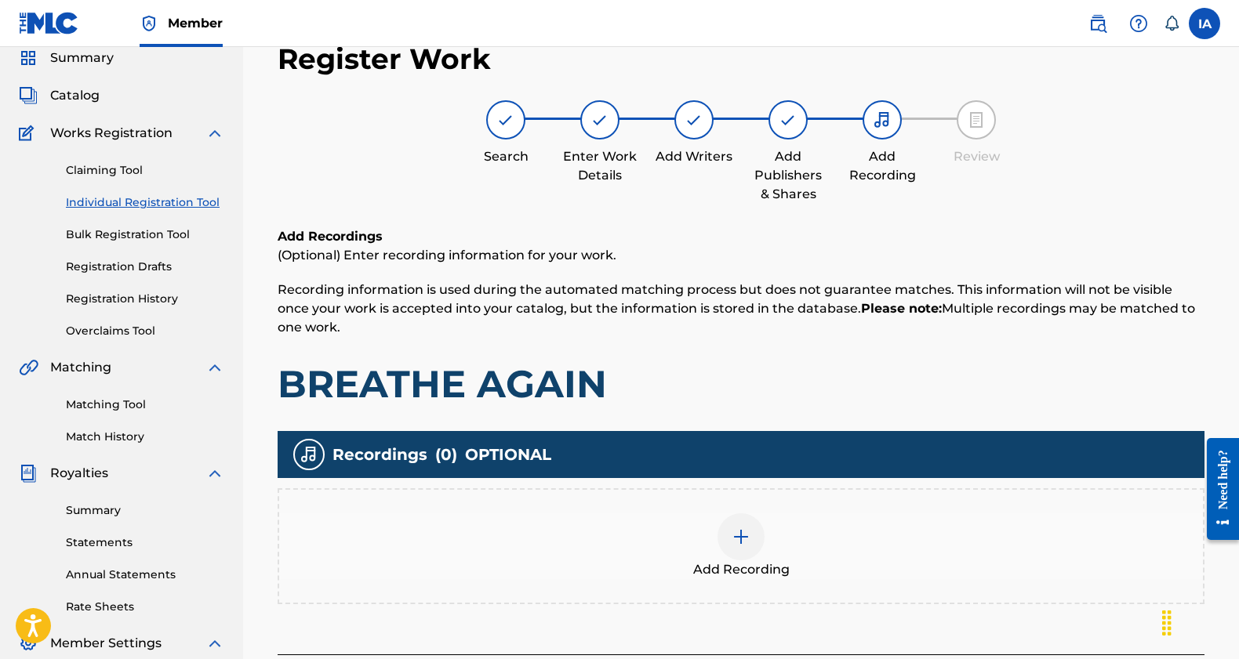
scroll to position [114, 0]
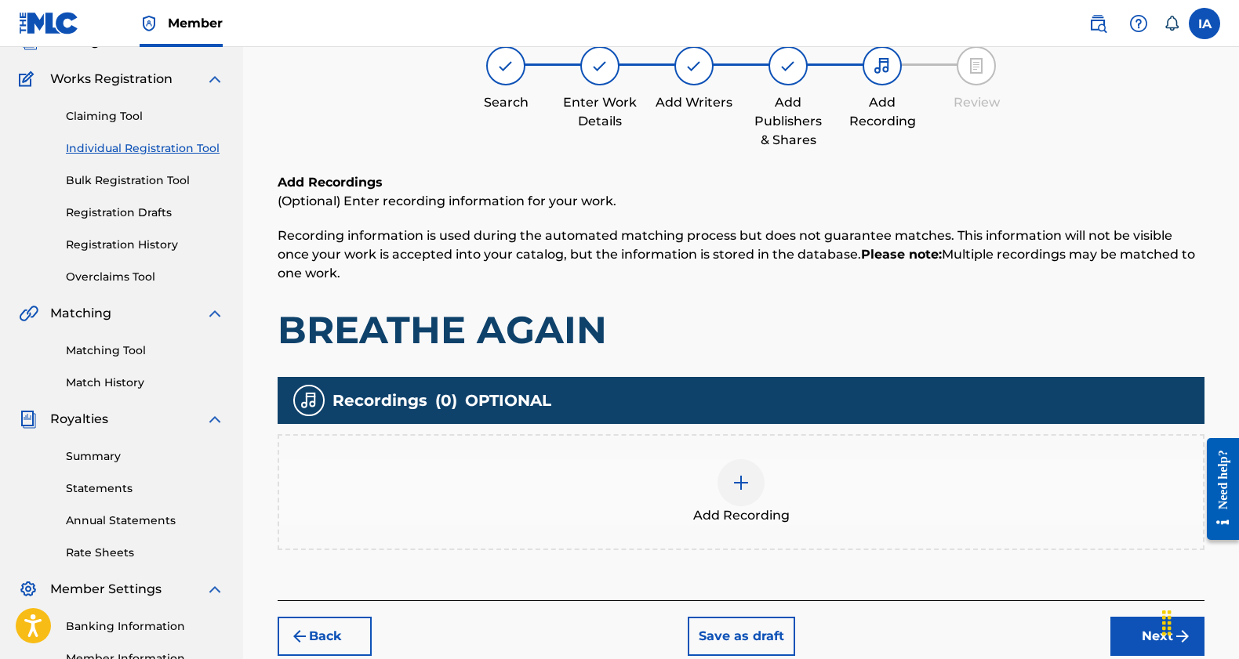
click at [739, 493] on div at bounding box center [740, 482] width 47 height 47
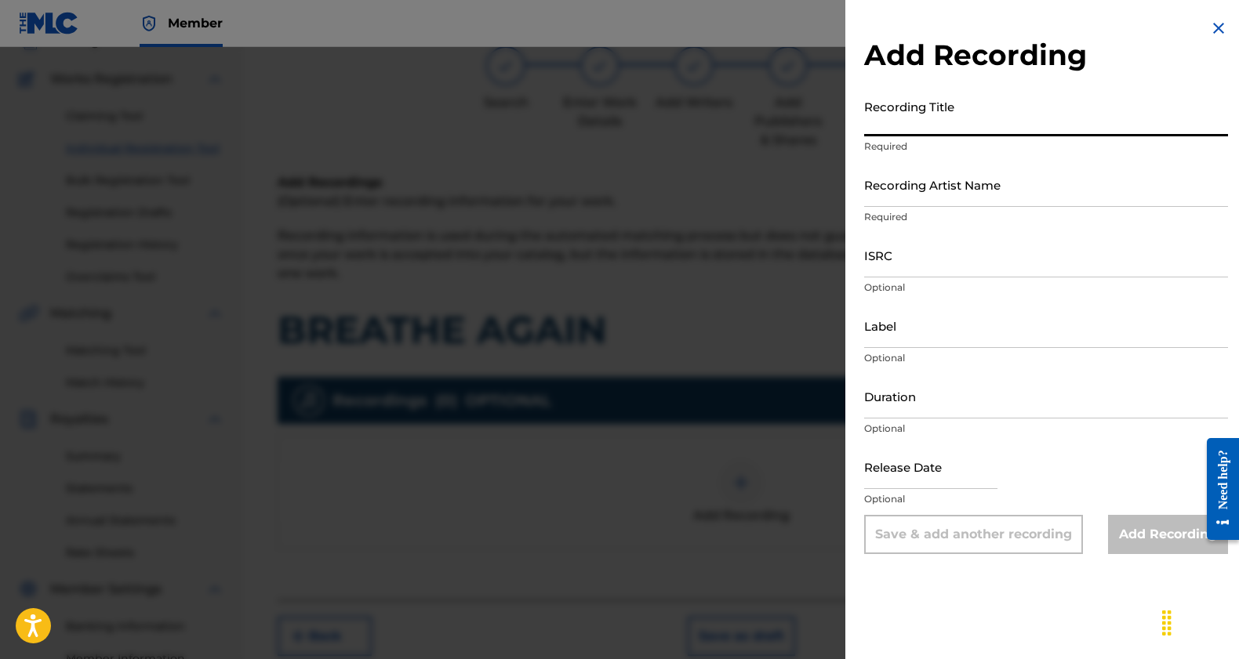
click at [1013, 129] on input "Recording Title" at bounding box center [1046, 114] width 364 height 45
click at [982, 124] on input "Recording Title" at bounding box center [1046, 114] width 364 height 45
paste input "BREATHE AGAIN"
type input "BREATHE AGAIN"
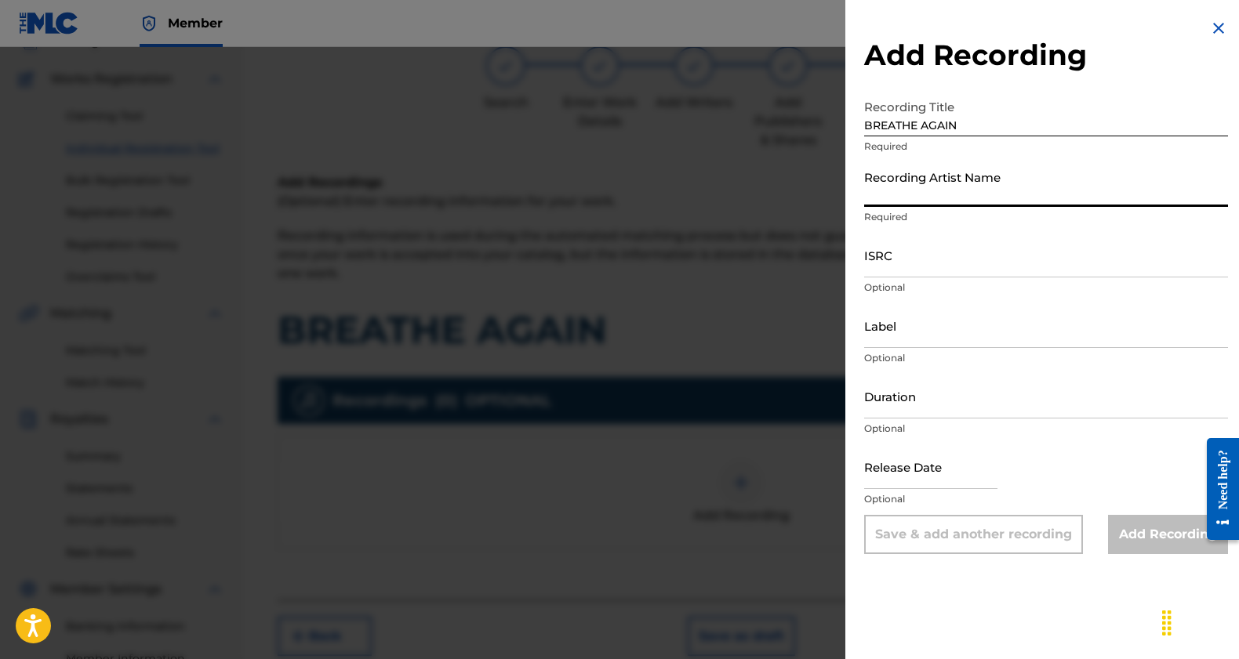
click at [976, 198] on input "Recording Artist Name" at bounding box center [1046, 184] width 364 height 45
paste input "SQUISHY"
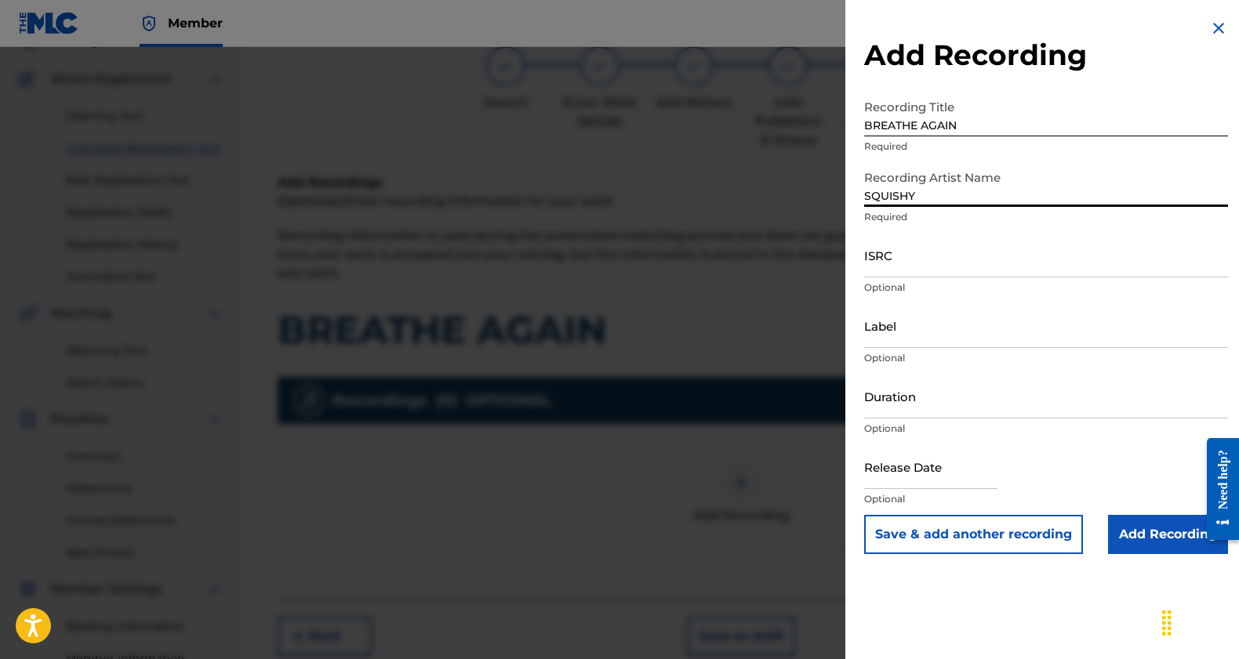
type input "SQUISHY"
click at [940, 272] on input "ISRC" at bounding box center [1046, 255] width 364 height 45
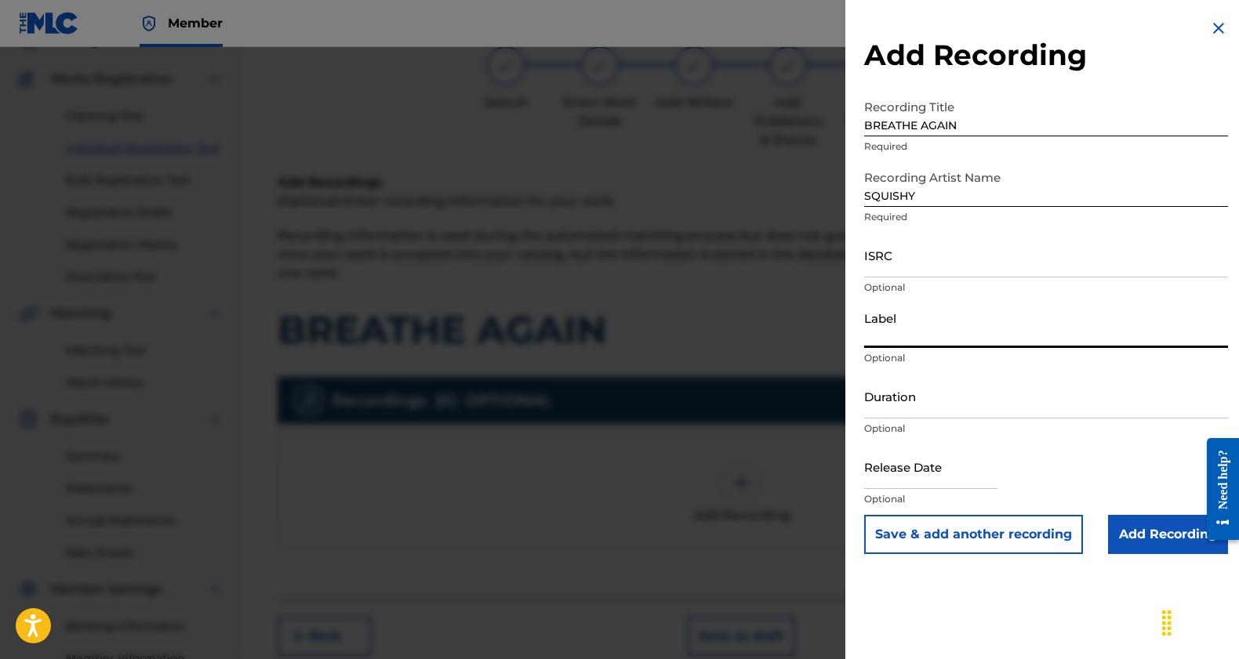
click at [940, 338] on input "Label" at bounding box center [1046, 325] width 364 height 45
click at [1119, 540] on input "Add Recording" at bounding box center [1168, 534] width 120 height 39
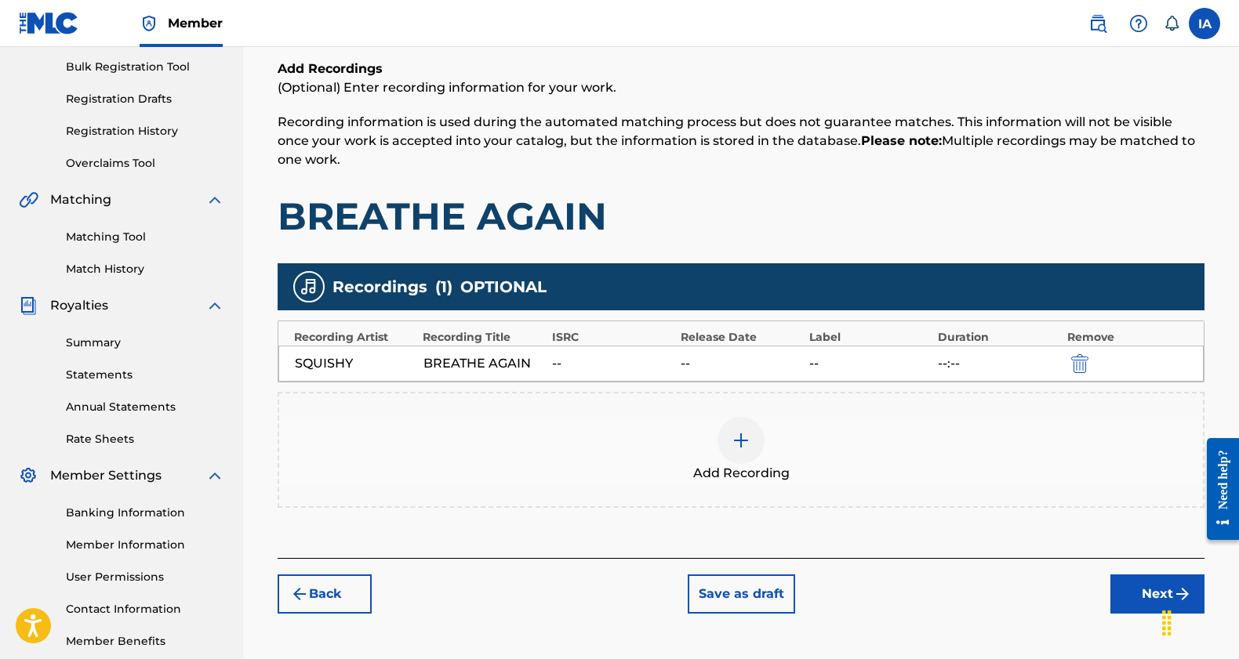
click at [1126, 596] on button "Next" at bounding box center [1157, 594] width 94 height 39
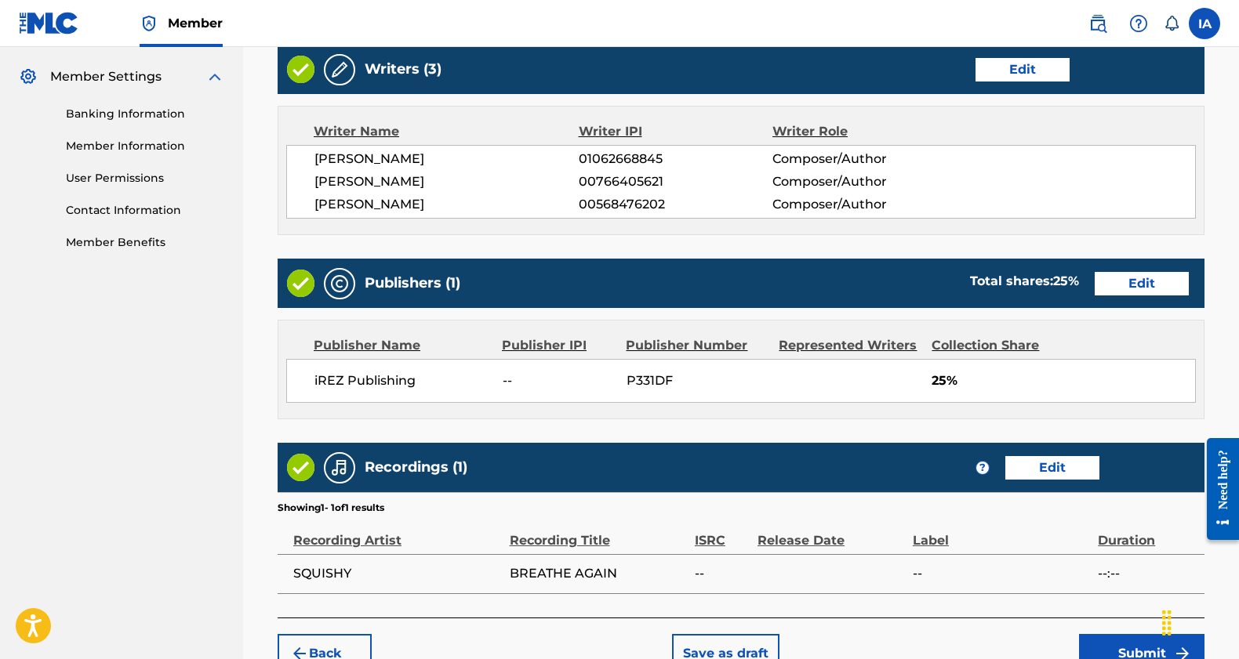
scroll to position [730, 0]
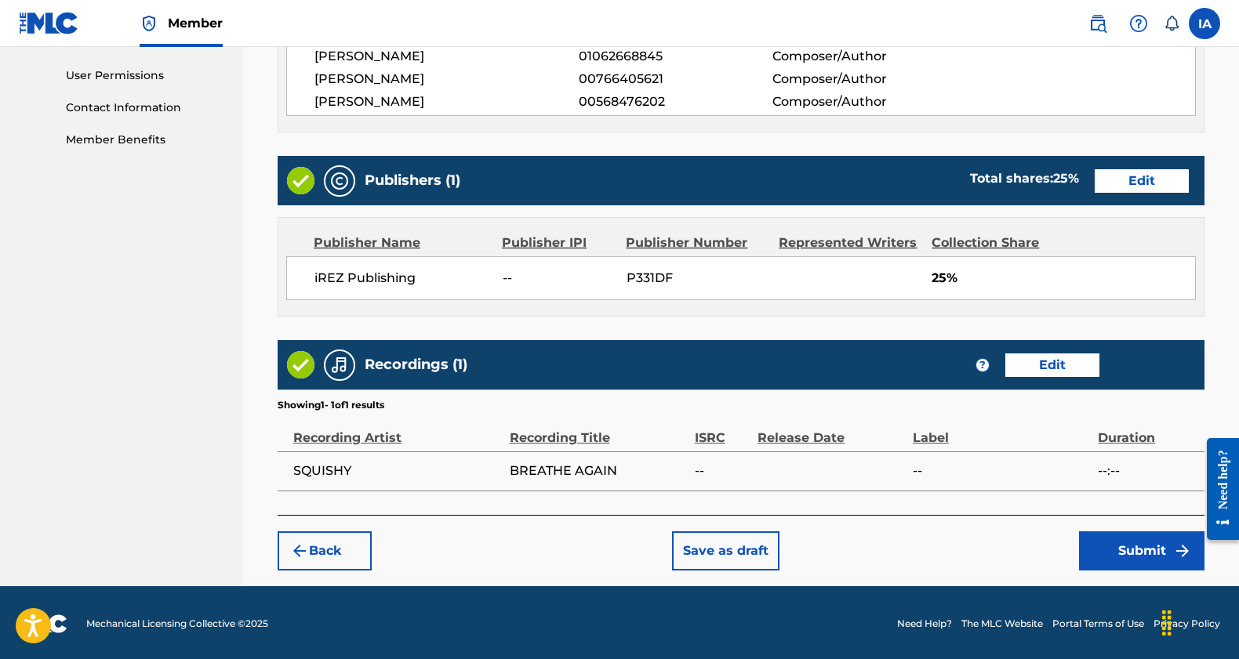
click at [1137, 550] on button "Submit" at bounding box center [1141, 551] width 125 height 39
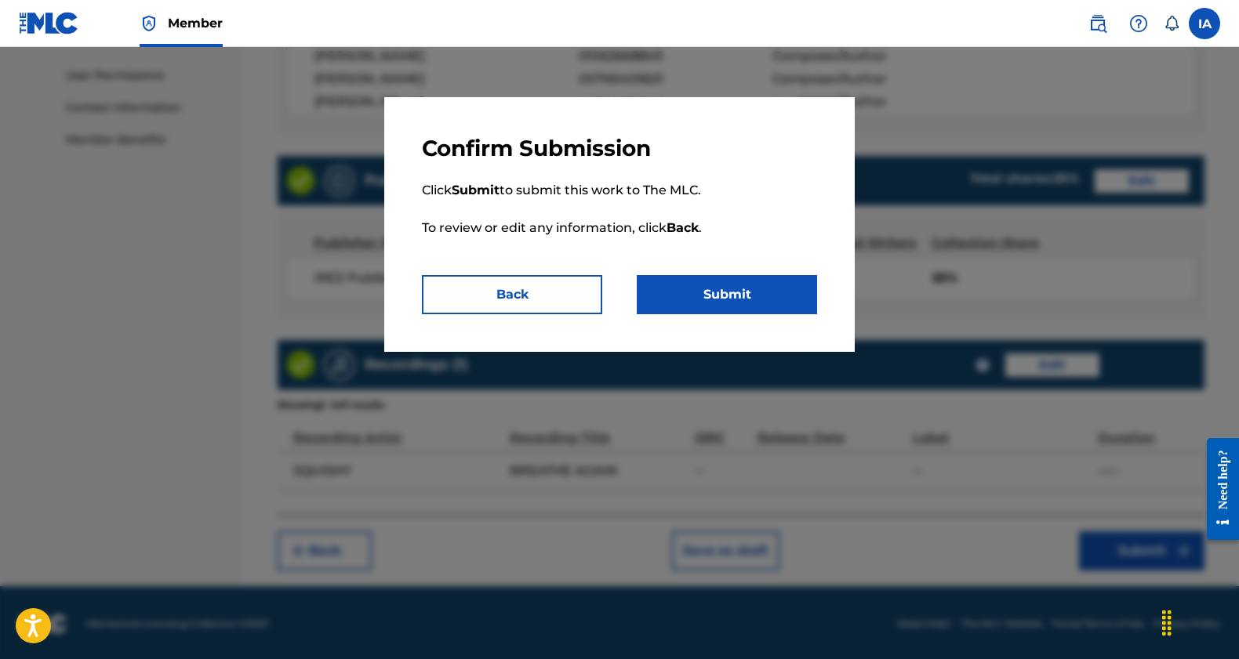
click at [732, 296] on button "Submit" at bounding box center [727, 294] width 180 height 39
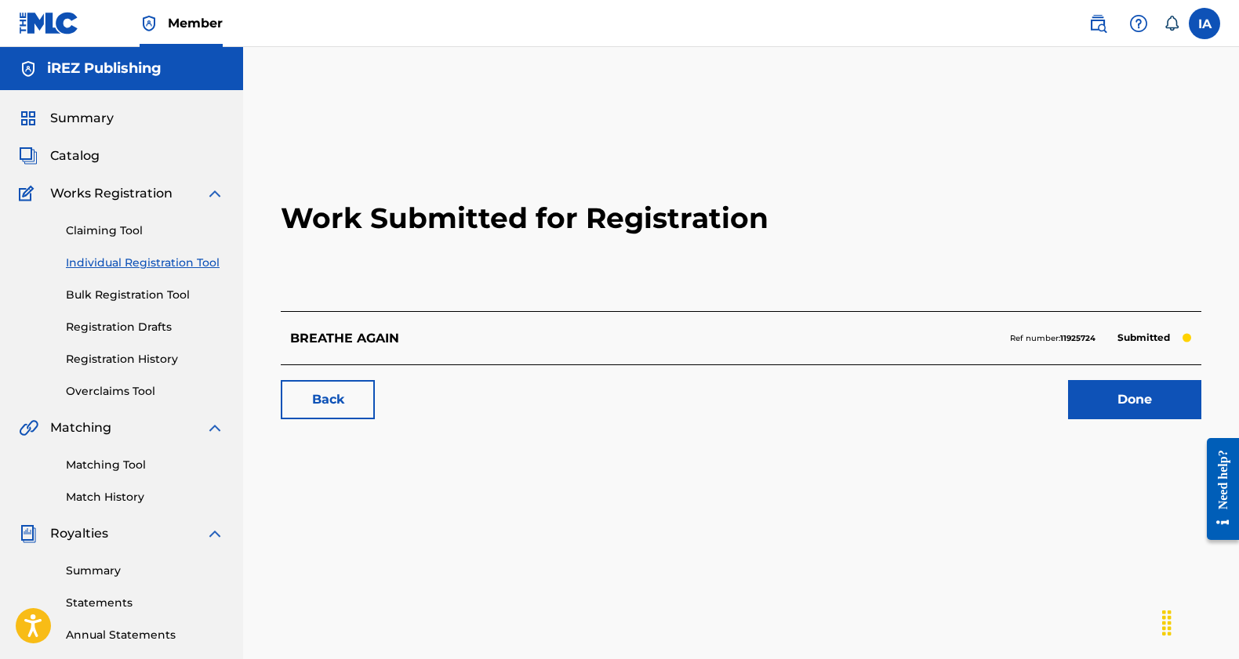
click at [1088, 411] on link "Done" at bounding box center [1134, 399] width 133 height 39
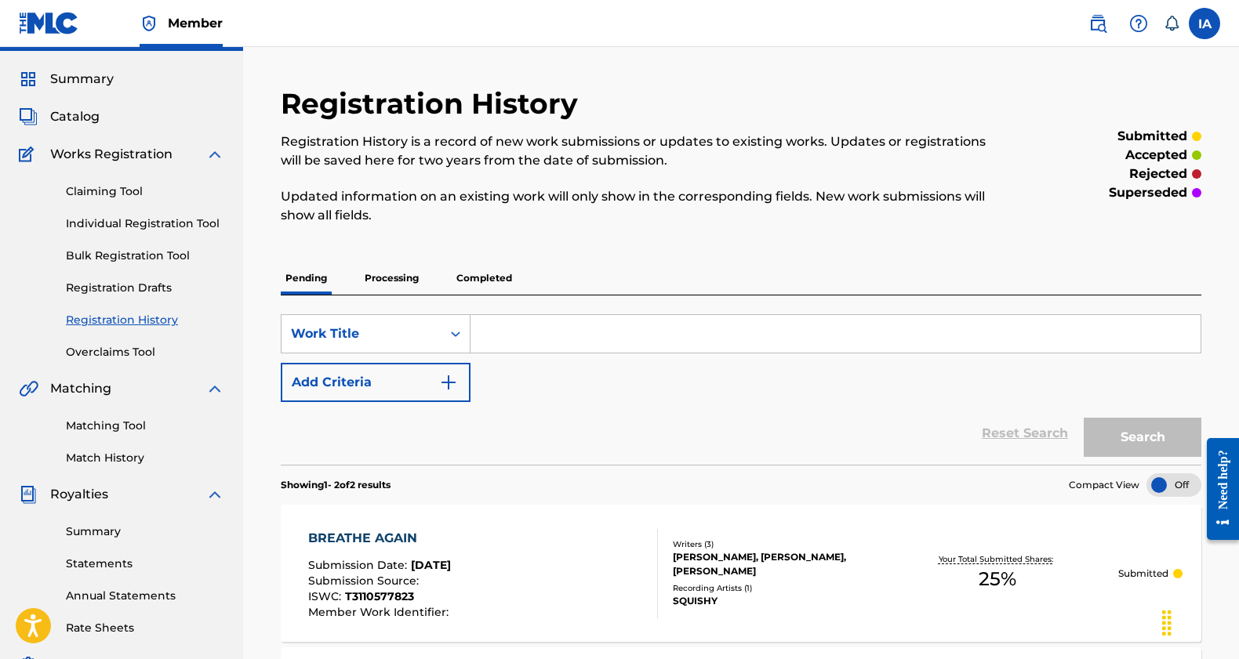
scroll to position [280, 0]
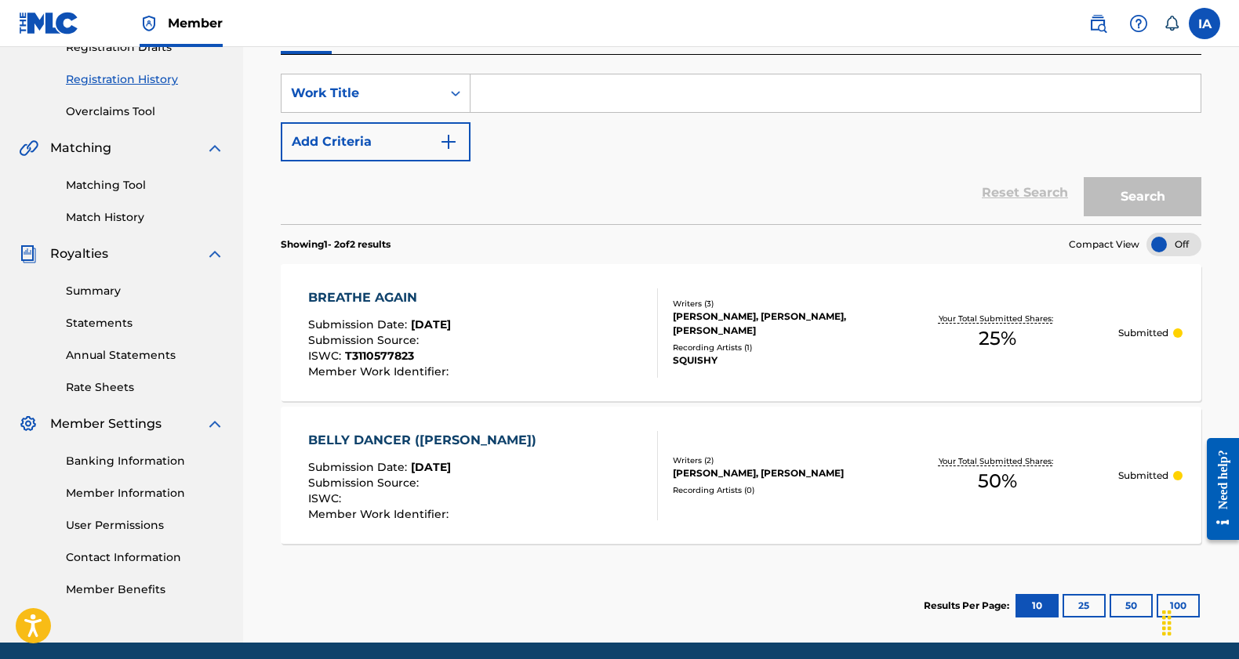
click at [471, 440] on div "BELLY DANCER ([PERSON_NAME])" at bounding box center [426, 440] width 236 height 19
